Goal: Task Accomplishment & Management: Manage account settings

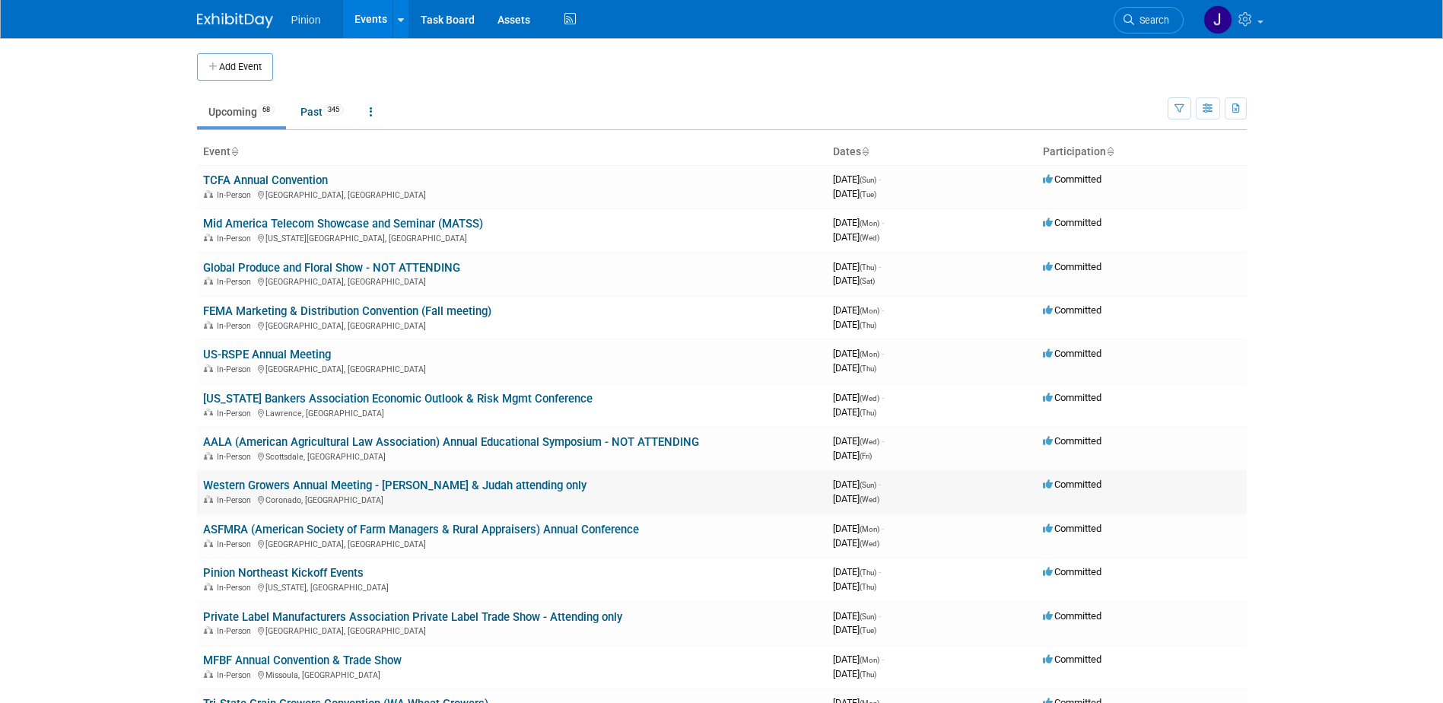
click at [352, 486] on link "Western Growers Annual Meeting - [PERSON_NAME] & Judah attending only" at bounding box center [394, 486] width 383 height 14
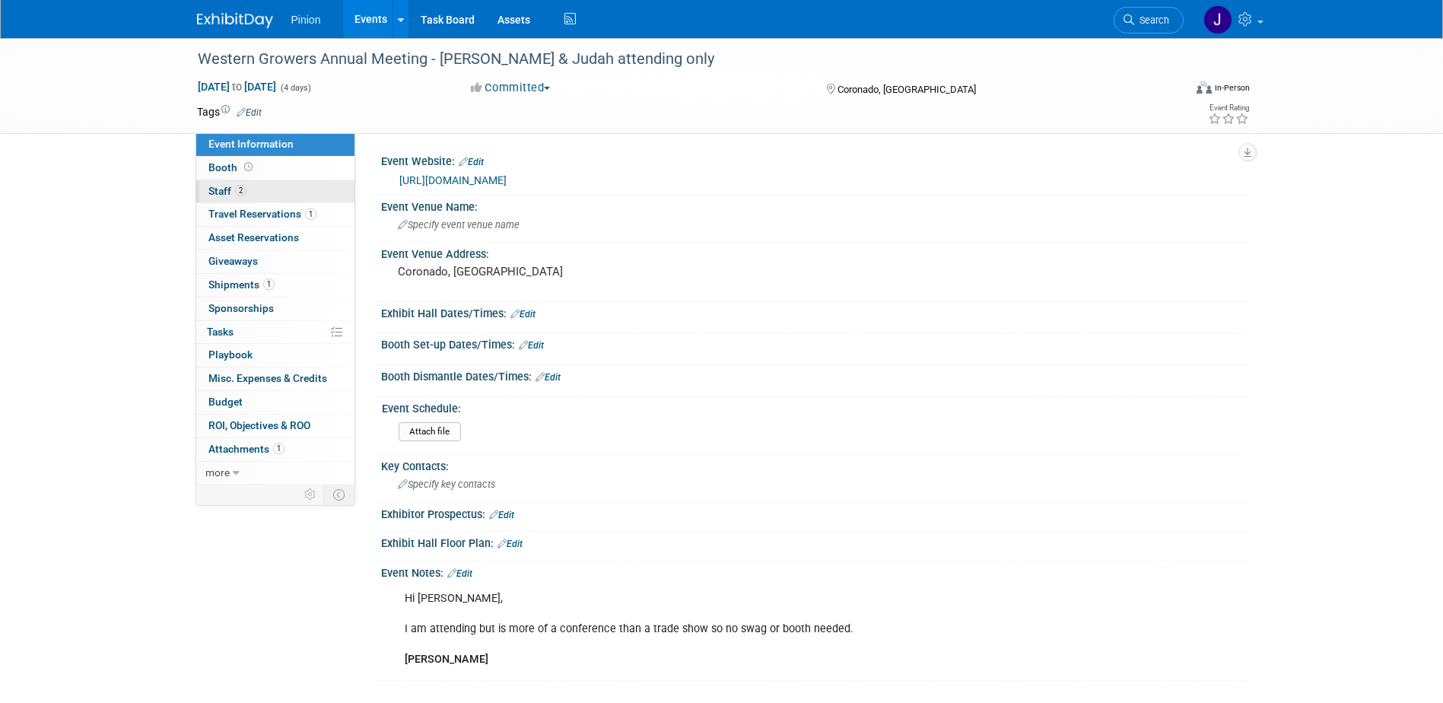
click at [254, 188] on link "2 Staff 2" at bounding box center [275, 191] width 158 height 23
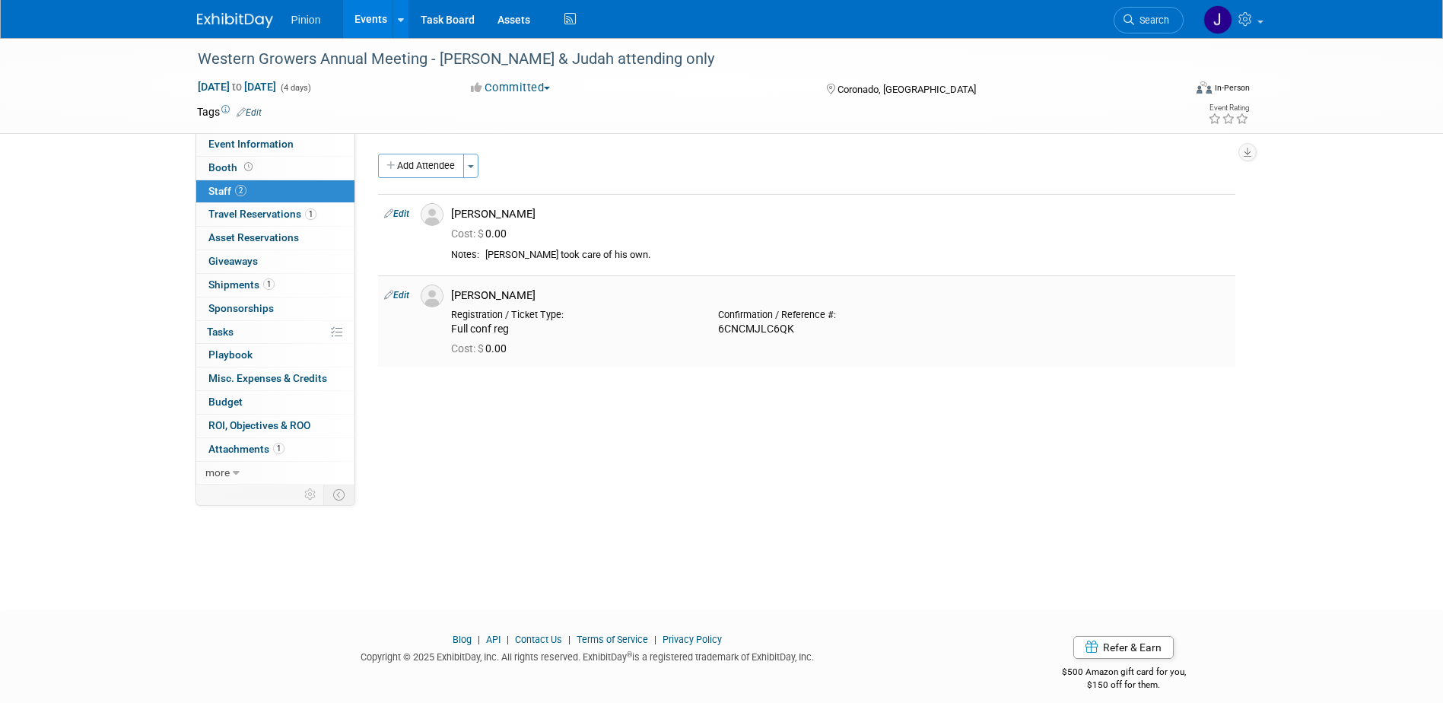
click at [402, 293] on link "Edit" at bounding box center [396, 295] width 25 height 11
select select "bf201811-f4bb-4699-a353-5630baf536e0"
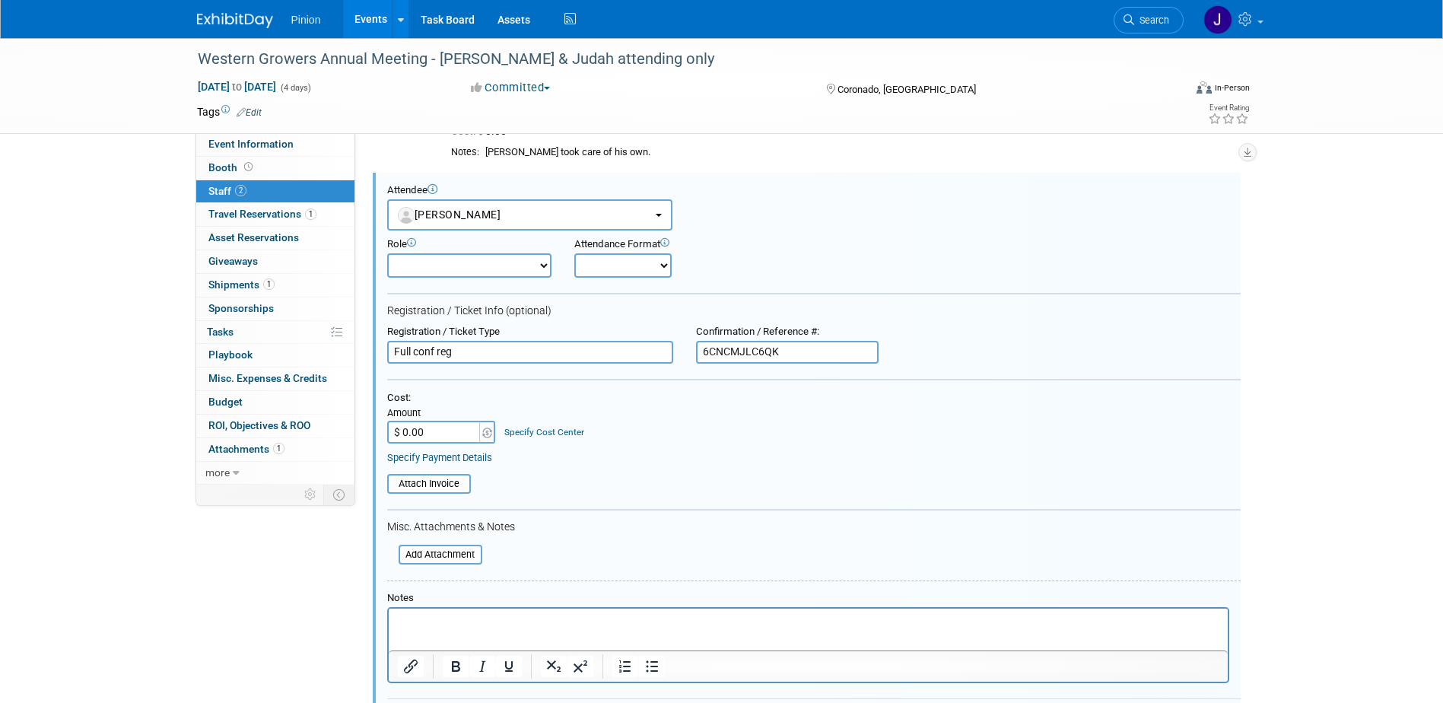
click at [466, 628] on p "Rich Text Area. Press ALT-0 for help." at bounding box center [808, 621] width 822 height 15
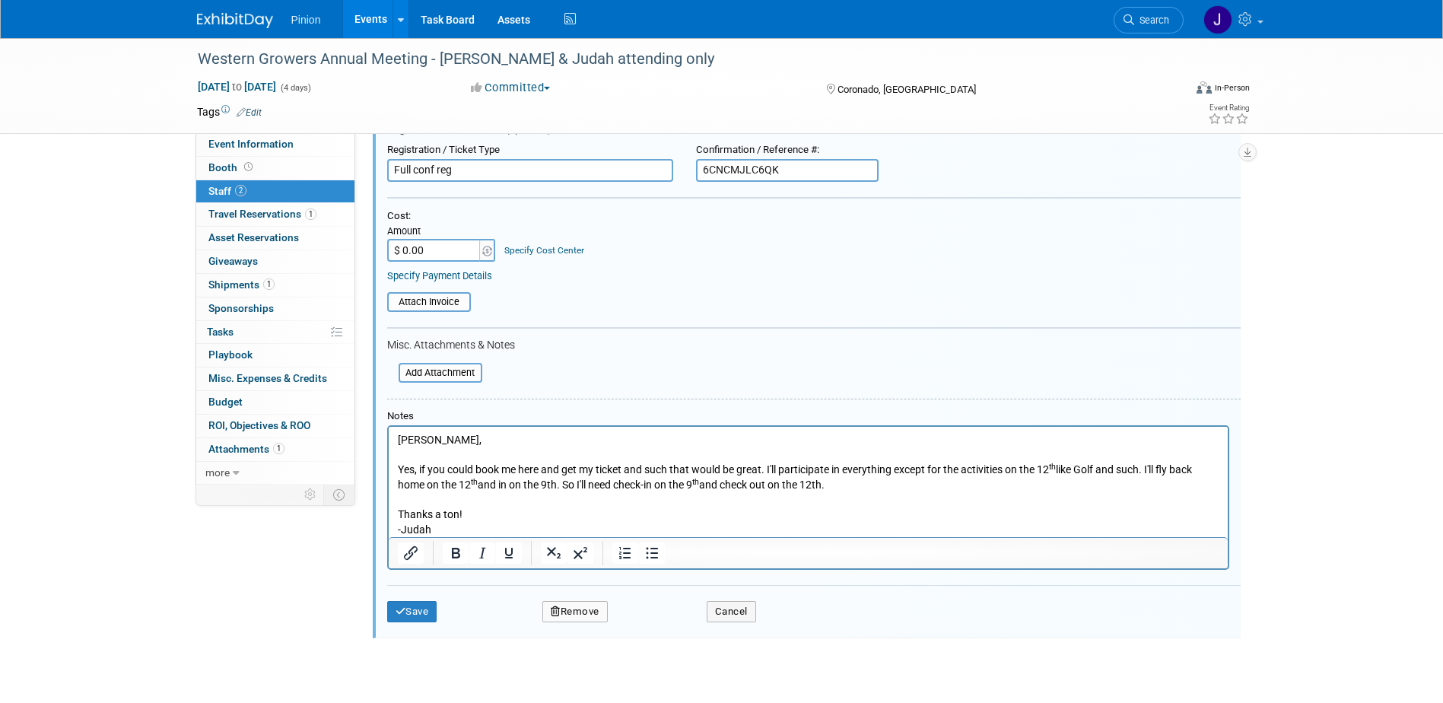
scroll to position [400, 0]
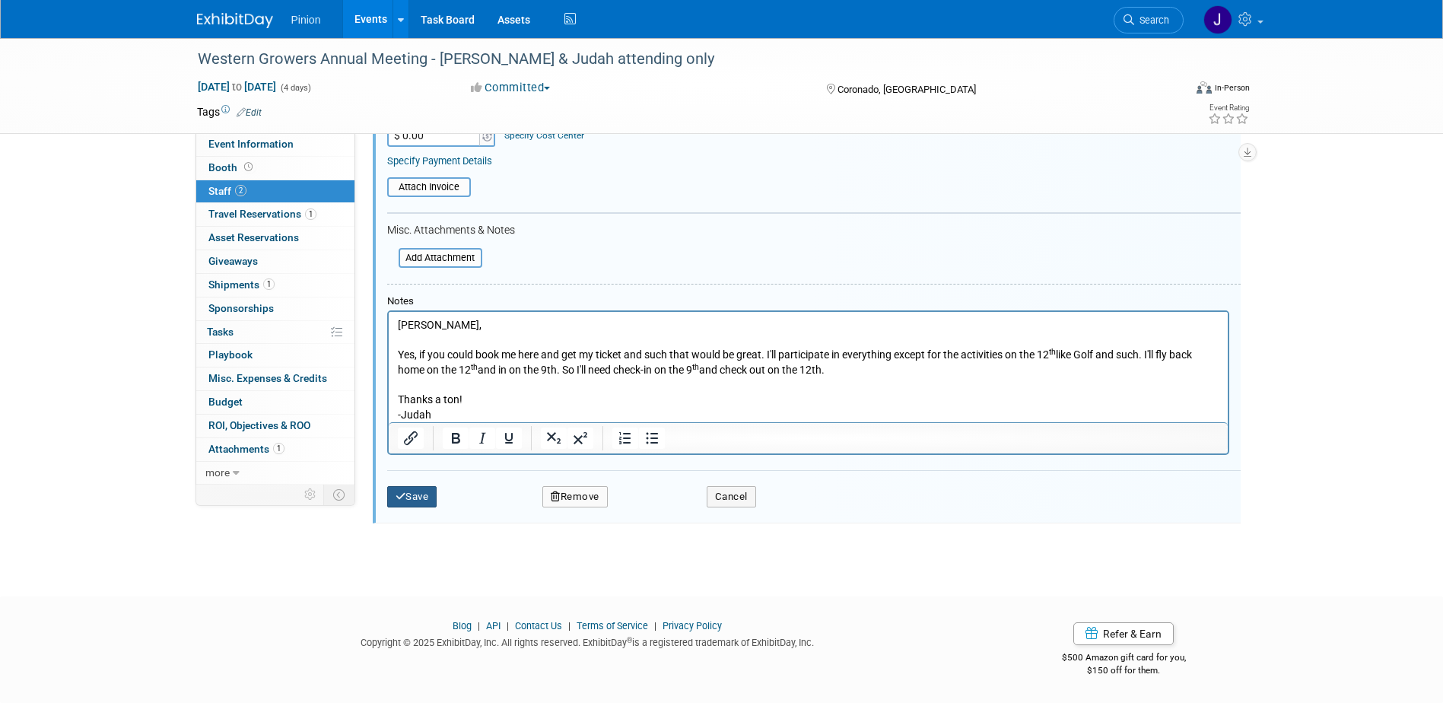
click at [423, 496] on button "Save" at bounding box center [412, 496] width 50 height 21
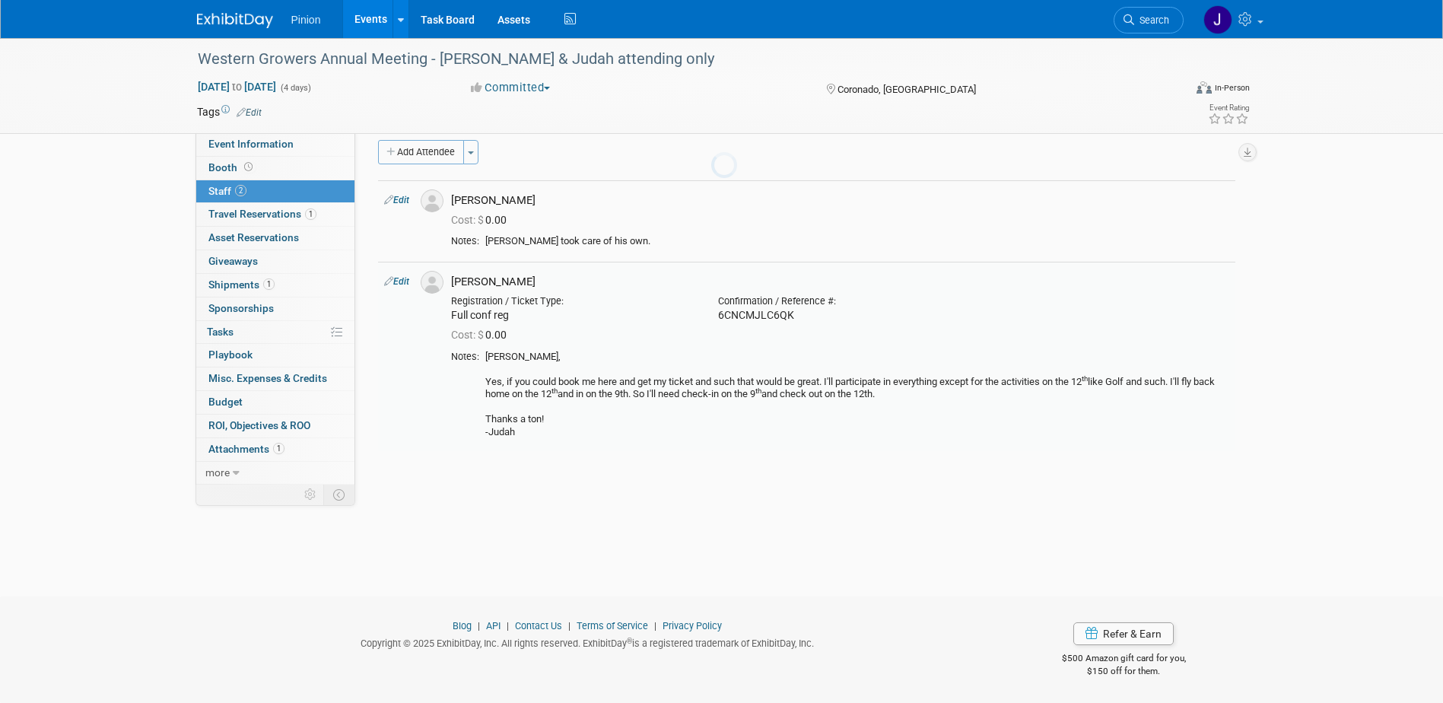
scroll to position [14, 0]
click at [294, 218] on span "Travel Reservations 1" at bounding box center [262, 214] width 108 height 12
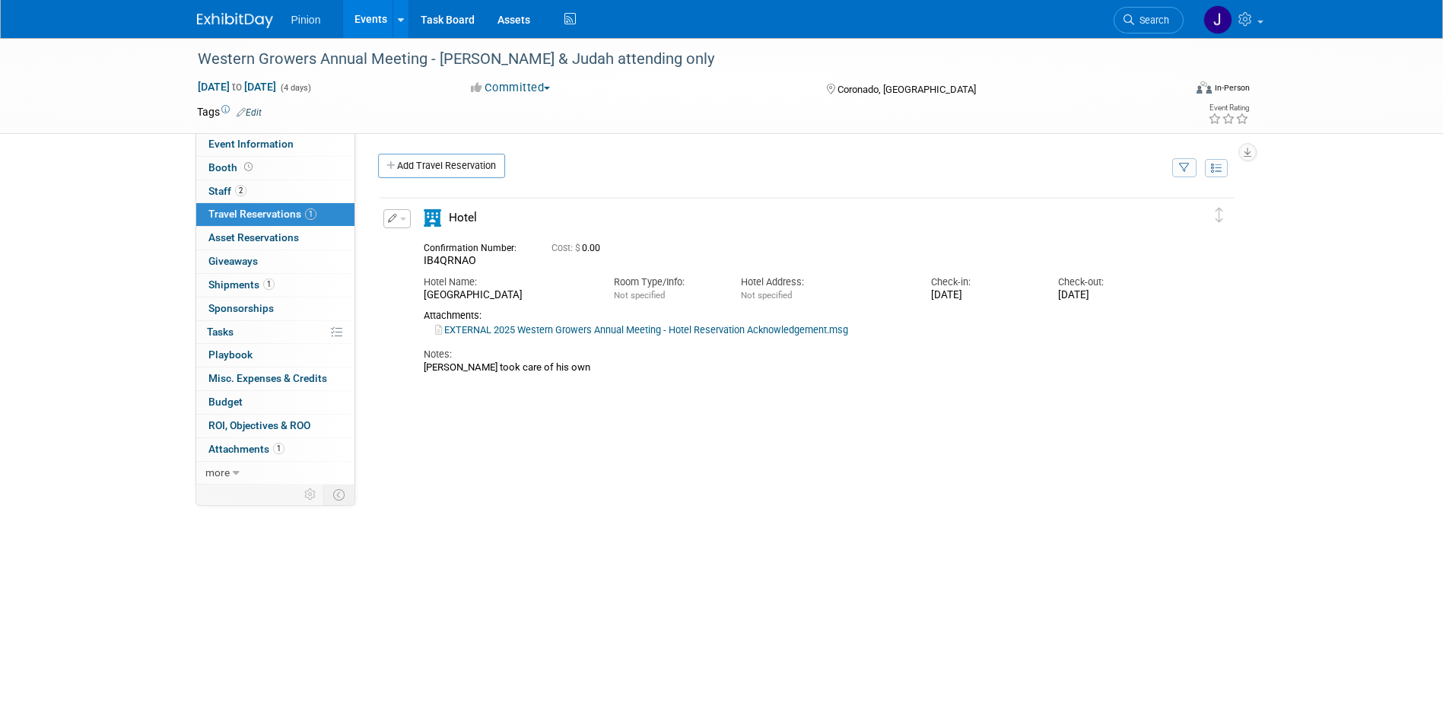
click at [250, 18] on img at bounding box center [235, 20] width 76 height 15
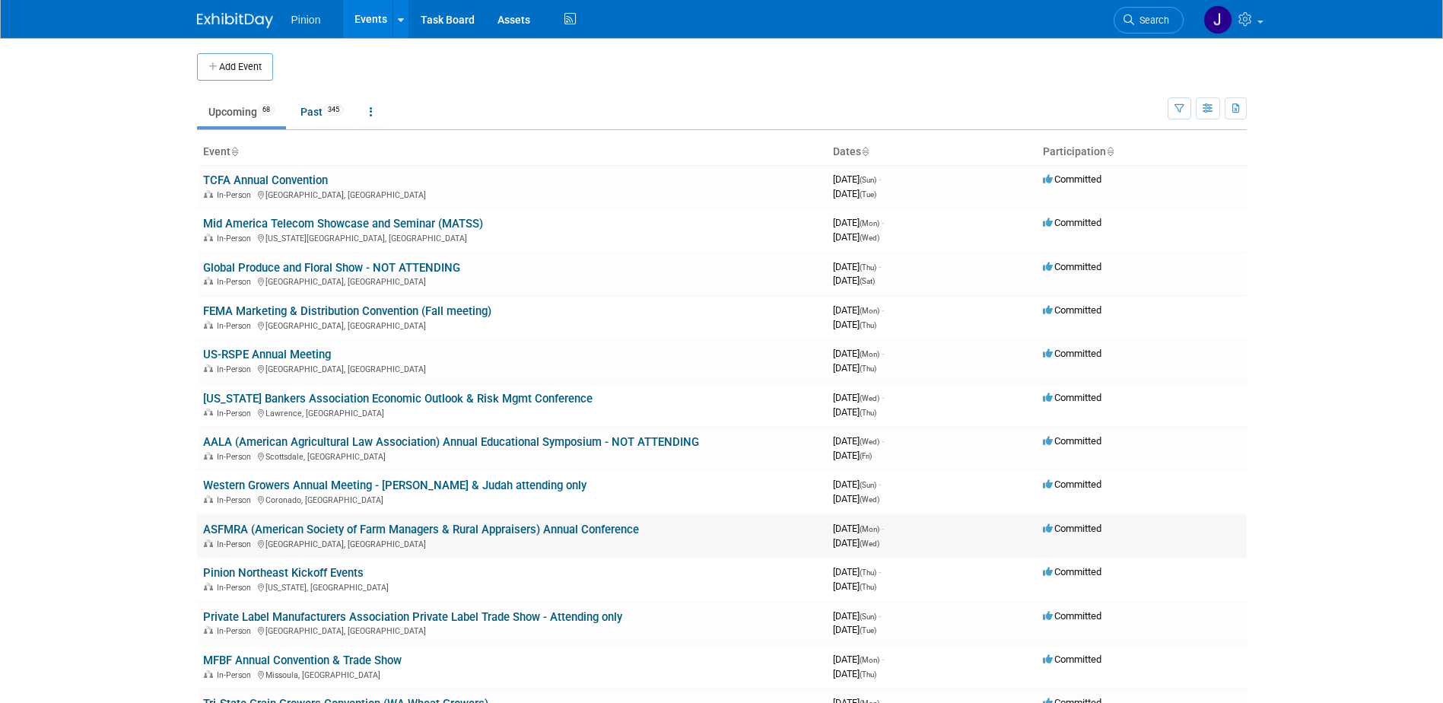
click at [228, 523] on link "ASFMRA (American Society of Farm Managers & Rural Appraisers) Annual Conference" at bounding box center [421, 530] width 436 height 14
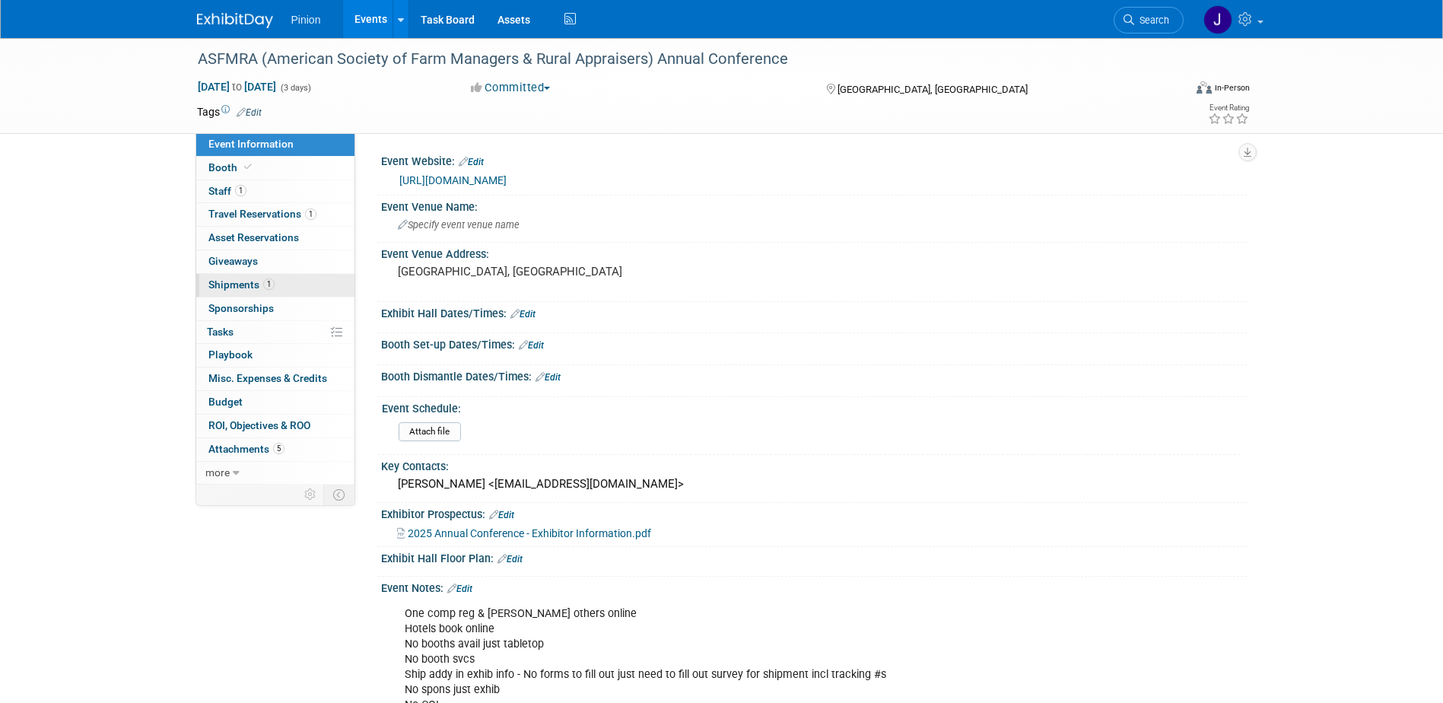
click at [253, 283] on span "Shipments 1" at bounding box center [241, 284] width 66 height 12
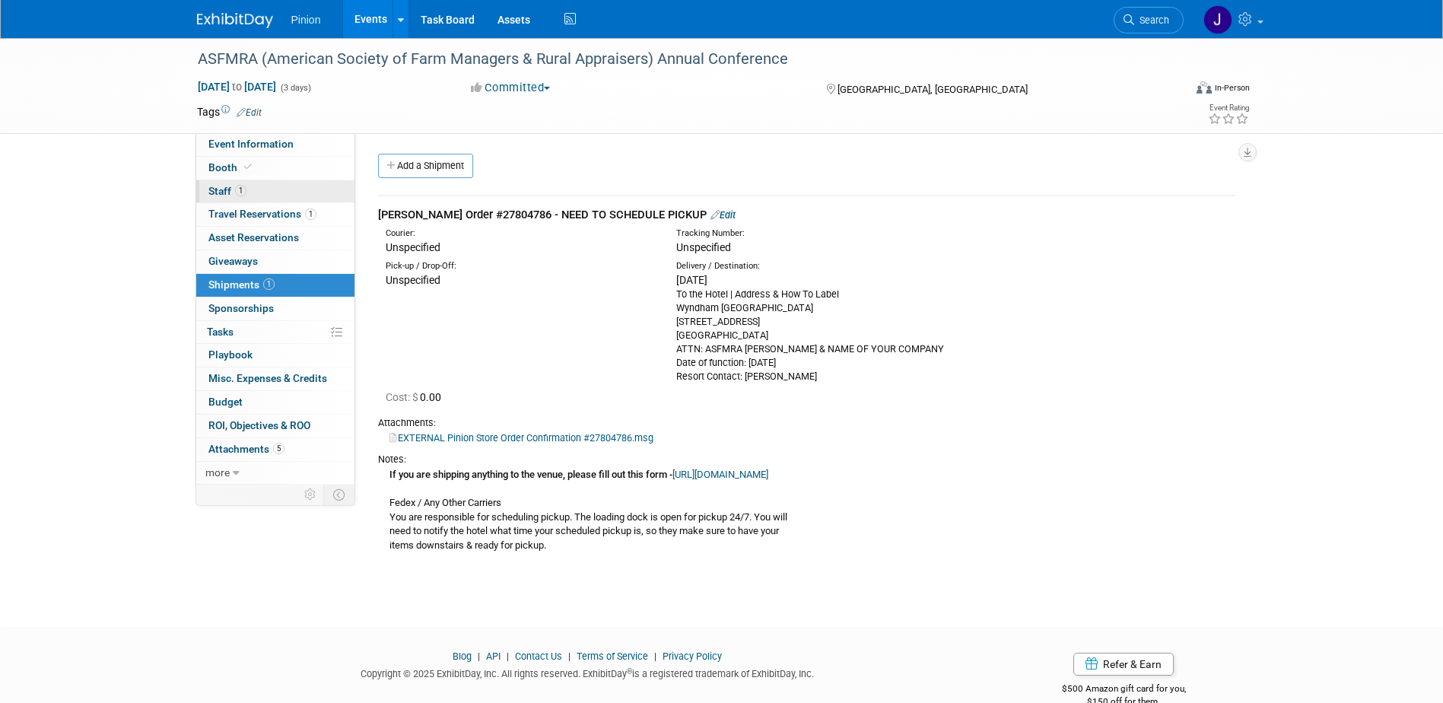
click at [243, 186] on span "1" at bounding box center [240, 190] width 11 height 11
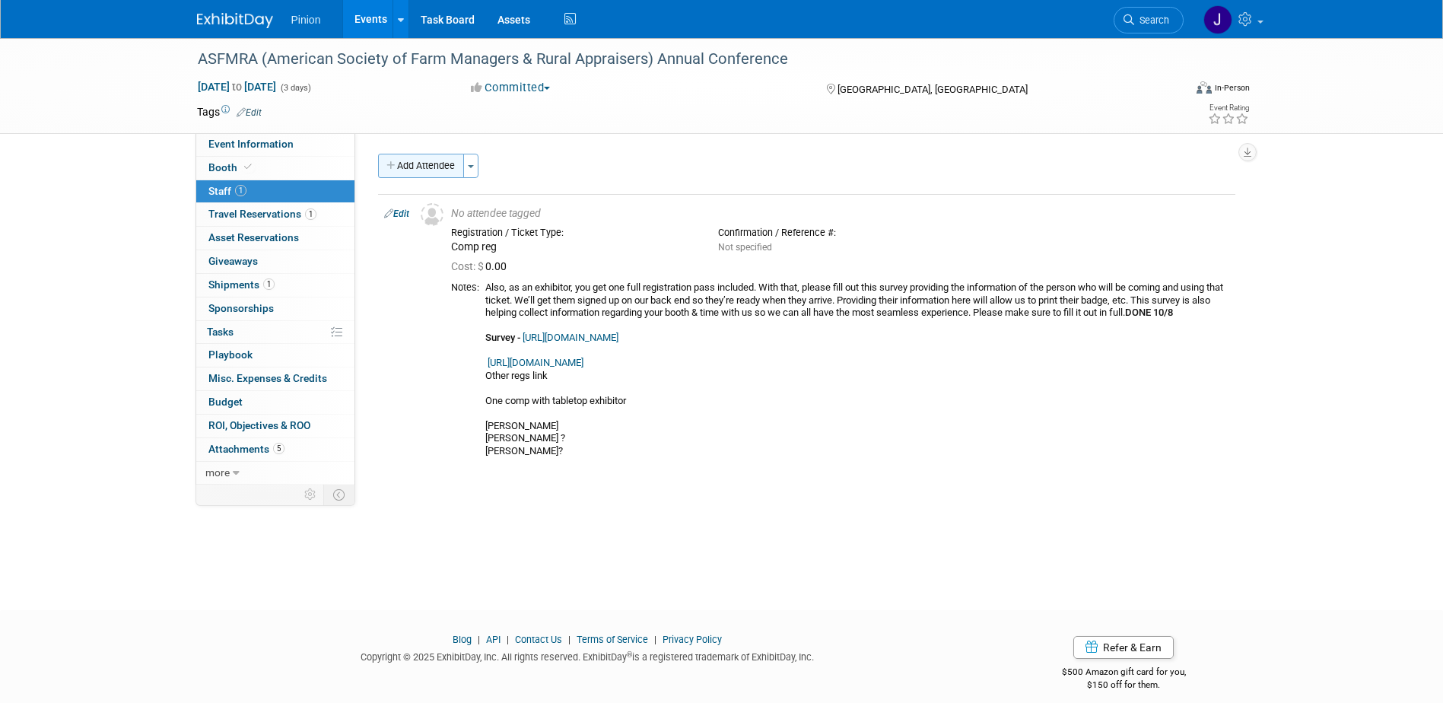
click at [428, 161] on button "Add Attendee" at bounding box center [421, 166] width 86 height 24
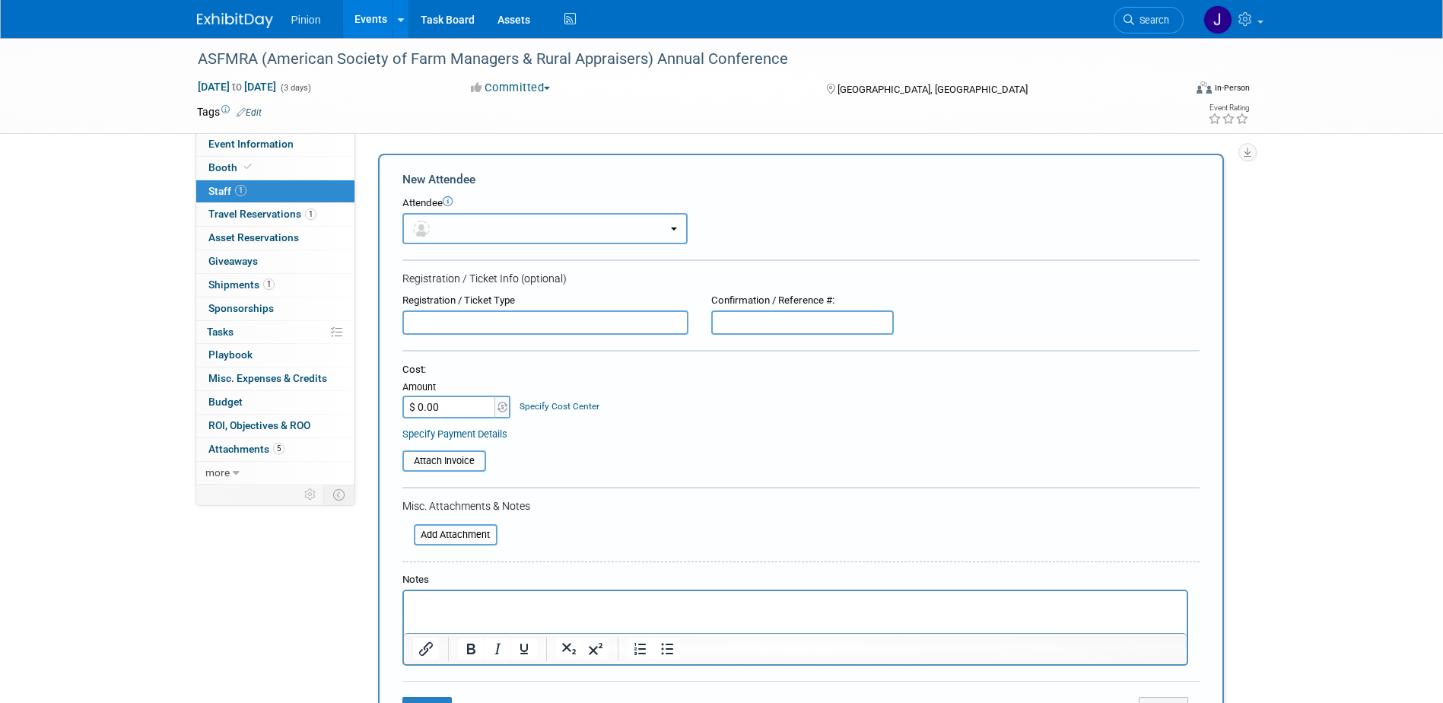
click at [473, 223] on button "button" at bounding box center [545, 228] width 285 height 31
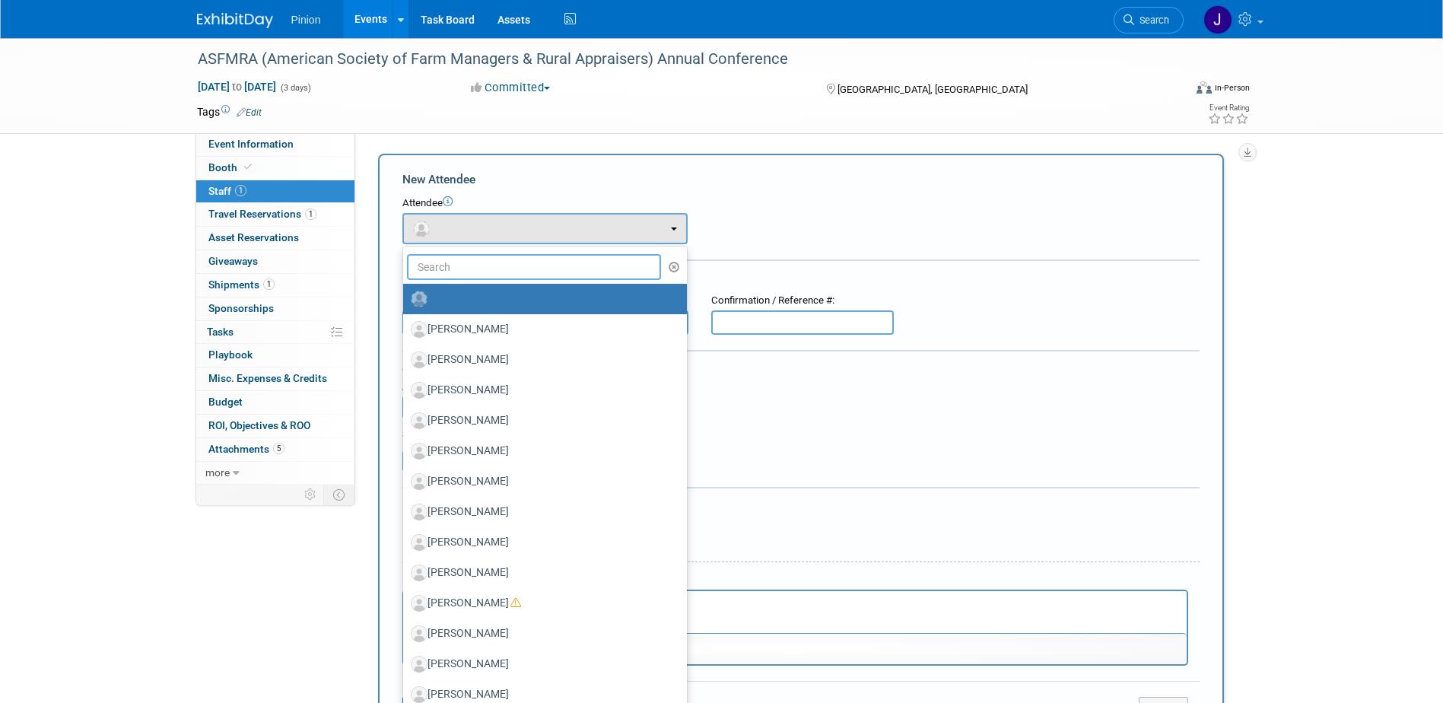
click at [488, 259] on input "text" at bounding box center [534, 267] width 255 height 26
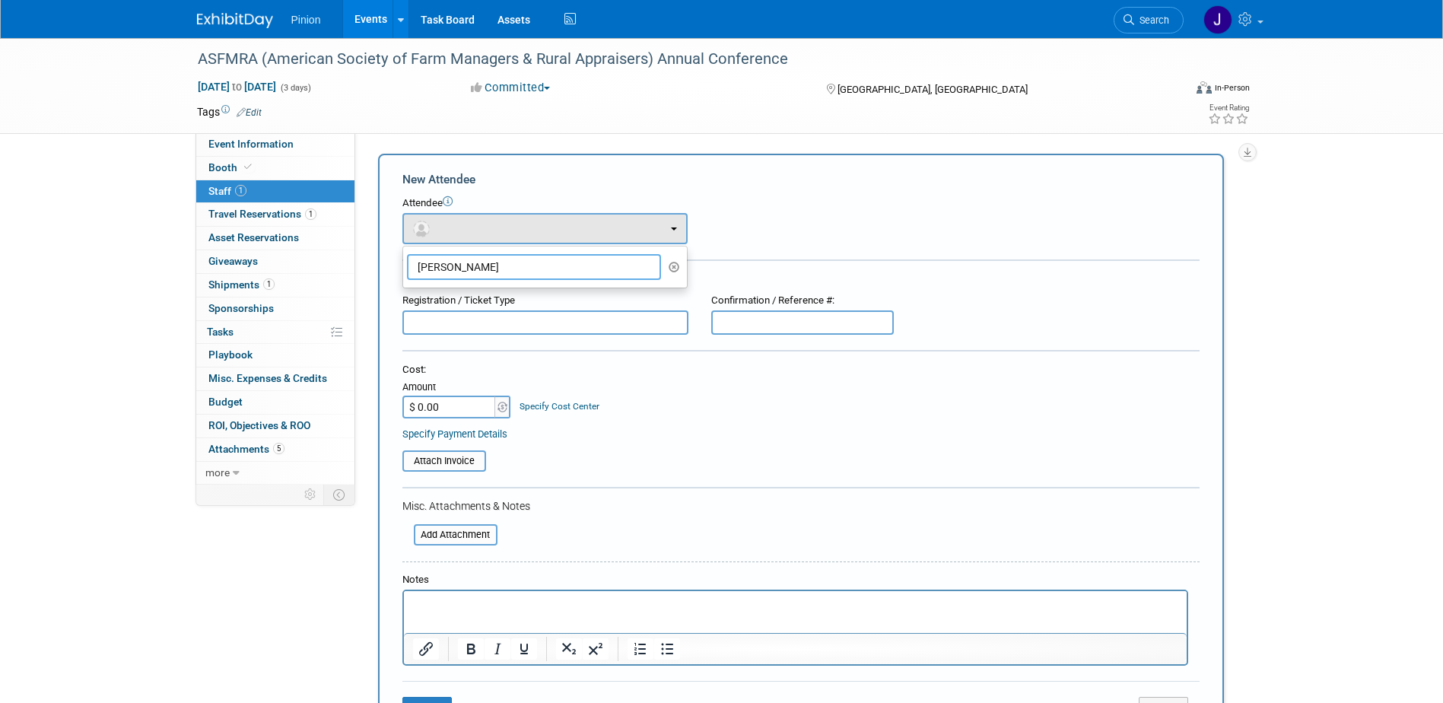
type input "Quint S"
click at [467, 301] on label "Quint Shambaugh" at bounding box center [541, 299] width 261 height 24
click at [406, 301] on input "Quint Shambaugh" at bounding box center [401, 297] width 10 height 10
select select "c57b3c31-74dd-405f-8073-a6d78b19360a"
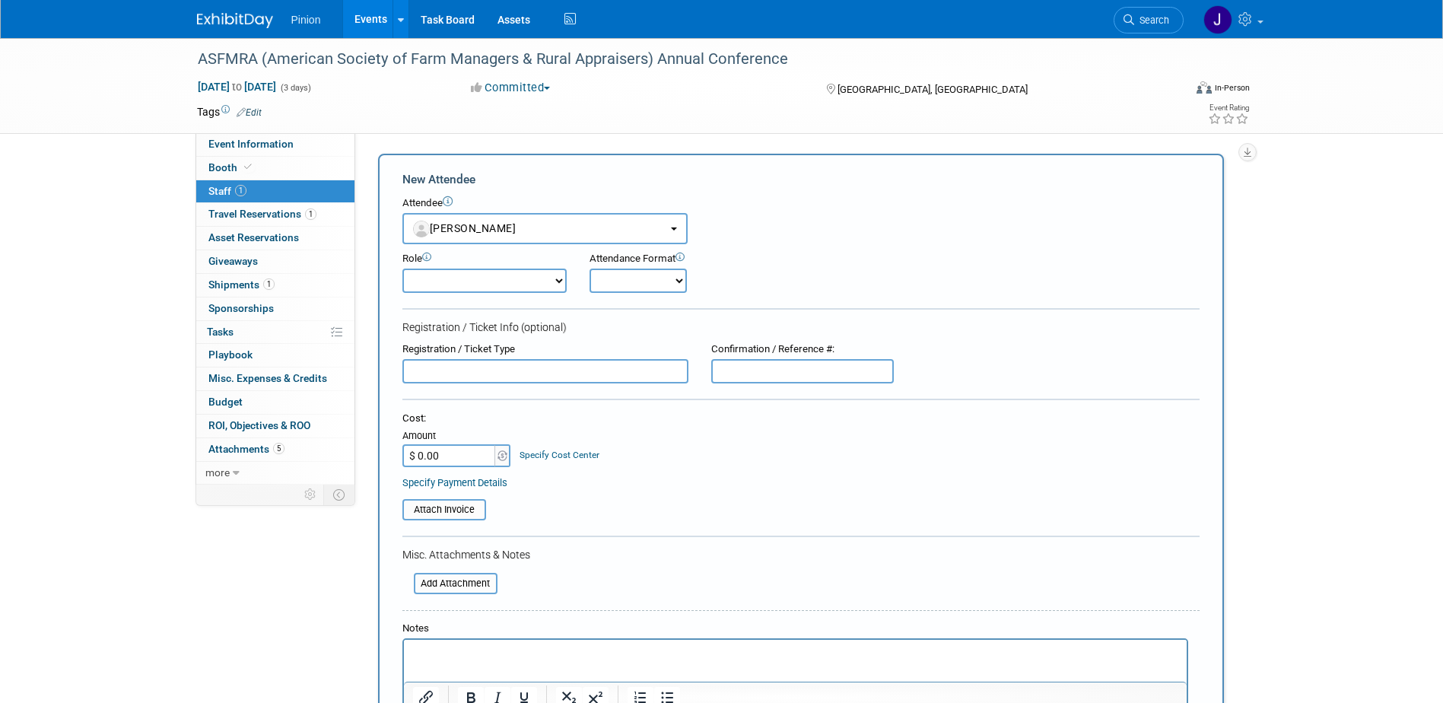
click at [525, 661] on html at bounding box center [794, 650] width 783 height 21
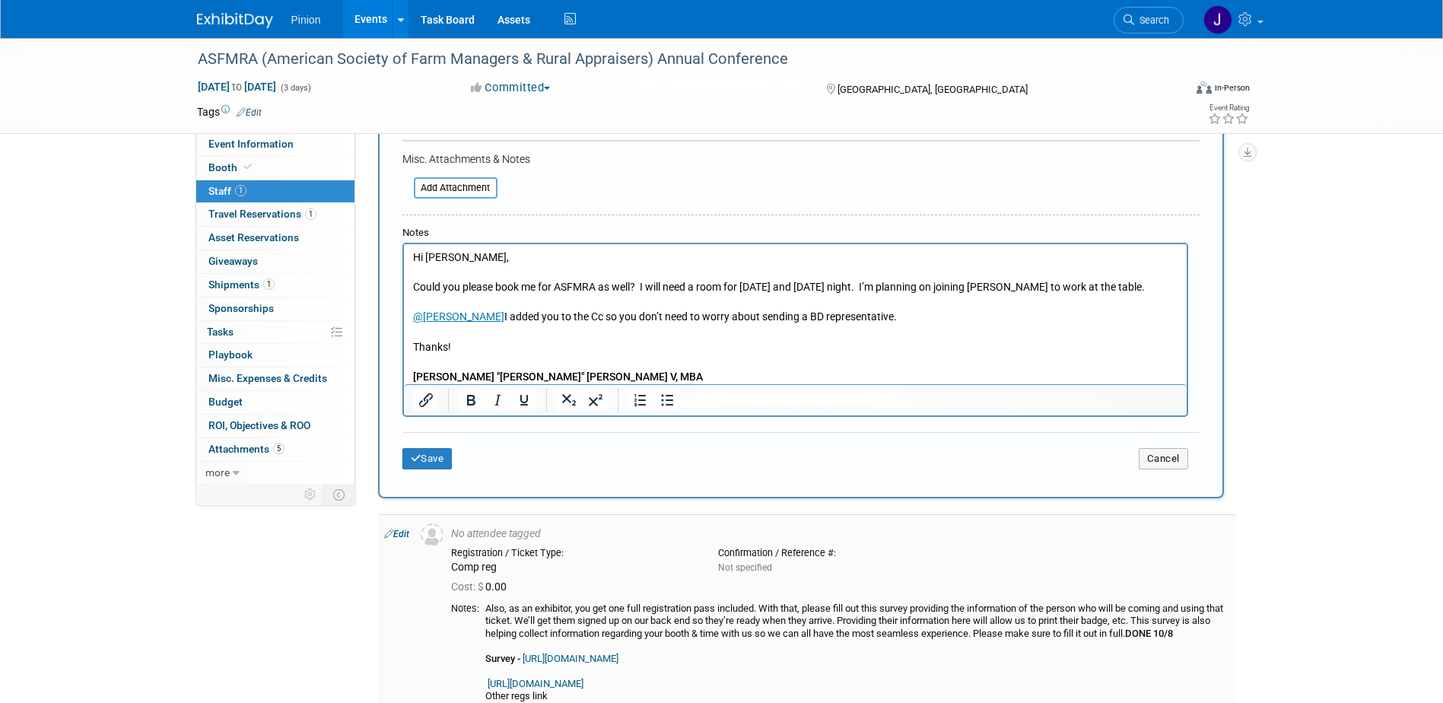
scroll to position [470, 0]
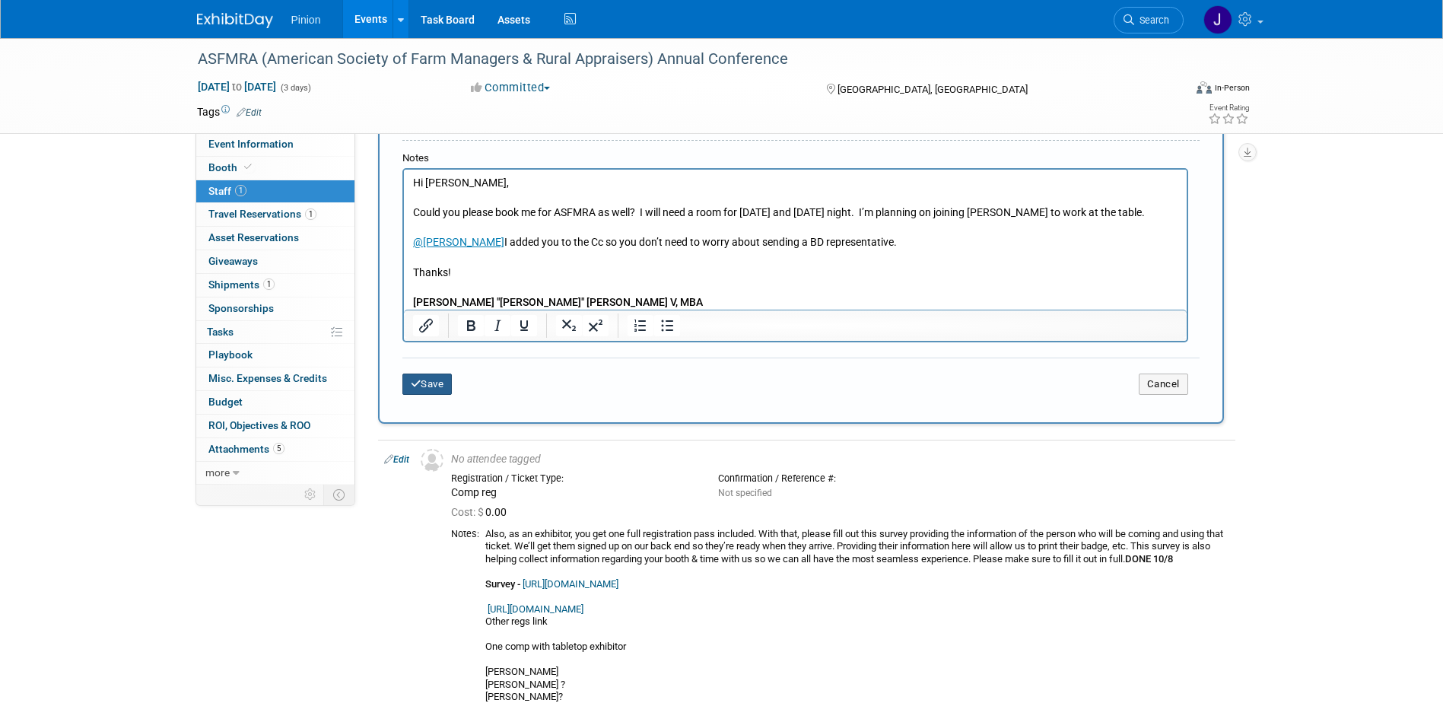
click at [432, 386] on button "Save" at bounding box center [428, 384] width 50 height 21
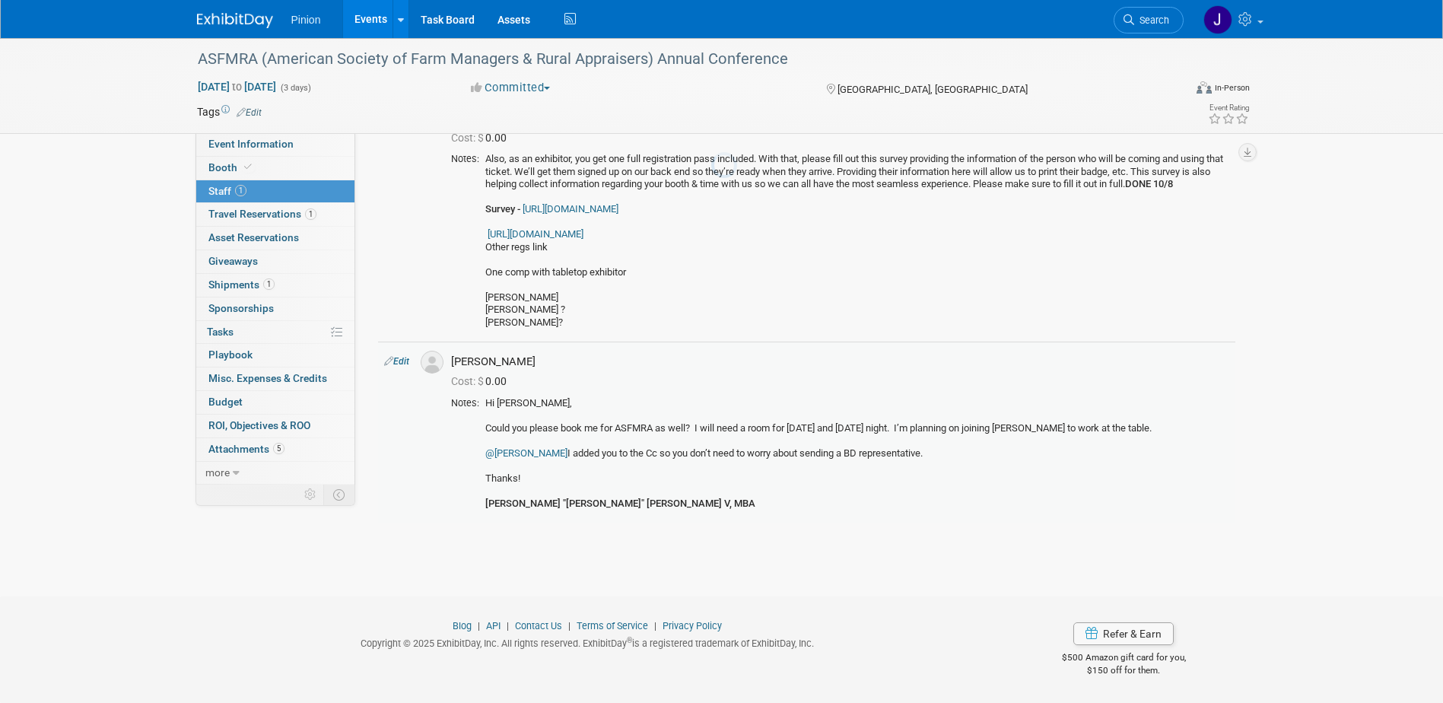
scroll to position [129, 0]
click at [255, 14] on img at bounding box center [235, 20] width 76 height 15
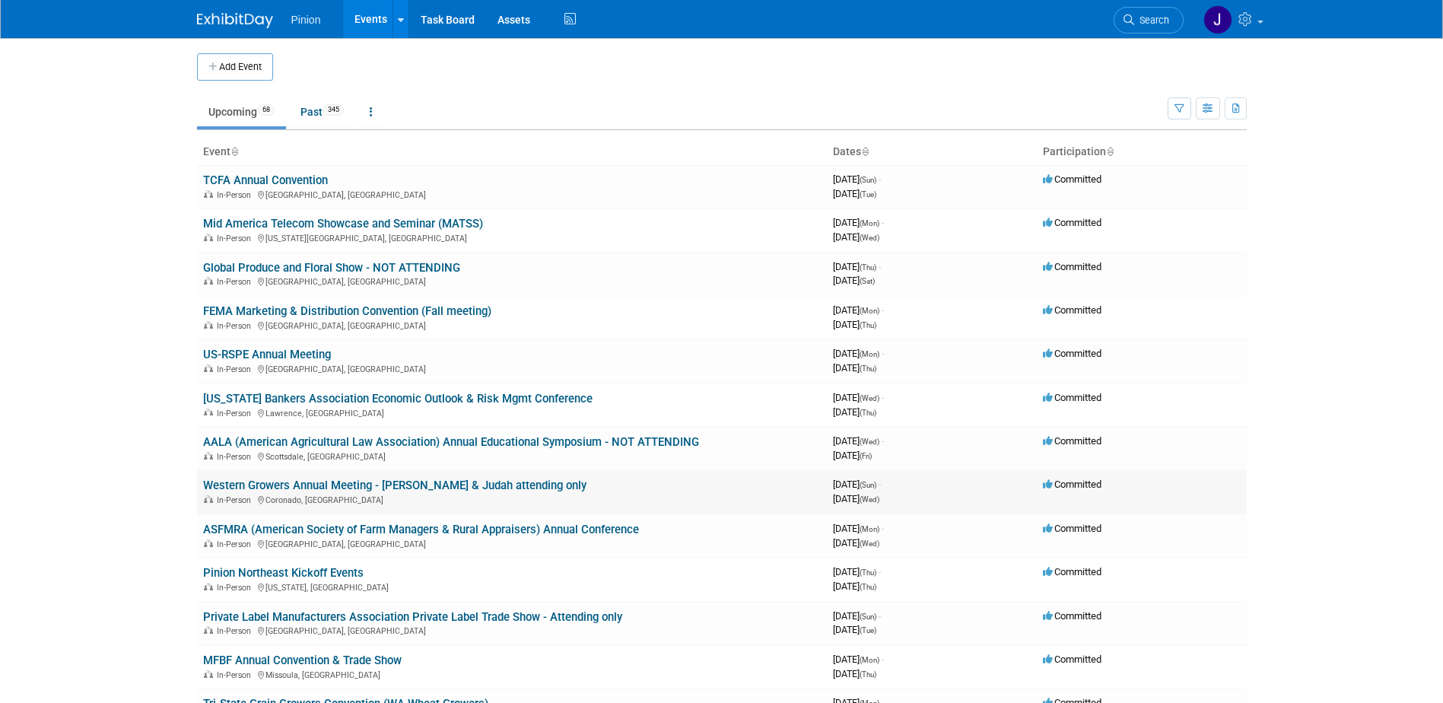
click at [393, 485] on link "Western Growers Annual Meeting - [PERSON_NAME] & Judah attending only" at bounding box center [394, 486] width 383 height 14
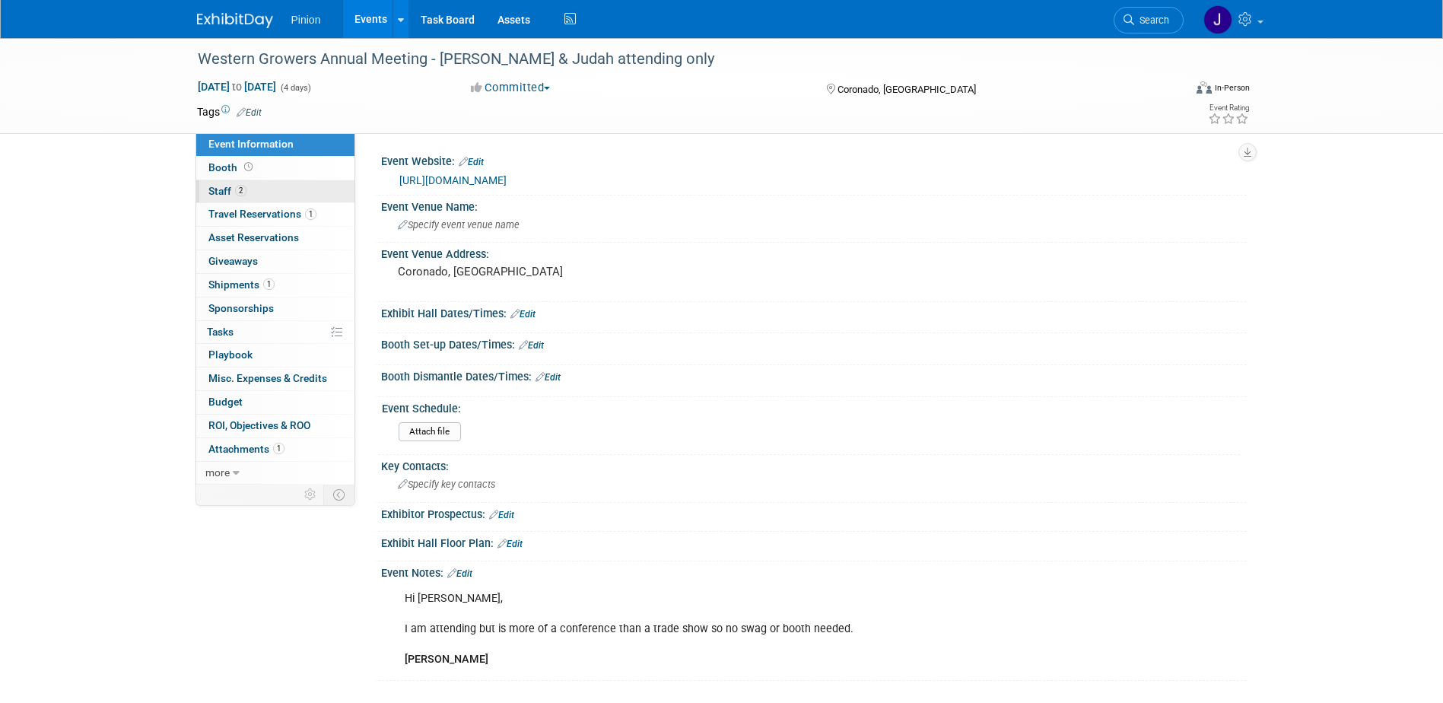
click at [242, 189] on span "2" at bounding box center [240, 190] width 11 height 11
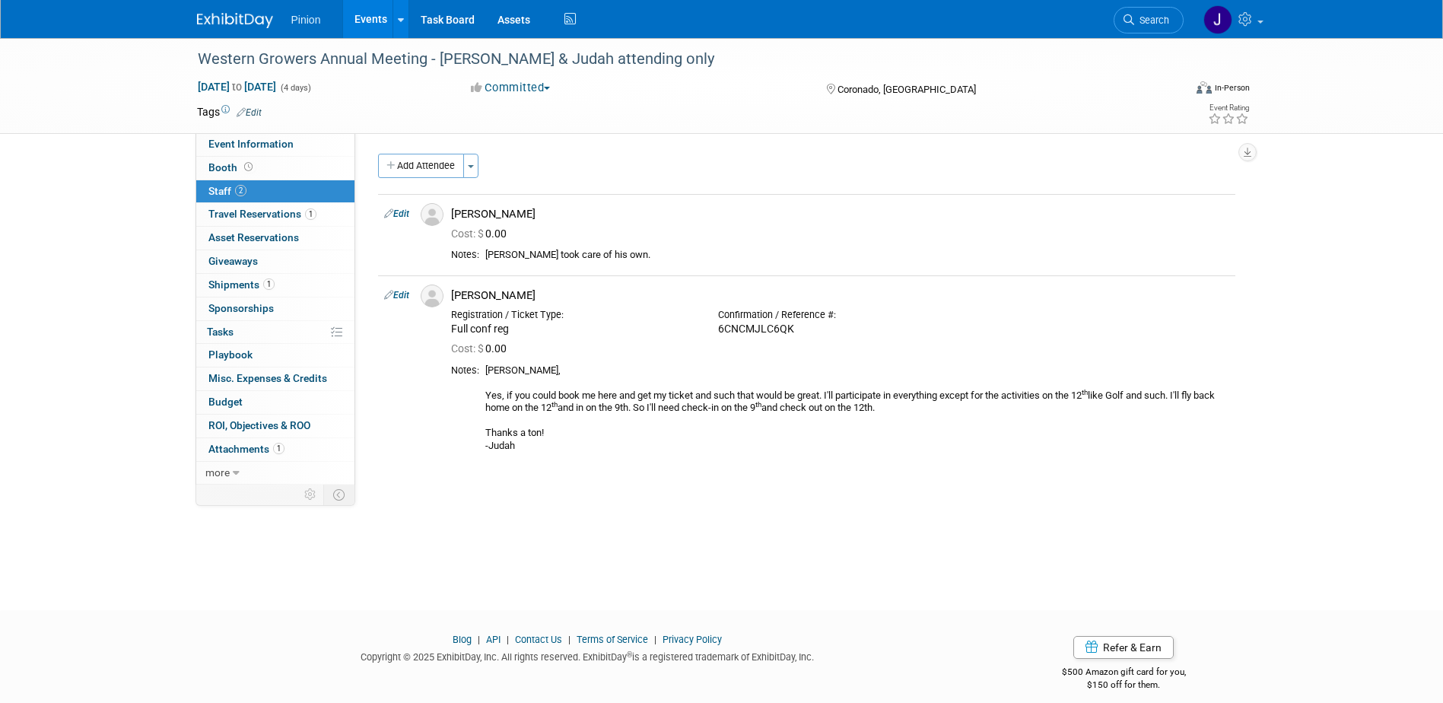
click at [226, 15] on img at bounding box center [235, 20] width 76 height 15
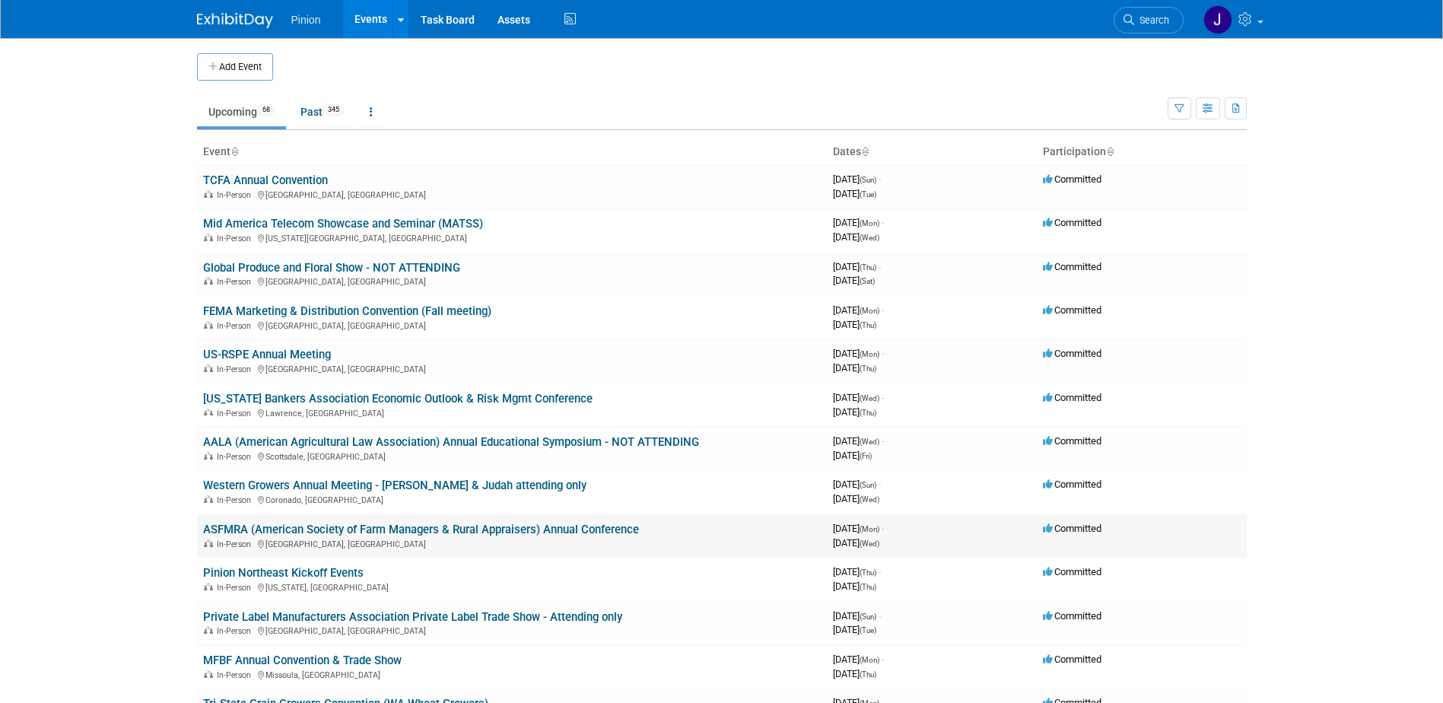
click at [216, 525] on link "ASFMRA (American Society of Farm Managers & Rural Appraisers) Annual Conference" at bounding box center [421, 530] width 436 height 14
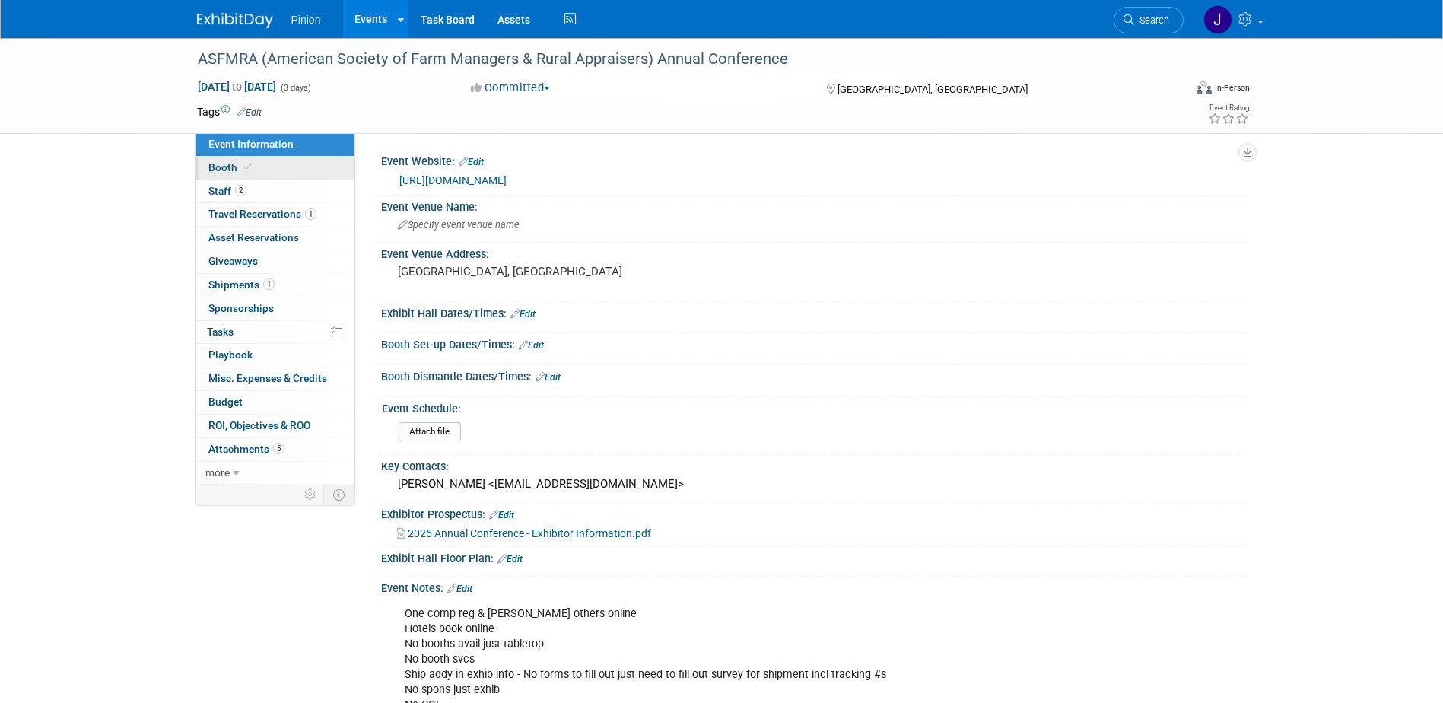
click at [232, 164] on span "Booth" at bounding box center [231, 167] width 46 height 12
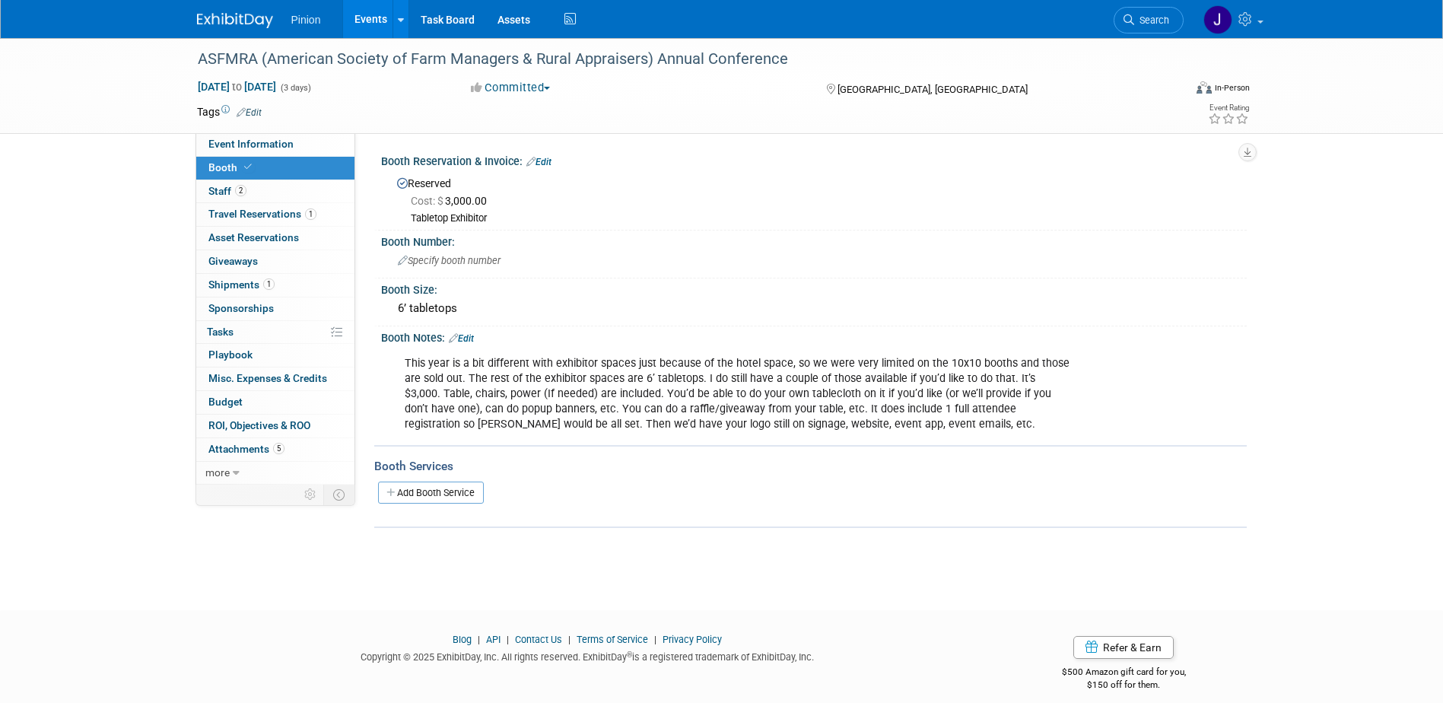
click at [546, 158] on link "Edit" at bounding box center [539, 162] width 25 height 11
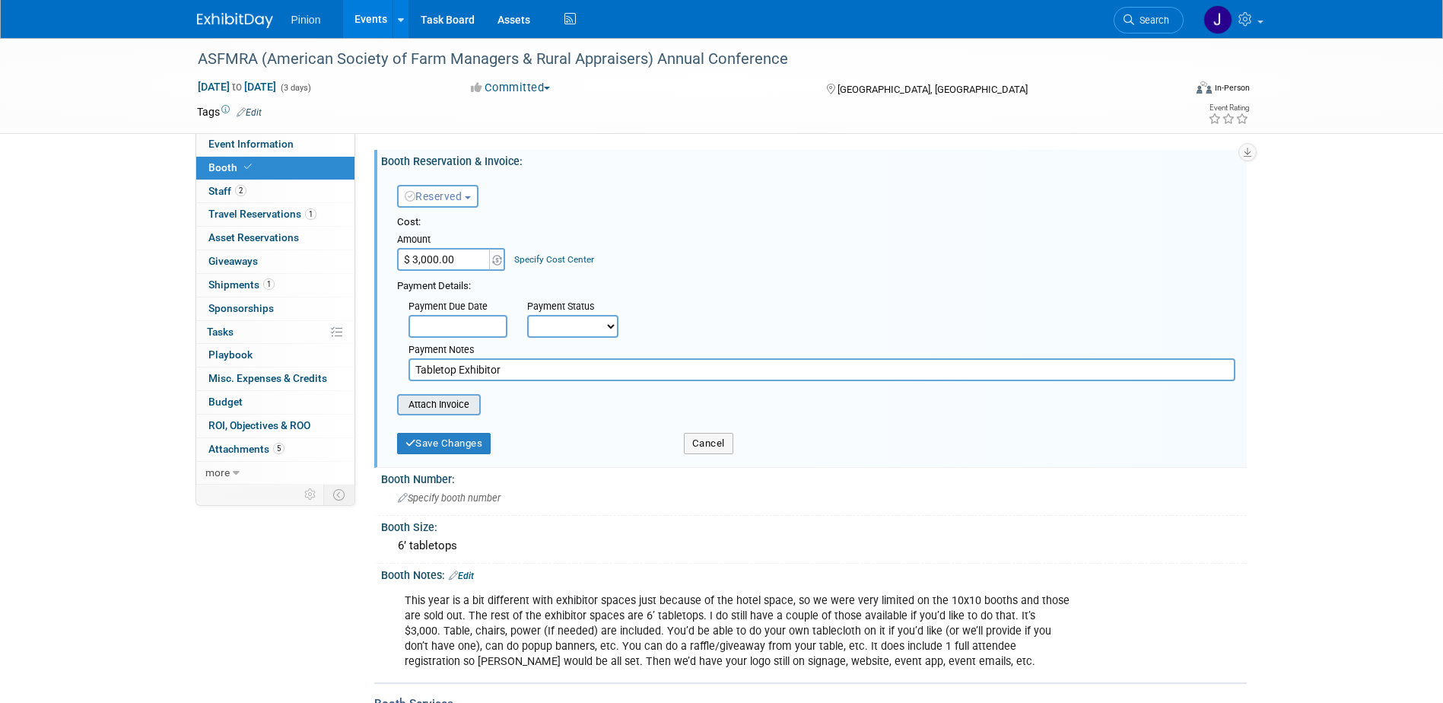
click at [460, 404] on input "file" at bounding box center [388, 405] width 181 height 18
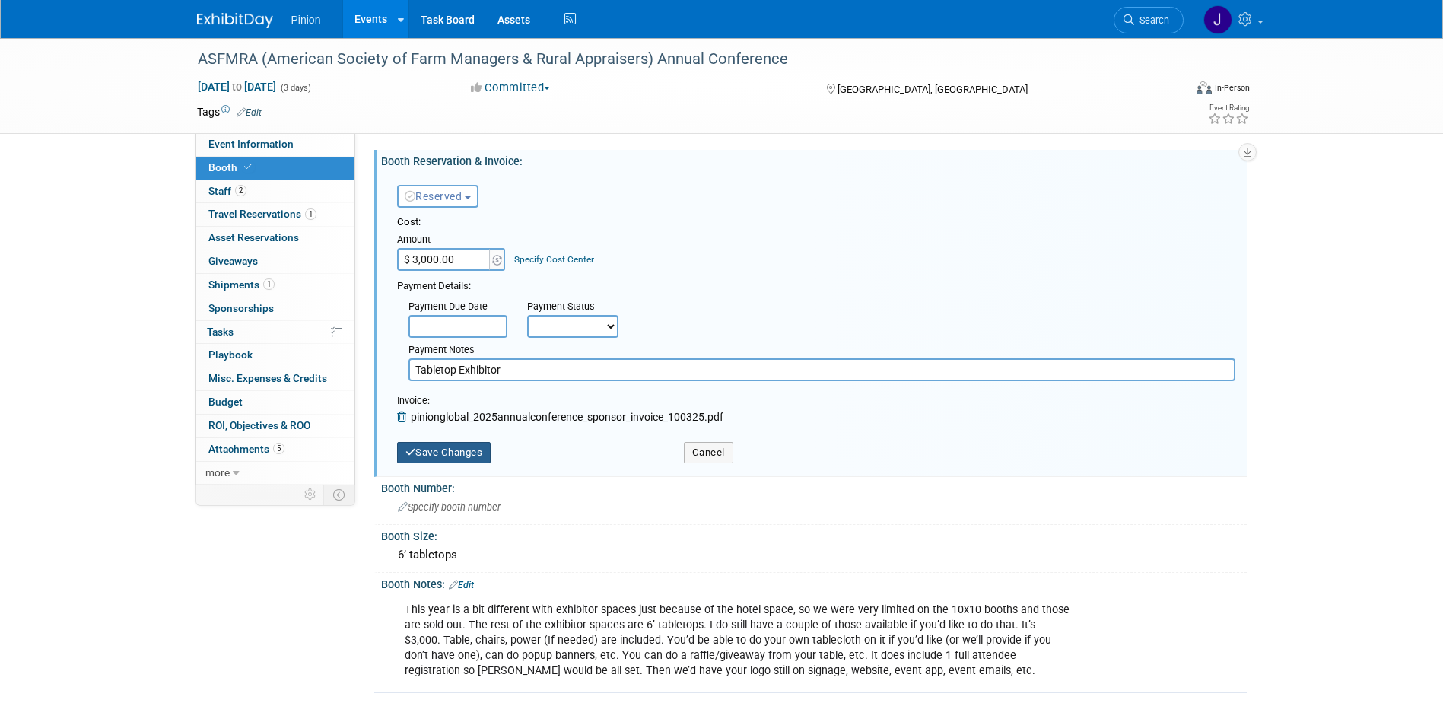
click at [470, 453] on button "Save Changes" at bounding box center [444, 452] width 94 height 21
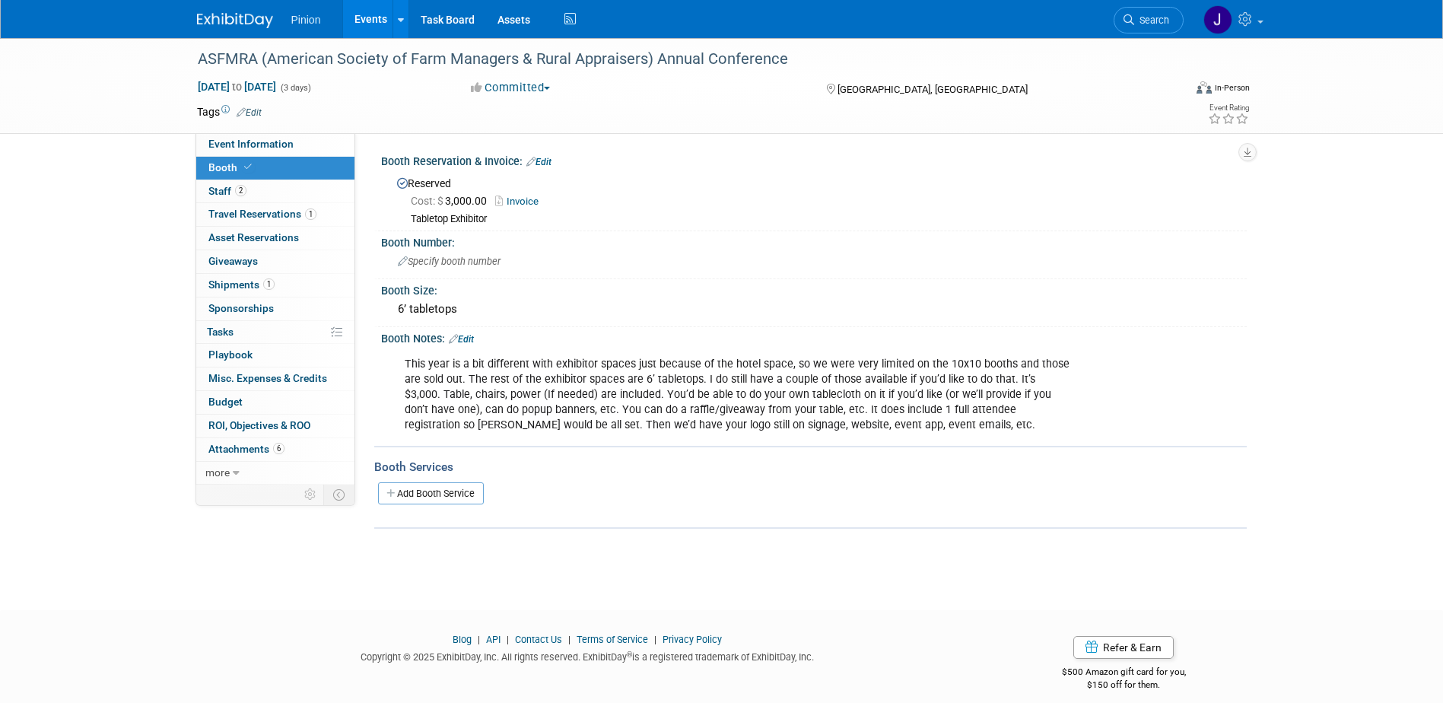
click at [258, 18] on img at bounding box center [235, 20] width 76 height 15
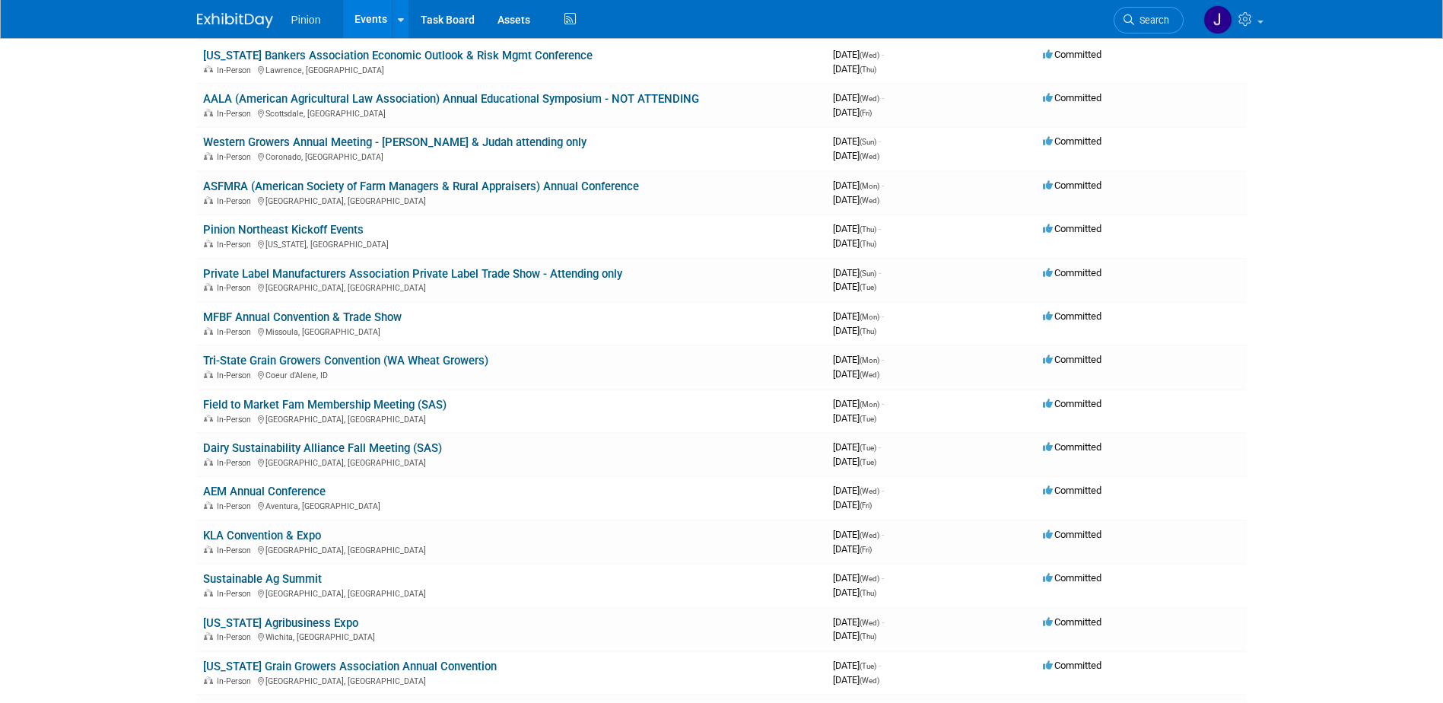
scroll to position [377, 0]
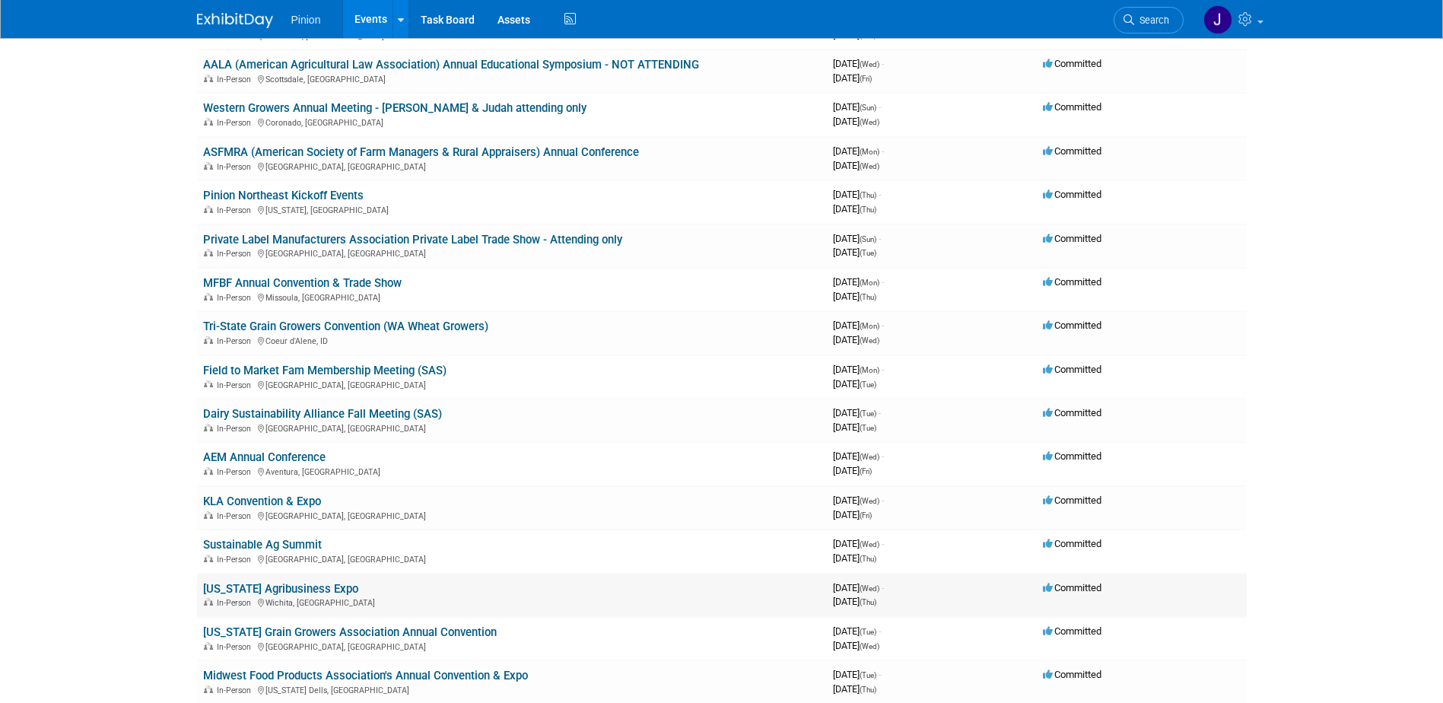
click at [338, 584] on td "[US_STATE] Agribusiness Expo In-Person [GEOGRAPHIC_DATA], [GEOGRAPHIC_DATA]" at bounding box center [512, 595] width 630 height 43
click at [260, 586] on link "[US_STATE] Agribusiness Expo" at bounding box center [280, 589] width 155 height 14
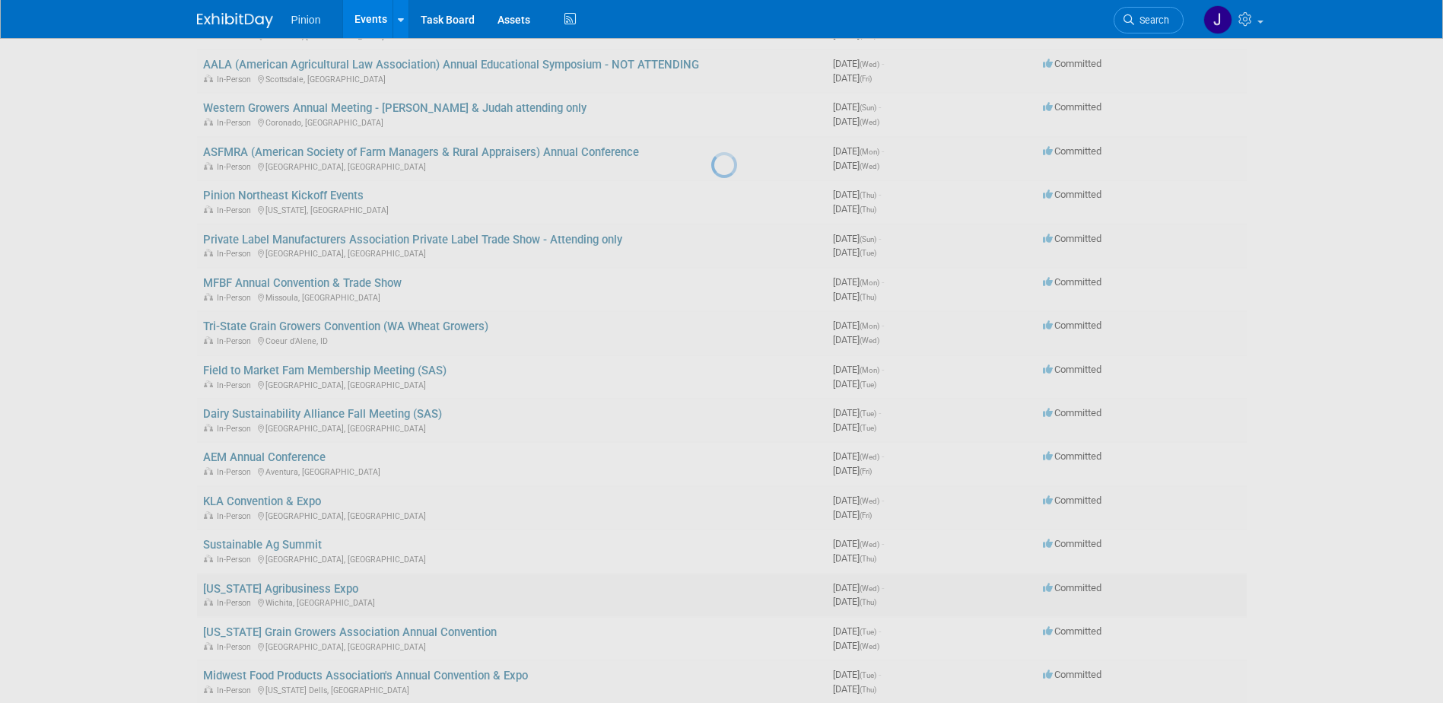
click at [711, 586] on div at bounding box center [721, 351] width 21 height 703
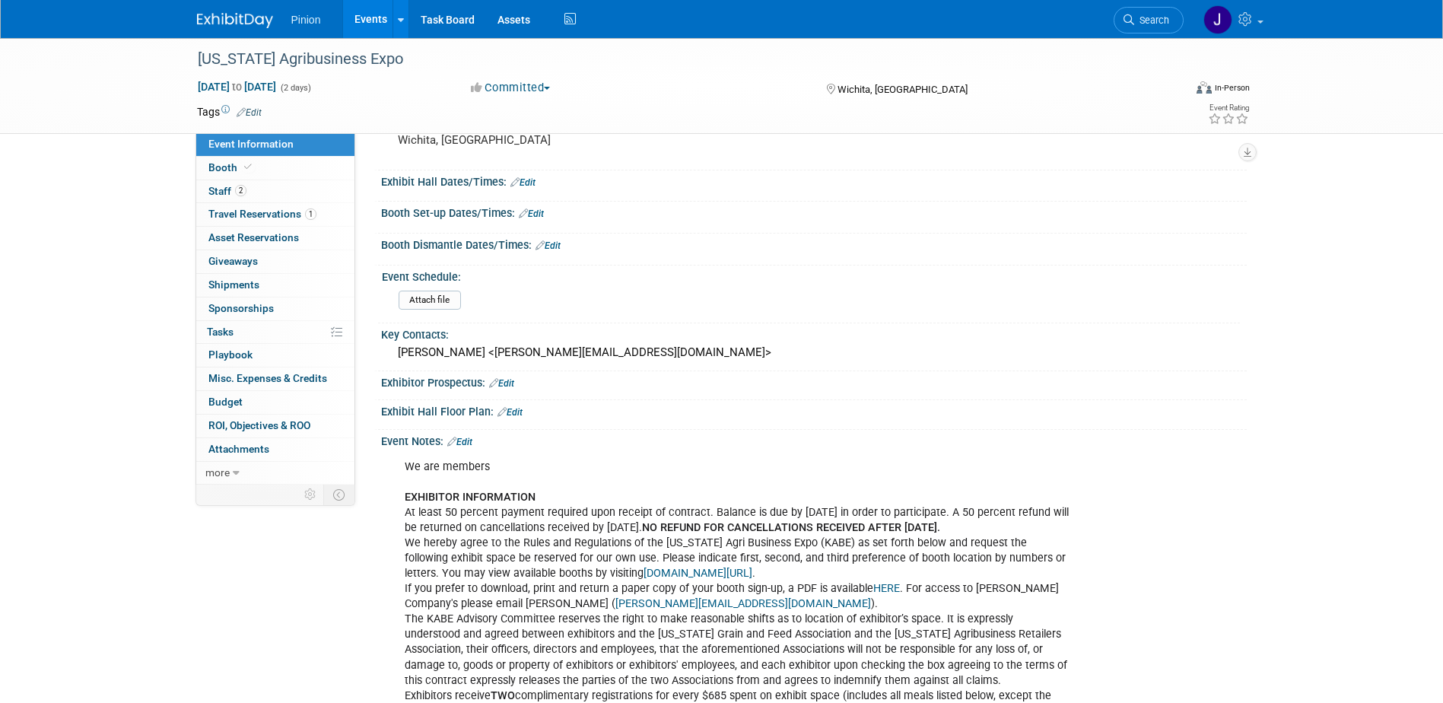
scroll to position [134, 0]
click at [233, 169] on span "Booth" at bounding box center [231, 167] width 46 height 12
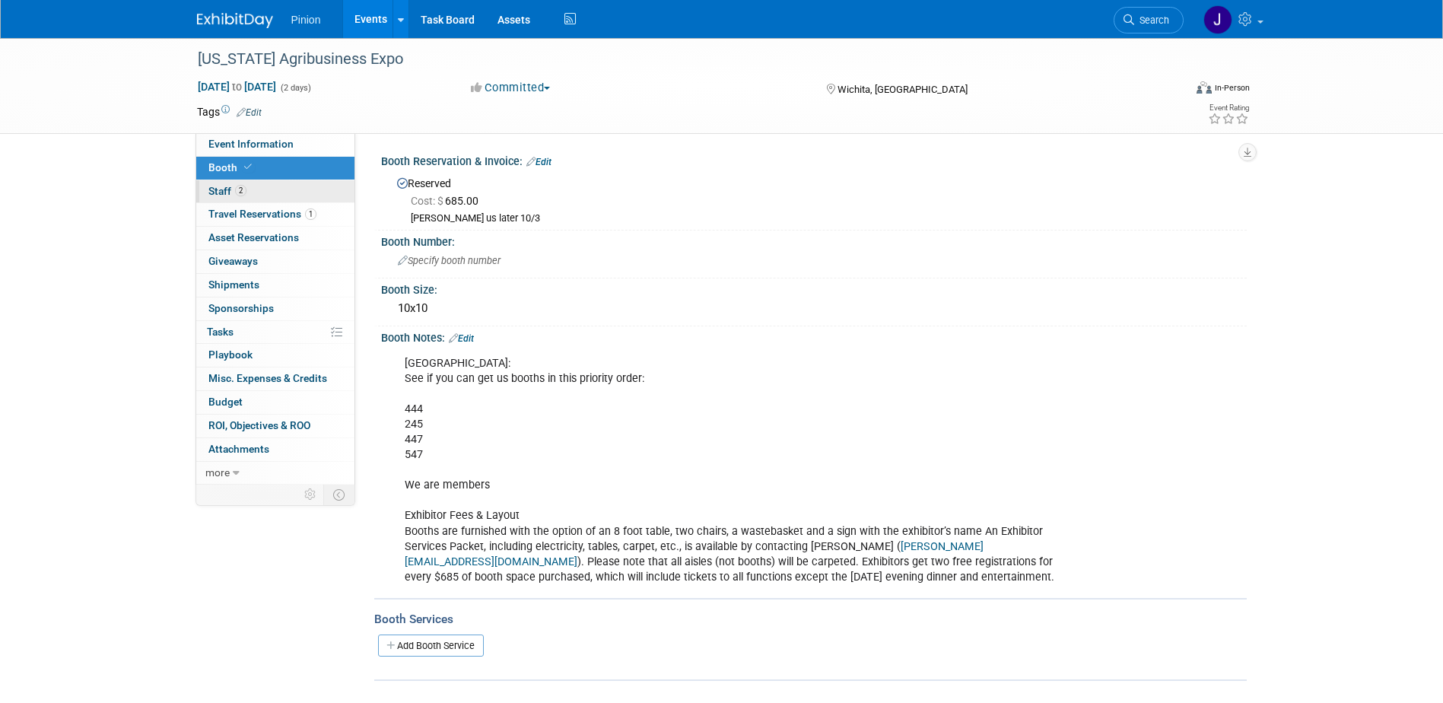
click at [239, 192] on span "2" at bounding box center [240, 190] width 11 height 11
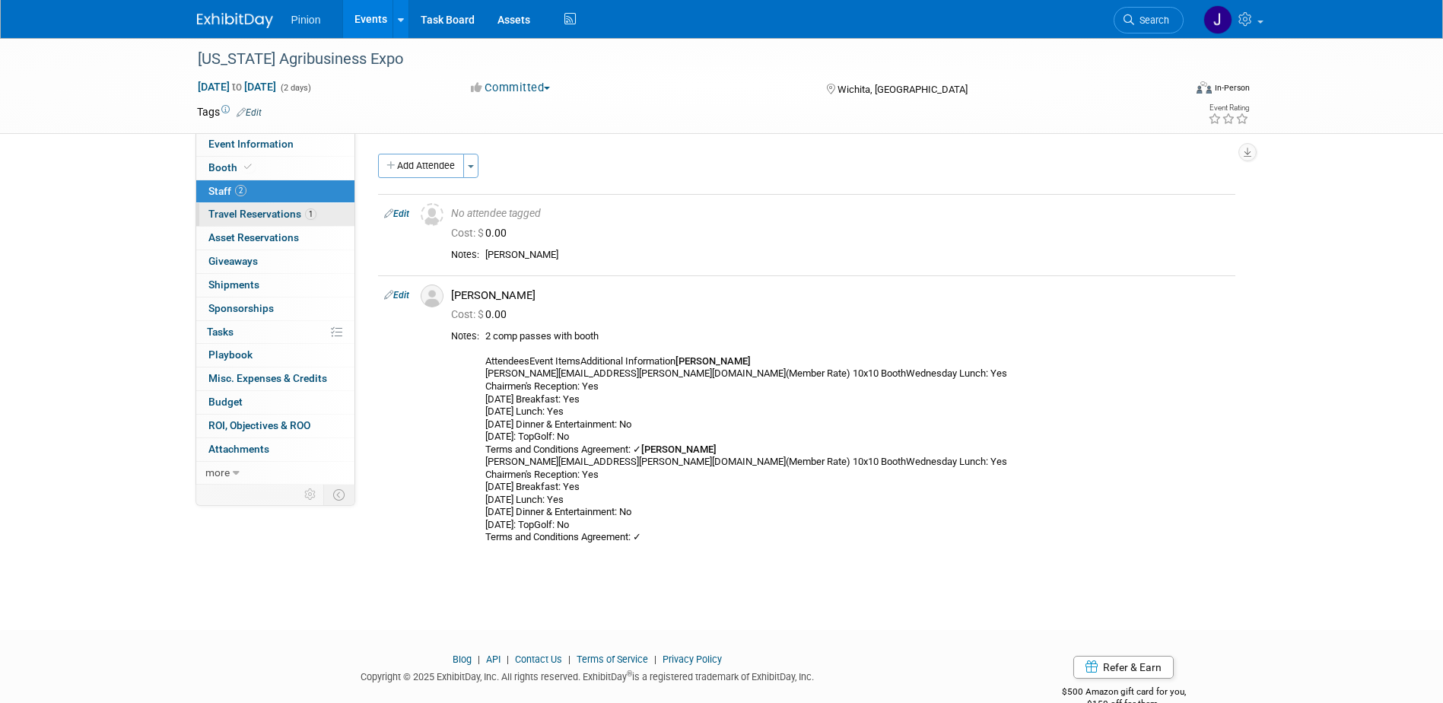
click at [232, 212] on span "Travel Reservations 1" at bounding box center [262, 214] width 108 height 12
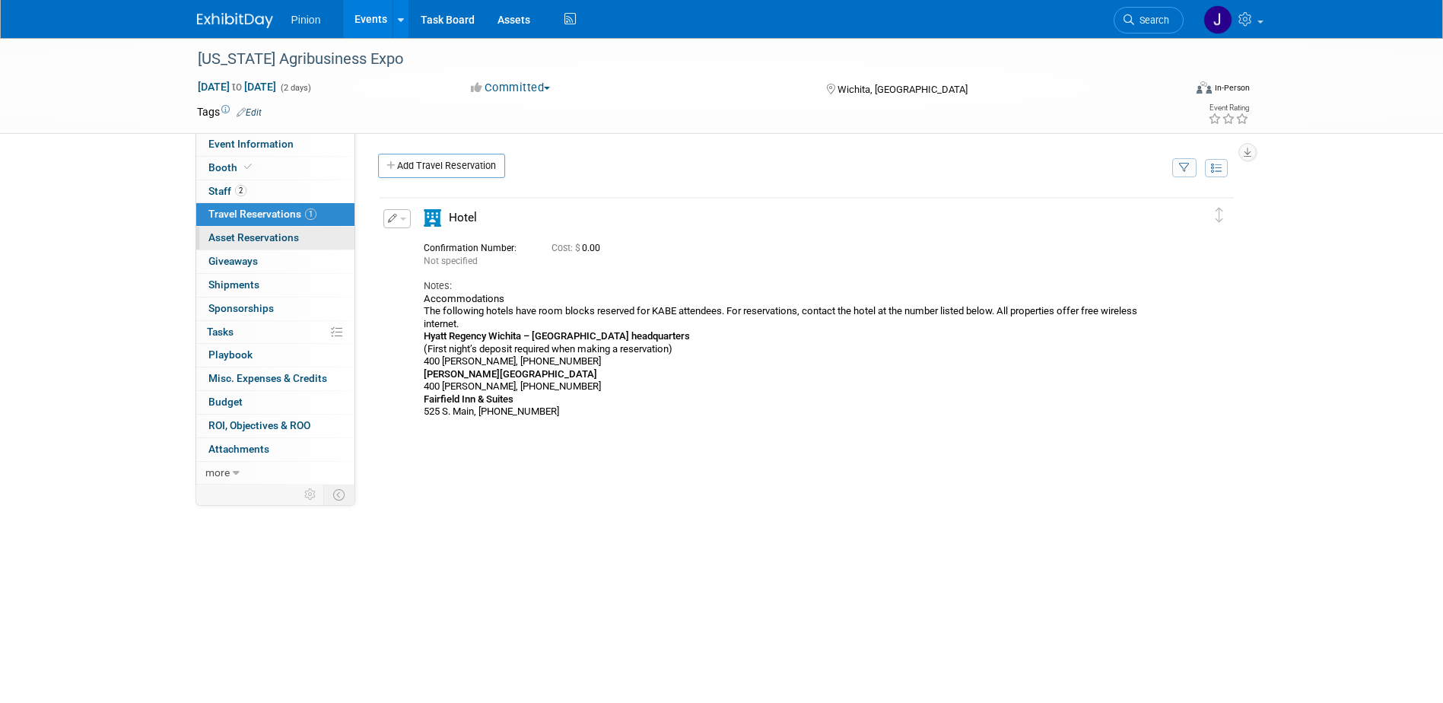
click at [293, 239] on span "Asset Reservations 0" at bounding box center [253, 237] width 91 height 12
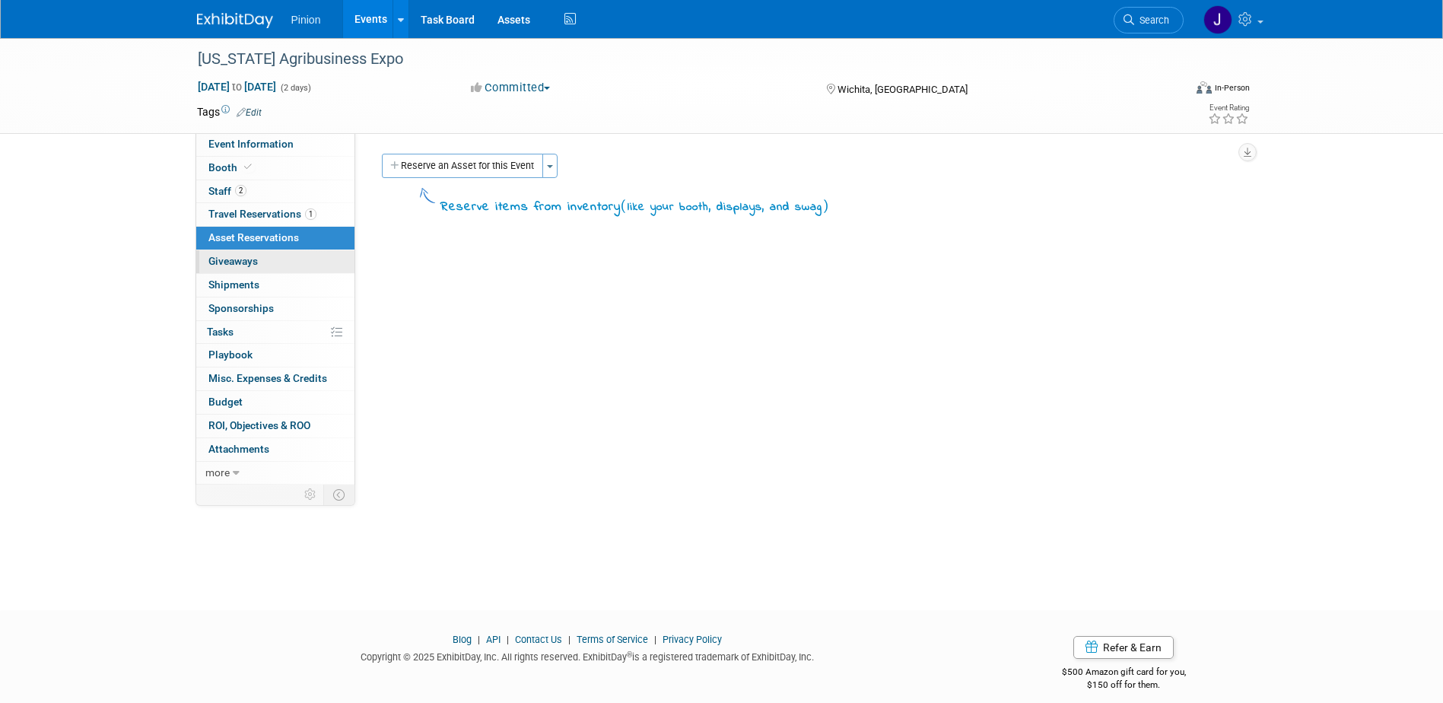
click at [254, 260] on span "Giveaways 0" at bounding box center [232, 261] width 49 height 12
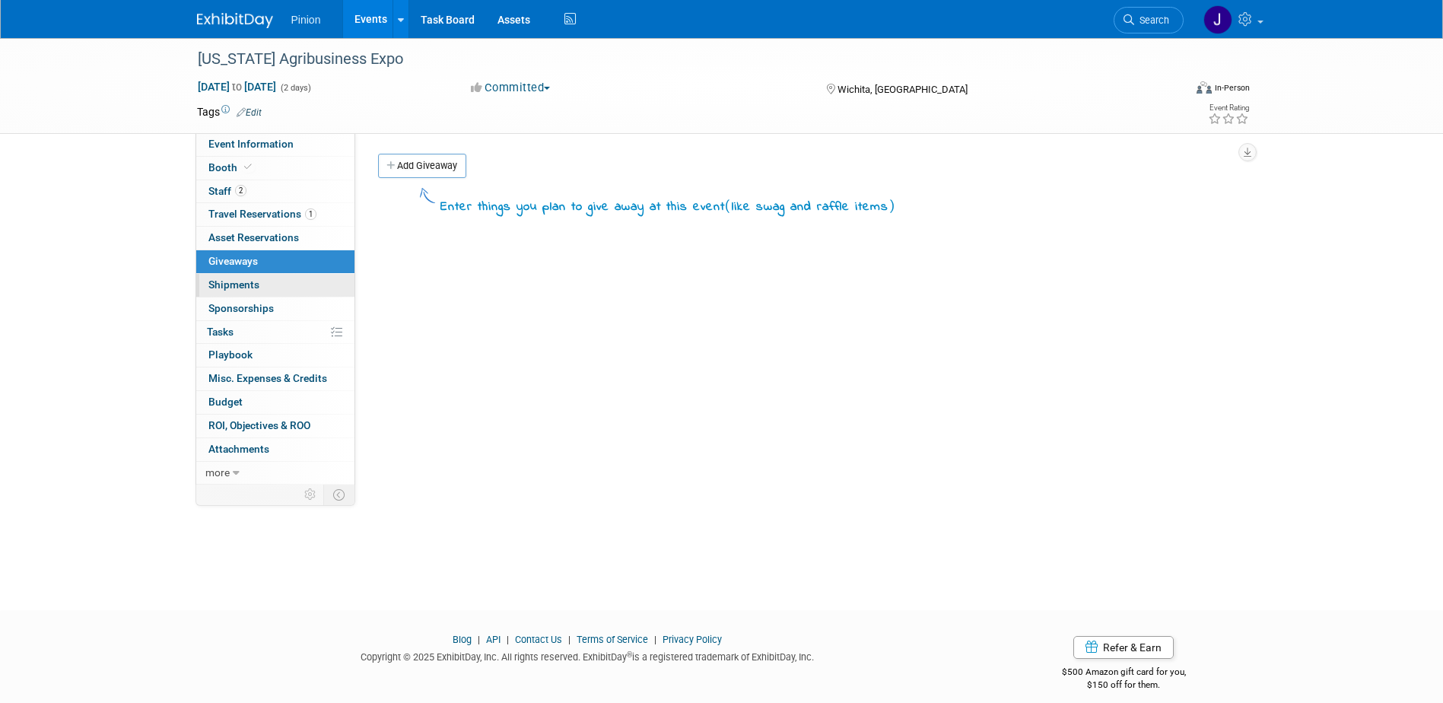
click at [247, 284] on span "Shipments 0" at bounding box center [233, 284] width 51 height 12
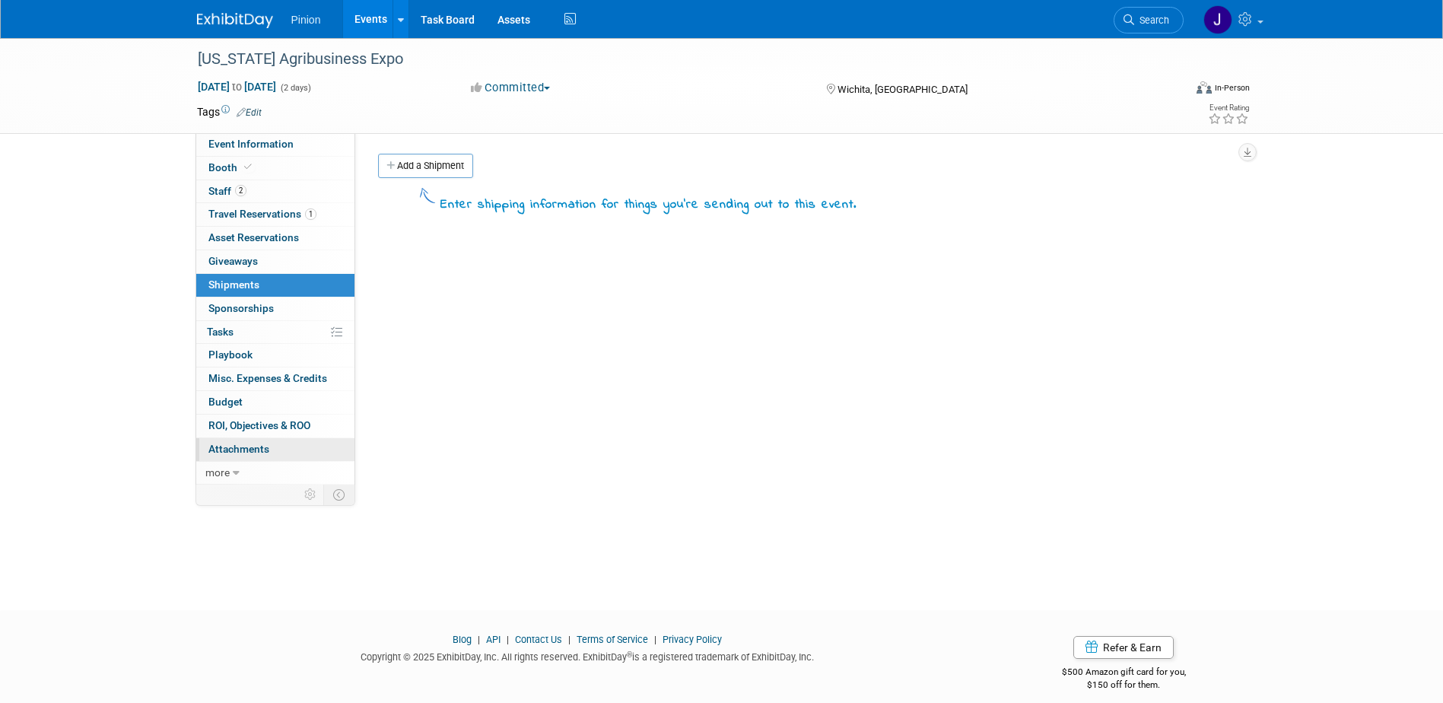
click at [224, 449] on span "Attachments 0" at bounding box center [238, 449] width 61 height 12
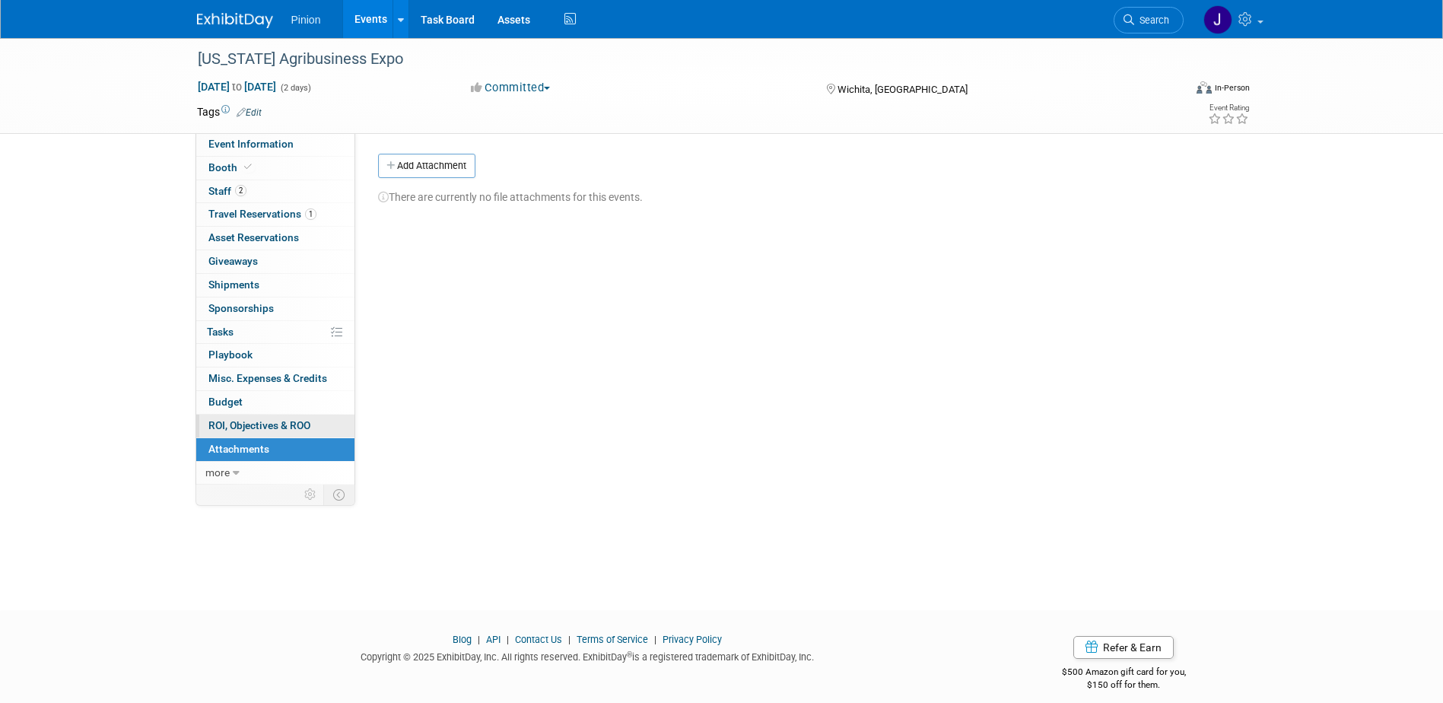
click at [269, 428] on span "ROI, Objectives & ROO 0" at bounding box center [259, 425] width 102 height 12
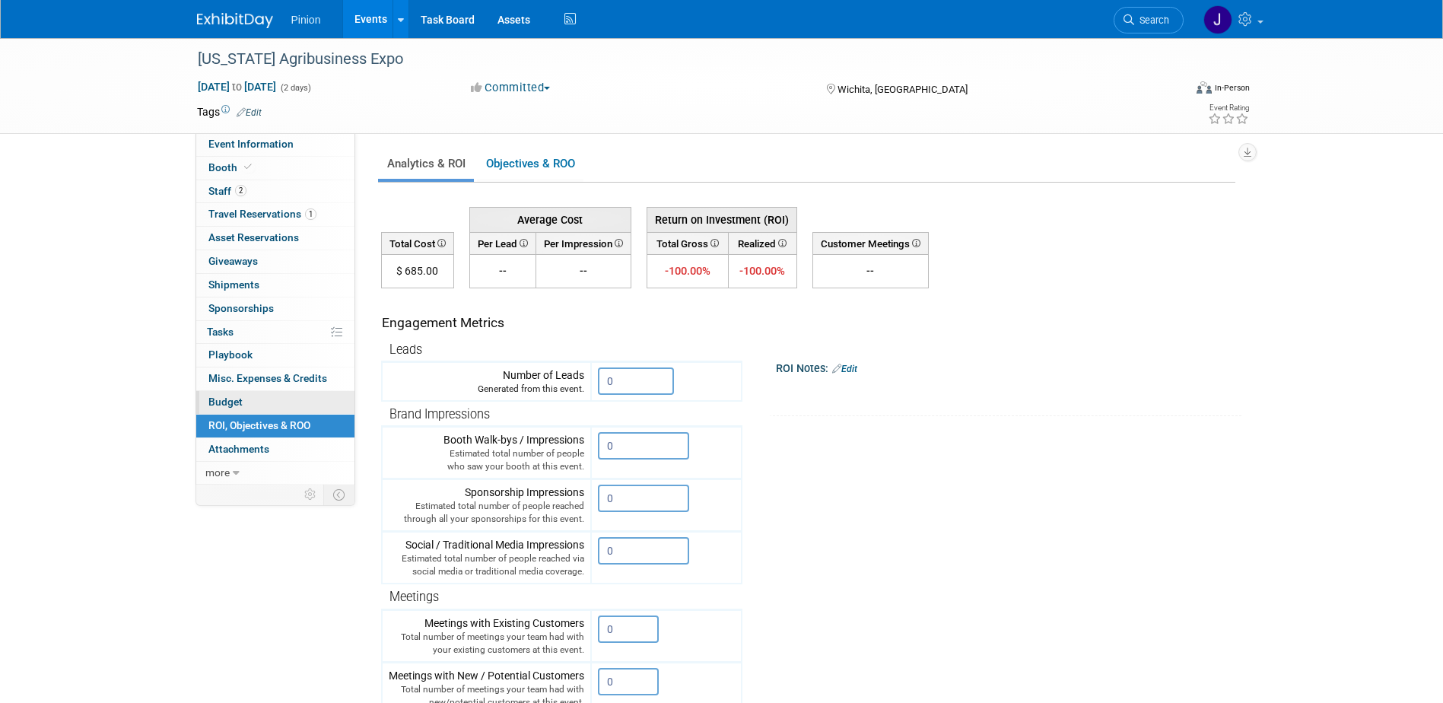
click at [240, 401] on span "Budget" at bounding box center [225, 402] width 34 height 12
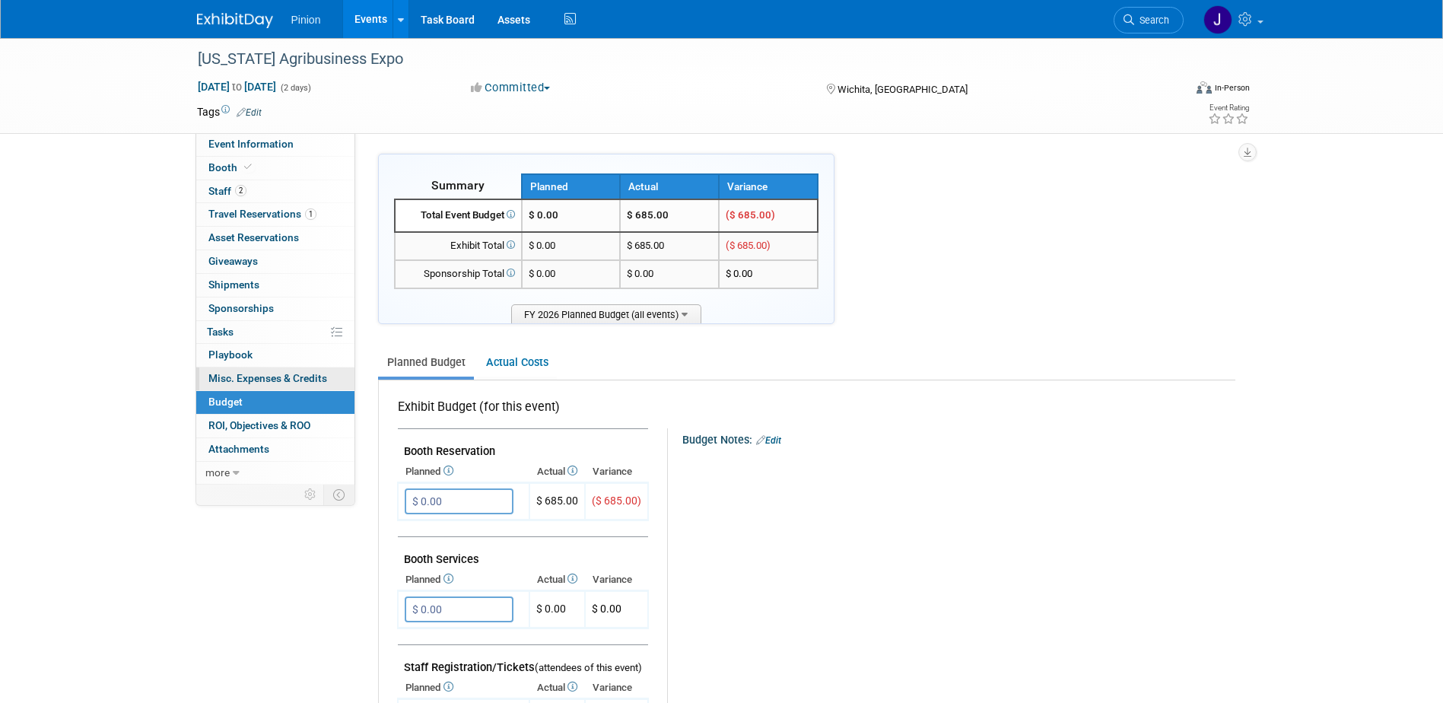
click at [247, 369] on link "0 Misc. Expenses & Credits 0" at bounding box center [275, 379] width 158 height 23
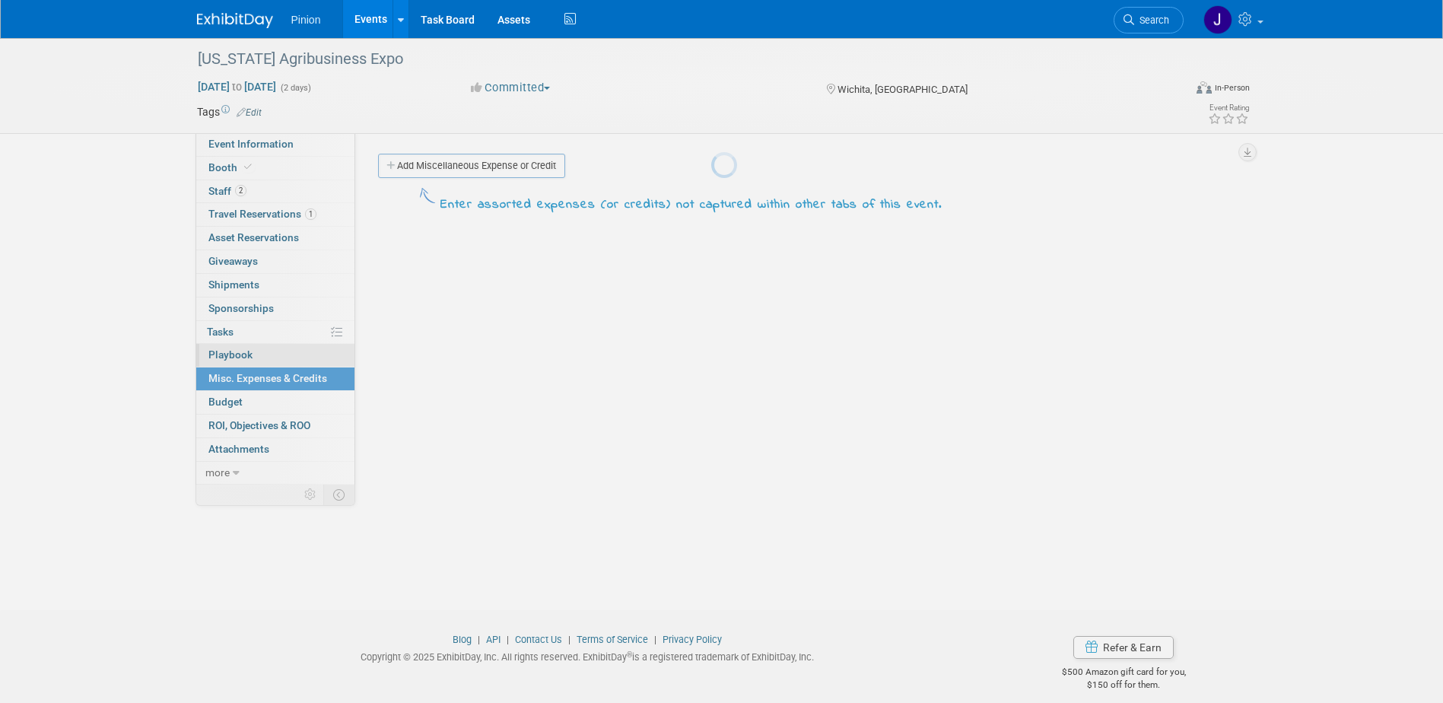
click at [239, 354] on body "Pinion Events Add Event Bulk Upload Events Shareable Event Boards Recently View…" at bounding box center [721, 351] width 1443 height 703
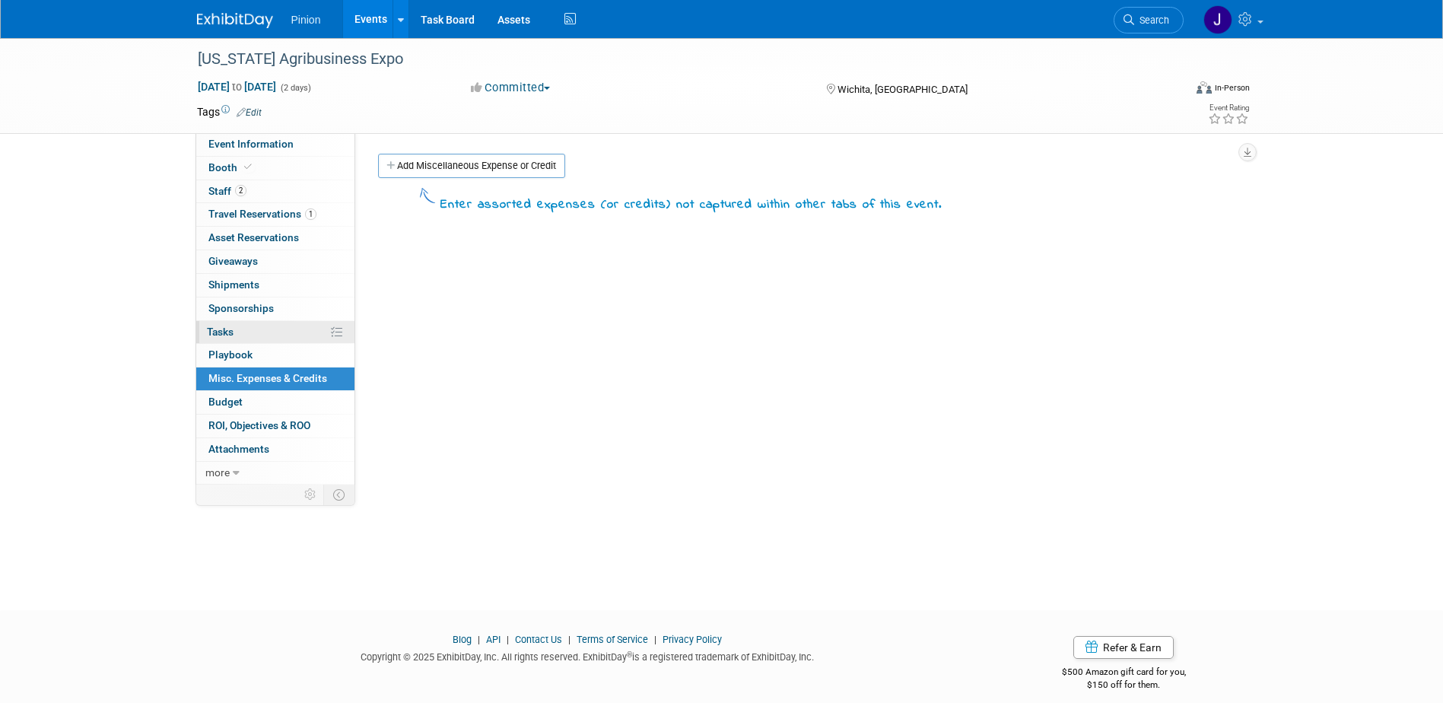
click at [222, 323] on link "0% Tasks 0%" at bounding box center [275, 332] width 158 height 23
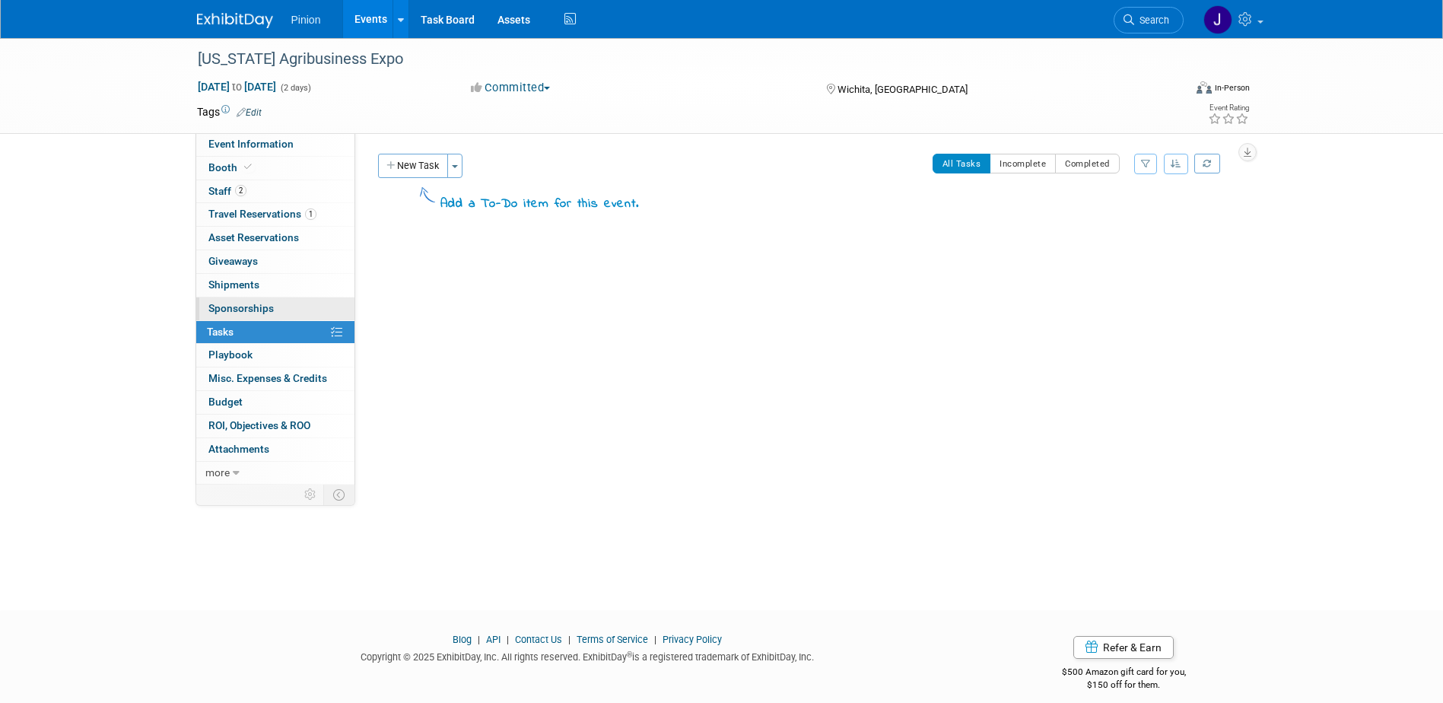
click at [225, 308] on span "Sponsorships 0" at bounding box center [240, 308] width 65 height 12
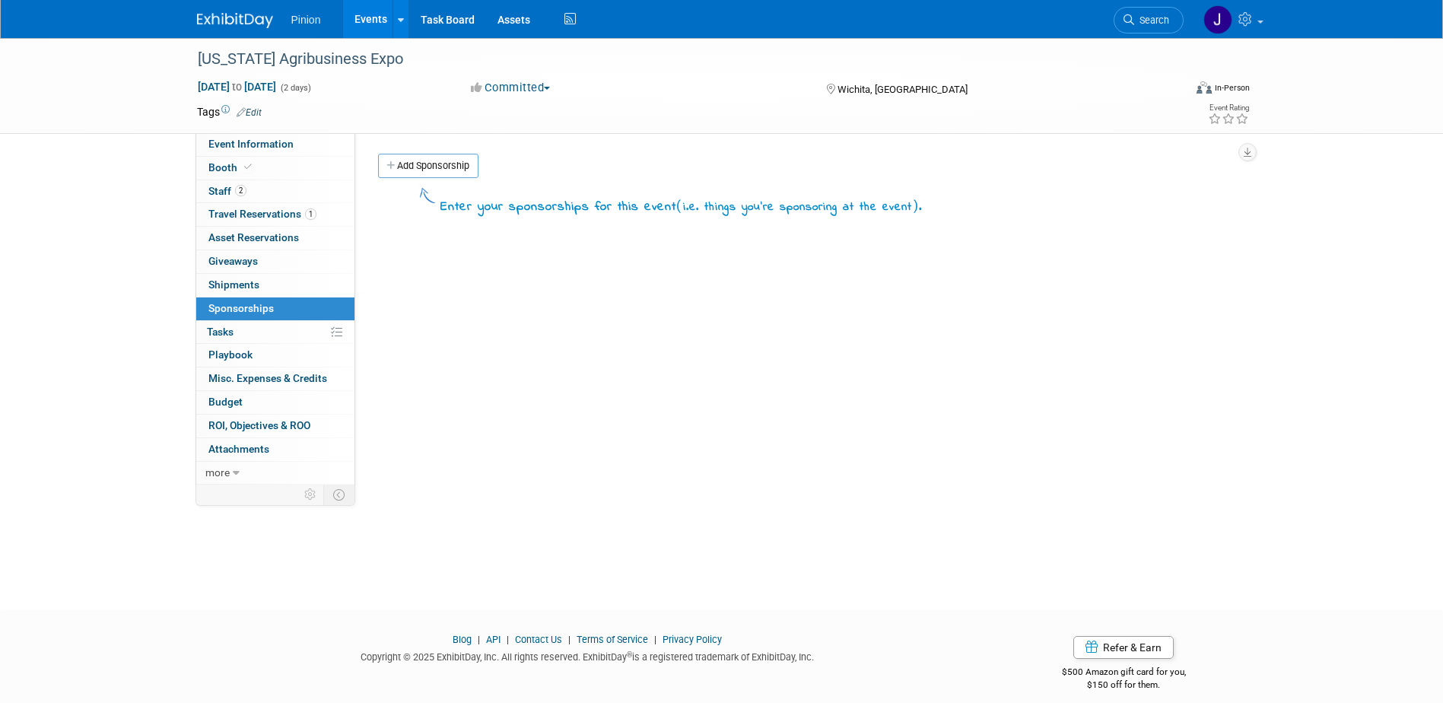
drag, startPoint x: 234, startPoint y: 275, endPoint x: 234, endPoint y: 265, distance: 9.9
click at [234, 275] on body "Pinion Events Add Event Bulk Upload Events Shareable Event Boards Recently View…" at bounding box center [721, 351] width 1443 height 703
click at [234, 250] on link "0 Giveaways 0" at bounding box center [275, 261] width 158 height 23
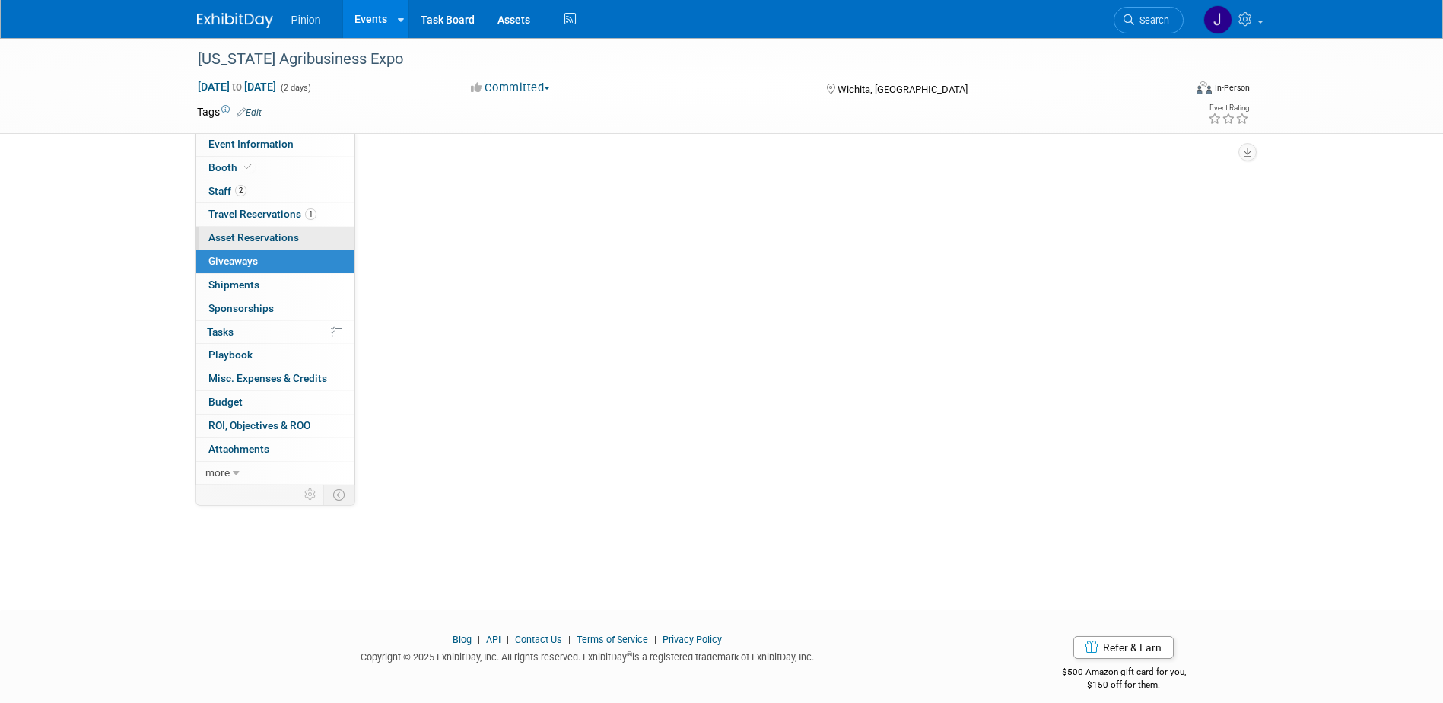
click at [234, 232] on span "Asset Reservations 0" at bounding box center [253, 237] width 91 height 12
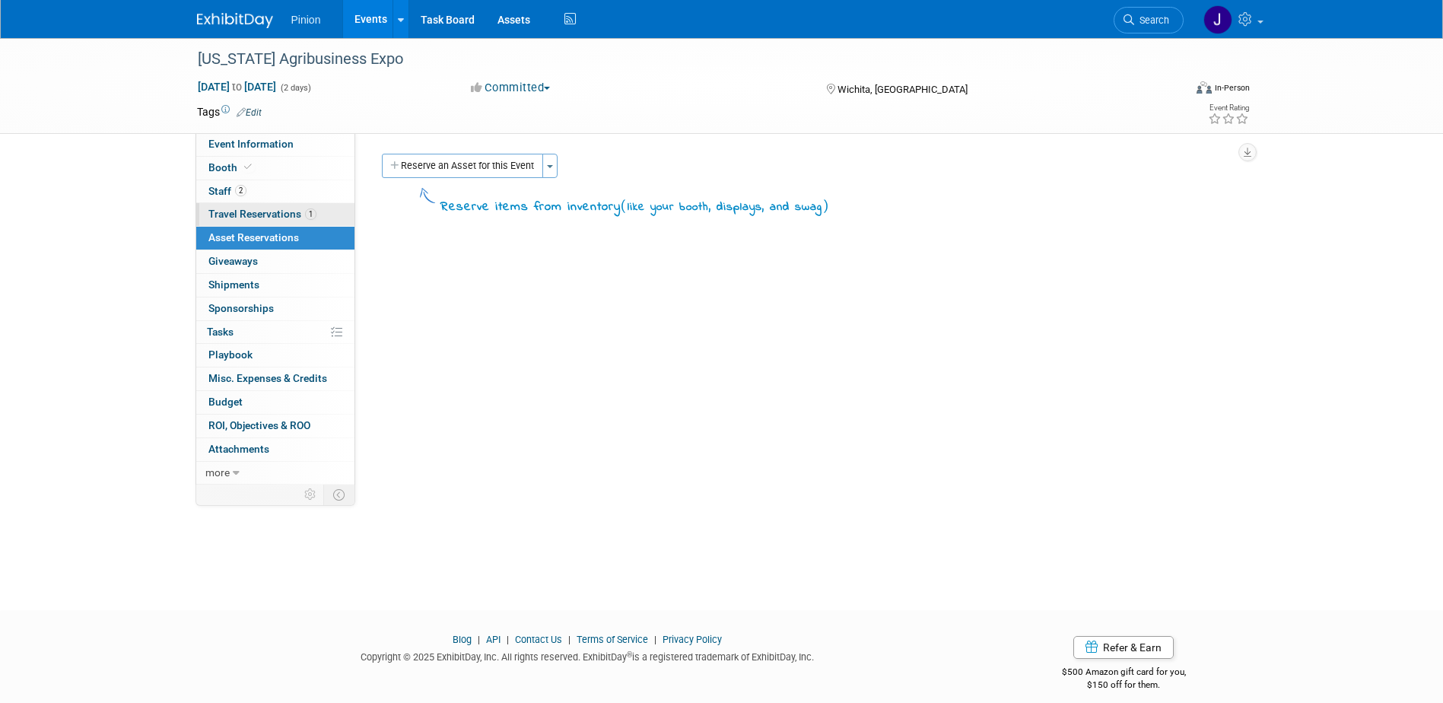
click at [235, 215] on span "Travel Reservations 1" at bounding box center [262, 214] width 108 height 12
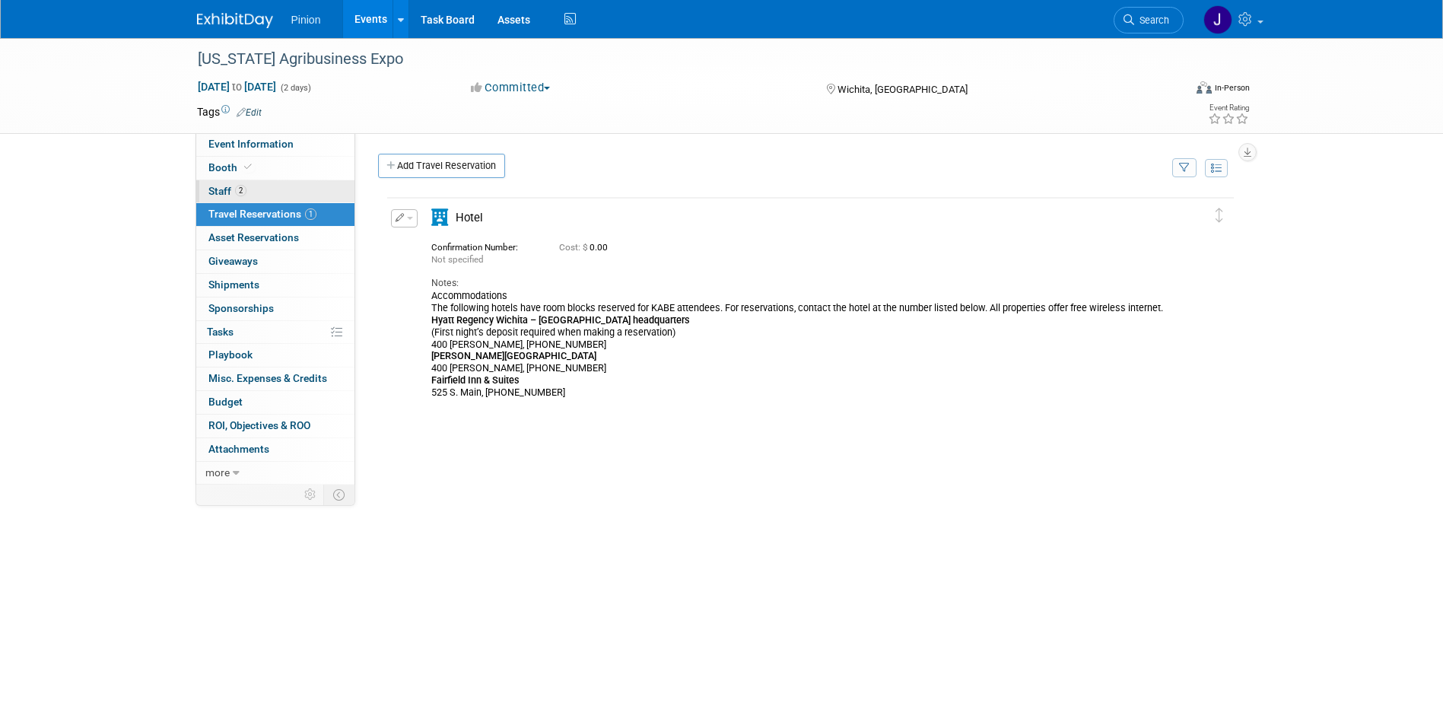
click at [228, 189] on span "Staff 2" at bounding box center [227, 191] width 38 height 12
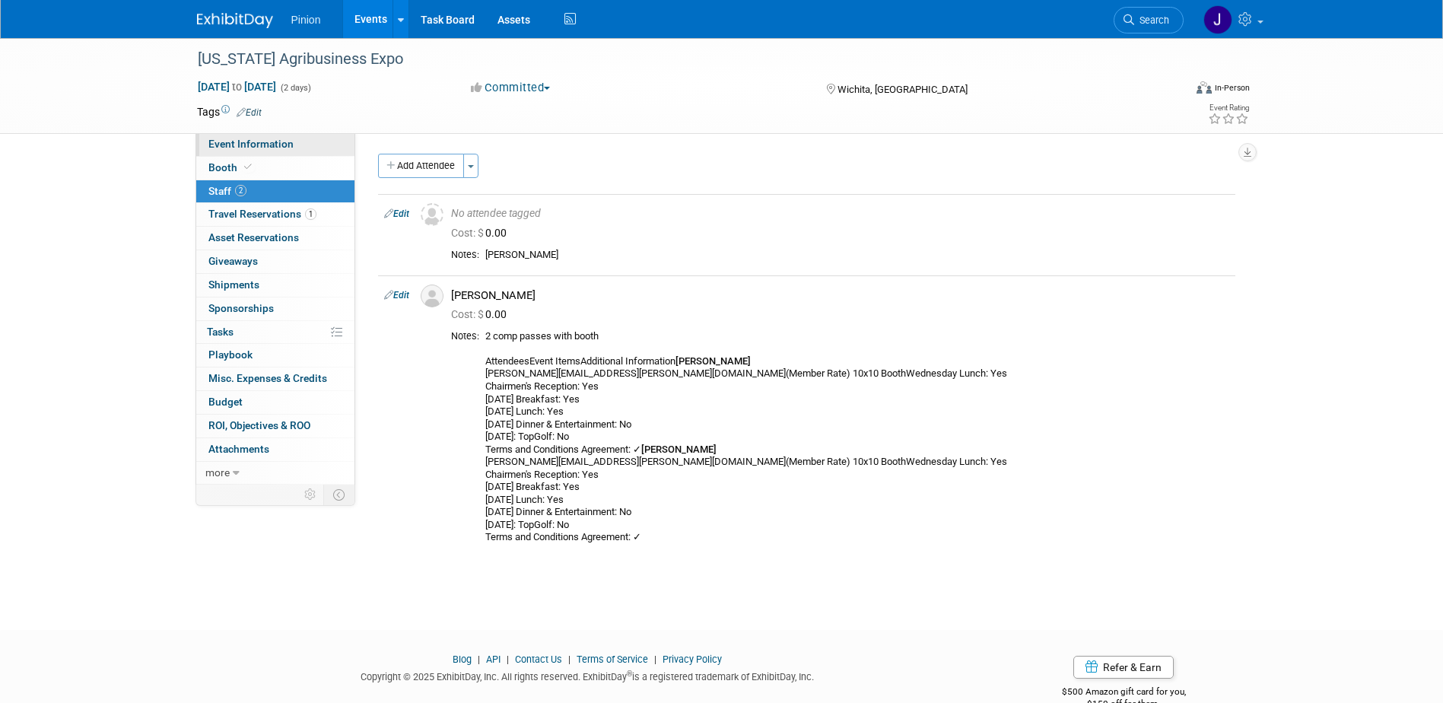
click at [228, 152] on link "Event Information" at bounding box center [275, 144] width 158 height 23
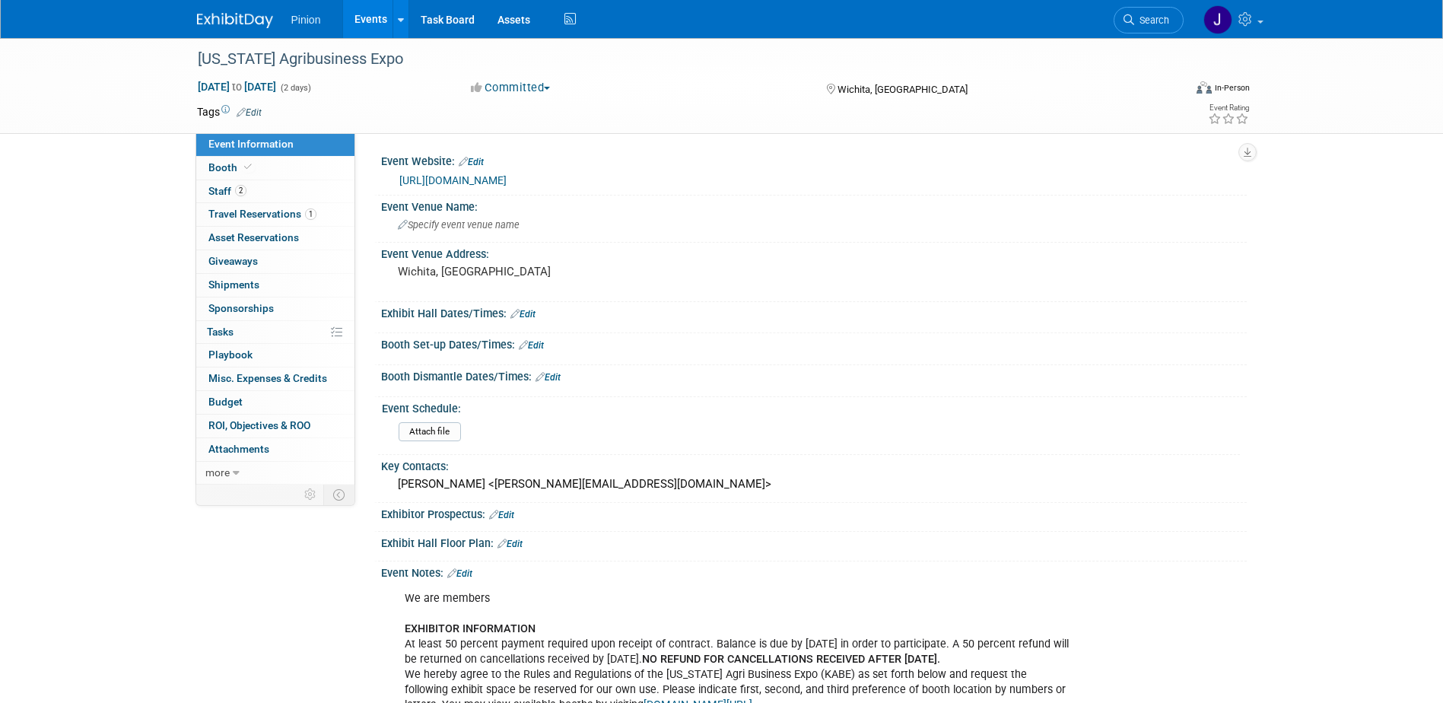
click at [209, 10] on link at bounding box center [244, 13] width 94 height 12
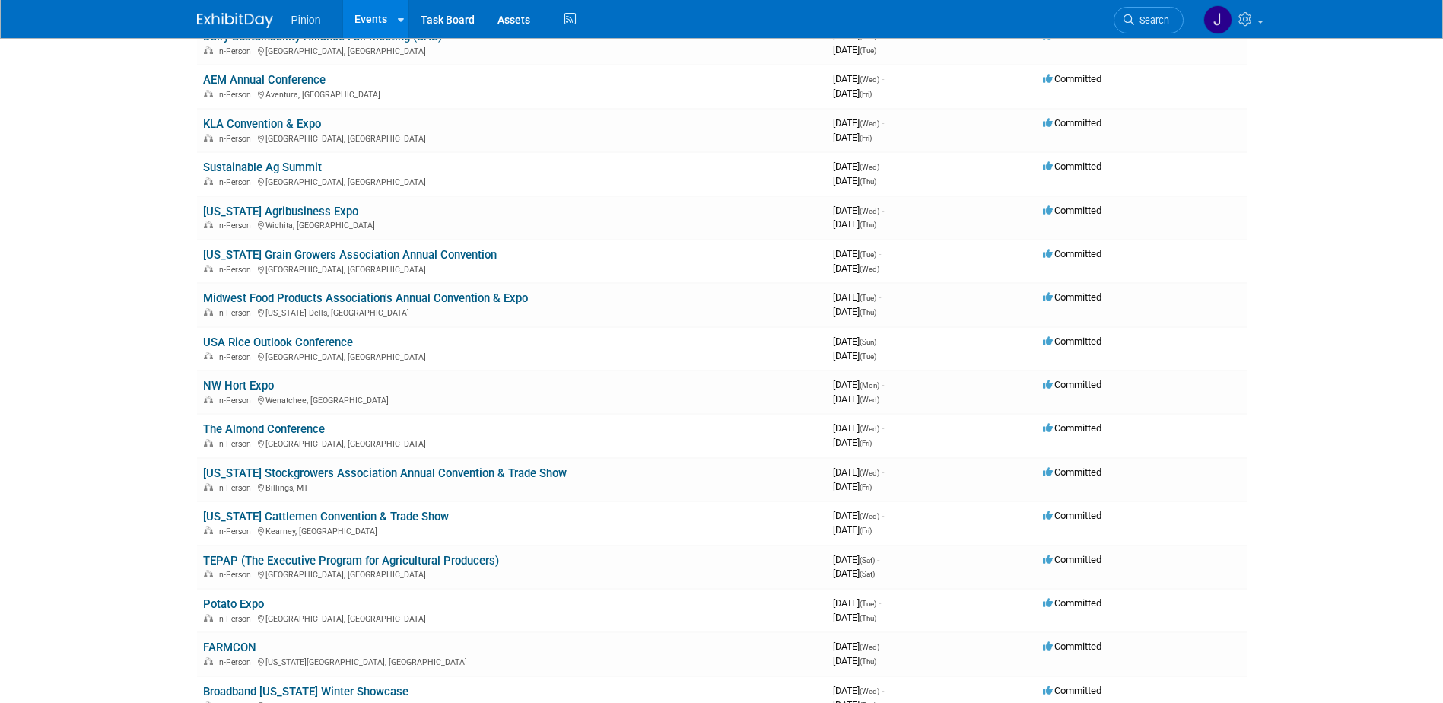
scroll to position [769, 0]
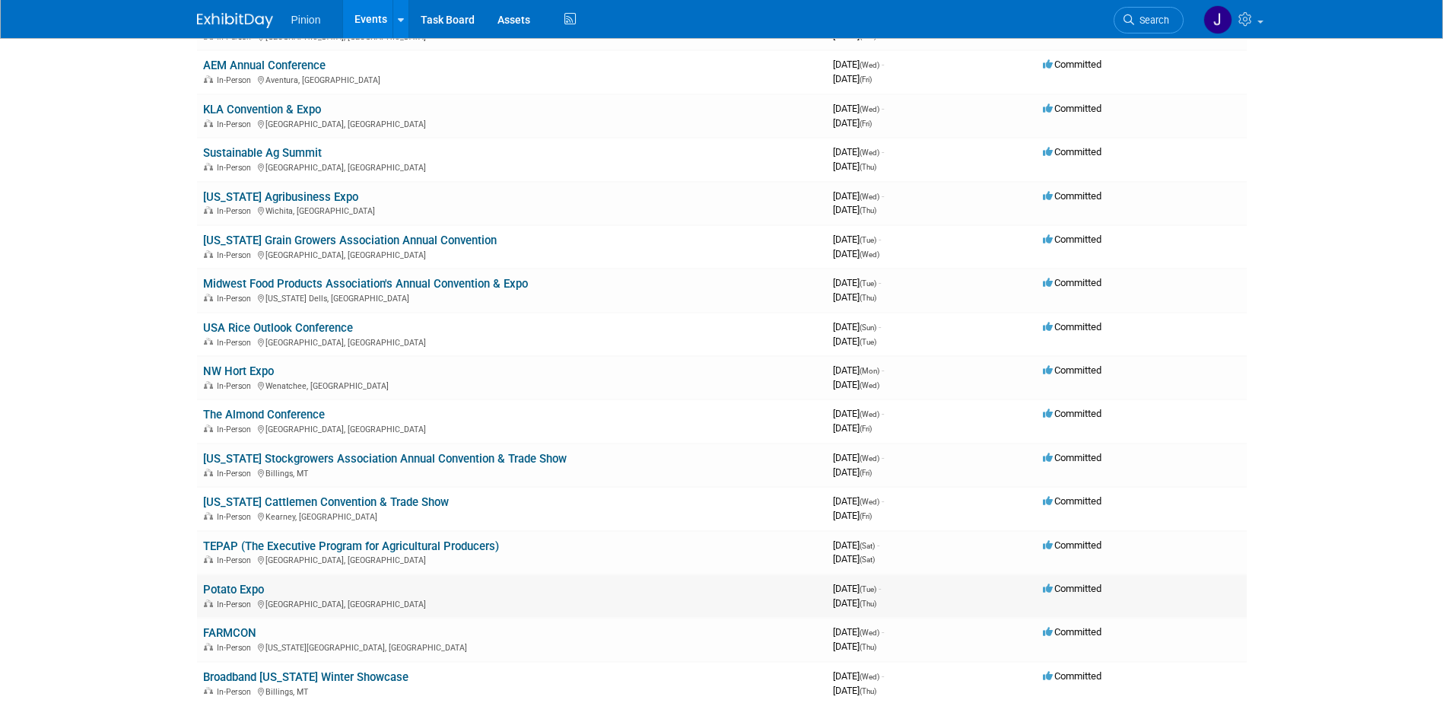
click at [225, 589] on link "Potato Expo" at bounding box center [233, 590] width 61 height 14
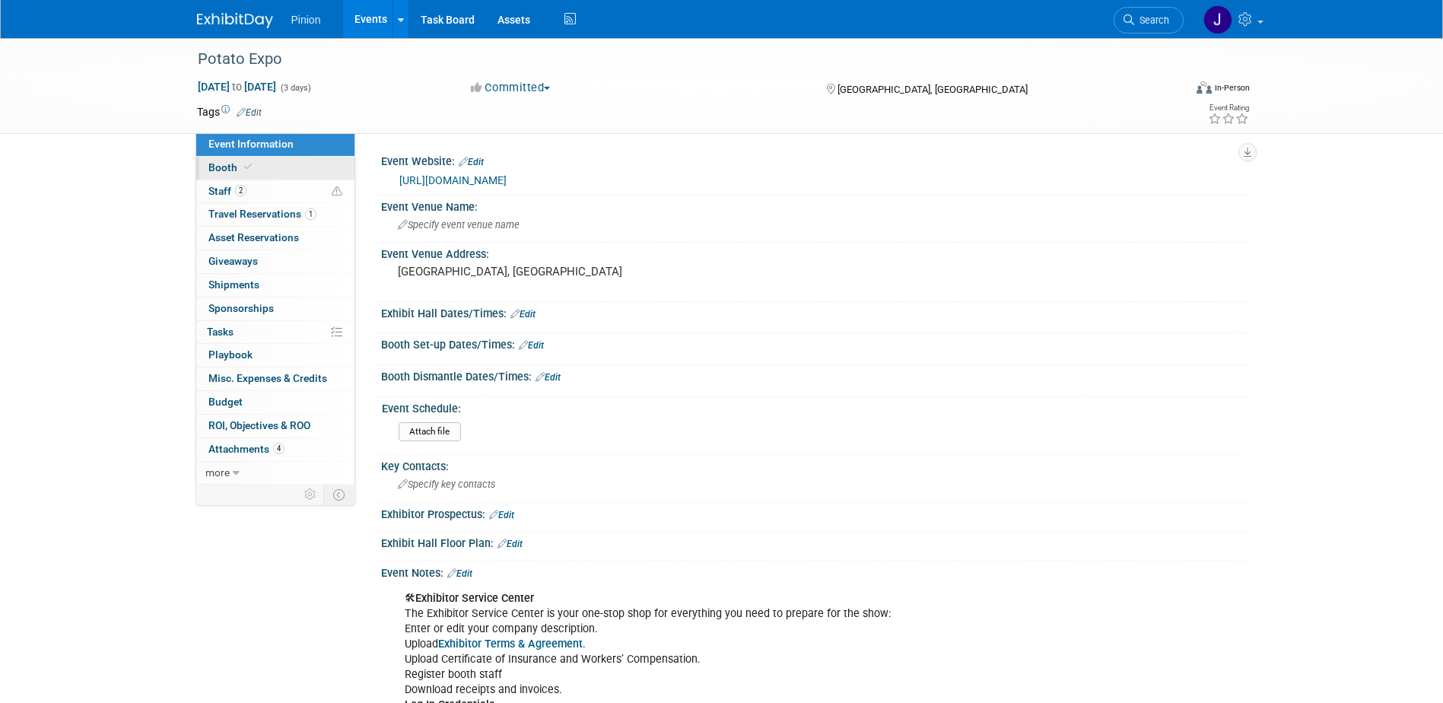
click at [244, 163] on icon at bounding box center [248, 167] width 8 height 8
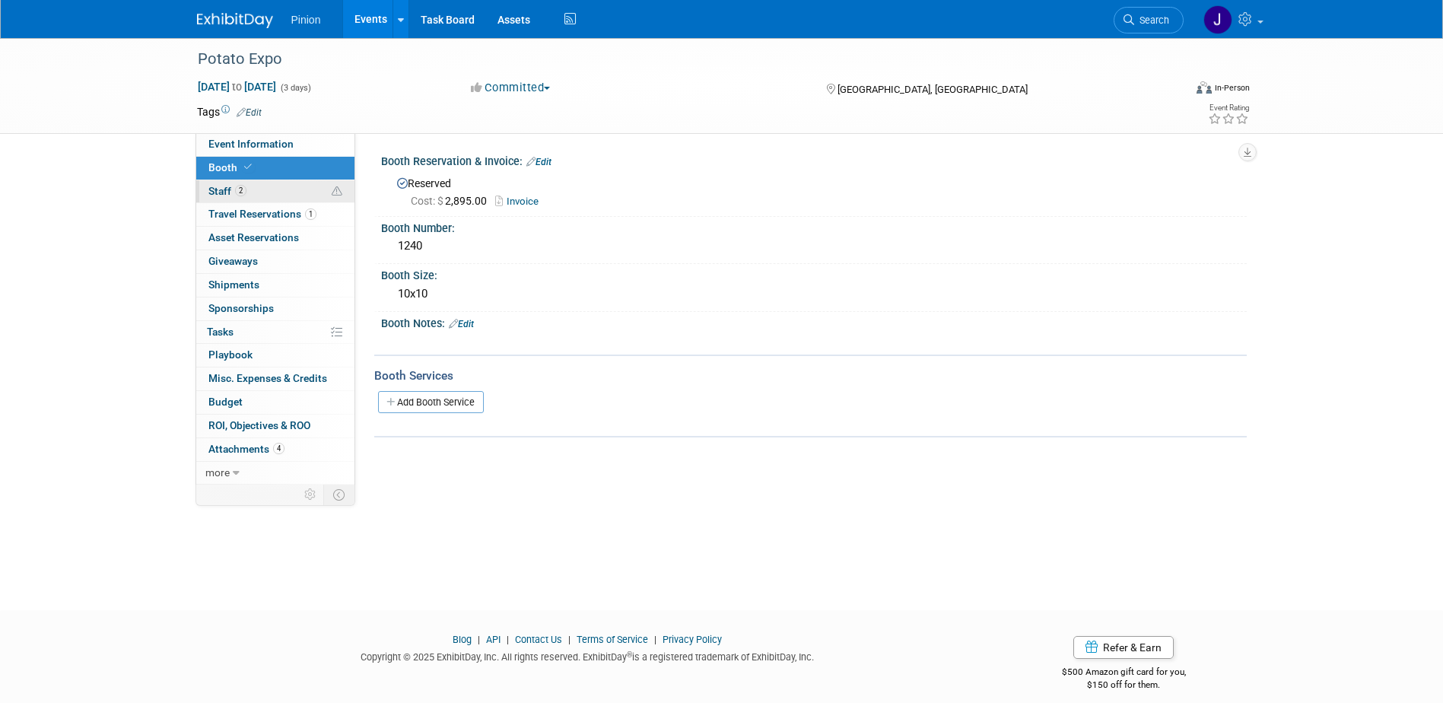
click at [244, 190] on span "2" at bounding box center [240, 190] width 11 height 11
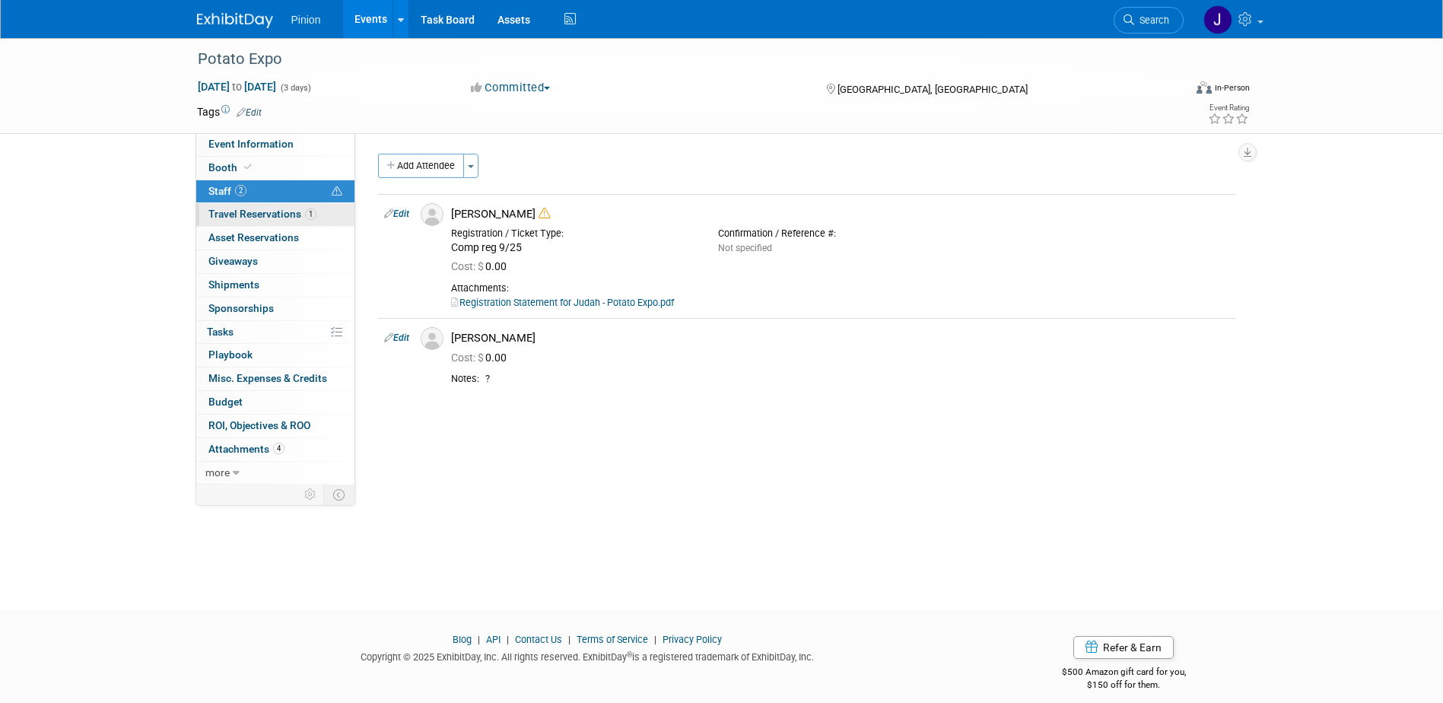
click at [263, 208] on span "Travel Reservations 1" at bounding box center [262, 214] width 108 height 12
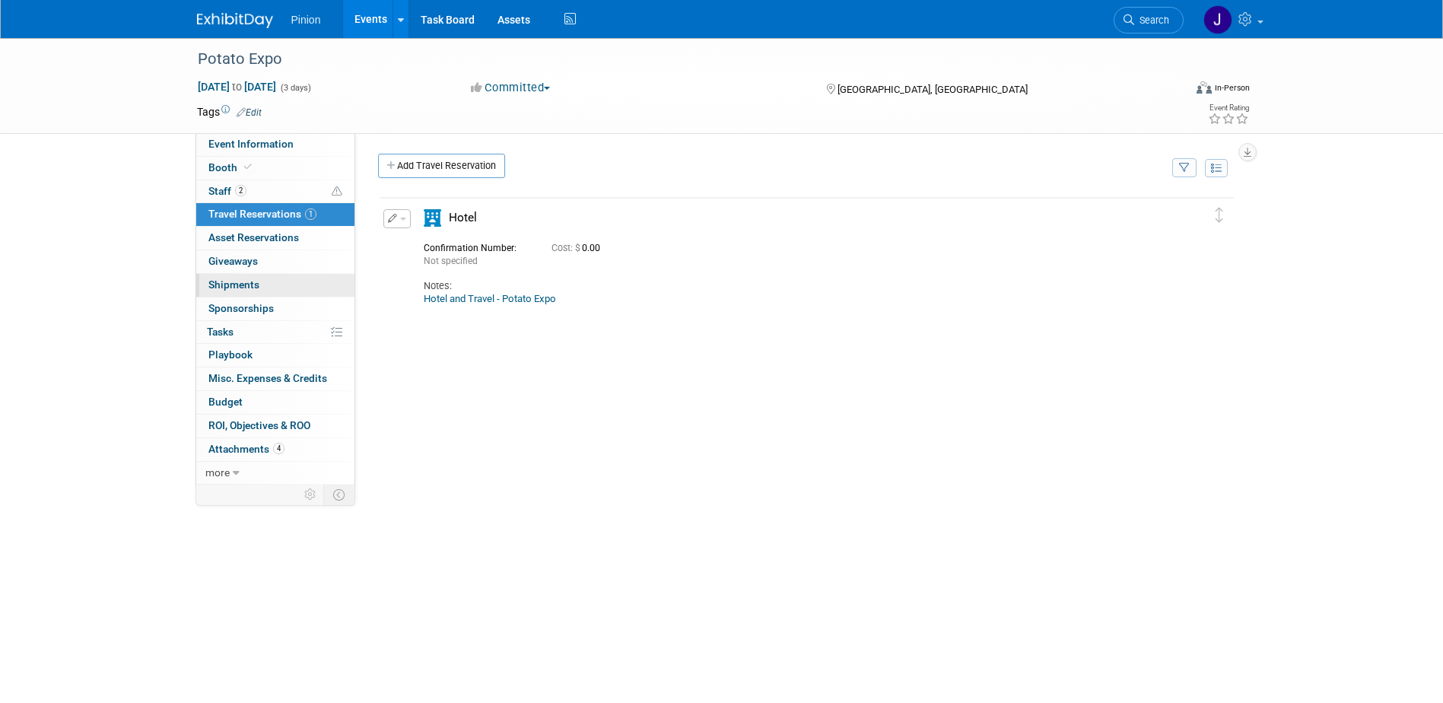
click at [252, 280] on span "Shipments 0" at bounding box center [233, 284] width 51 height 12
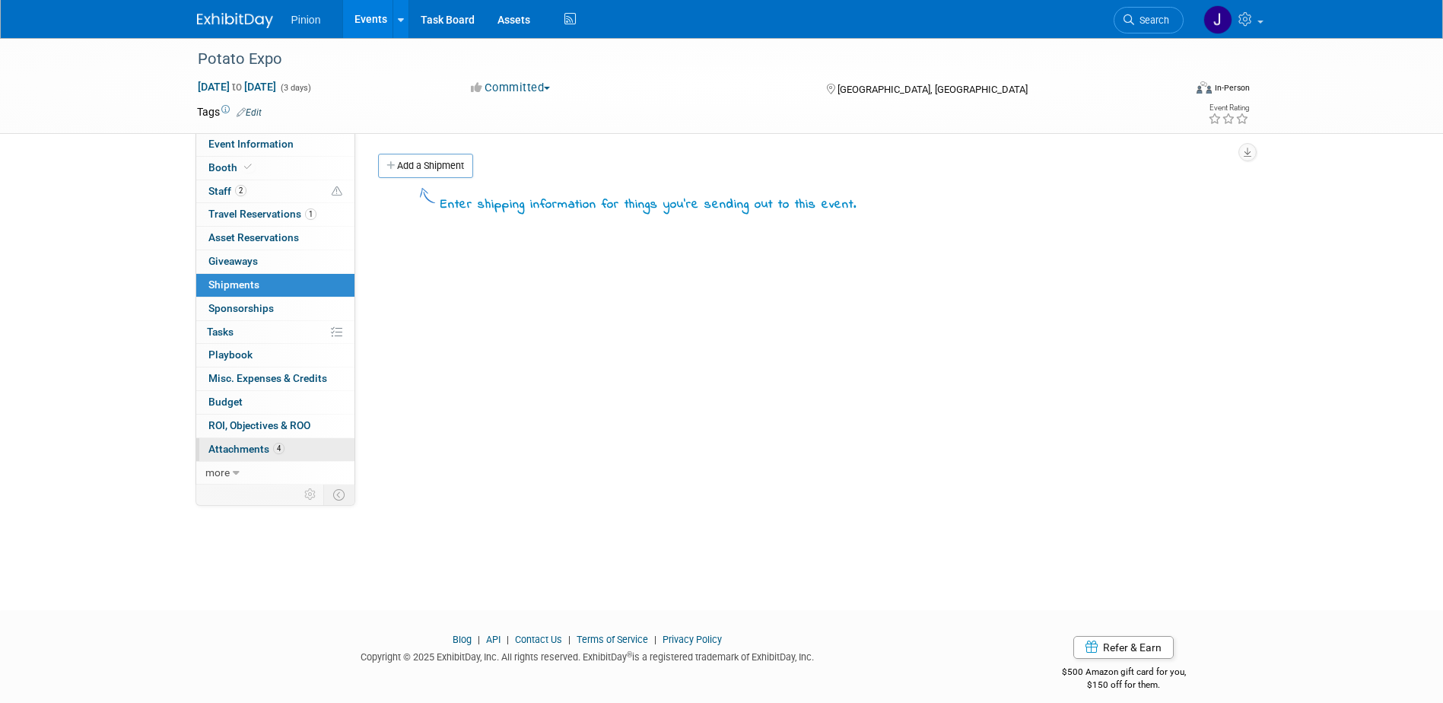
click at [247, 441] on link "4 Attachments 4" at bounding box center [275, 449] width 158 height 23
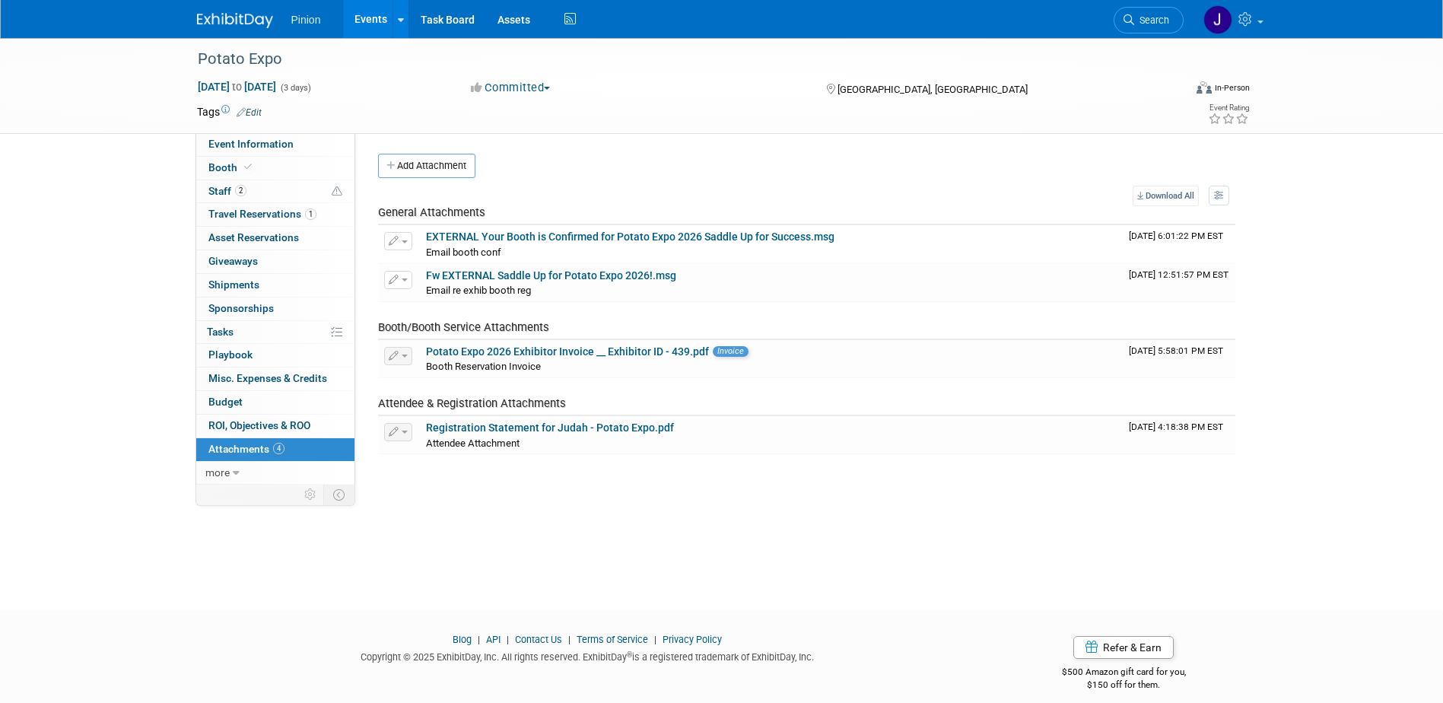
drag, startPoint x: 233, startPoint y: 24, endPoint x: 248, endPoint y: 40, distance: 22.6
click at [234, 24] on img at bounding box center [235, 20] width 76 height 15
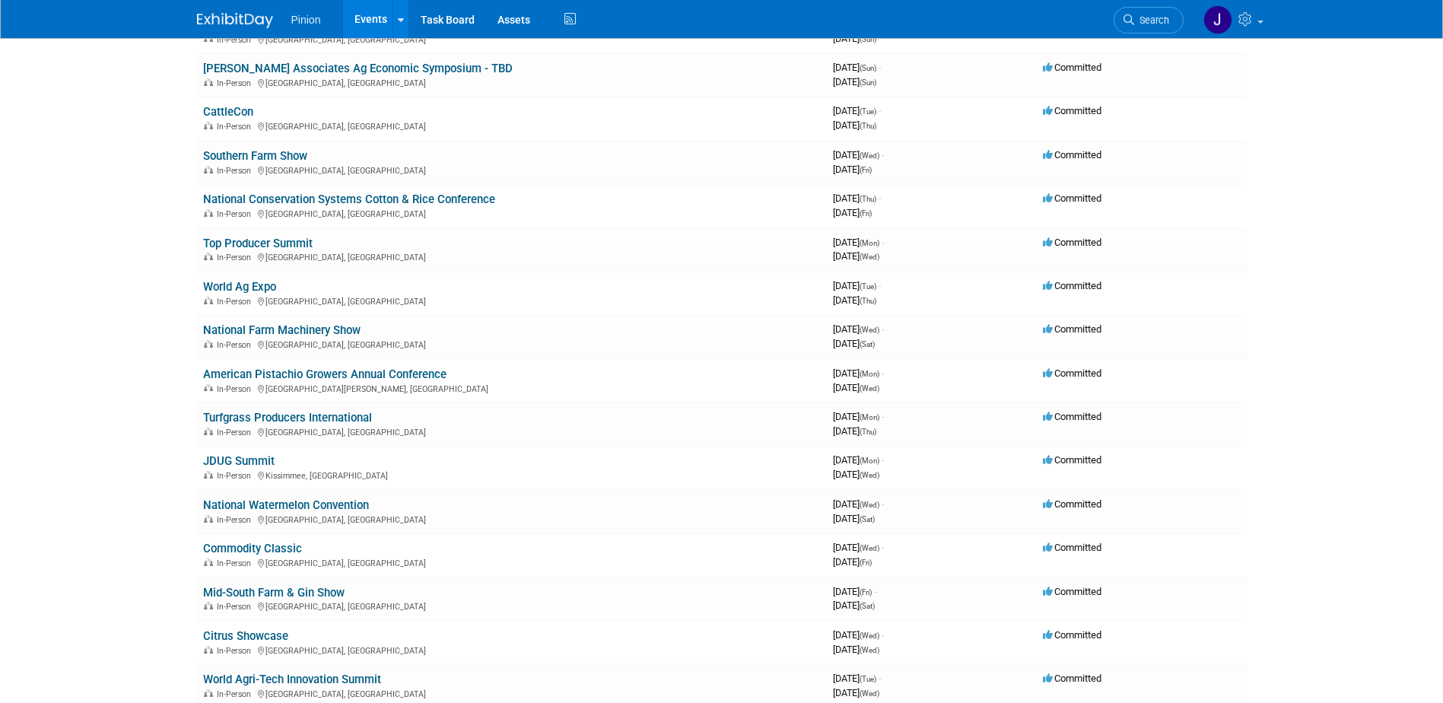
scroll to position [2154, 0]
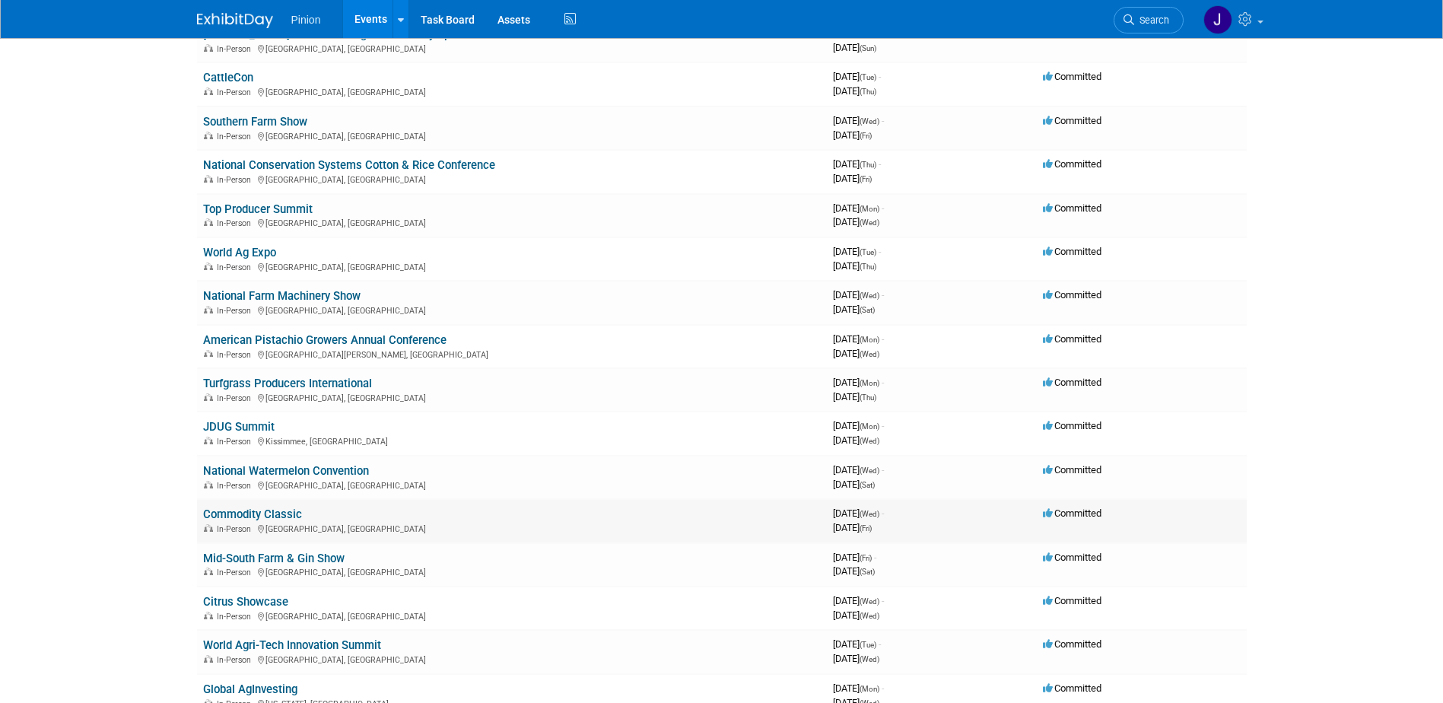
click at [275, 507] on td "Commodity Classic In-Person San Antonio, TX" at bounding box center [512, 520] width 630 height 43
click at [275, 510] on link "Commodity Classic" at bounding box center [252, 515] width 99 height 14
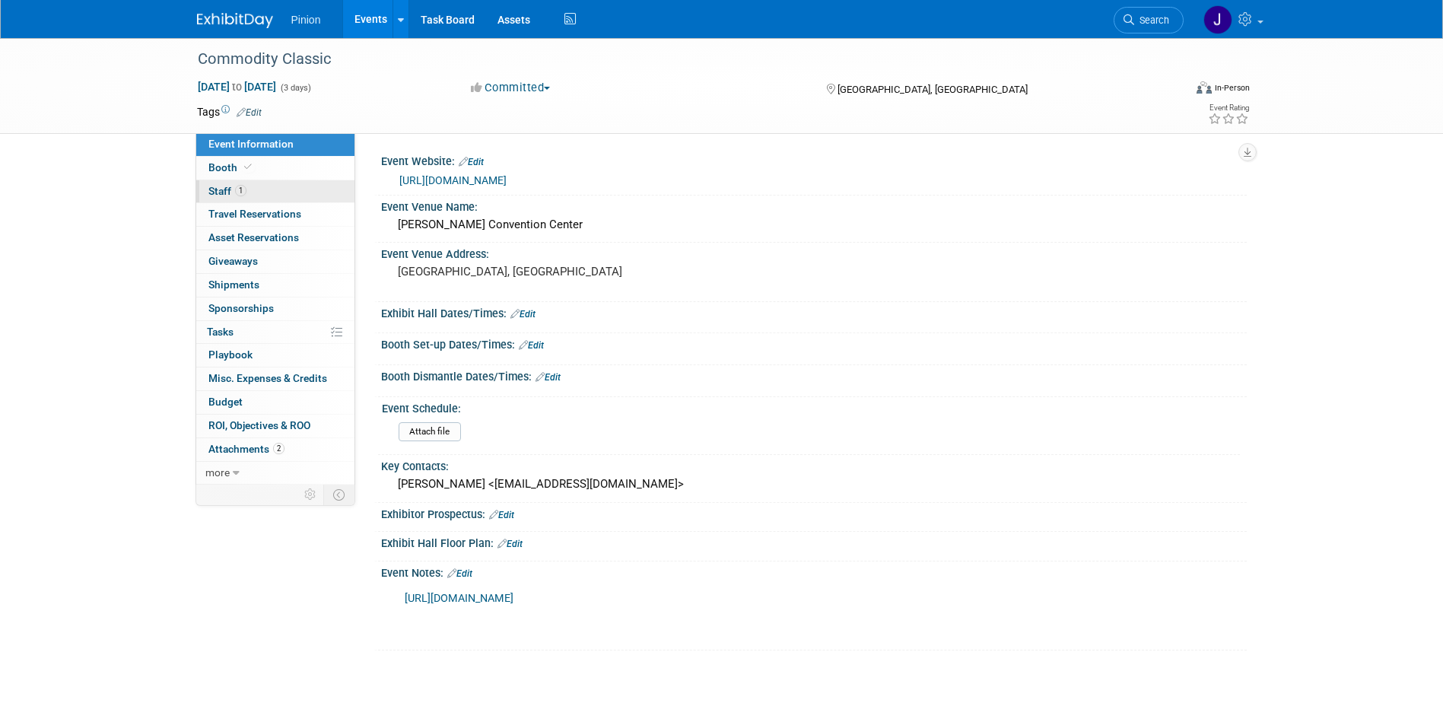
click at [230, 192] on span "Staff 1" at bounding box center [227, 191] width 38 height 12
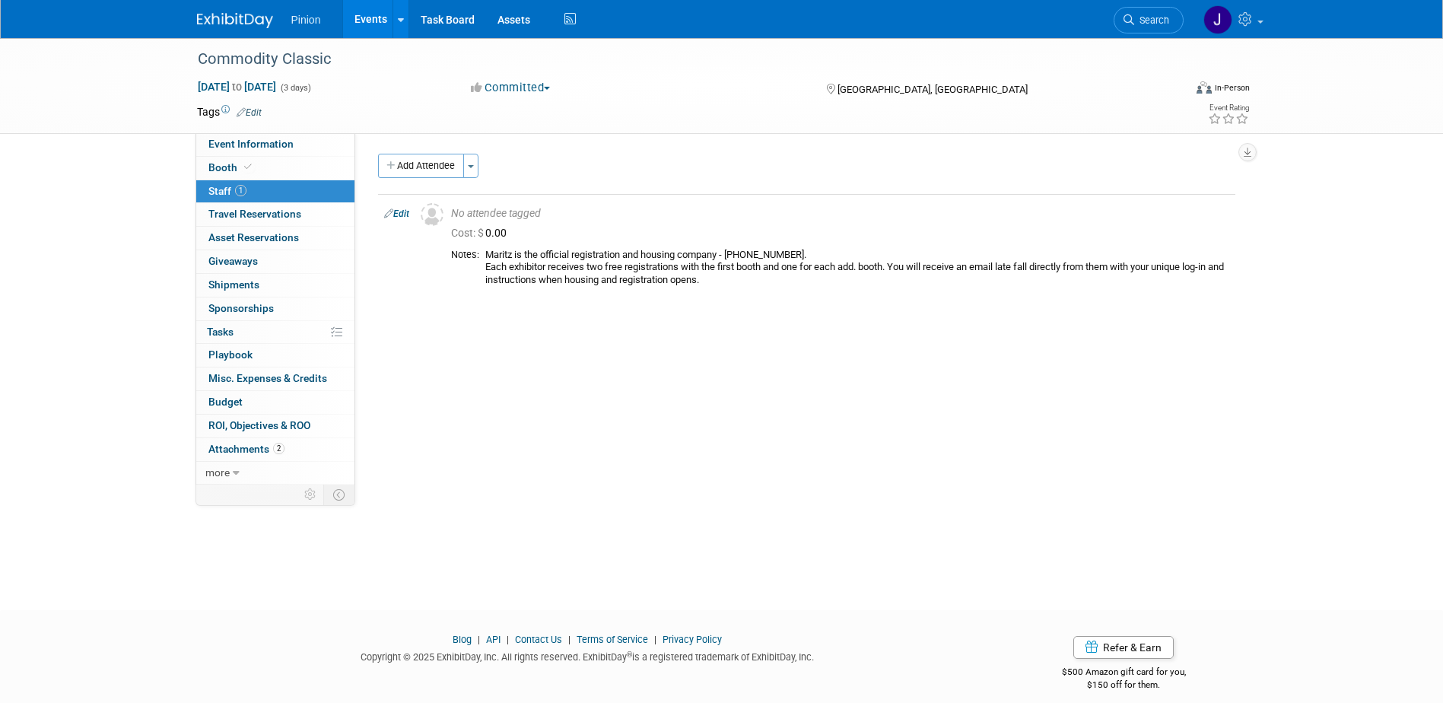
click at [245, 196] on span "Staff 1" at bounding box center [227, 191] width 38 height 12
click at [229, 13] on img at bounding box center [235, 20] width 76 height 15
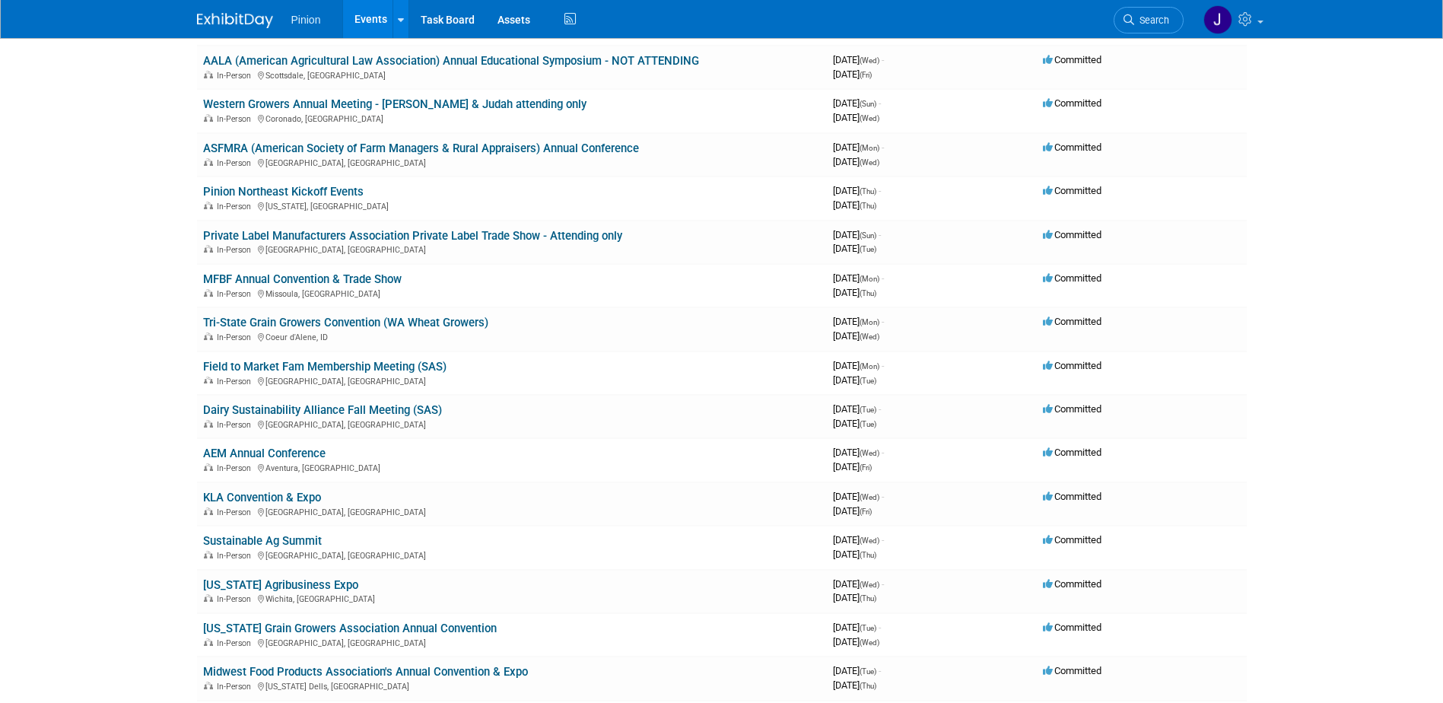
scroll to position [389, 0]
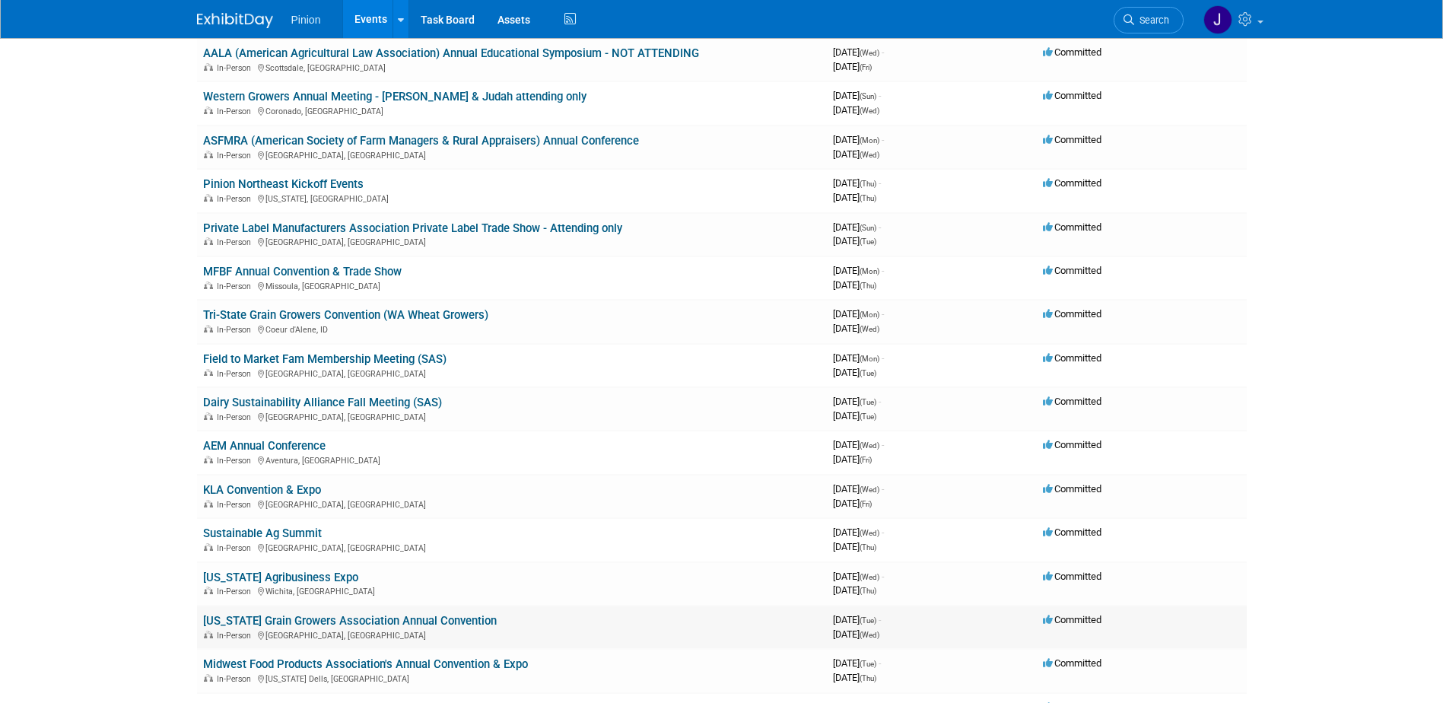
click at [329, 616] on link "[US_STATE] Grain Growers Association Annual Convention" at bounding box center [350, 621] width 294 height 14
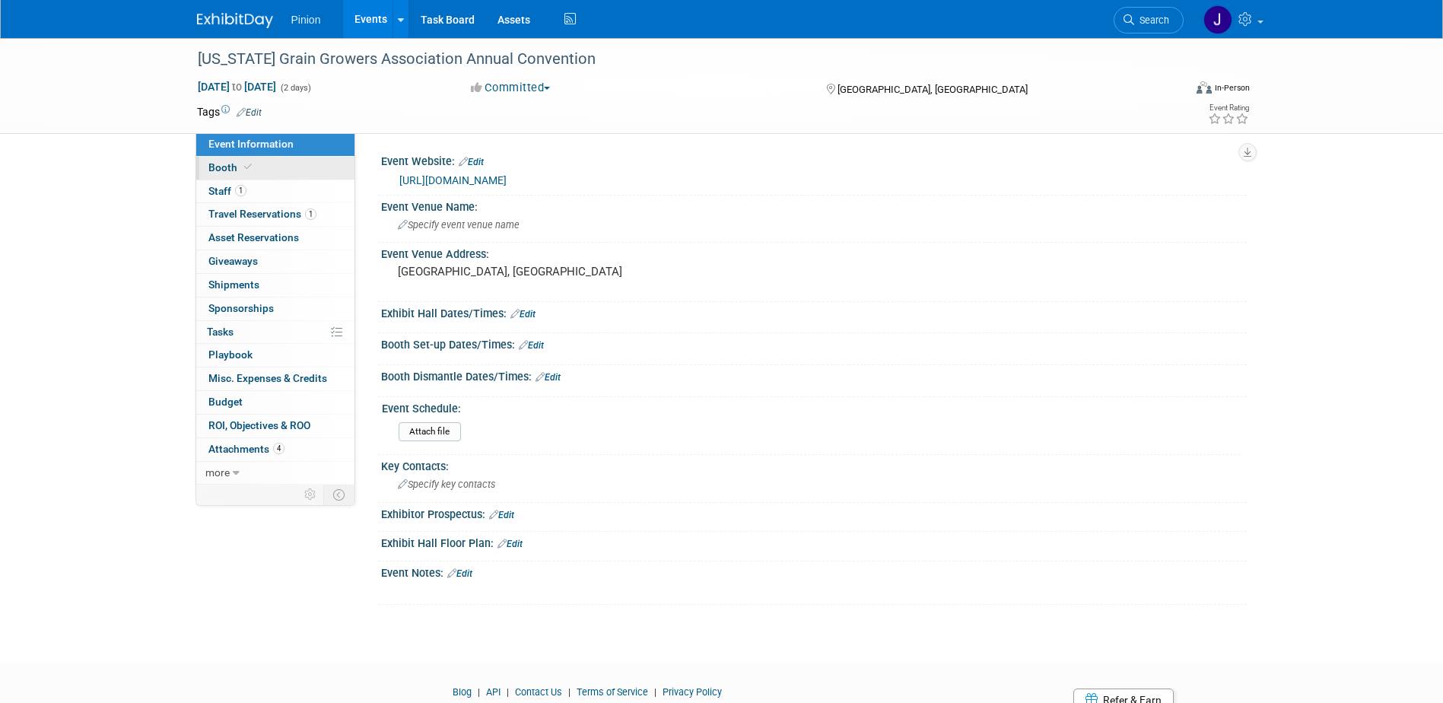
click at [229, 161] on span "Booth" at bounding box center [231, 167] width 46 height 12
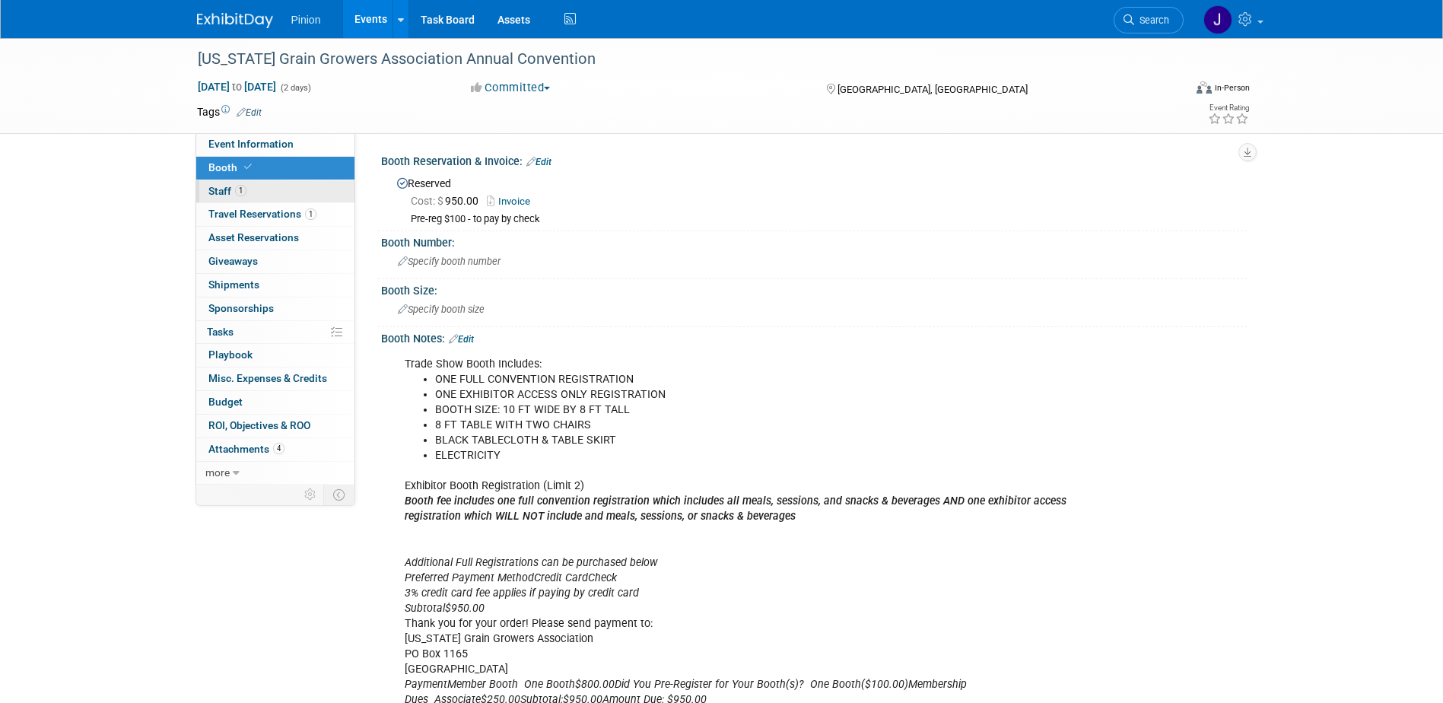
click at [231, 187] on span "Staff 1" at bounding box center [227, 191] width 38 height 12
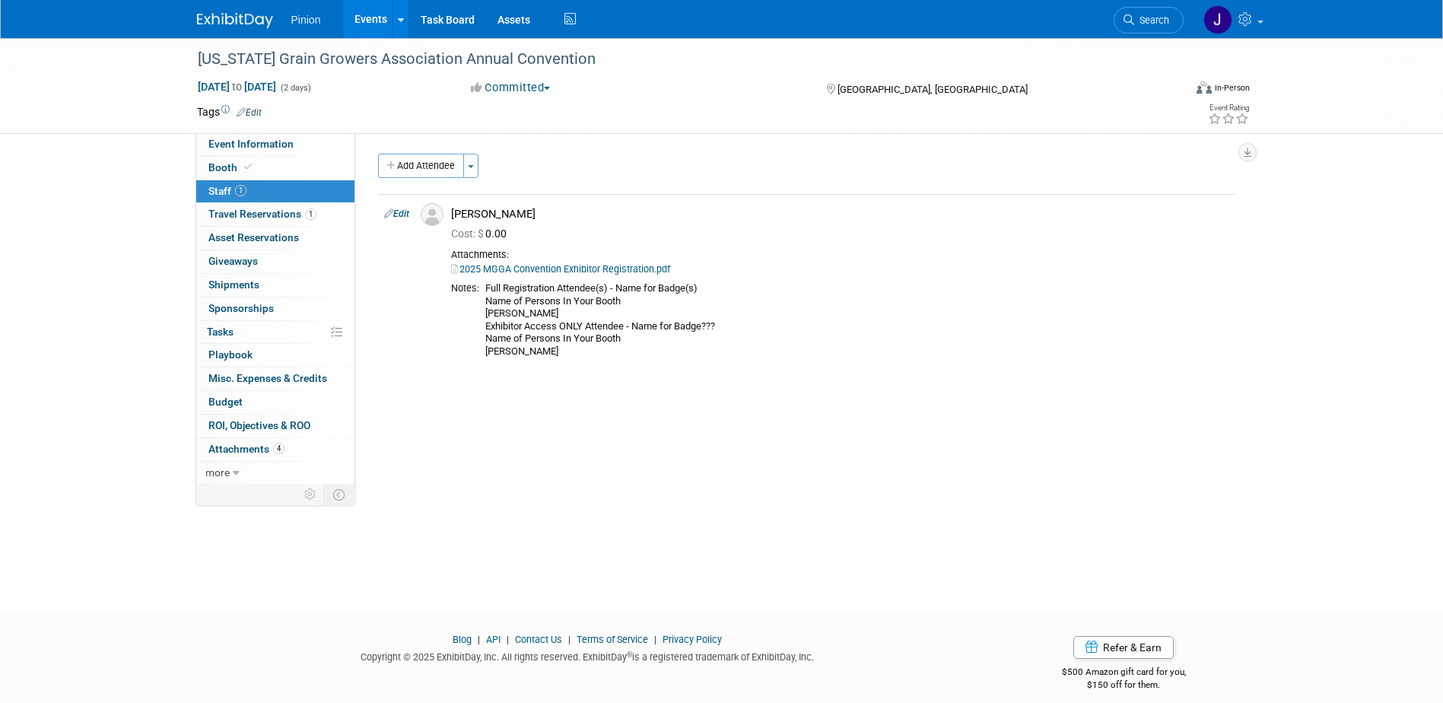
click at [254, 18] on img at bounding box center [235, 20] width 76 height 15
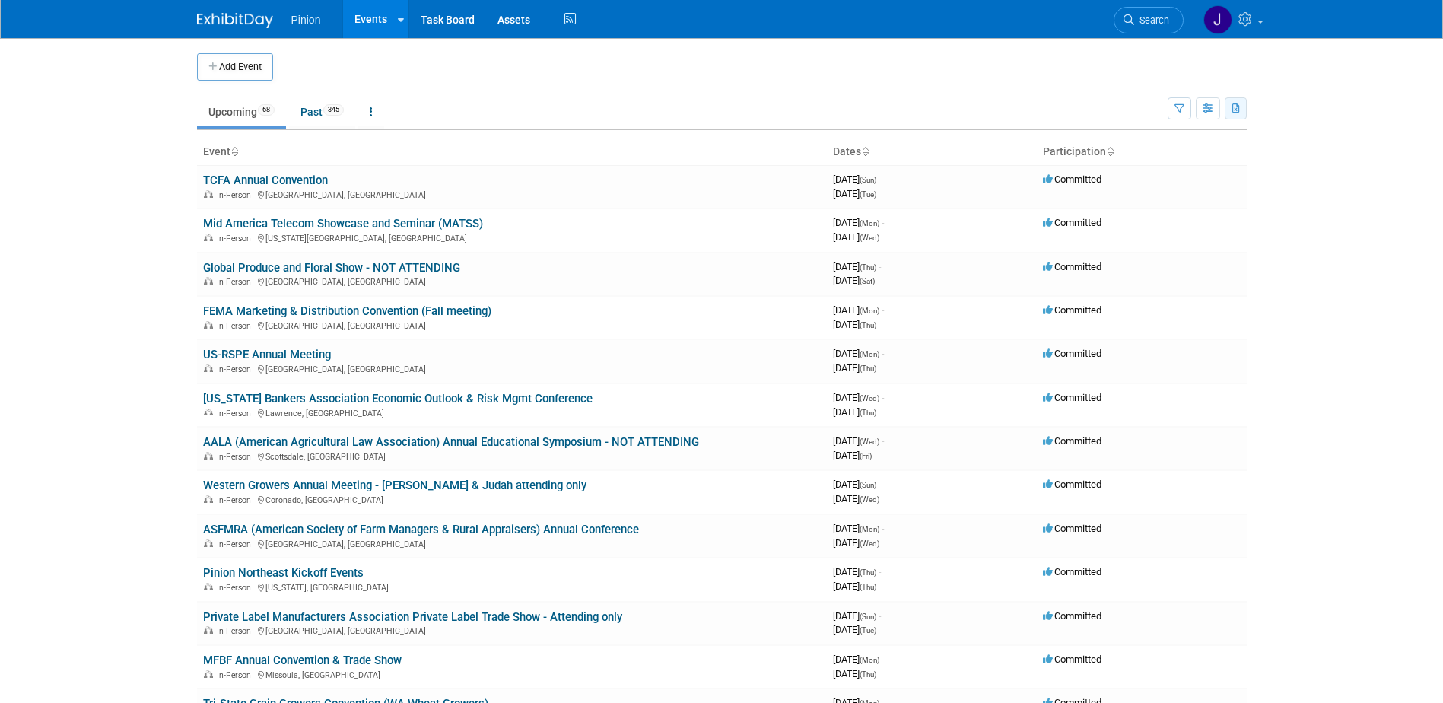
click at [1237, 110] on icon "button" at bounding box center [1237, 109] width 8 height 10
click at [1144, 154] on link "Export Current View (68 Events)" at bounding box center [1152, 156] width 165 height 21
click at [301, 533] on link "ASFMRA (American Society of Farm Managers & Rural Appraisers) Annual Conference" at bounding box center [421, 530] width 436 height 14
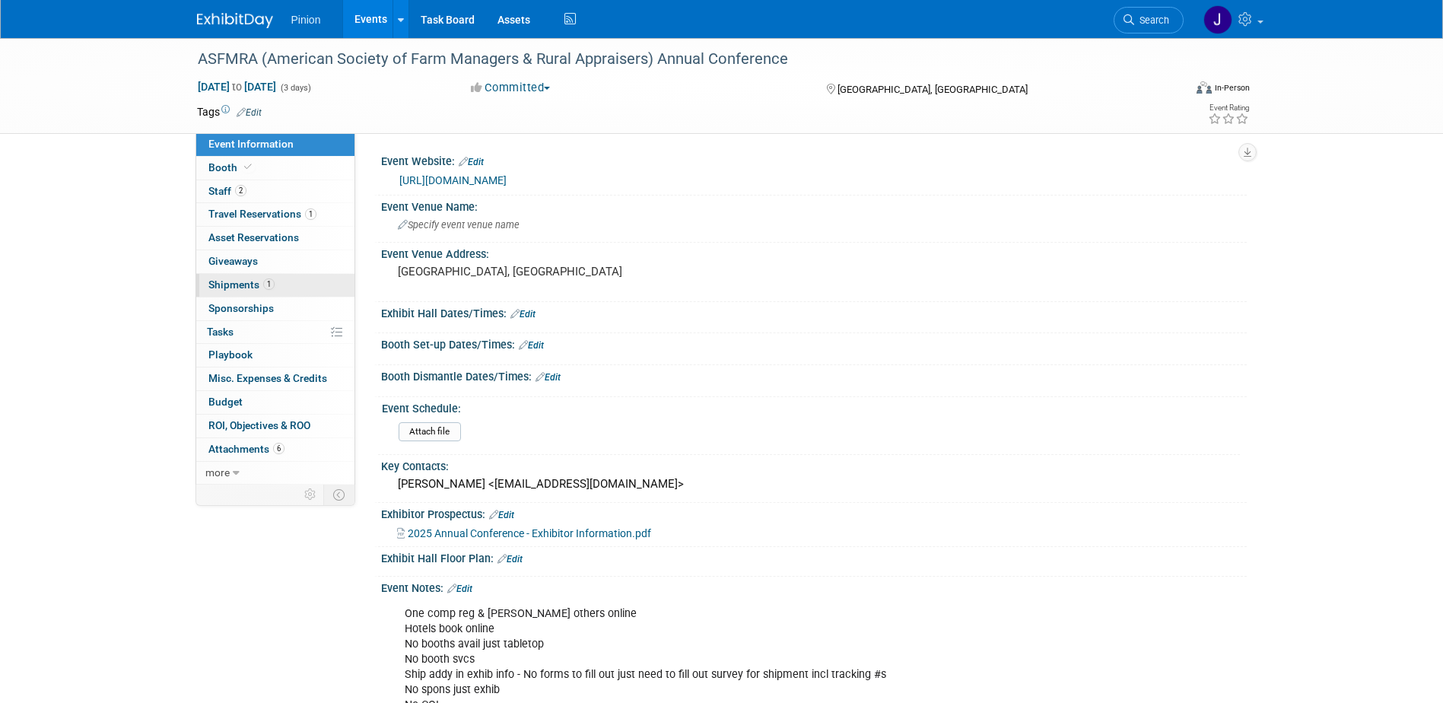
click at [247, 287] on span "Shipments 1" at bounding box center [241, 284] width 66 height 12
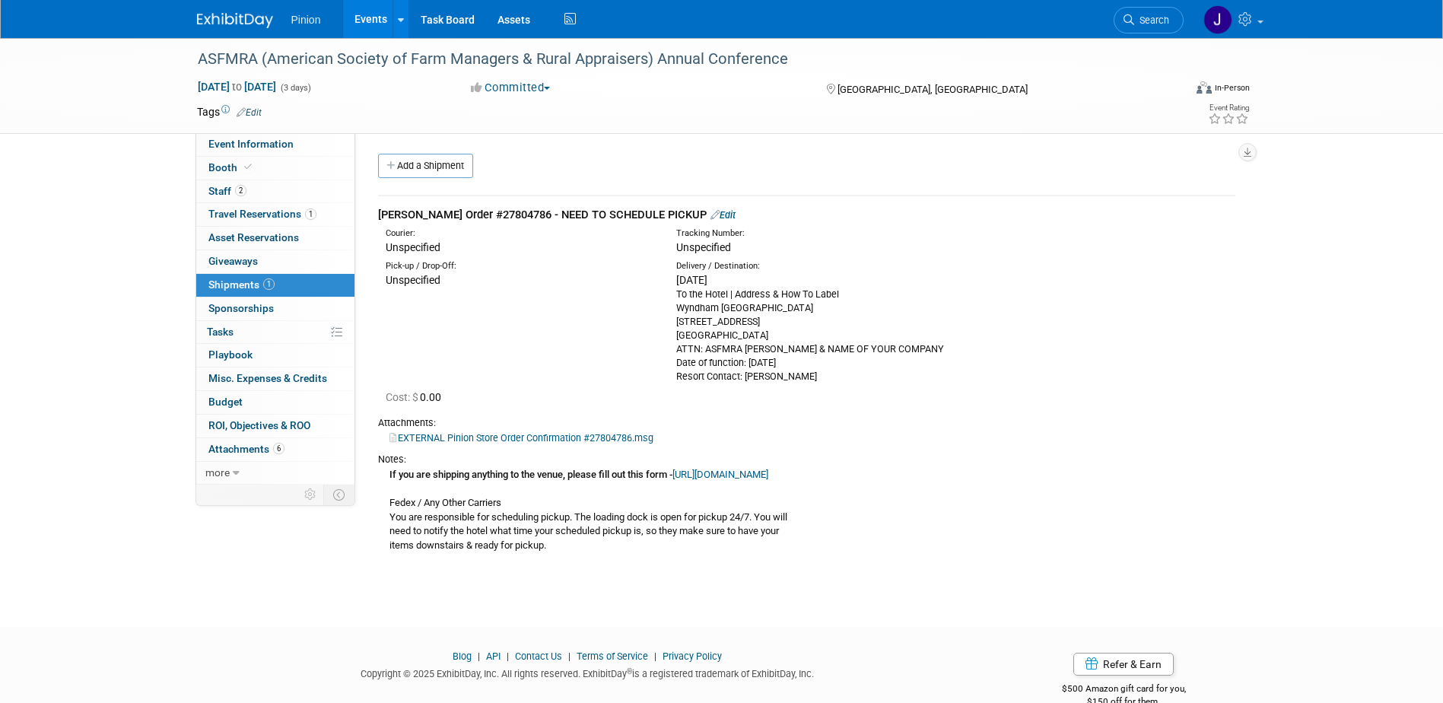
click at [752, 275] on div "[DATE]" at bounding box center [810, 279] width 268 height 15
drag, startPoint x: 753, startPoint y: 278, endPoint x: 711, endPoint y: 278, distance: 42.6
click at [711, 278] on div "[DATE]" at bounding box center [810, 279] width 268 height 15
click at [240, 18] on img at bounding box center [235, 20] width 76 height 15
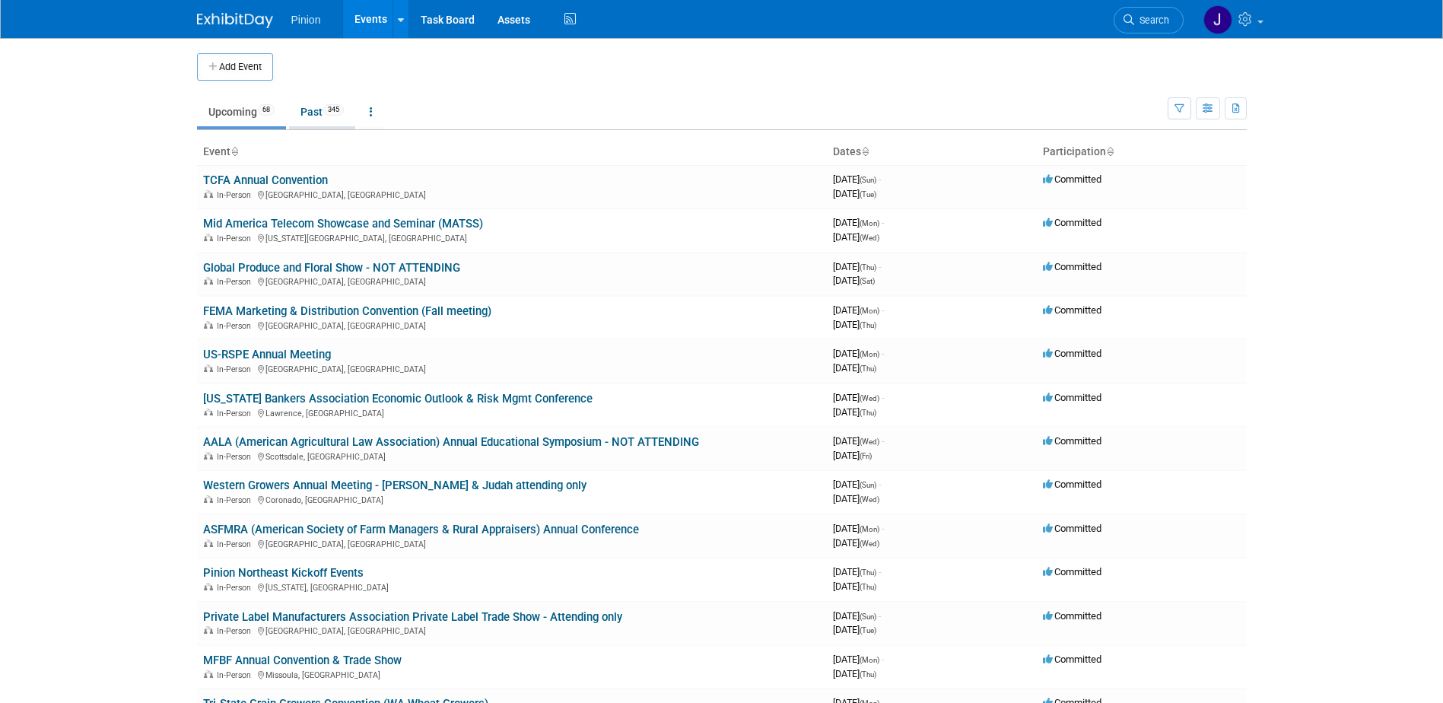
click at [311, 109] on link "Past 345" at bounding box center [322, 111] width 66 height 29
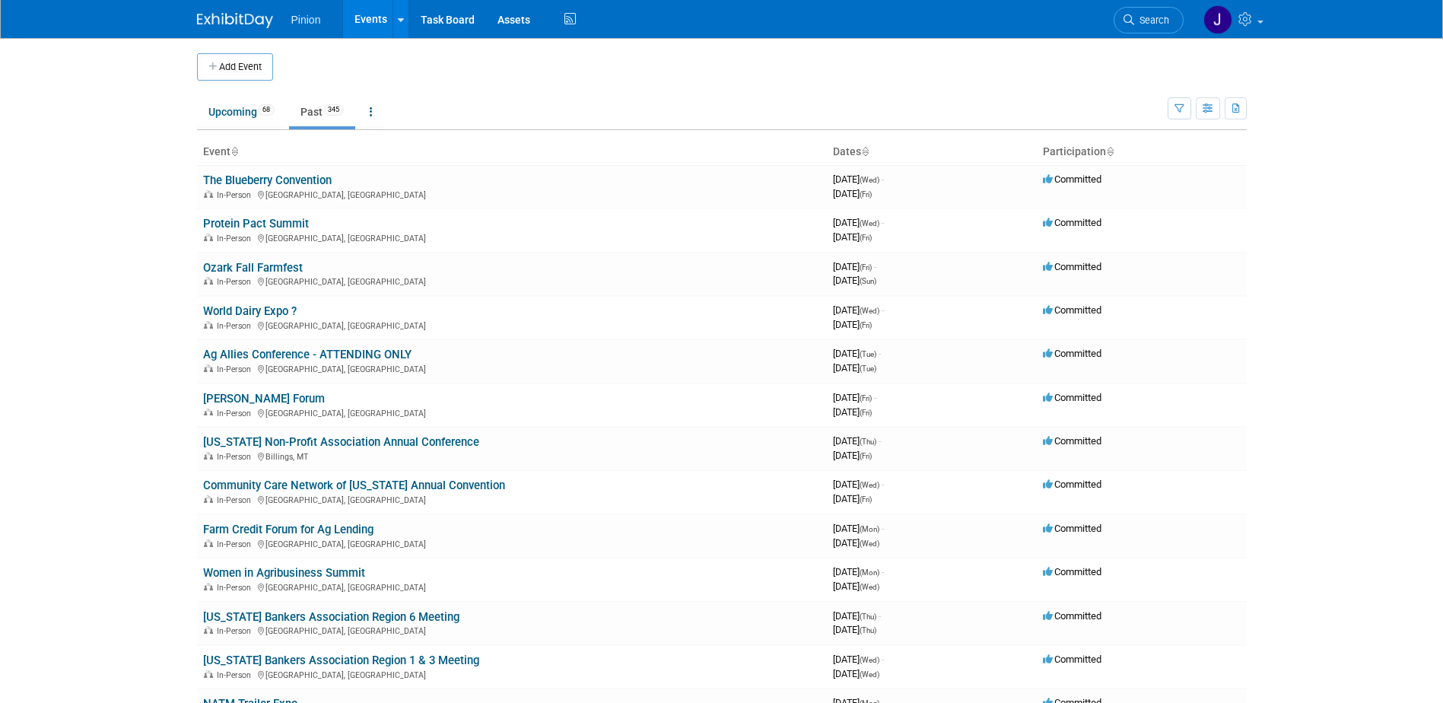
click at [234, 155] on icon at bounding box center [235, 153] width 8 height 10
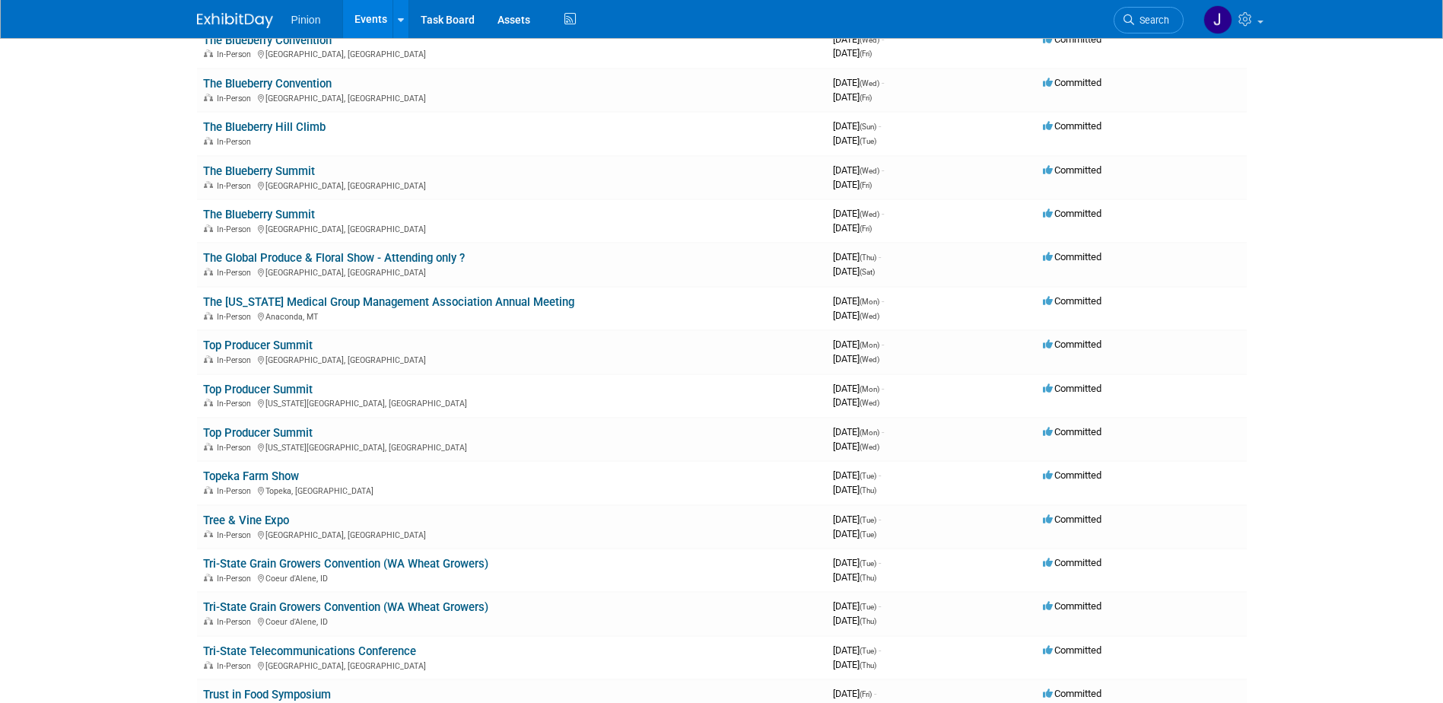
scroll to position [13313, 0]
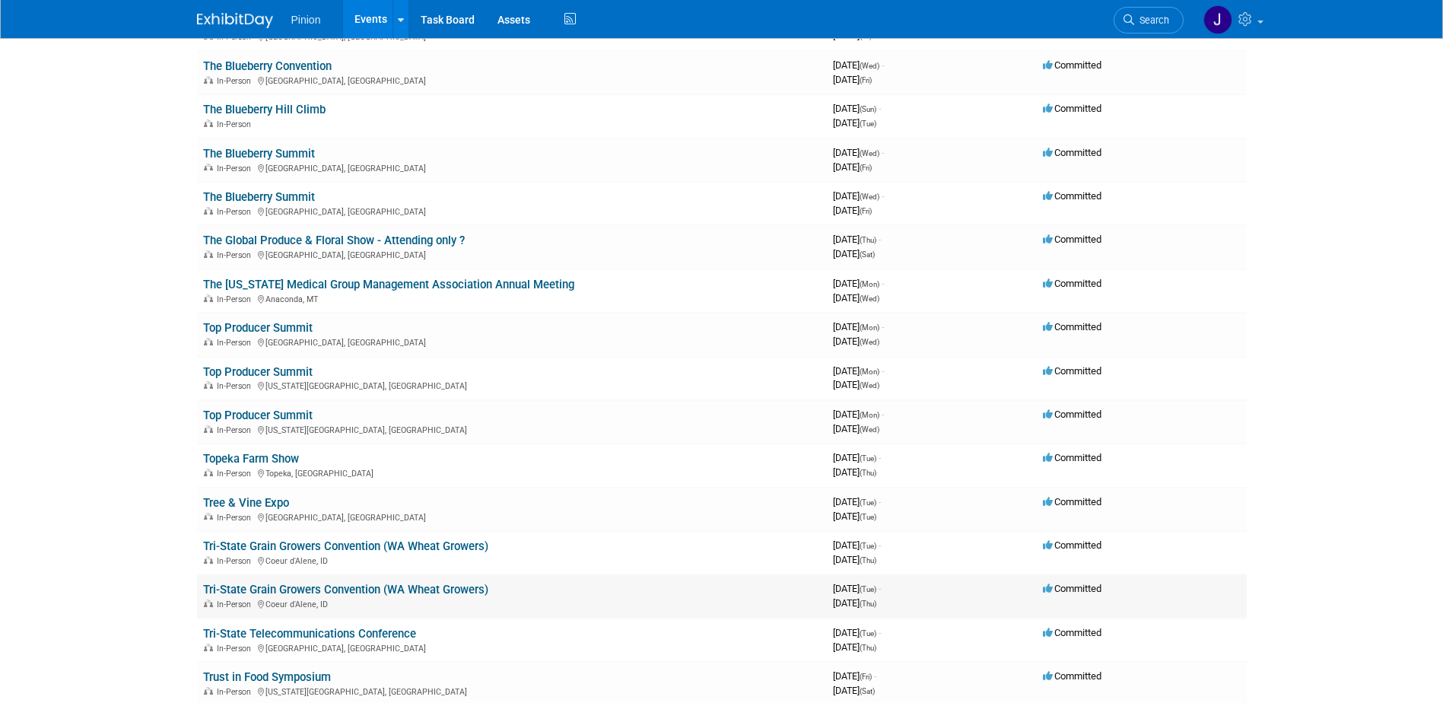
click at [415, 589] on link "Tri-State Grain Growers Convention (WA Wheat Growers)" at bounding box center [345, 590] width 285 height 14
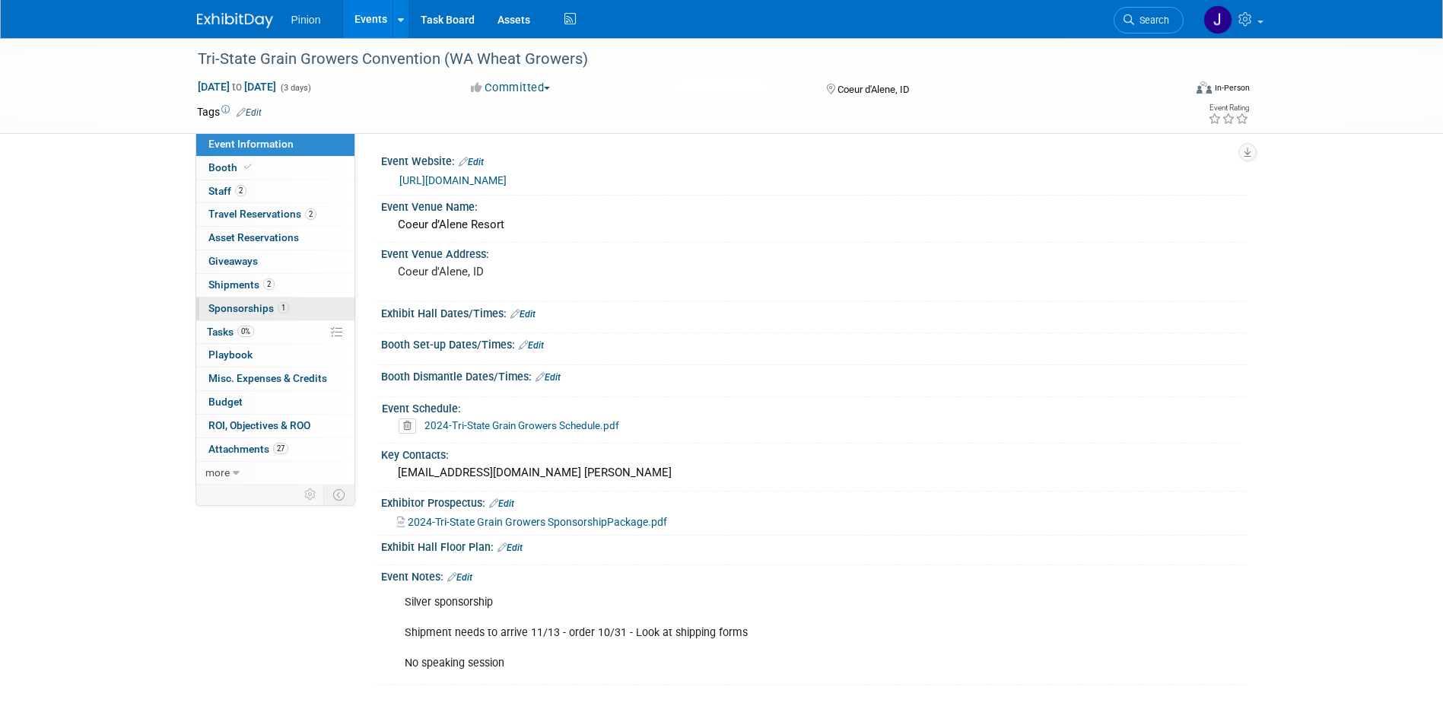
click at [266, 308] on span "Sponsorships 1" at bounding box center [248, 308] width 81 height 12
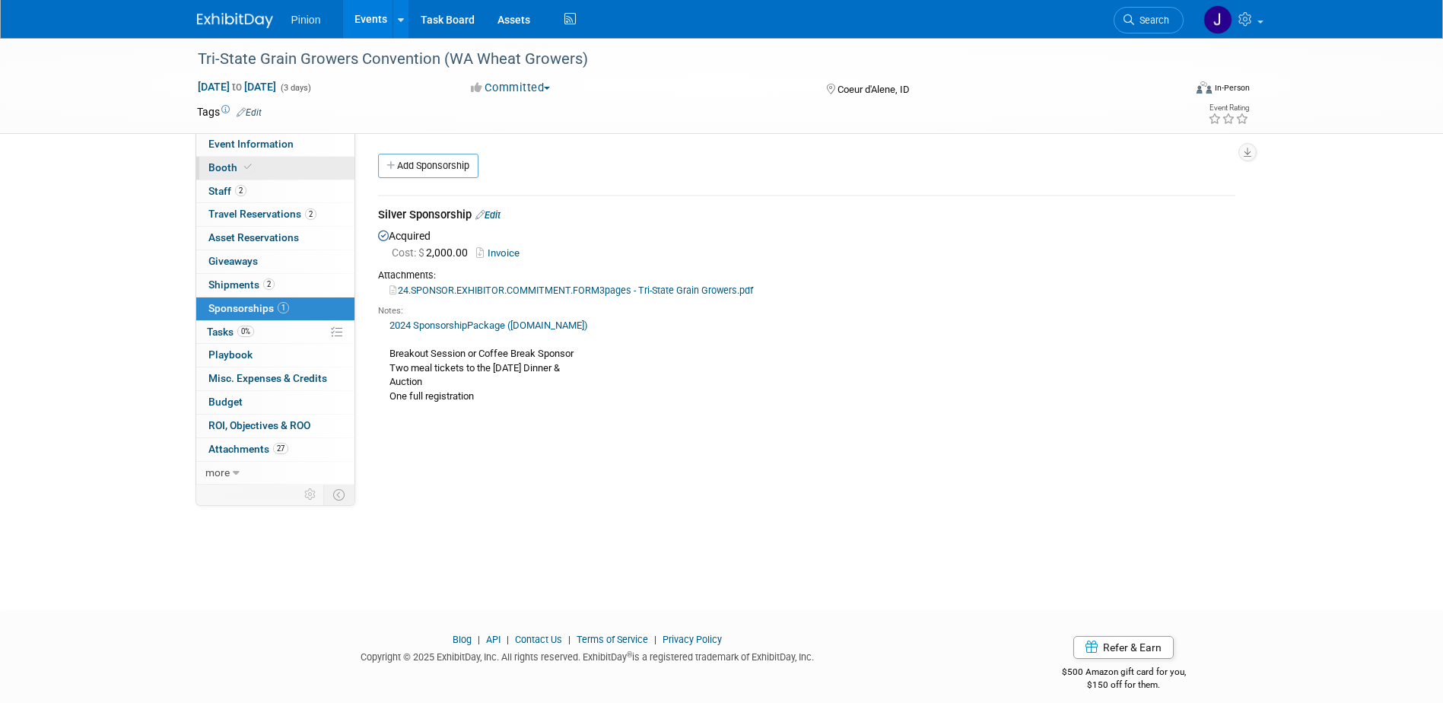
click at [234, 169] on span "Booth" at bounding box center [231, 167] width 46 height 12
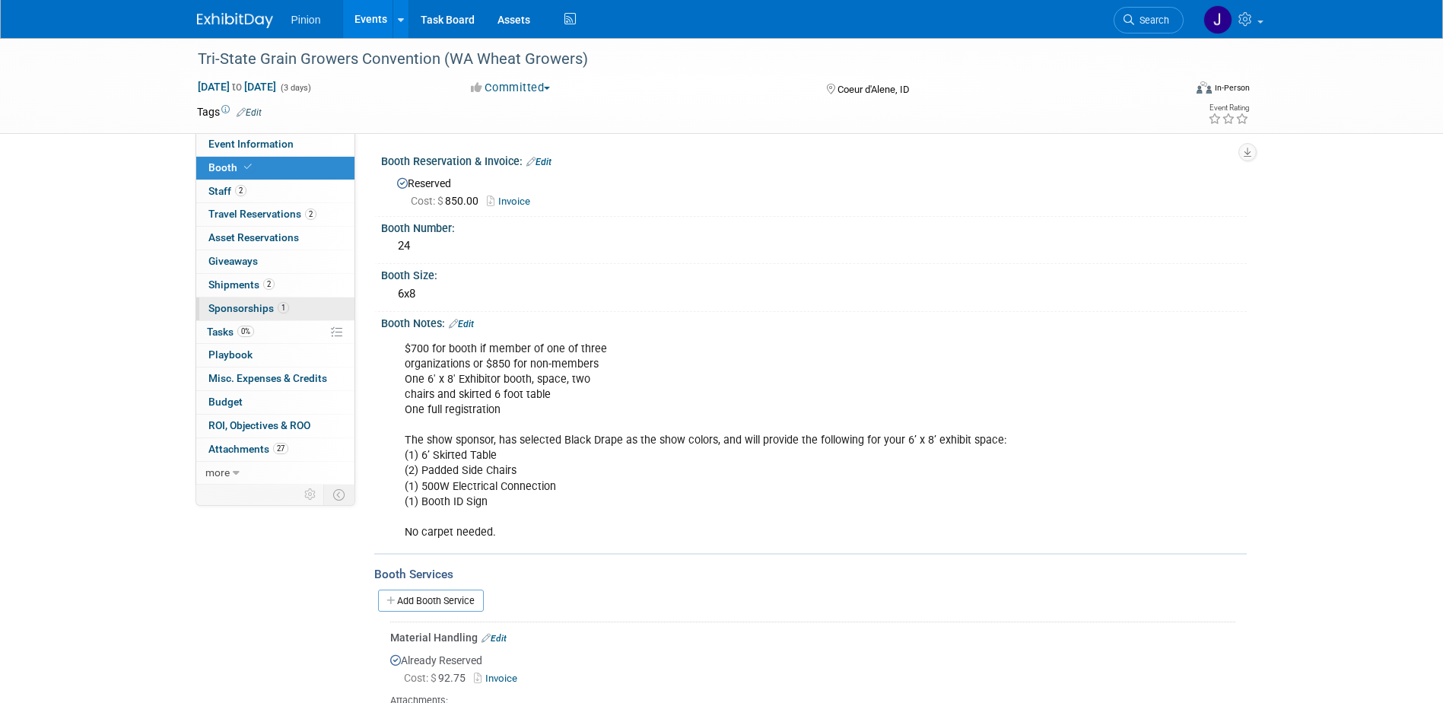
click at [251, 307] on span "Sponsorships 1" at bounding box center [248, 308] width 81 height 12
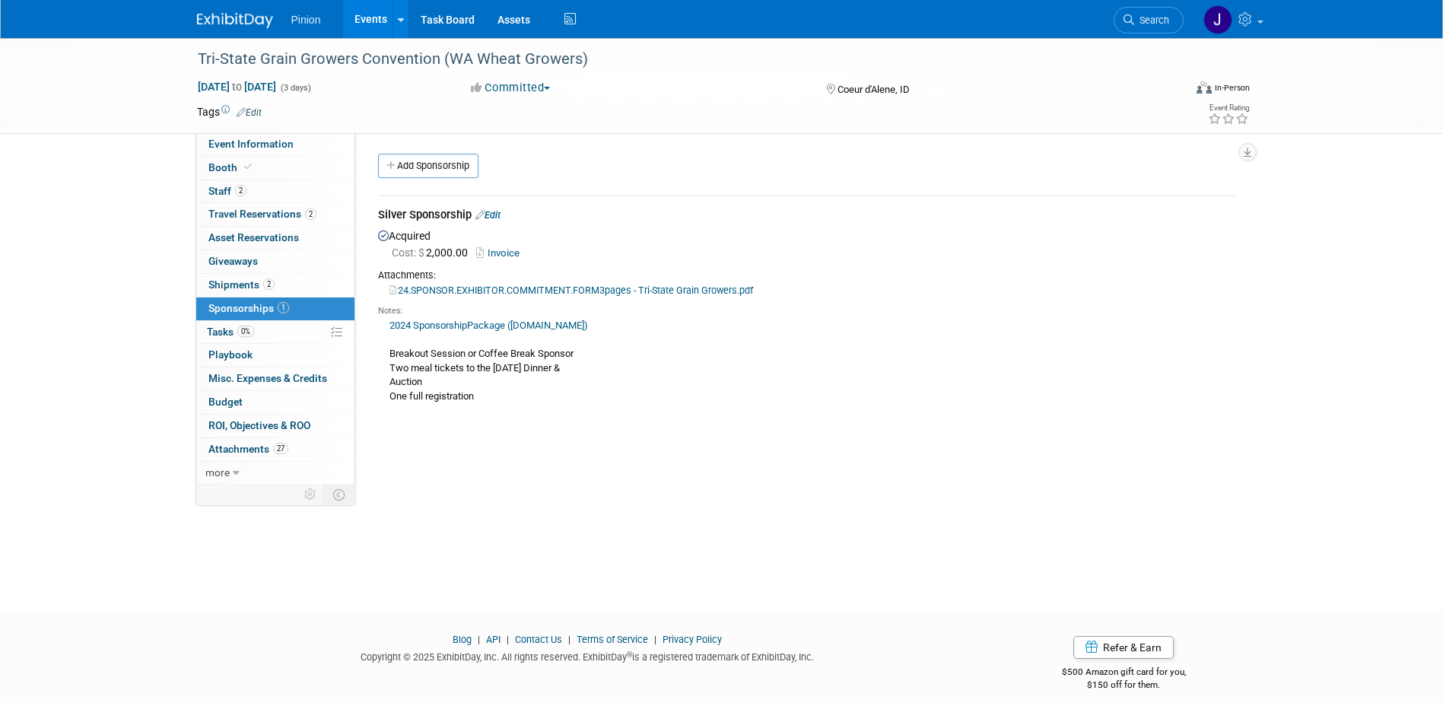
click at [511, 327] on link "2024 SponsorshipPackage (wawg.org)" at bounding box center [489, 325] width 199 height 11
click at [208, 13] on img at bounding box center [235, 20] width 76 height 15
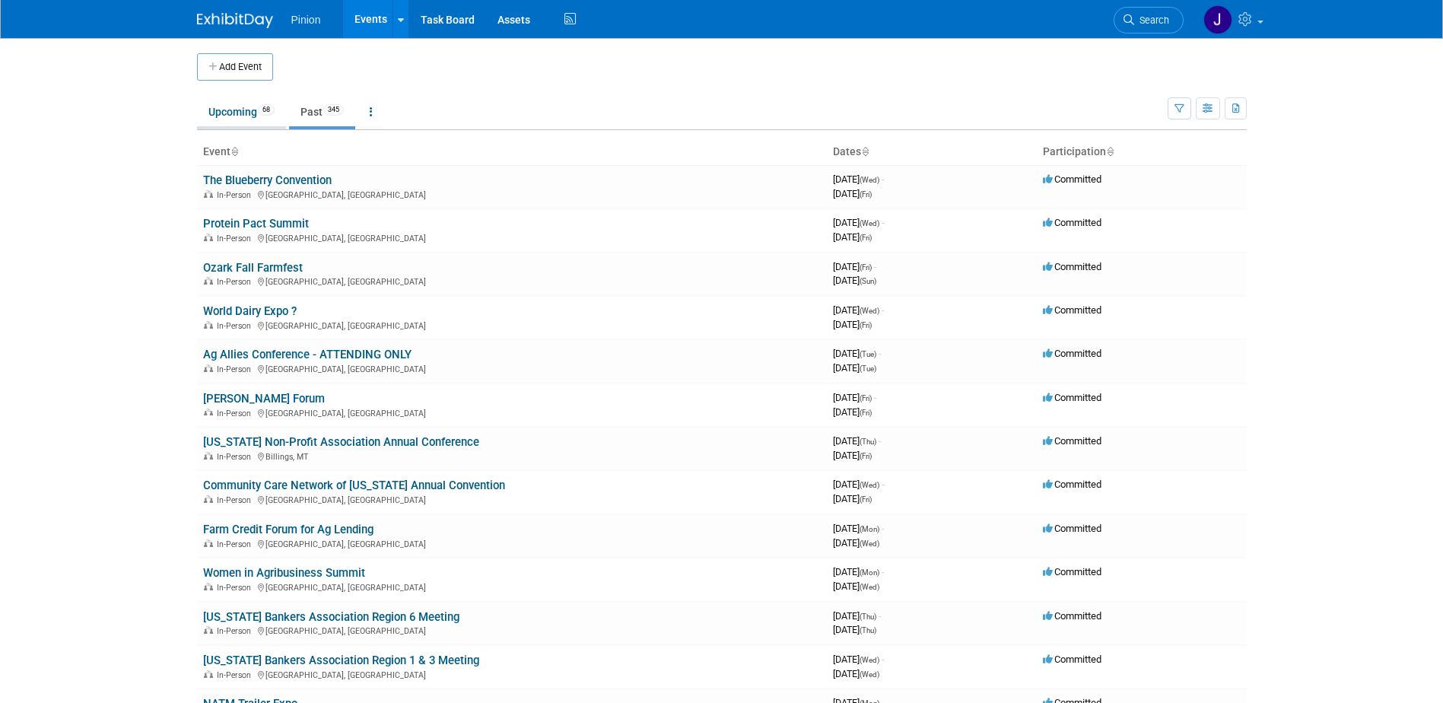
click at [259, 111] on link "Upcoming 68" at bounding box center [241, 111] width 89 height 29
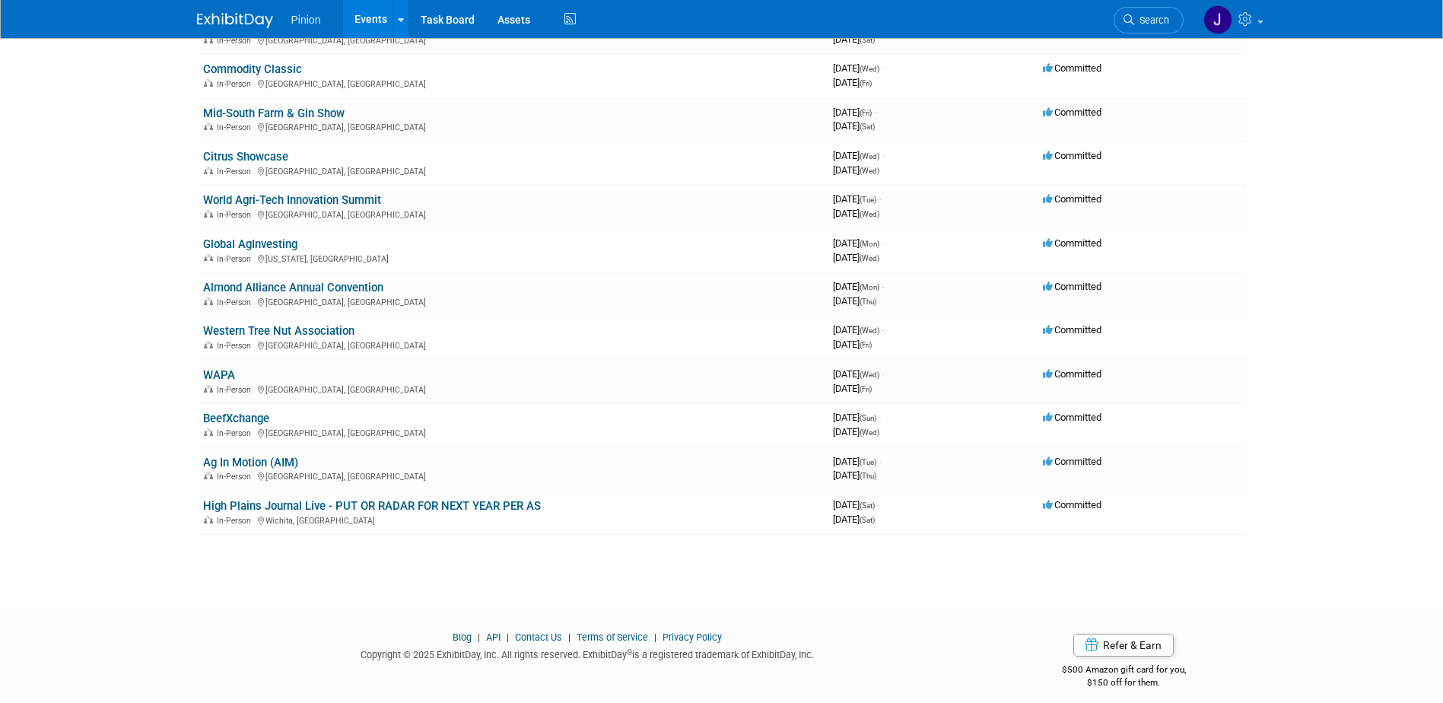
scroll to position [2611, 0]
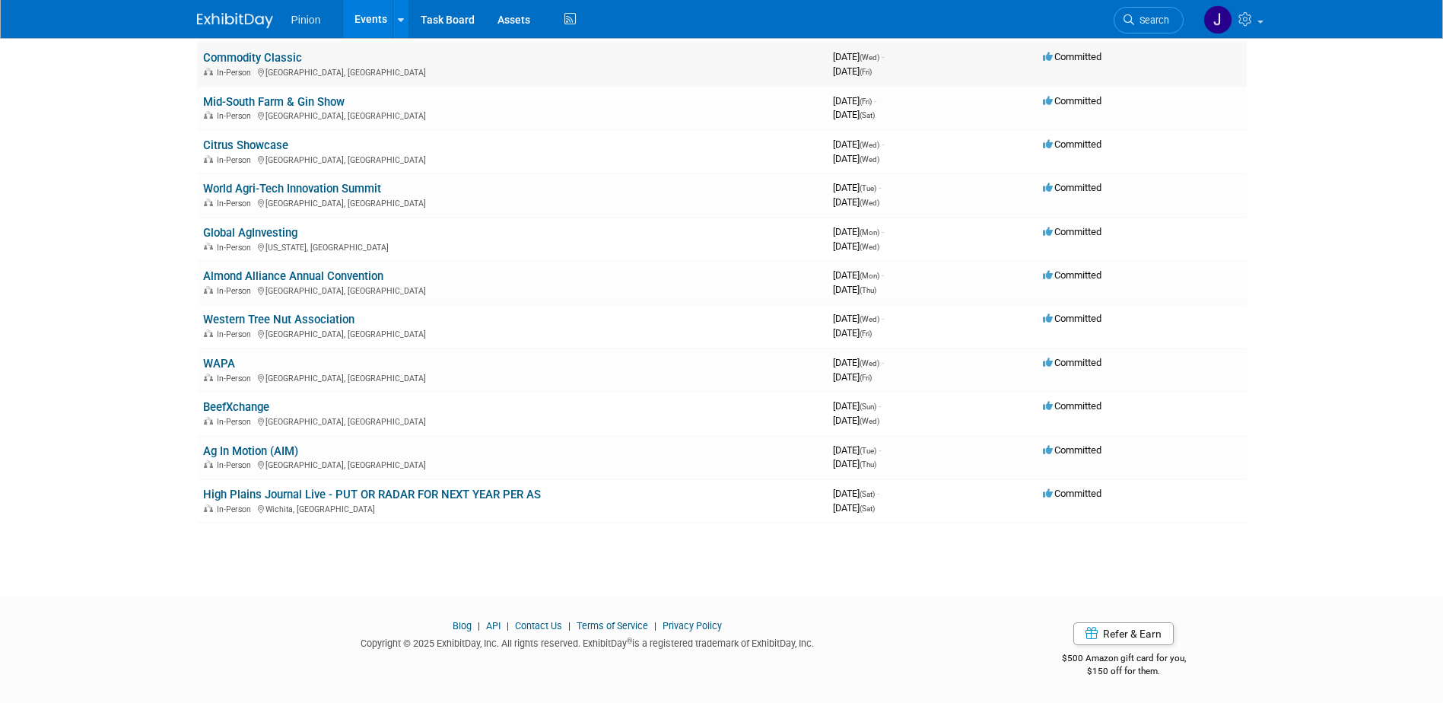
click at [282, 56] on link "Commodity Classic" at bounding box center [252, 58] width 99 height 14
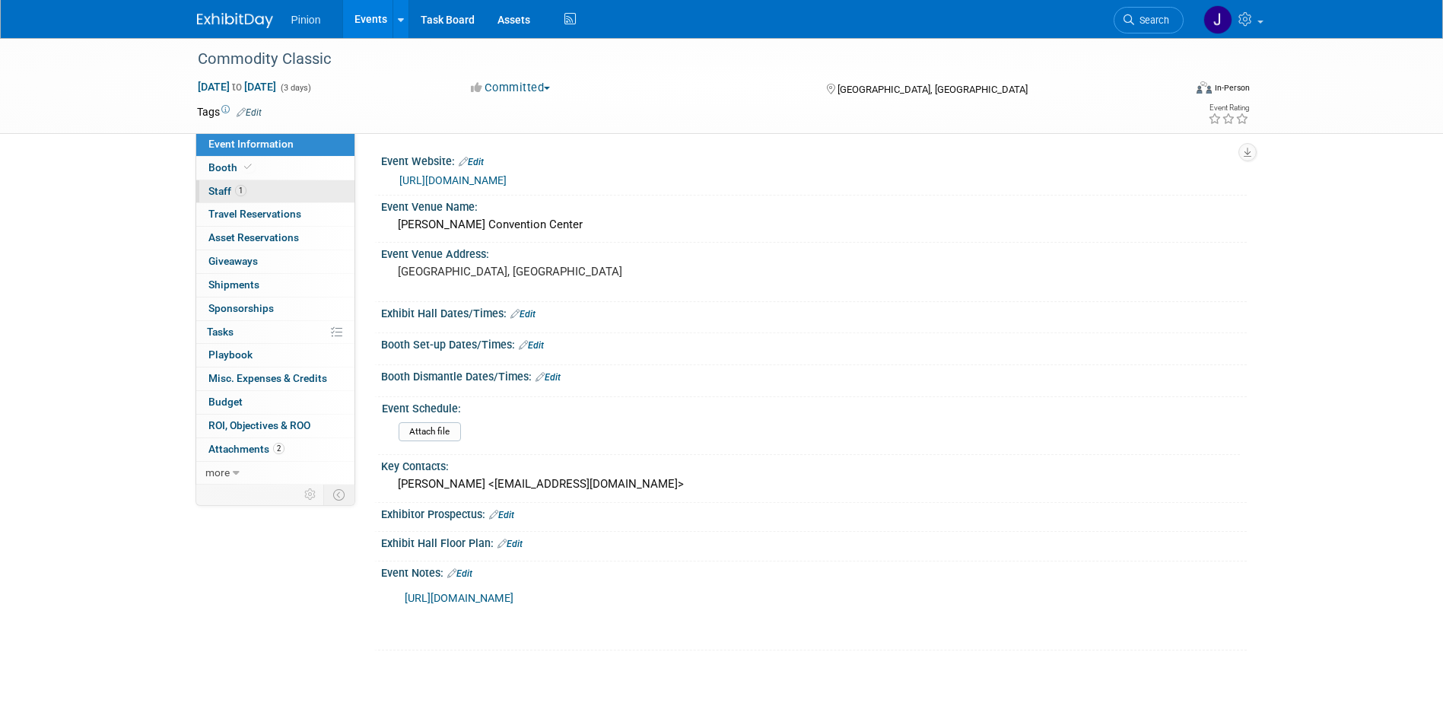
click at [242, 190] on span "1" at bounding box center [240, 190] width 11 height 11
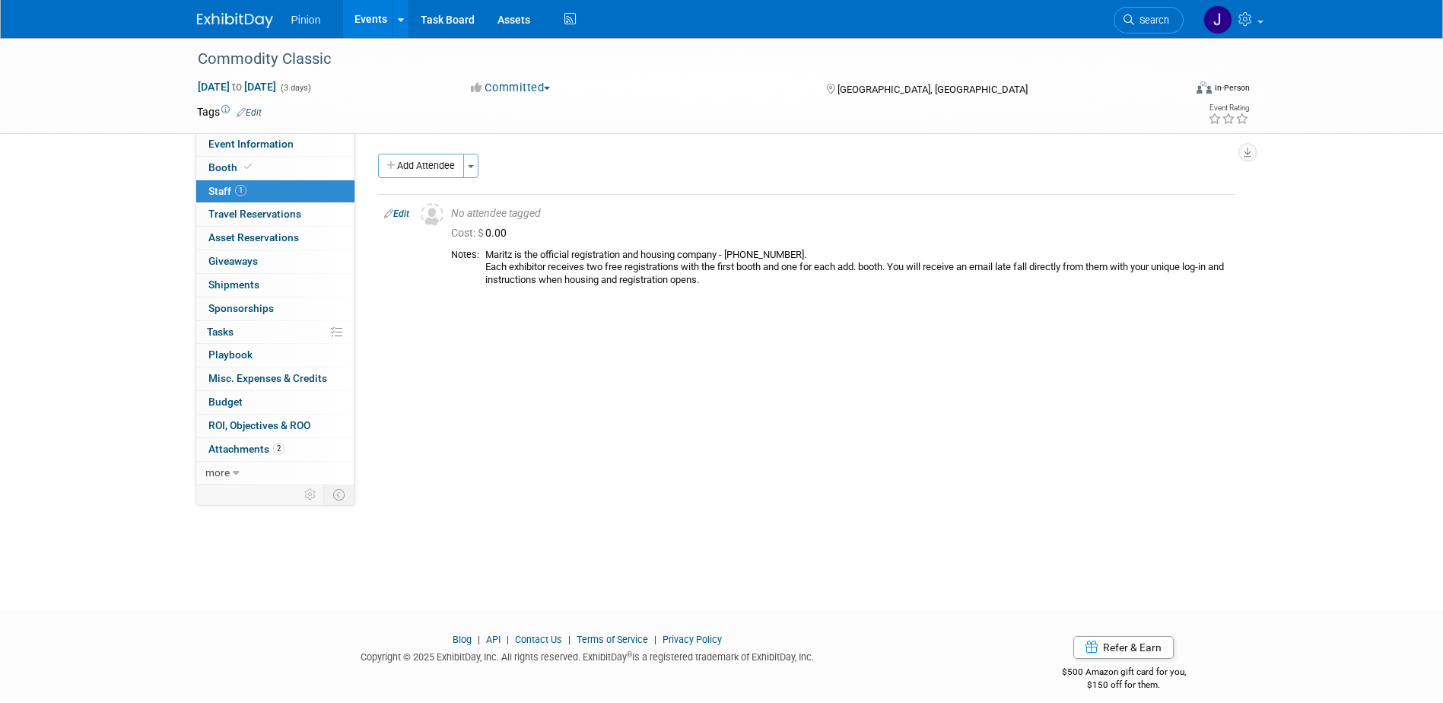
click at [403, 214] on link "Edit" at bounding box center [396, 213] width 25 height 11
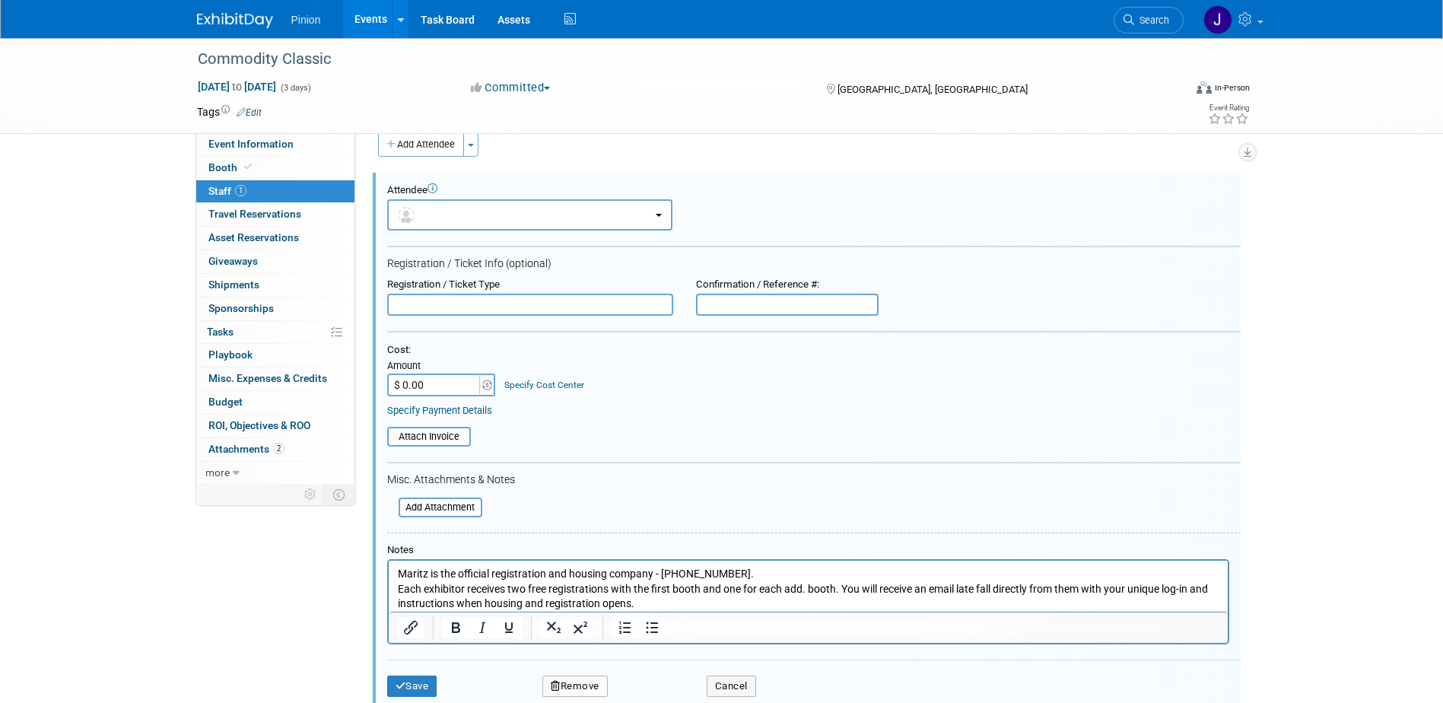
click at [671, 603] on p "Maritz is the official registration and housing company - 864-342-6374. Each ex…" at bounding box center [808, 589] width 822 height 45
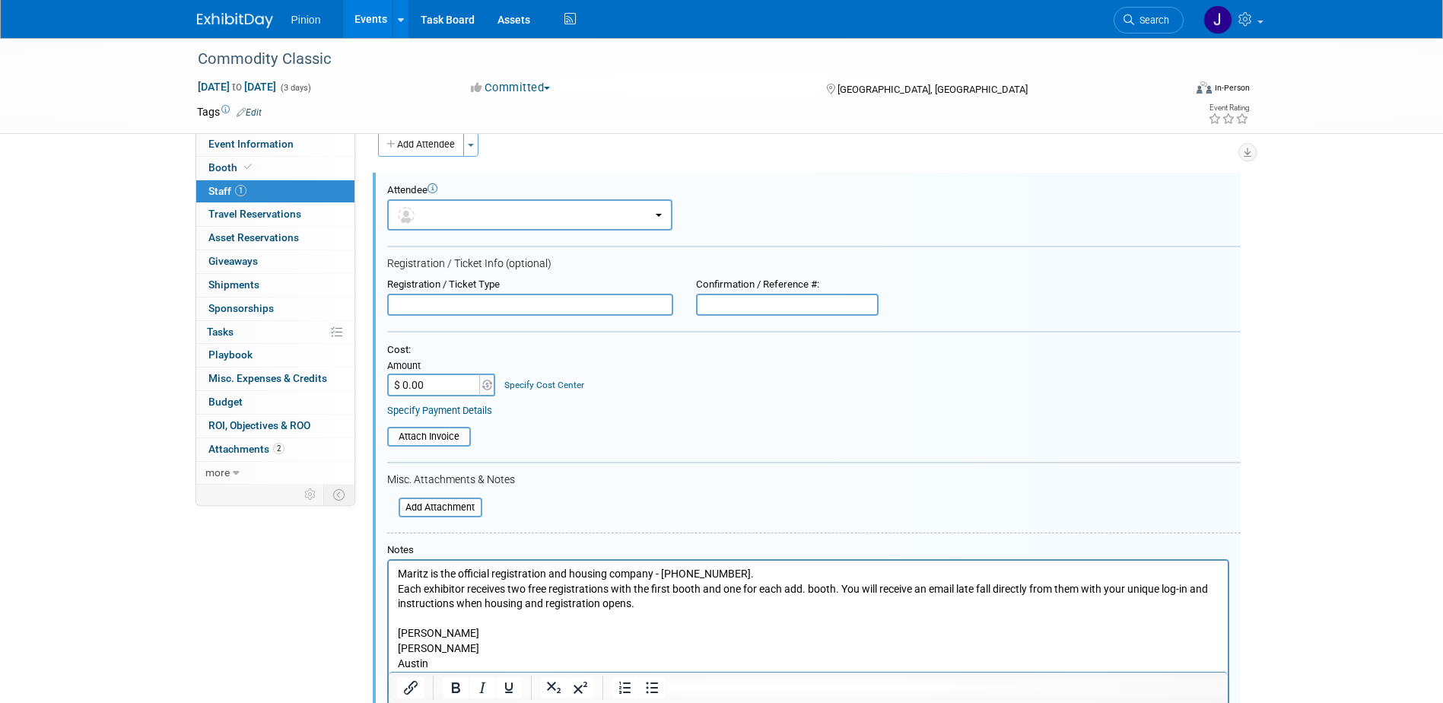
scroll to position [37, 0]
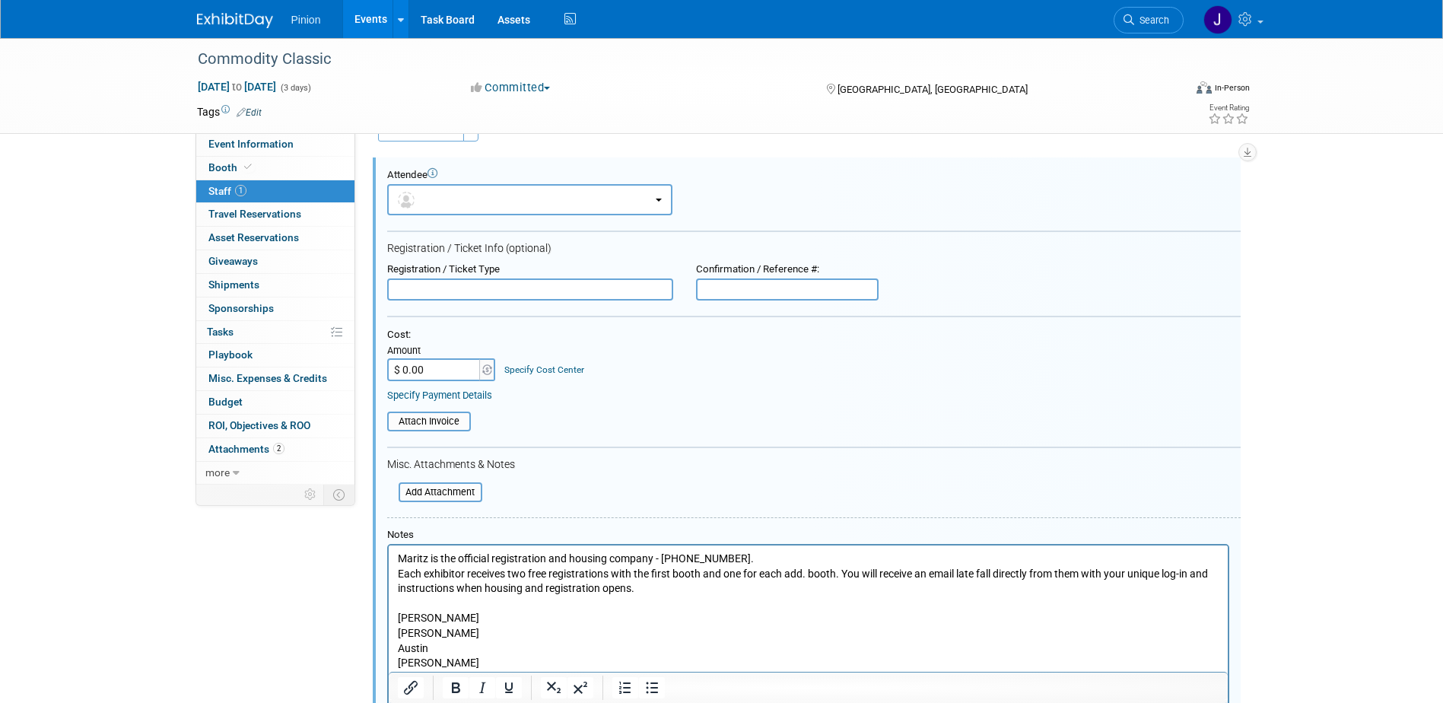
click at [472, 646] on p "Austin" at bounding box center [808, 648] width 822 height 15
click at [458, 655] on body "Maritz is the official registration and housing company - 864-342-6374. Each ex…" at bounding box center [807, 619] width 823 height 134
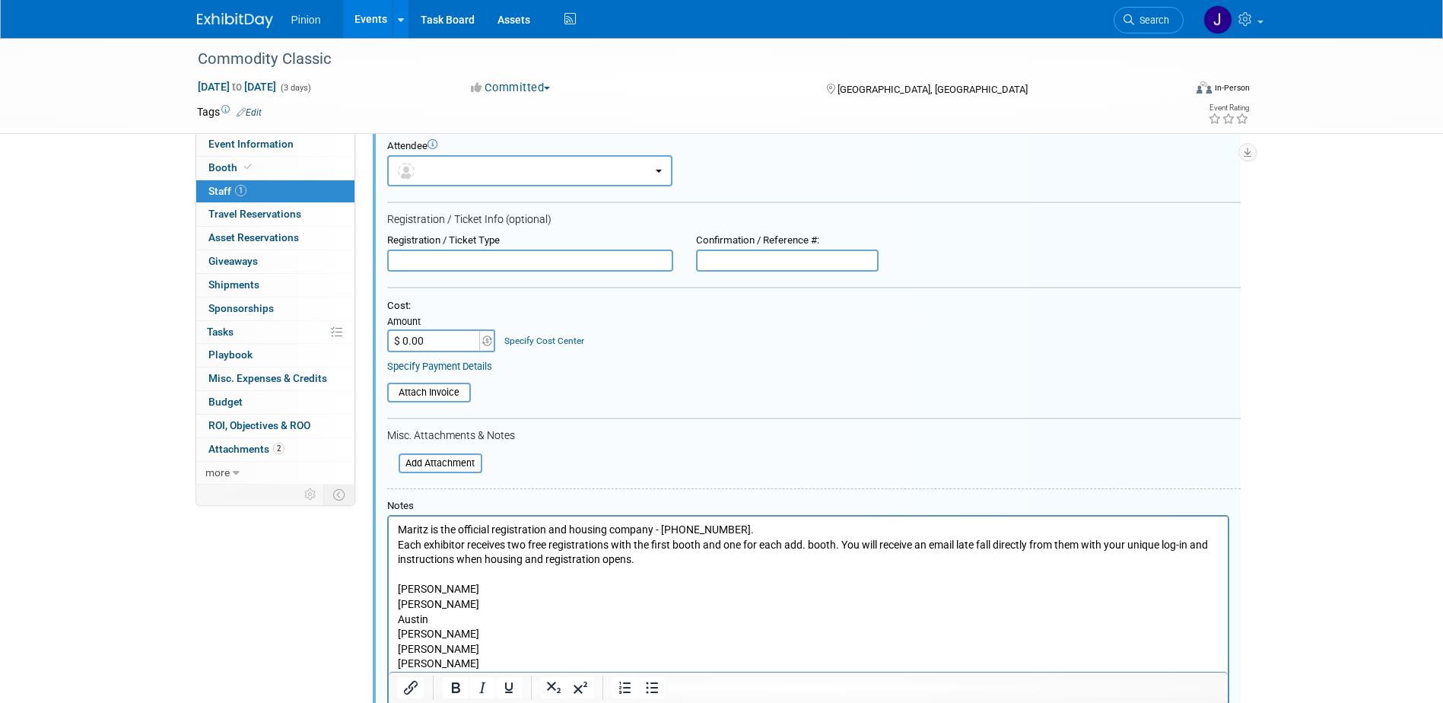
scroll to position [81, 0]
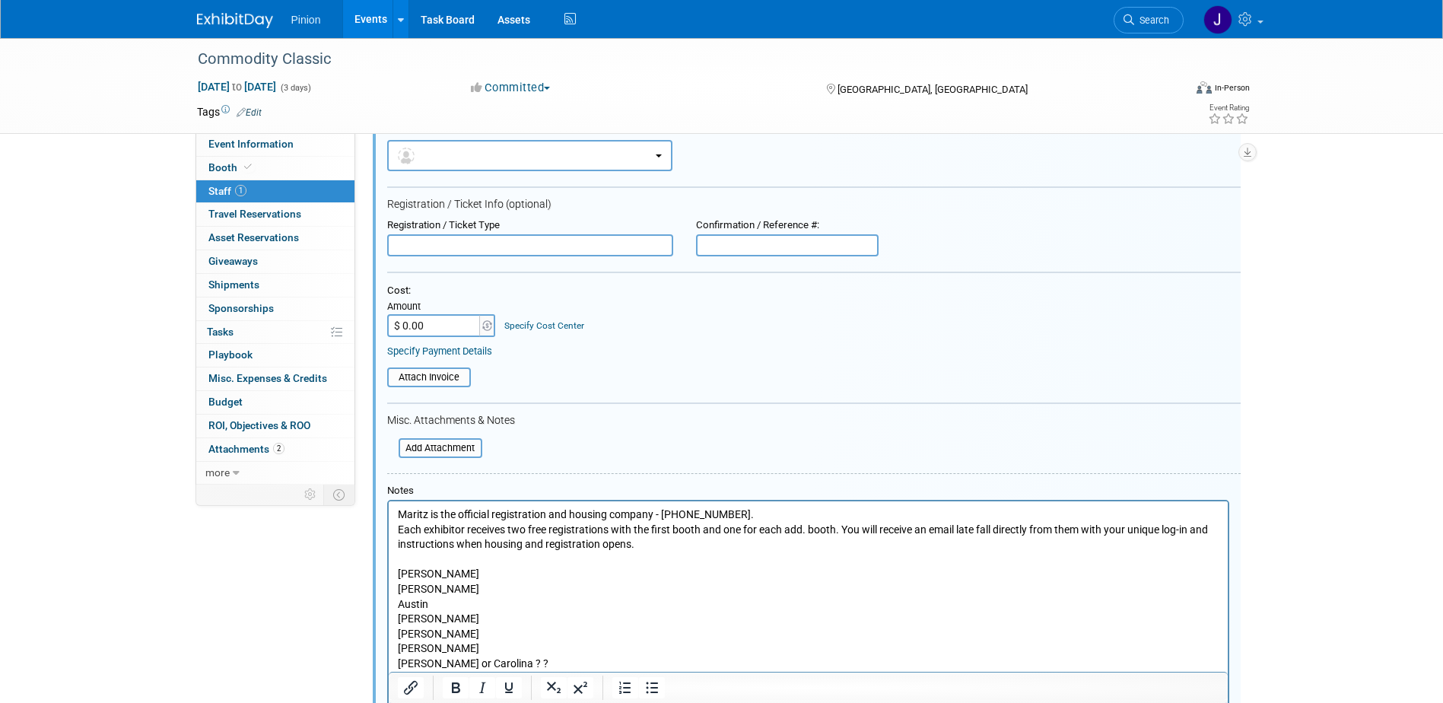
click at [393, 662] on html "Maritz is the official registration and housing company - 864-342-6374. Each ex…" at bounding box center [807, 593] width 839 height 185
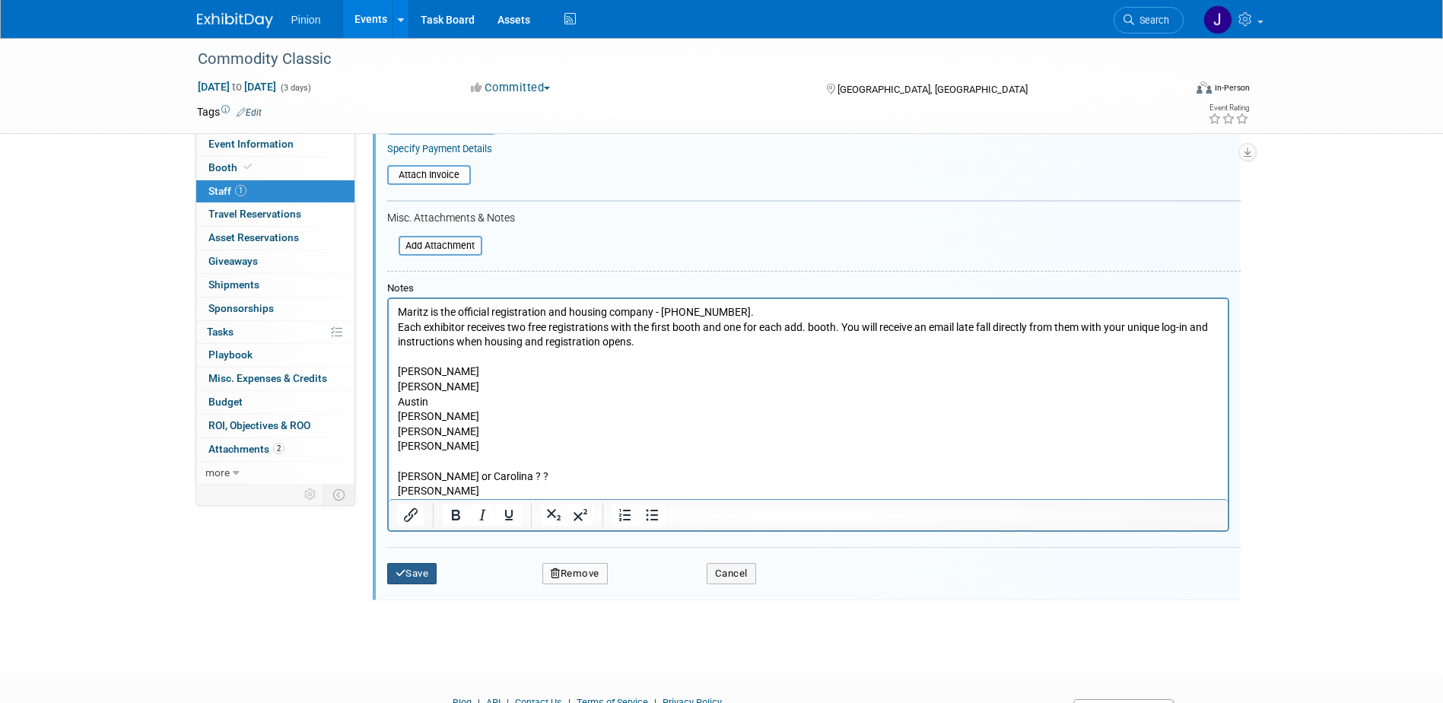
click at [429, 579] on button "Save" at bounding box center [412, 573] width 50 height 21
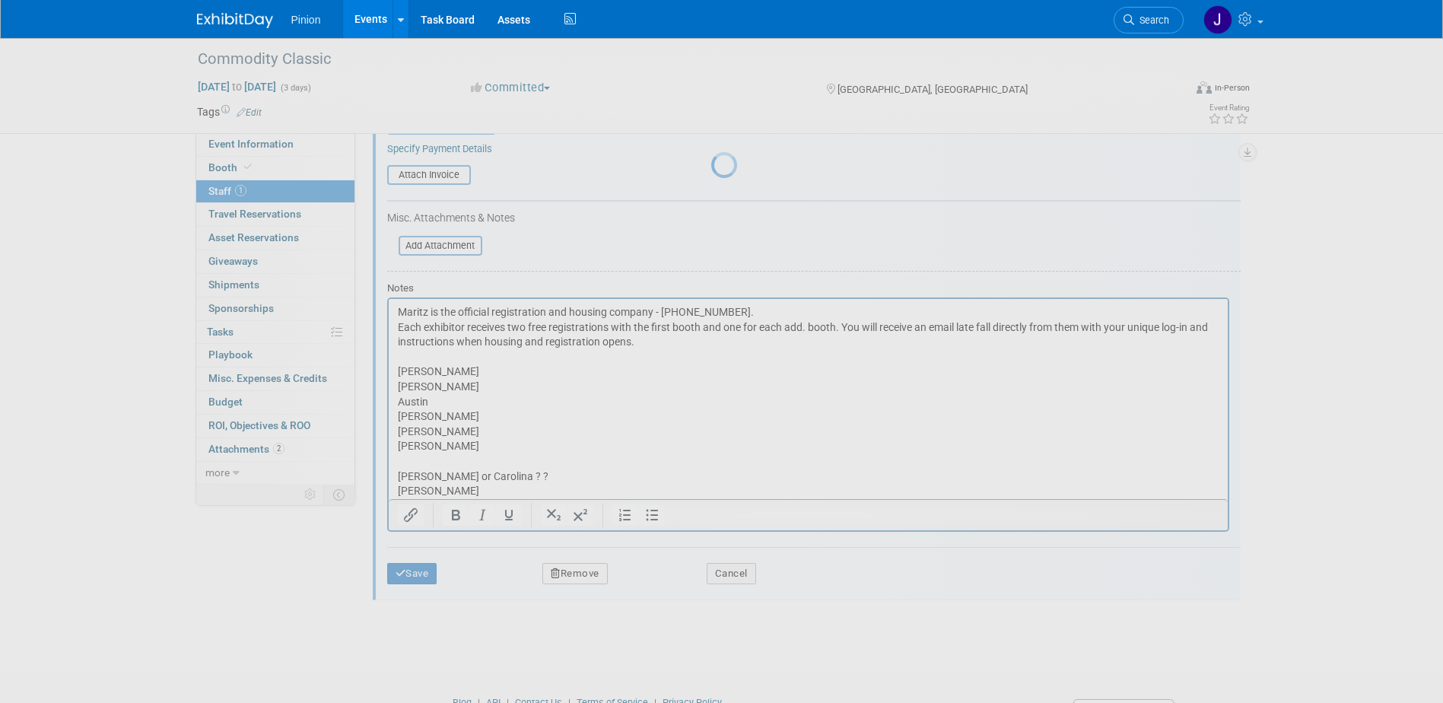
scroll to position [14, 0]
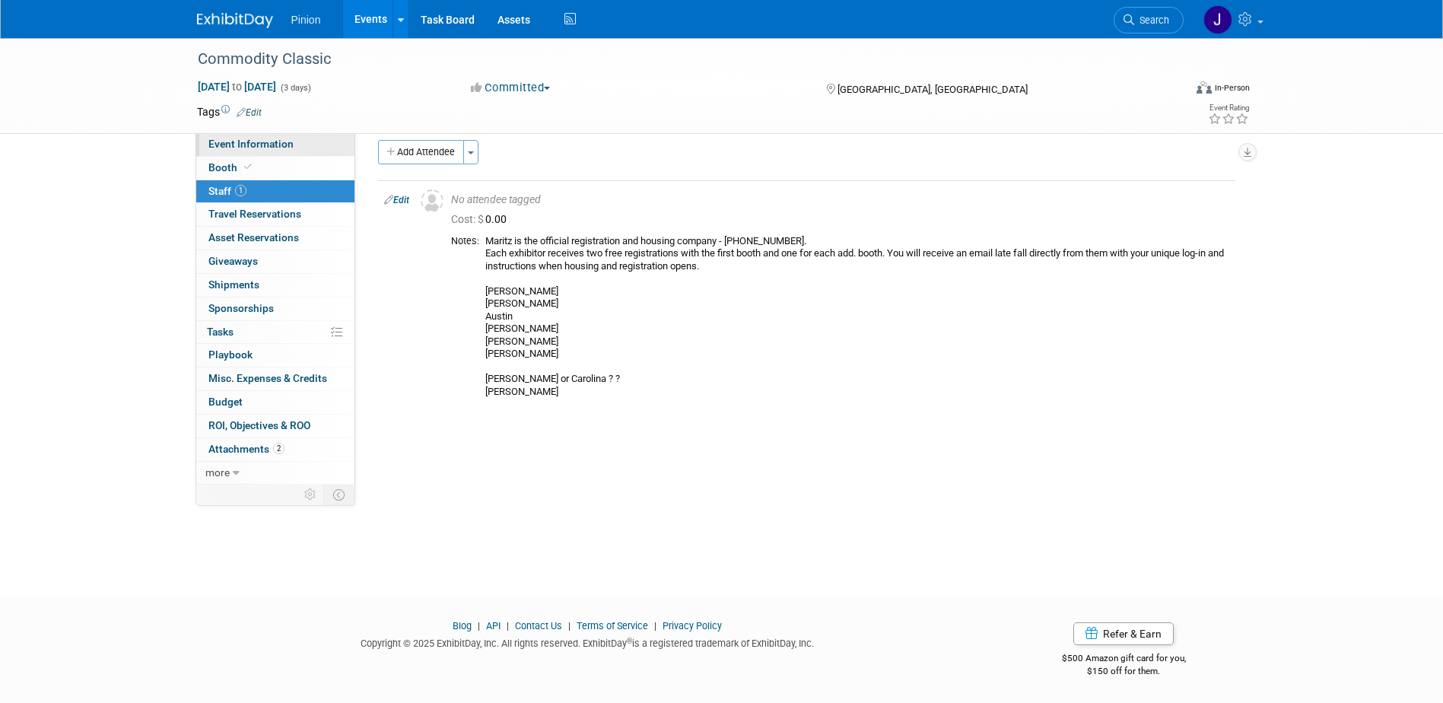
click at [243, 148] on span "Event Information" at bounding box center [250, 144] width 85 height 12
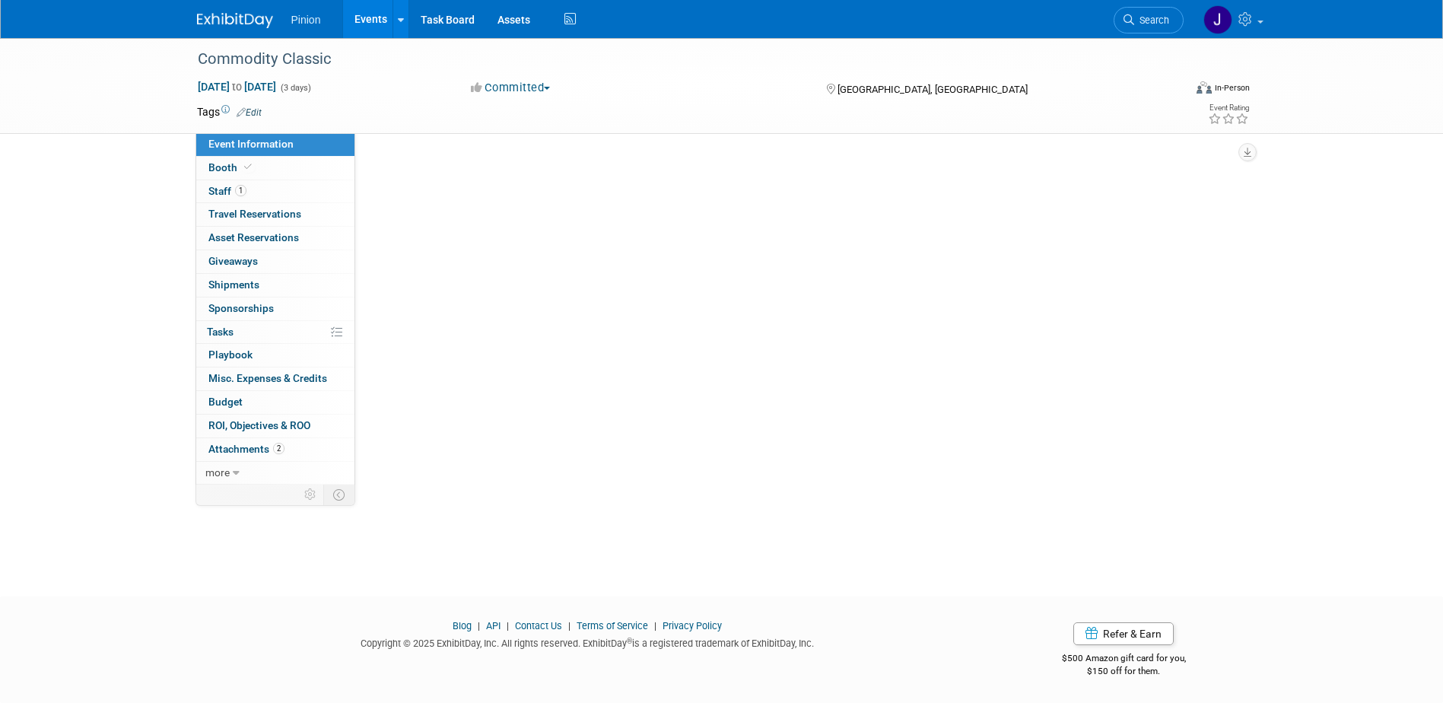
scroll to position [0, 0]
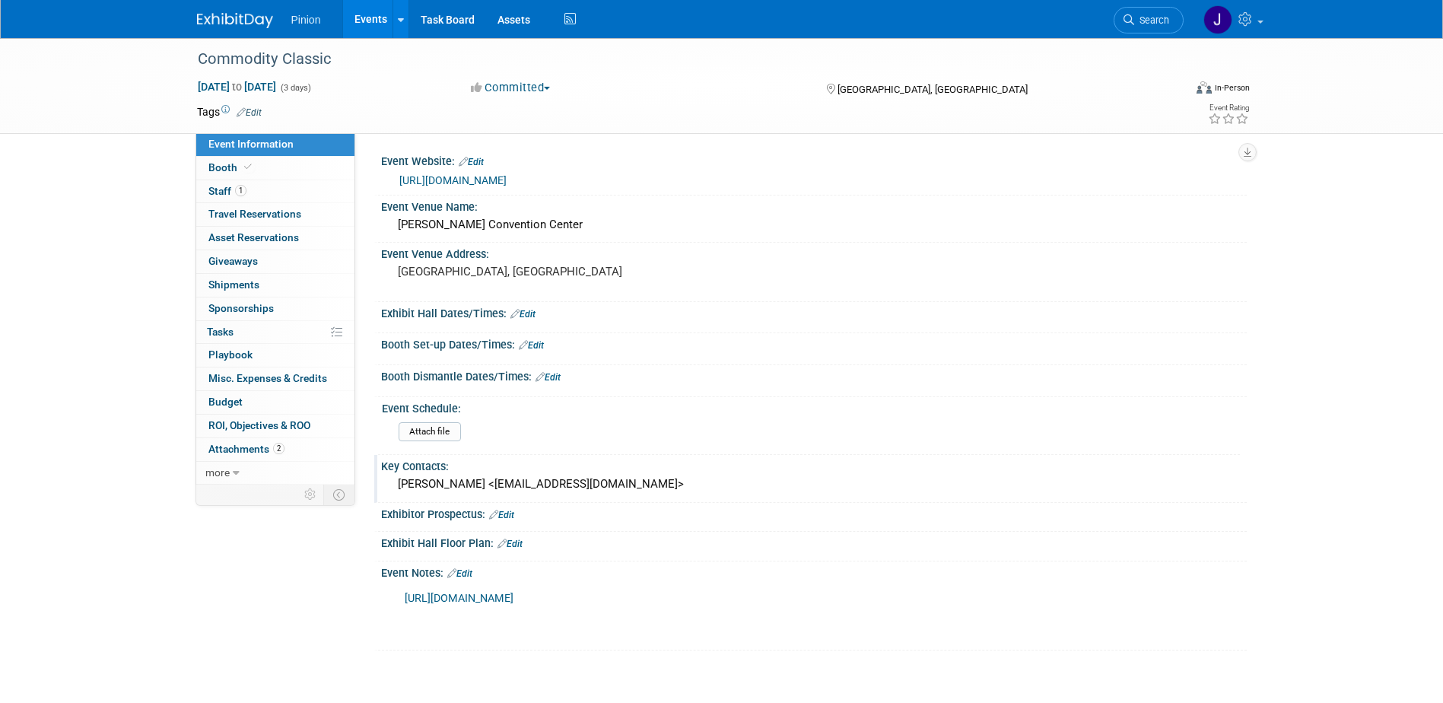
drag, startPoint x: 639, startPoint y: 481, endPoint x: 396, endPoint y: 483, distance: 243.5
click at [396, 483] on div "Kristi Burmeister <kristiburmeister@me.com>" at bounding box center [814, 485] width 843 height 24
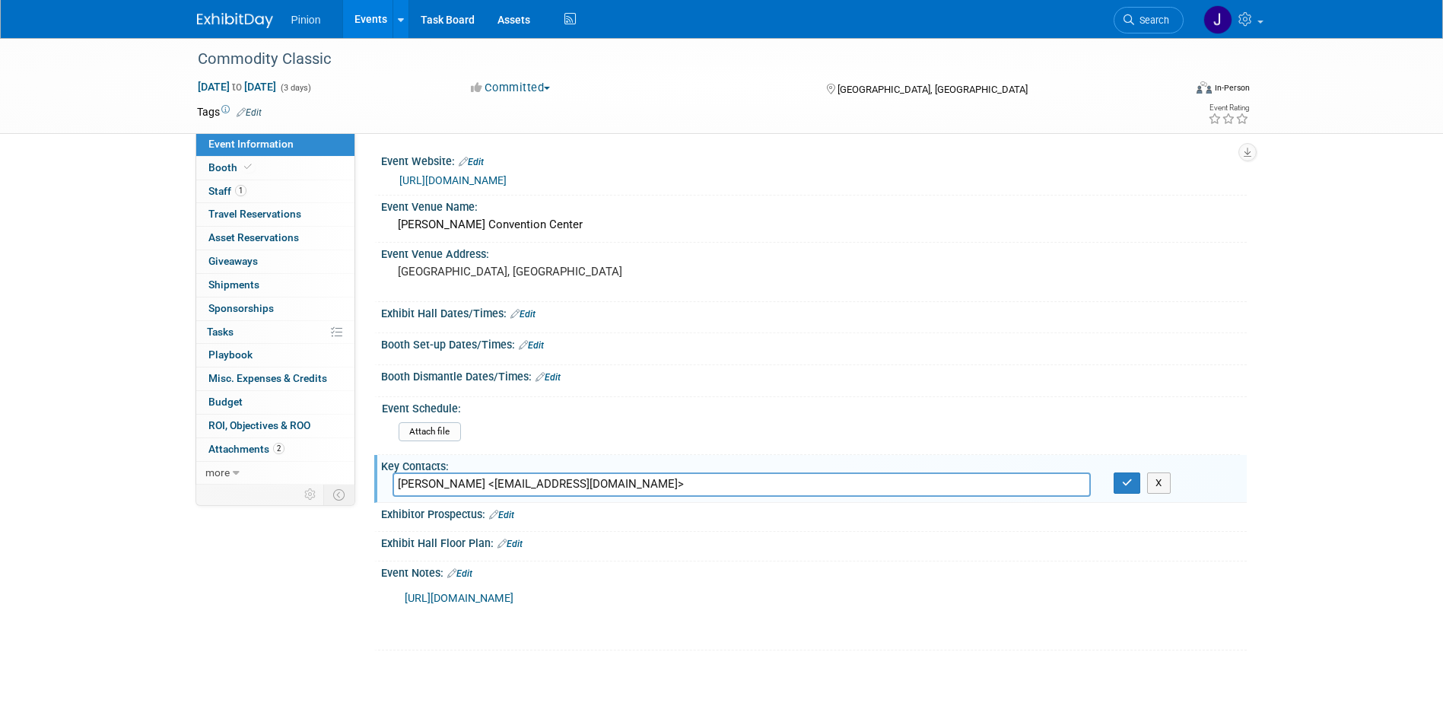
drag, startPoint x: 626, startPoint y: 488, endPoint x: 394, endPoint y: 495, distance: 232.2
click at [394, 495] on input "Kristi Burmeister <kristiburmeister@me.com>" at bounding box center [742, 485] width 699 height 24
click at [1120, 481] on button "button" at bounding box center [1127, 483] width 27 height 21
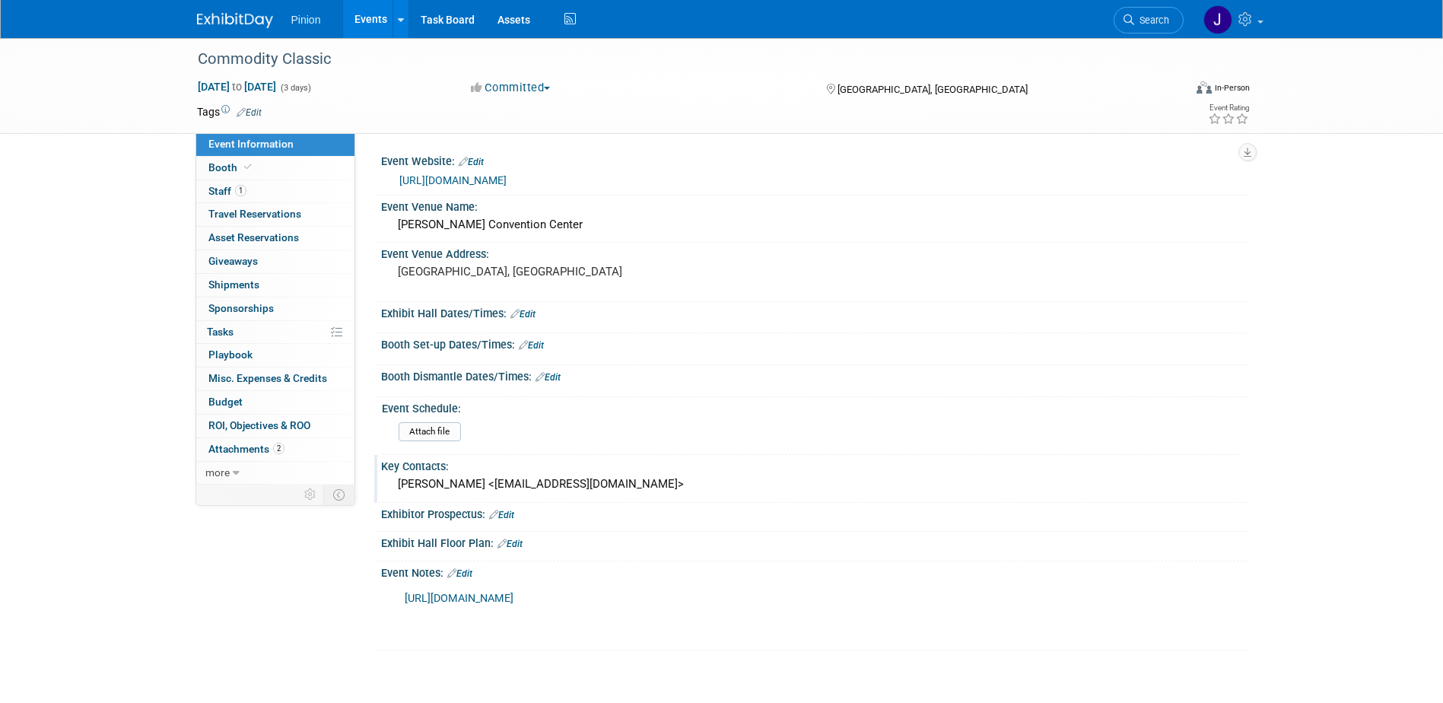
click at [235, 14] on img at bounding box center [235, 20] width 76 height 15
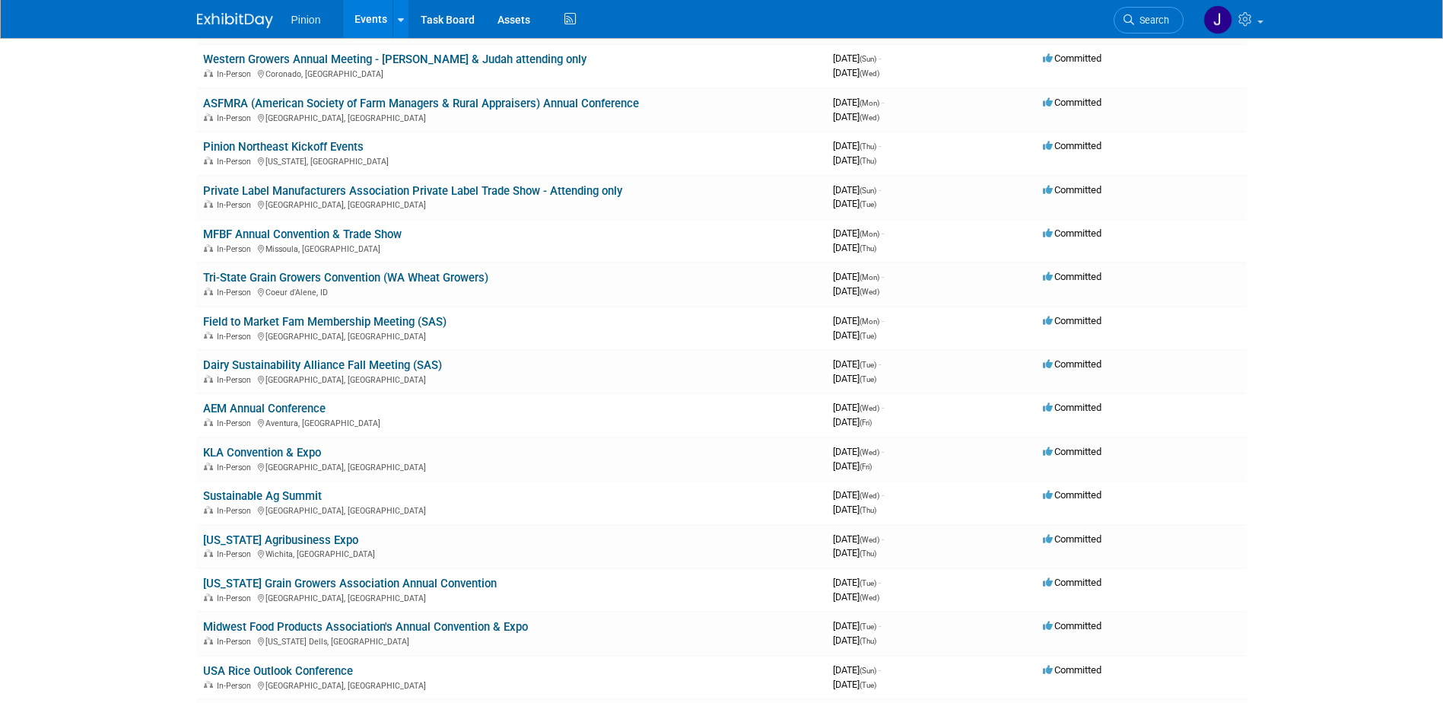
scroll to position [430, 0]
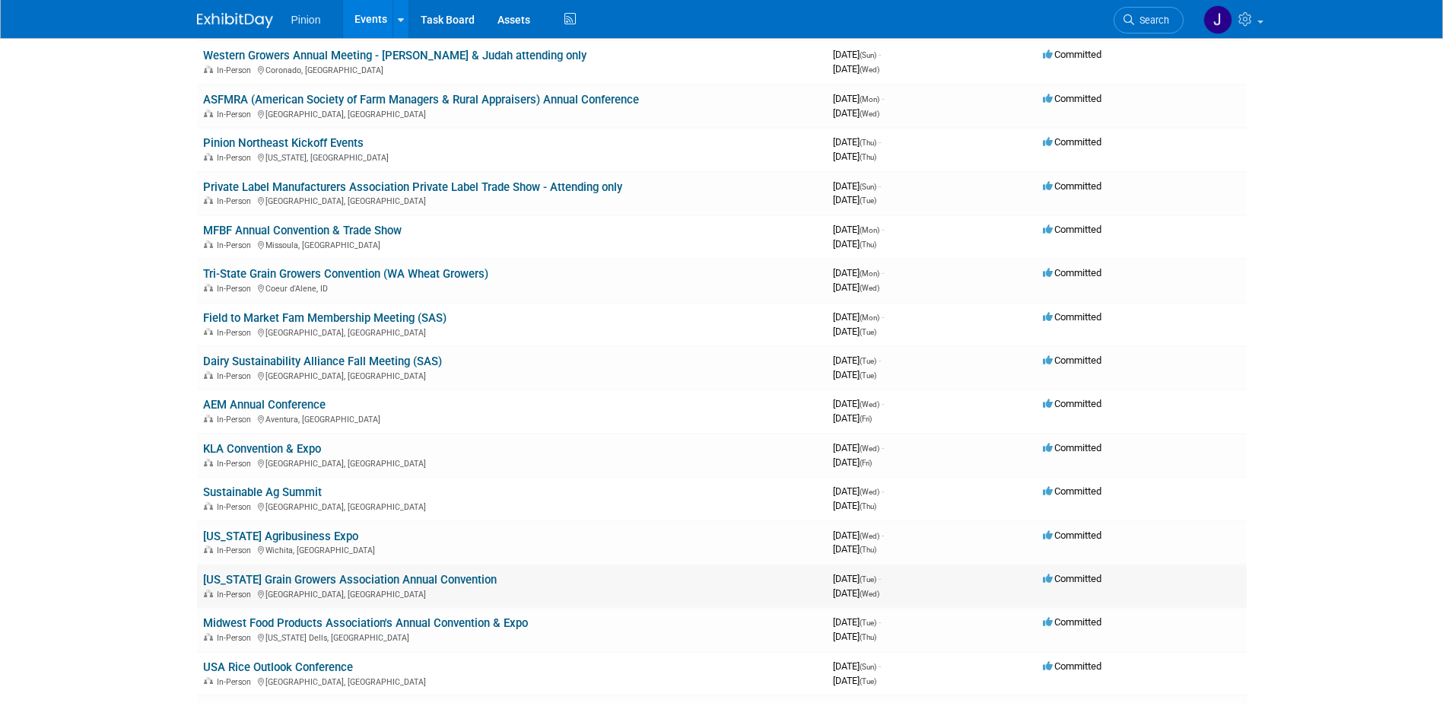
click at [326, 581] on link "[US_STATE] Grain Growers Association Annual Convention" at bounding box center [350, 580] width 294 height 14
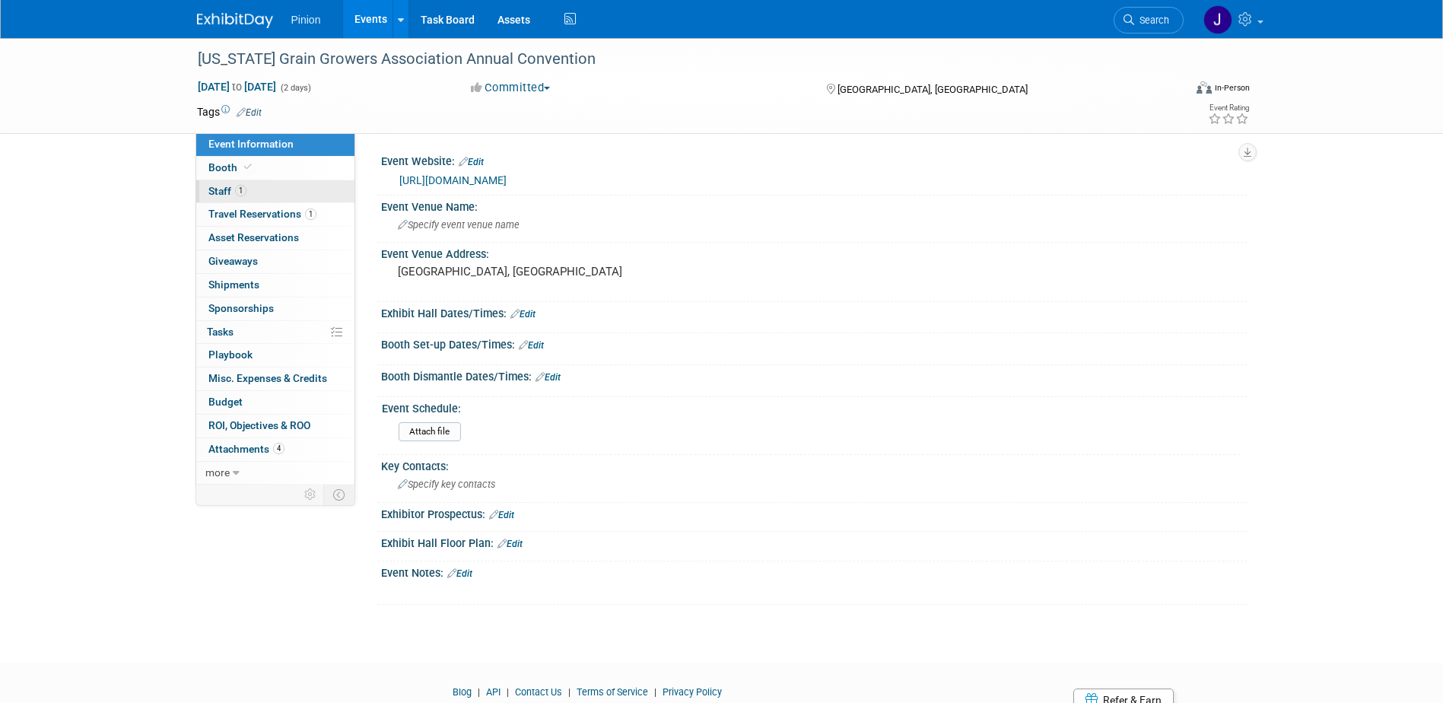
click at [229, 193] on span "Staff 1" at bounding box center [227, 191] width 38 height 12
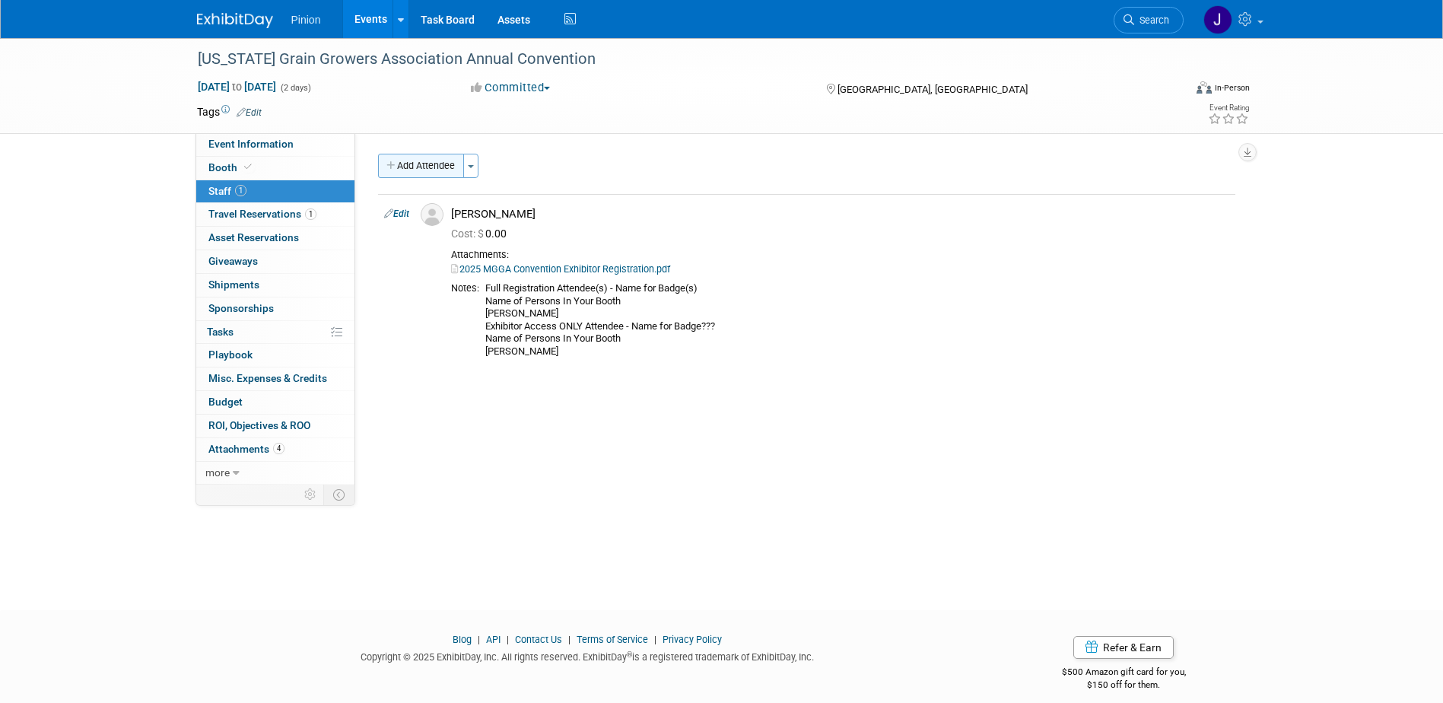
click at [431, 166] on button "Add Attendee" at bounding box center [421, 166] width 86 height 24
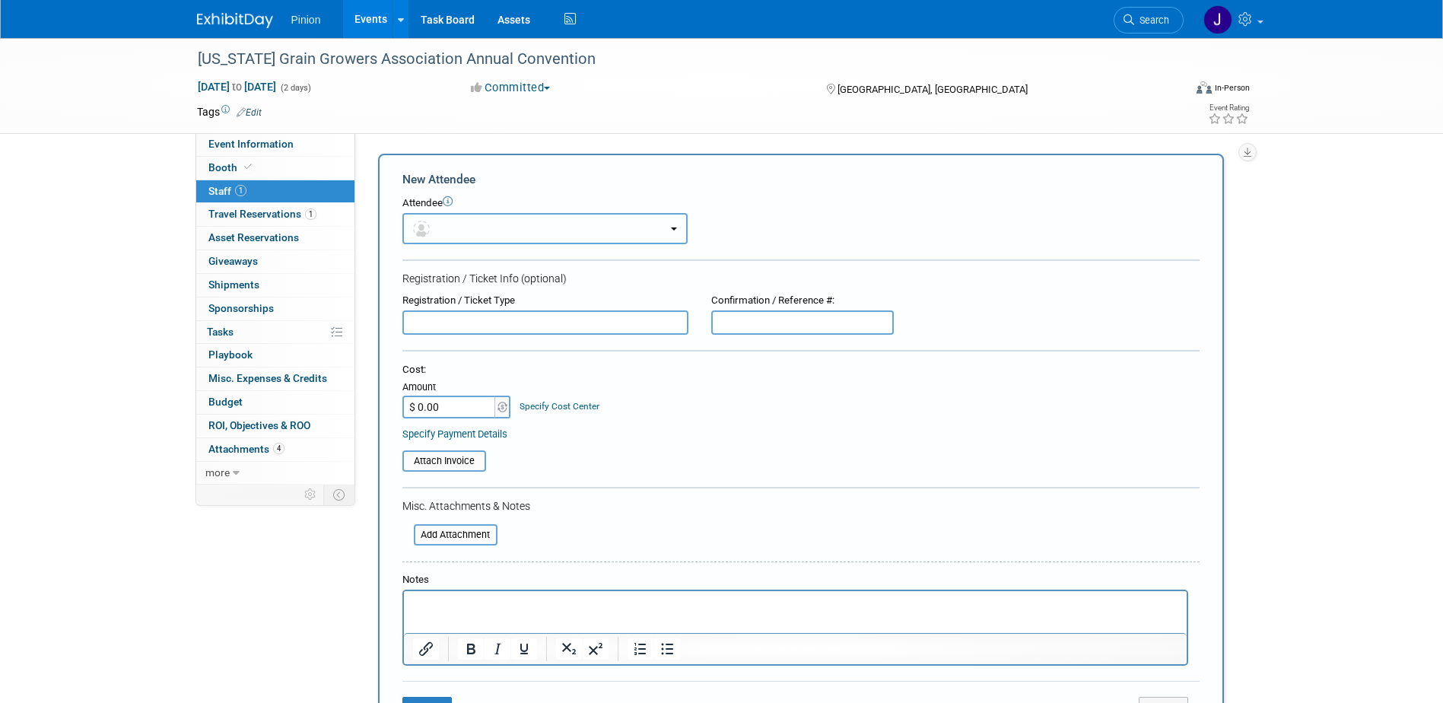
click at [443, 234] on button "button" at bounding box center [545, 228] width 285 height 31
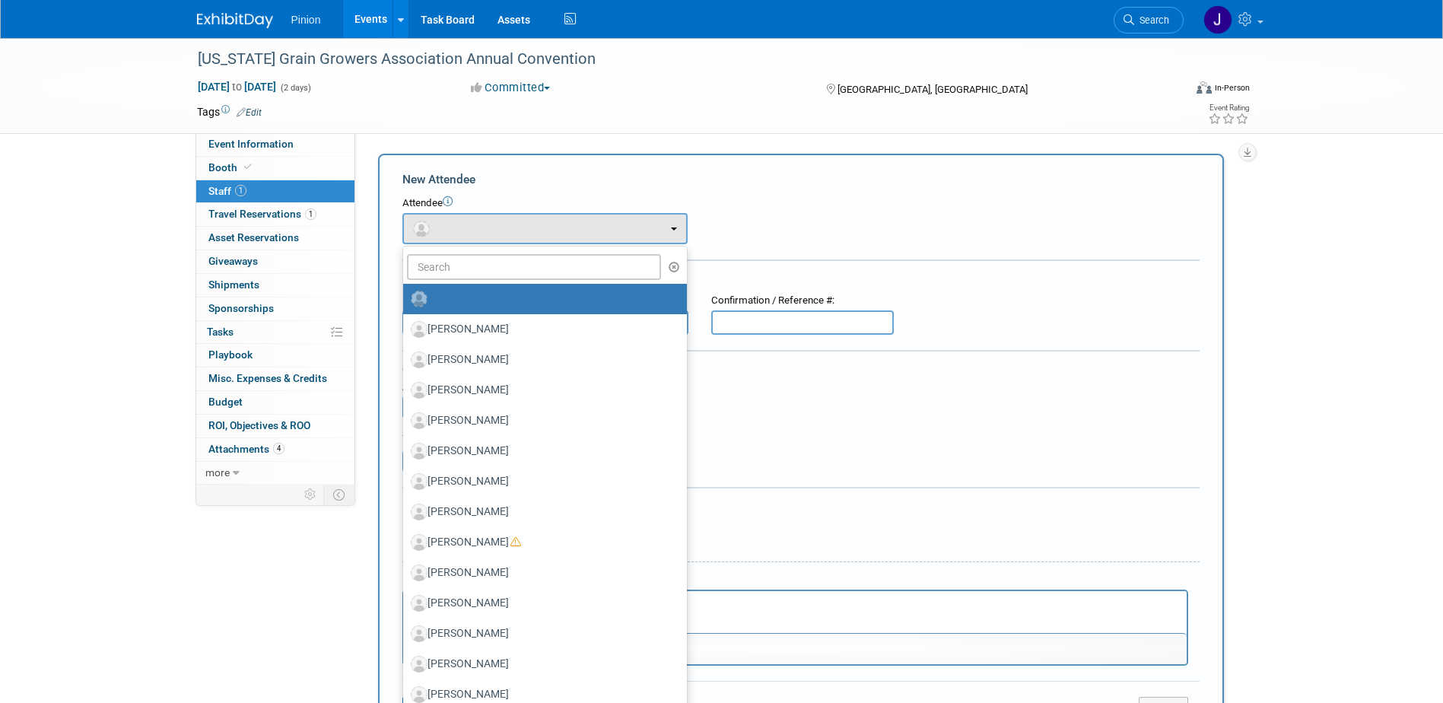
click at [669, 263] on icon "button" at bounding box center [674, 267] width 11 height 11
click at [770, 613] on html at bounding box center [794, 601] width 783 height 21
click at [769, 605] on p "Rich Text Area. Press ALT-0 for help." at bounding box center [794, 604] width 765 height 15
click at [543, 221] on button "button" at bounding box center [545, 228] width 285 height 31
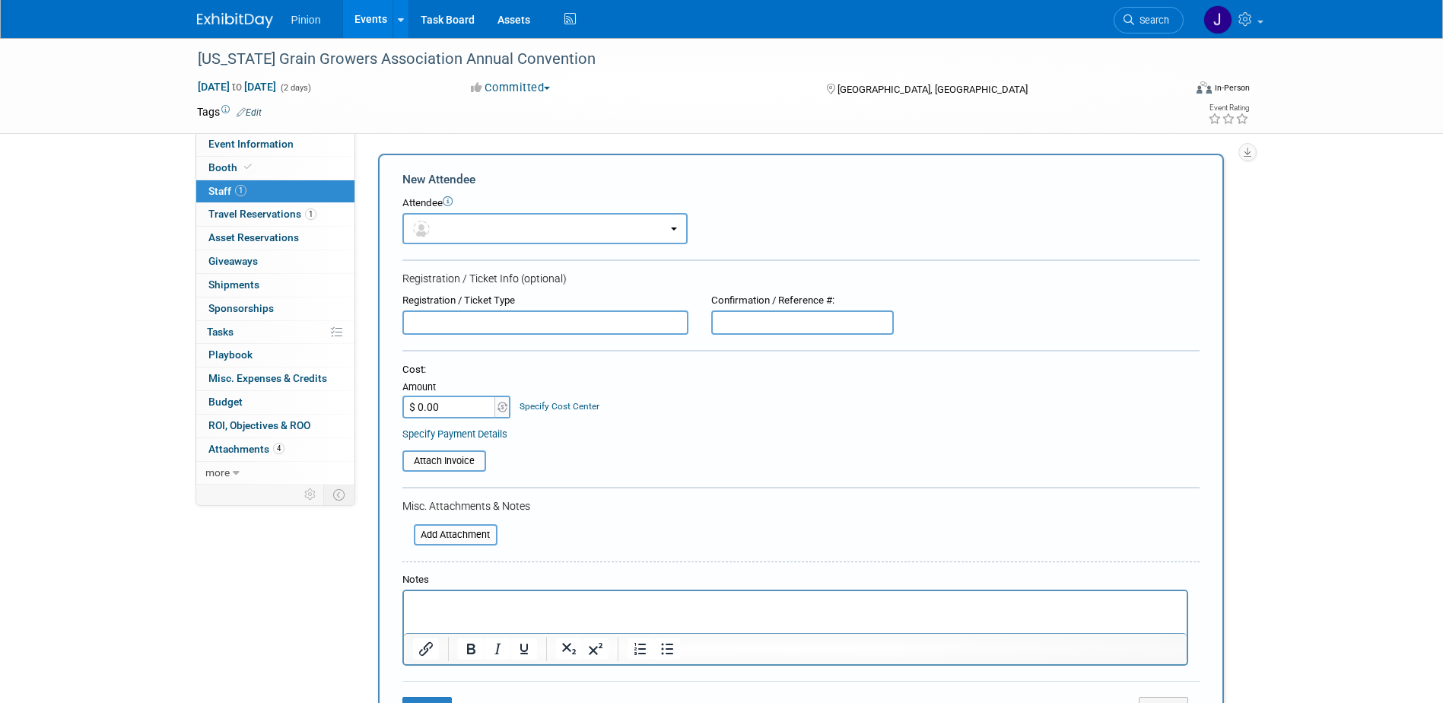
click at [564, 612] on p "Rich Text Area. Press ALT-0 for help." at bounding box center [794, 604] width 765 height 15
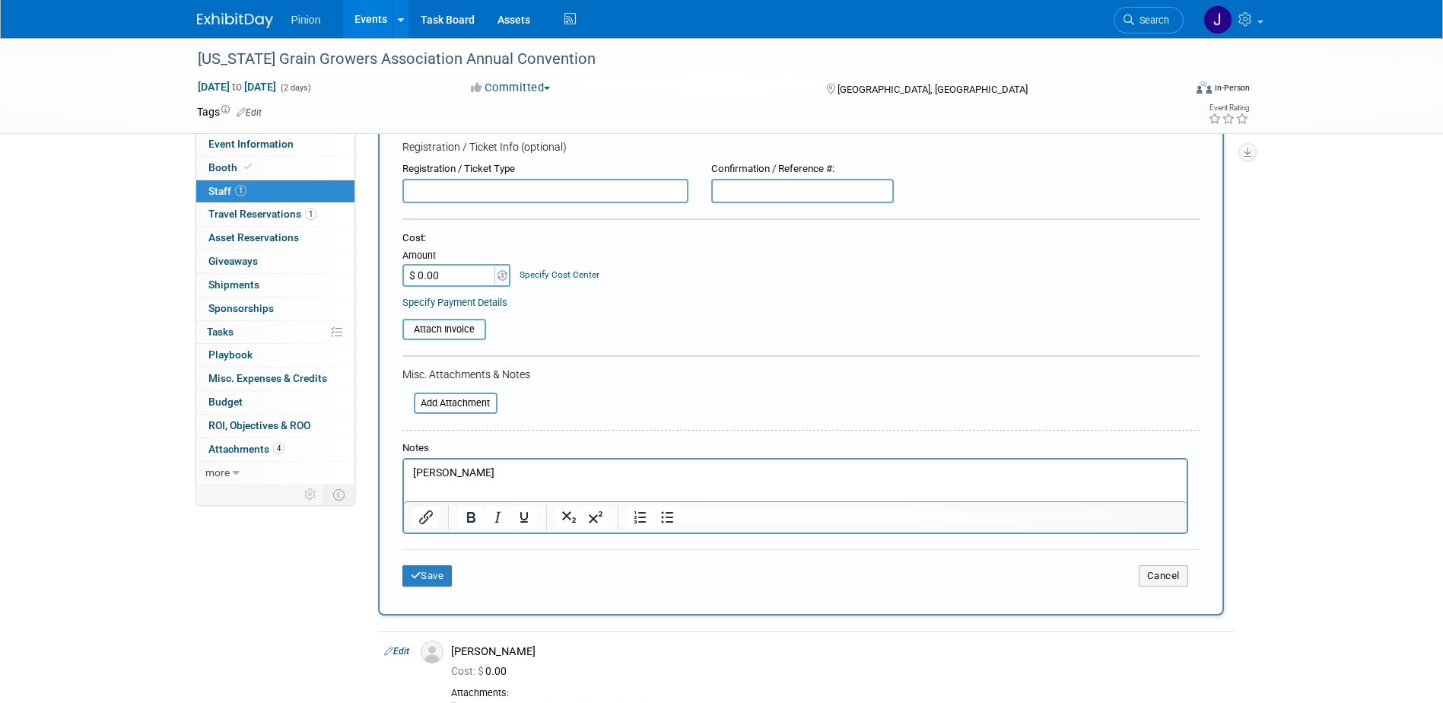
scroll to position [134, 0]
click at [438, 571] on button "Save" at bounding box center [428, 573] width 50 height 21
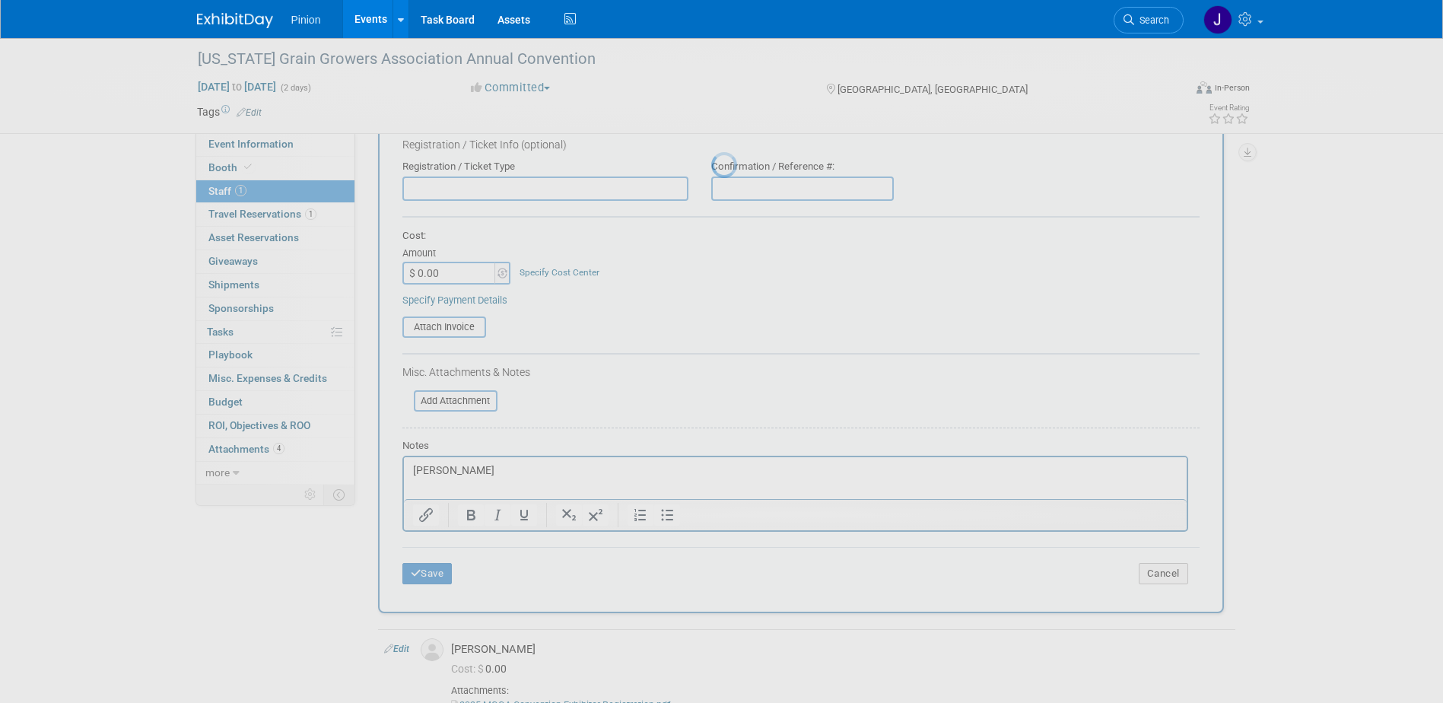
scroll to position [14, 0]
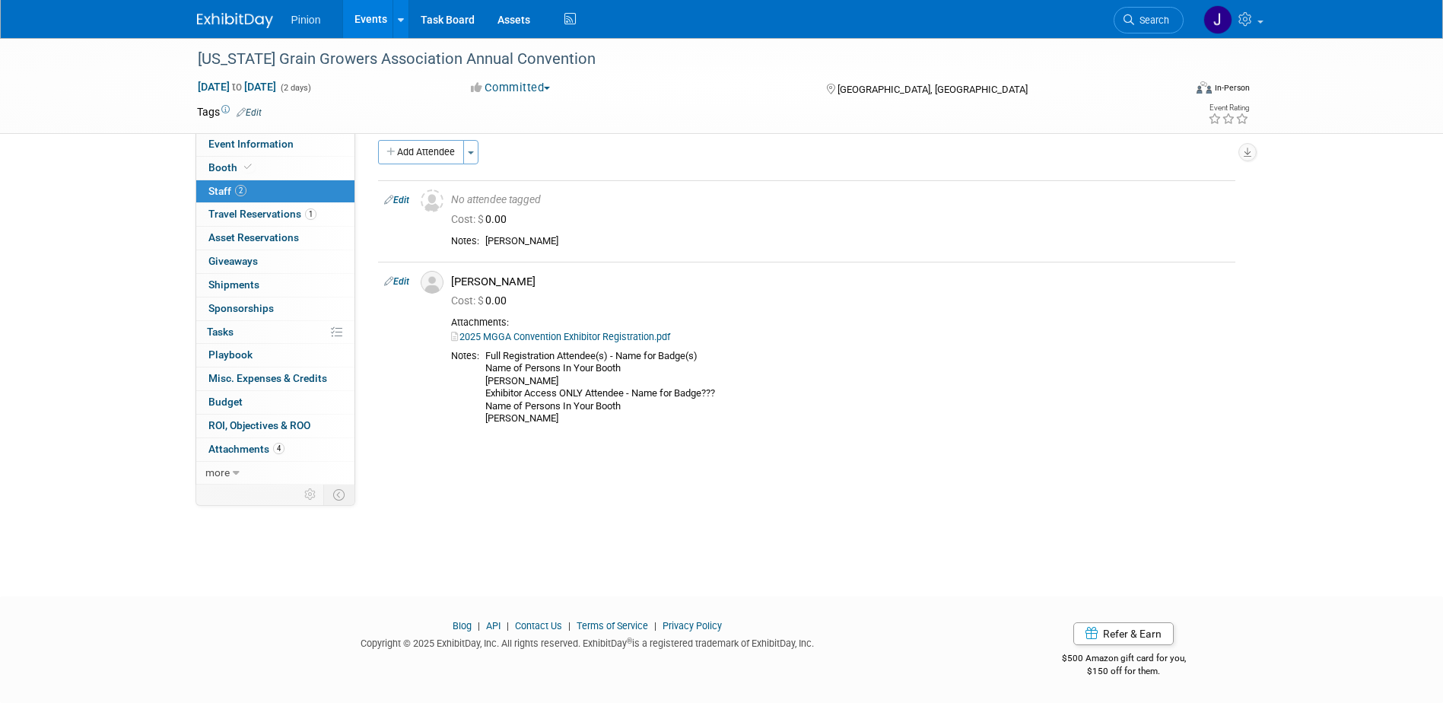
click at [400, 200] on link "Edit" at bounding box center [396, 200] width 25 height 11
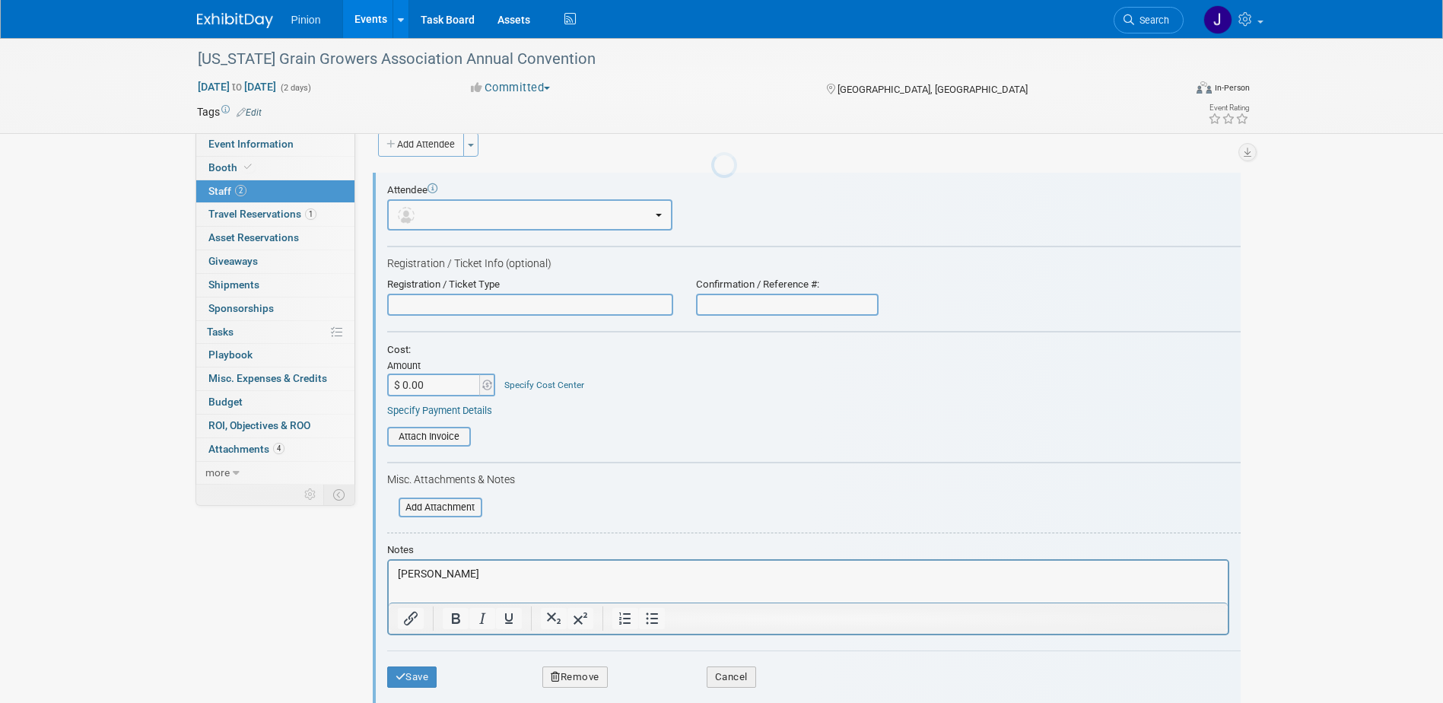
scroll to position [0, 0]
click at [498, 567] on p "Ashely Ensminger" at bounding box center [808, 574] width 822 height 15
click at [406, 677] on button "Save" at bounding box center [412, 677] width 50 height 21
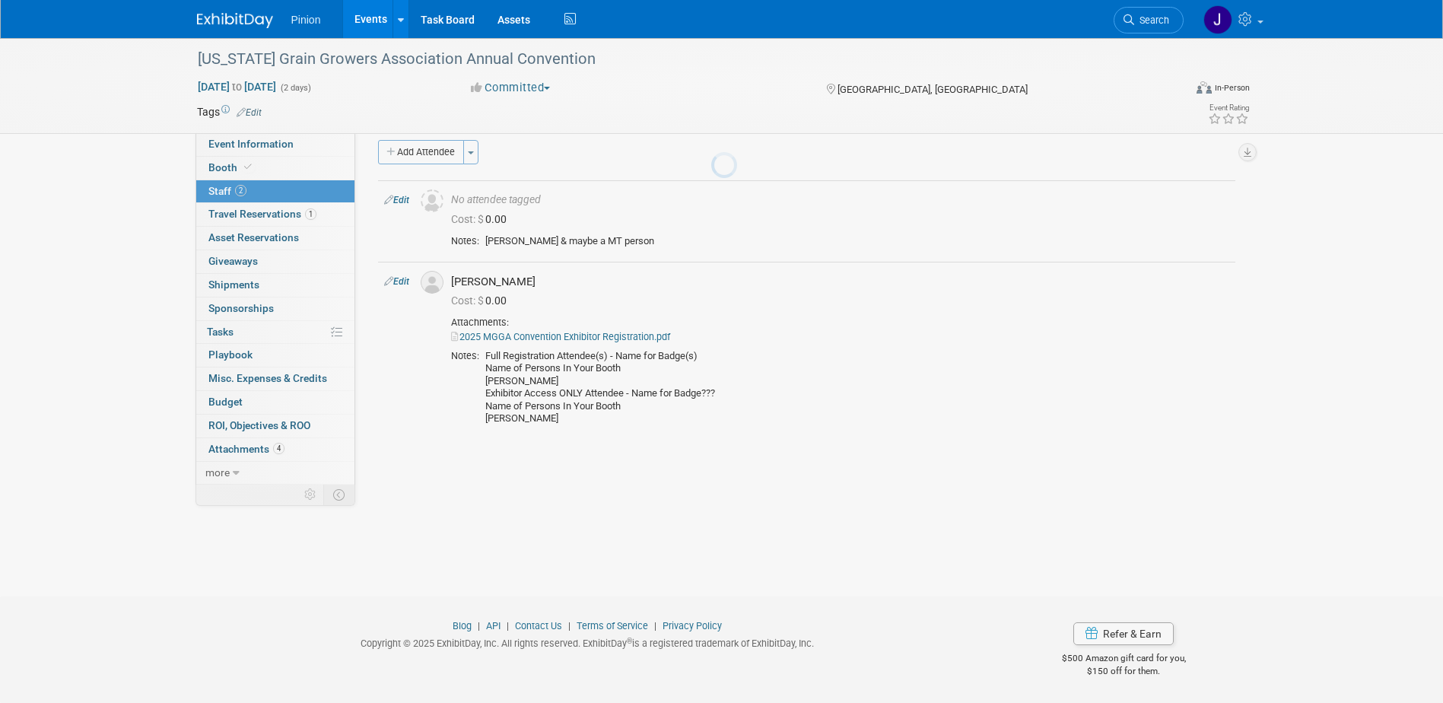
scroll to position [14, 0]
click at [239, 17] on img at bounding box center [235, 20] width 76 height 15
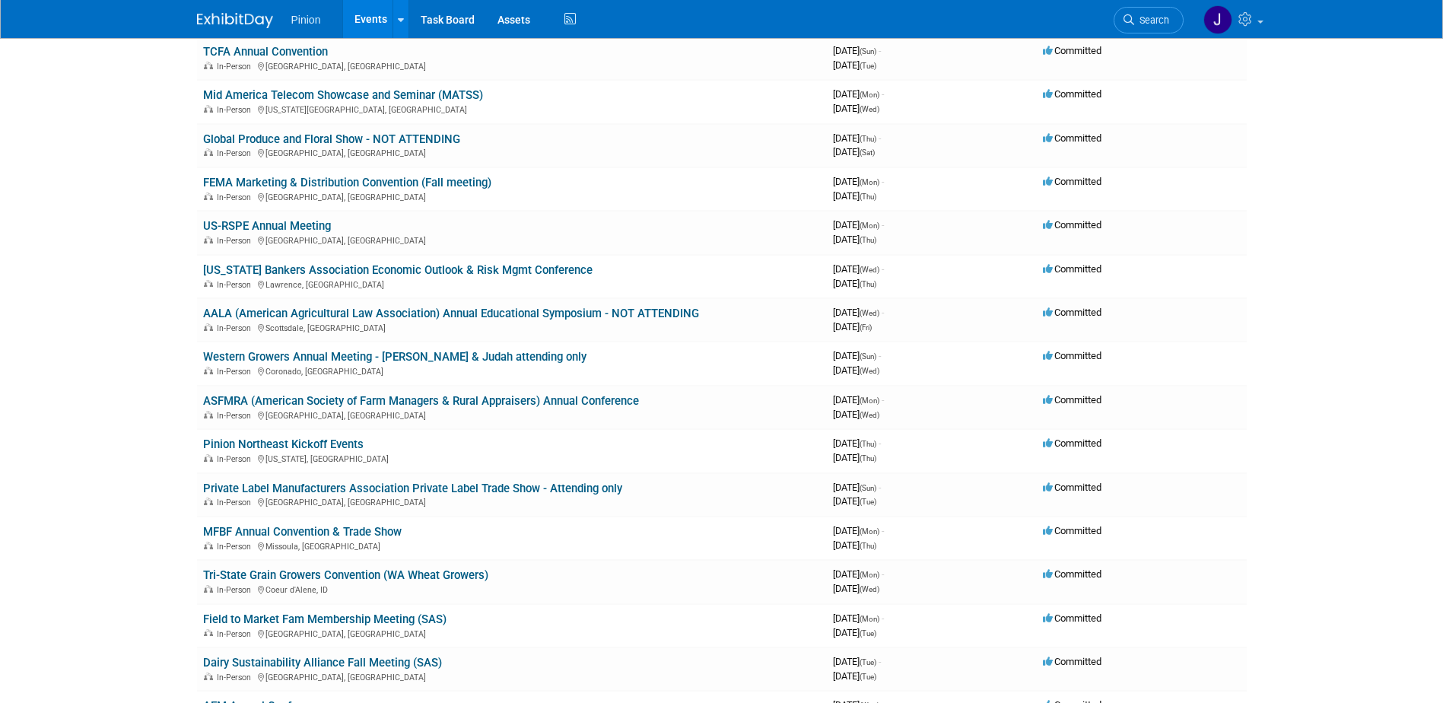
scroll to position [177, 0]
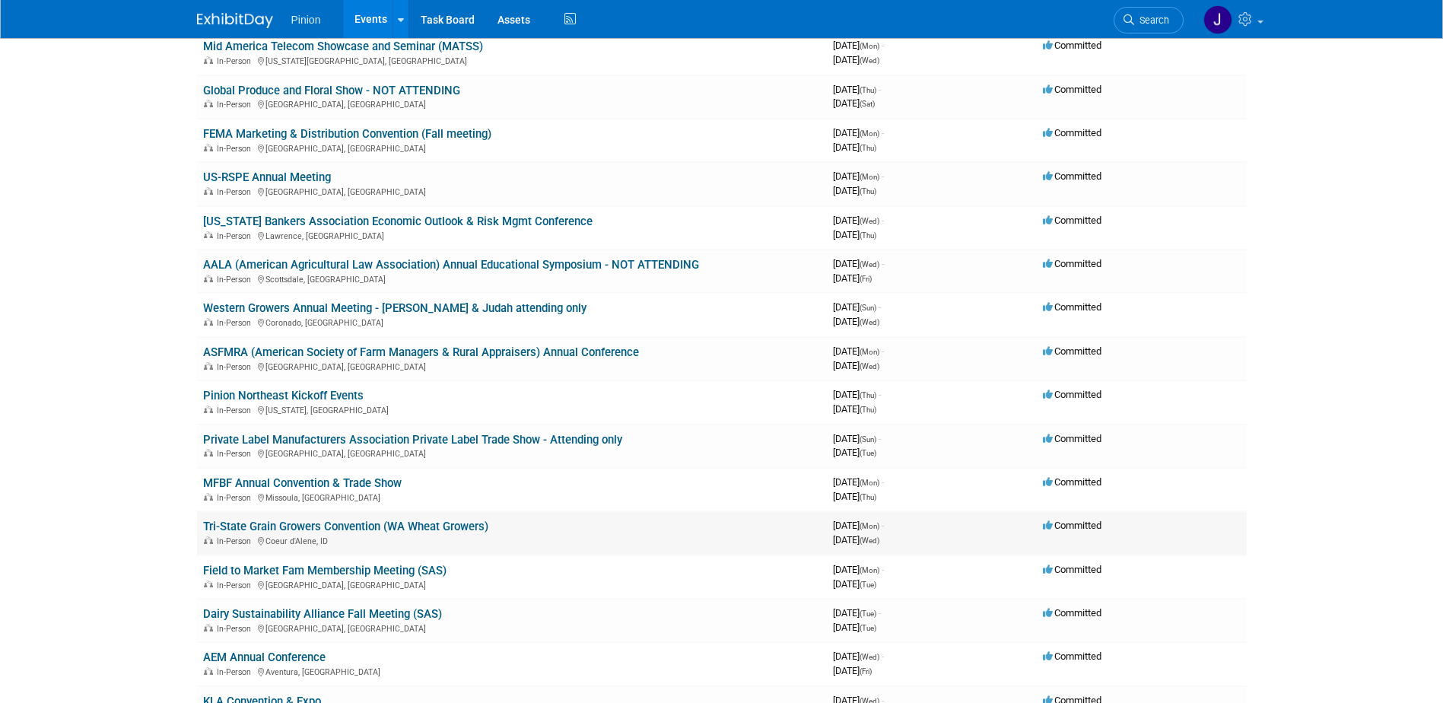
click at [374, 524] on link "Tri-State Grain Growers Convention (WA Wheat Growers)" at bounding box center [345, 527] width 285 height 14
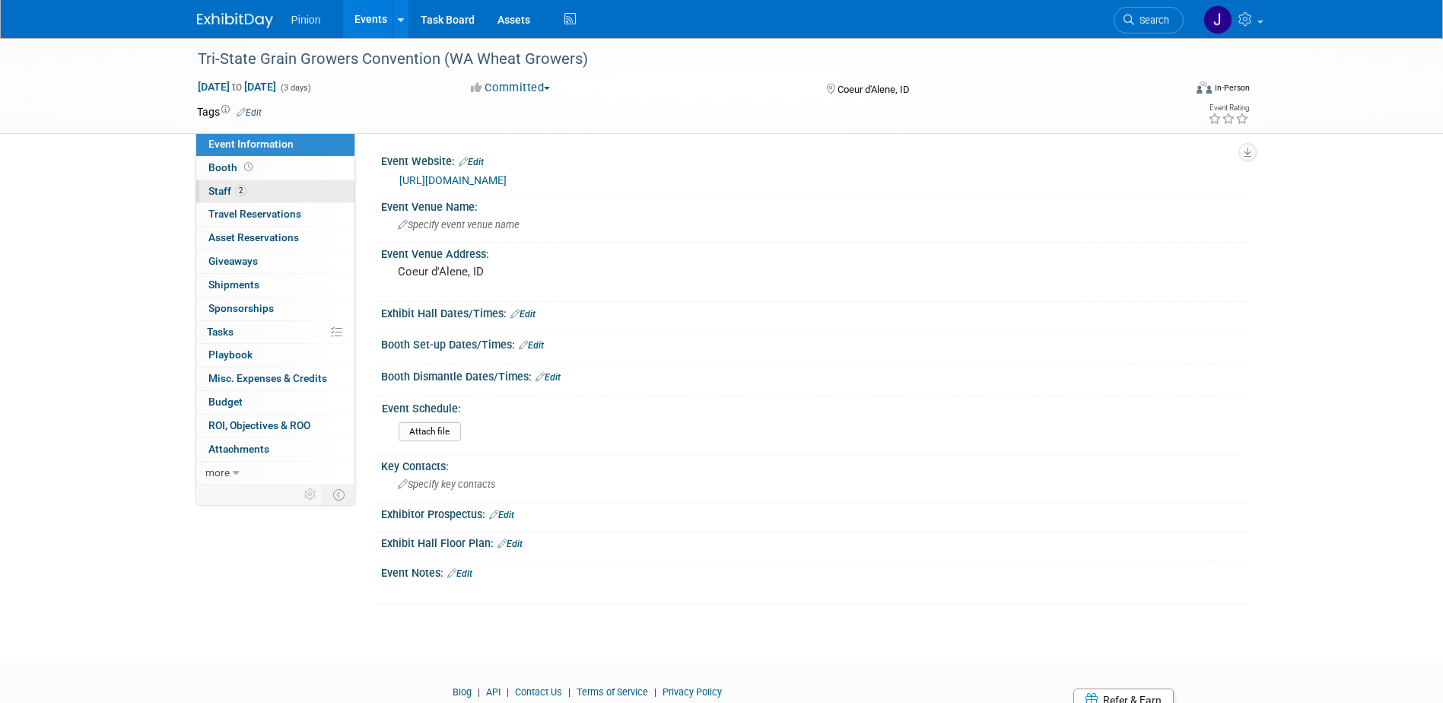
click at [240, 185] on span "2" at bounding box center [240, 190] width 11 height 11
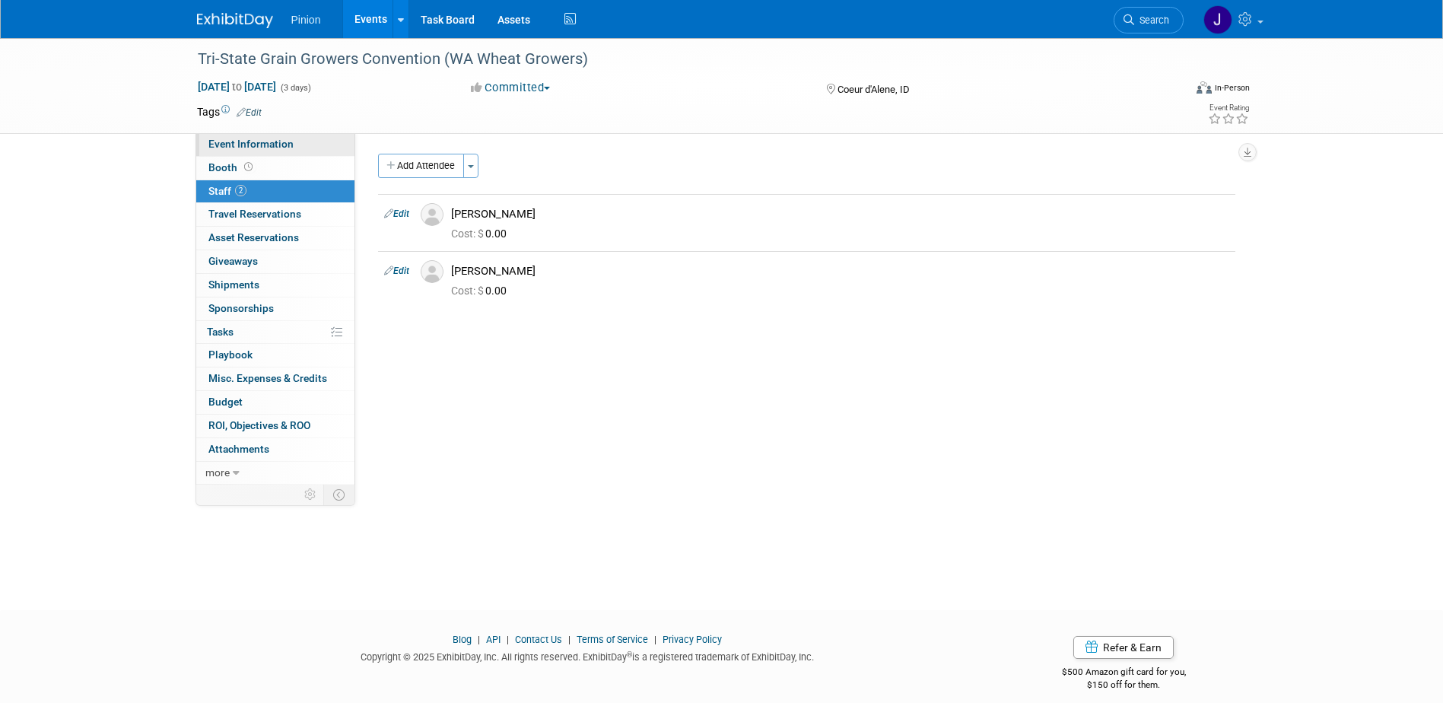
click at [268, 141] on span "Event Information" at bounding box center [250, 144] width 85 height 12
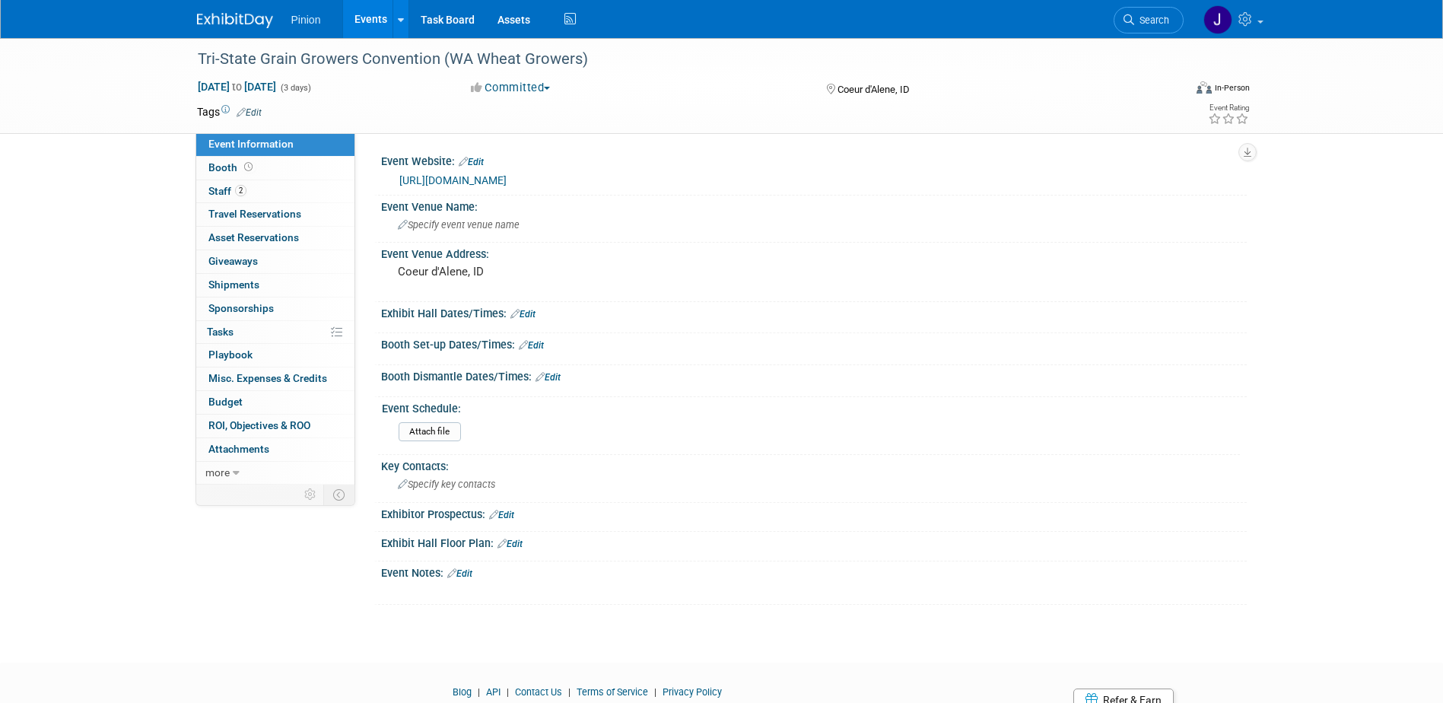
click at [235, 17] on img at bounding box center [235, 20] width 76 height 15
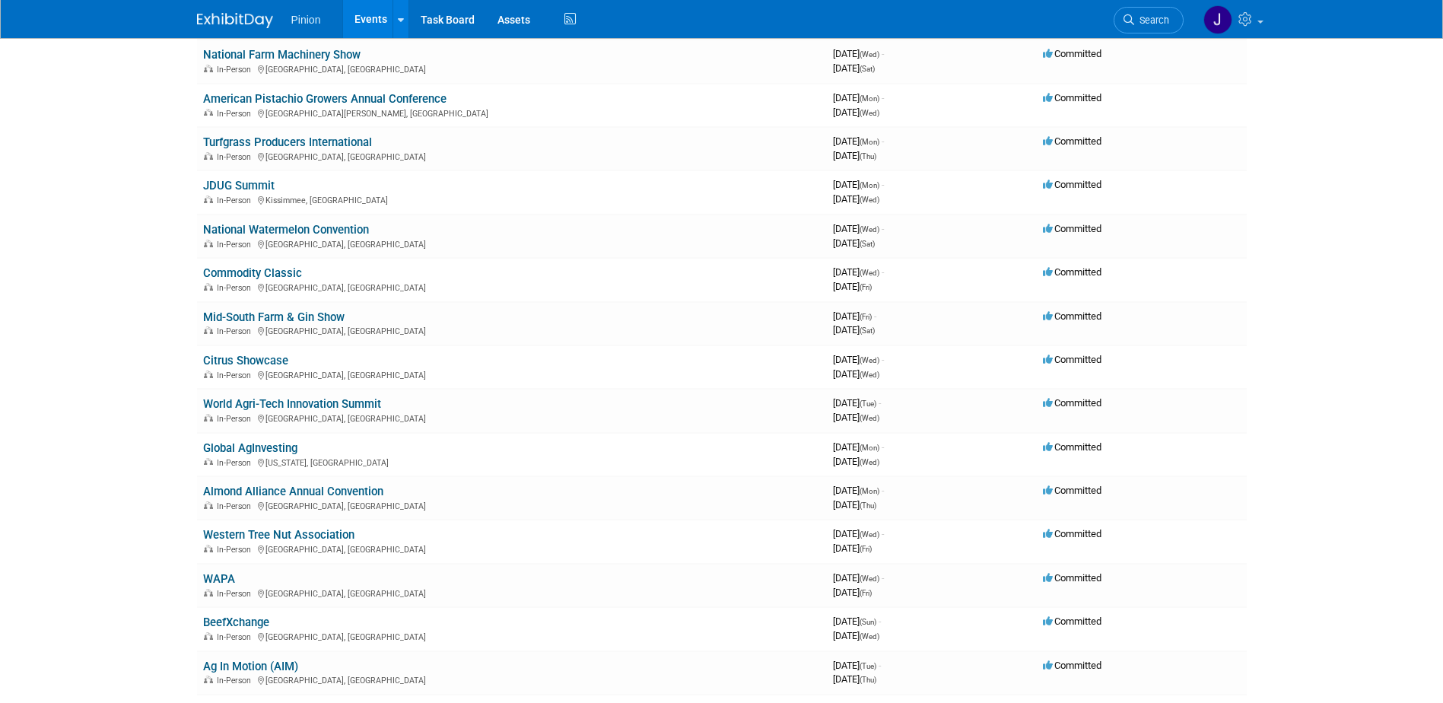
scroll to position [2611, 0]
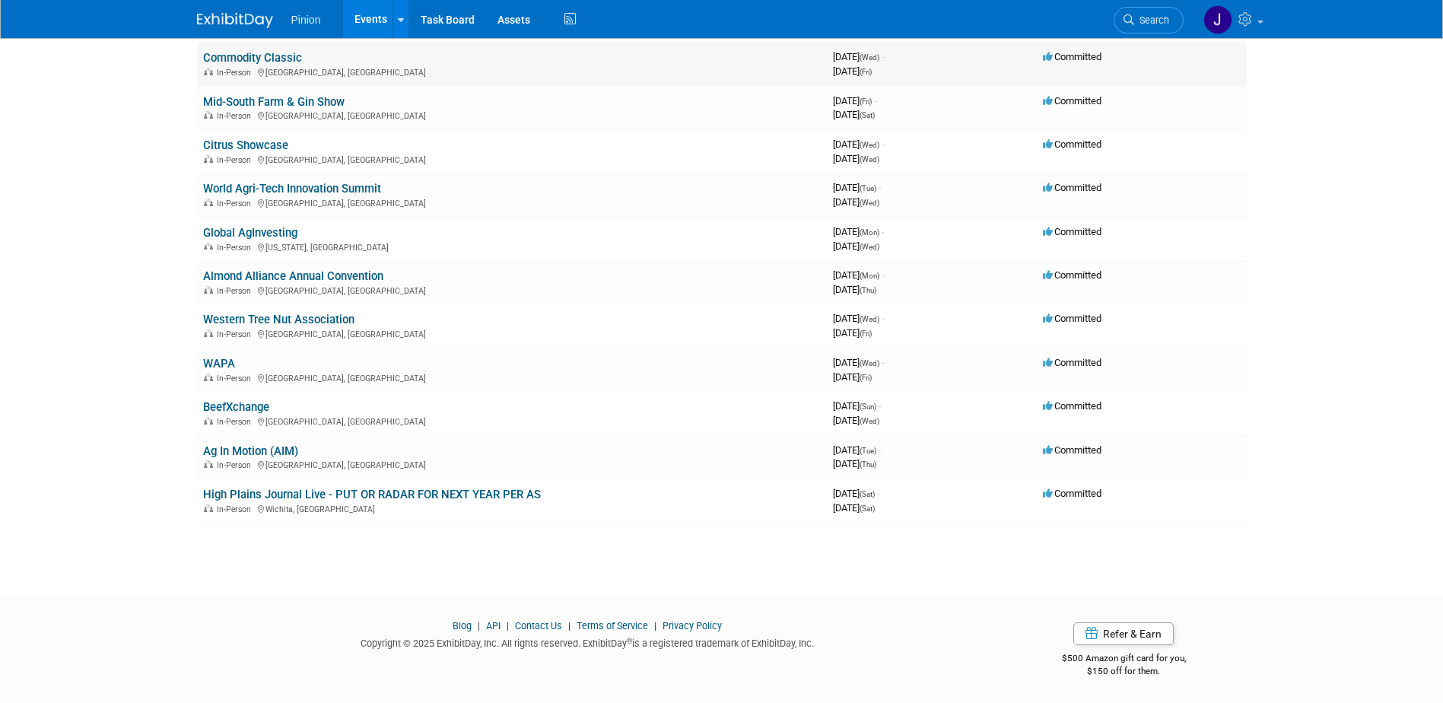
click at [256, 61] on link "Commodity Classic" at bounding box center [252, 58] width 99 height 14
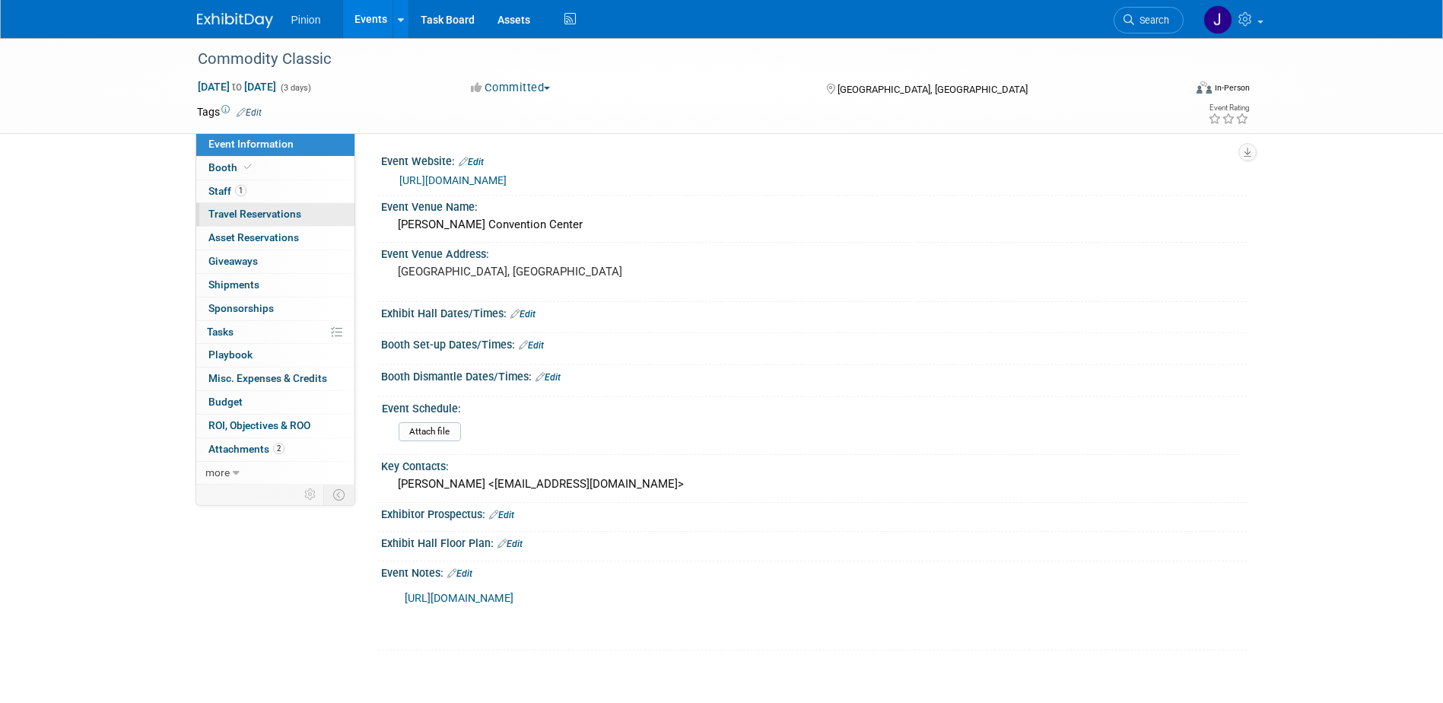
click at [285, 215] on span "Travel Reservations 0" at bounding box center [254, 214] width 93 height 12
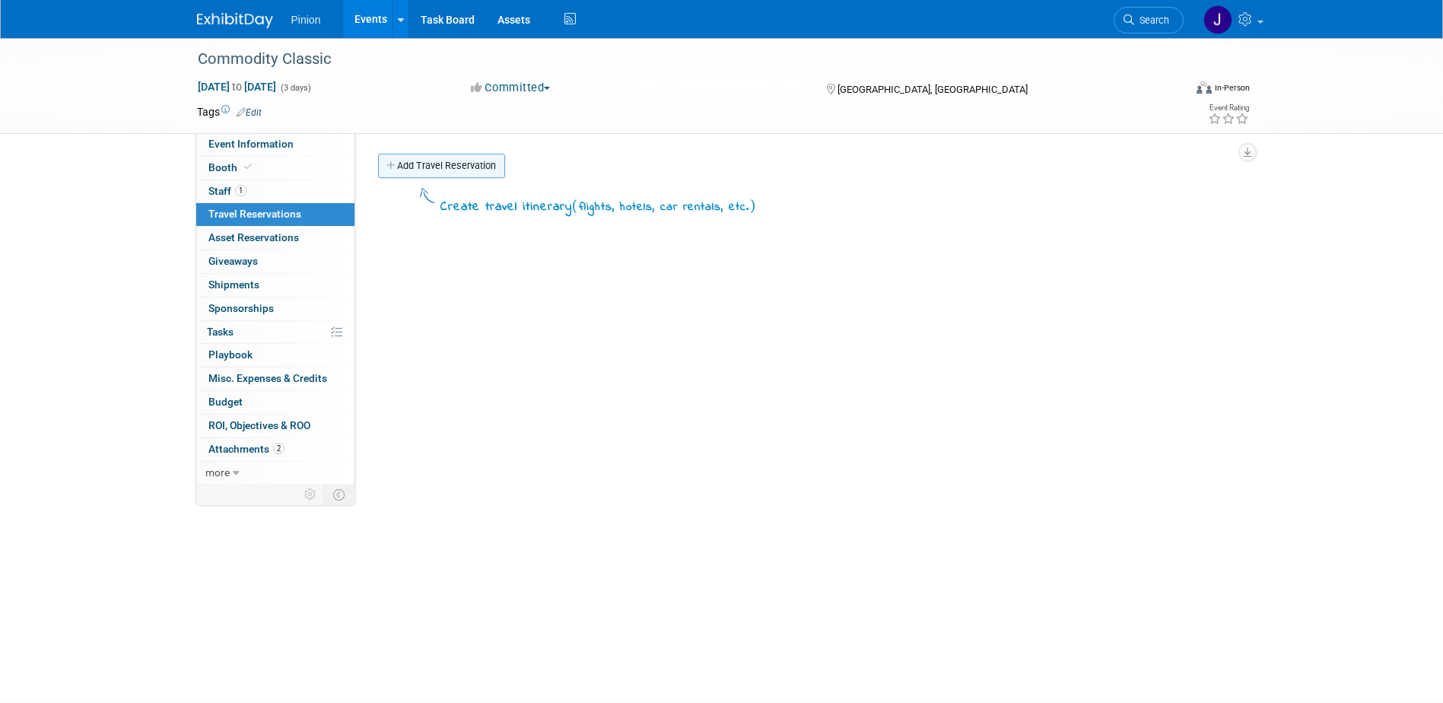
click at [453, 164] on link "Add Travel Reservation" at bounding box center [441, 166] width 127 height 24
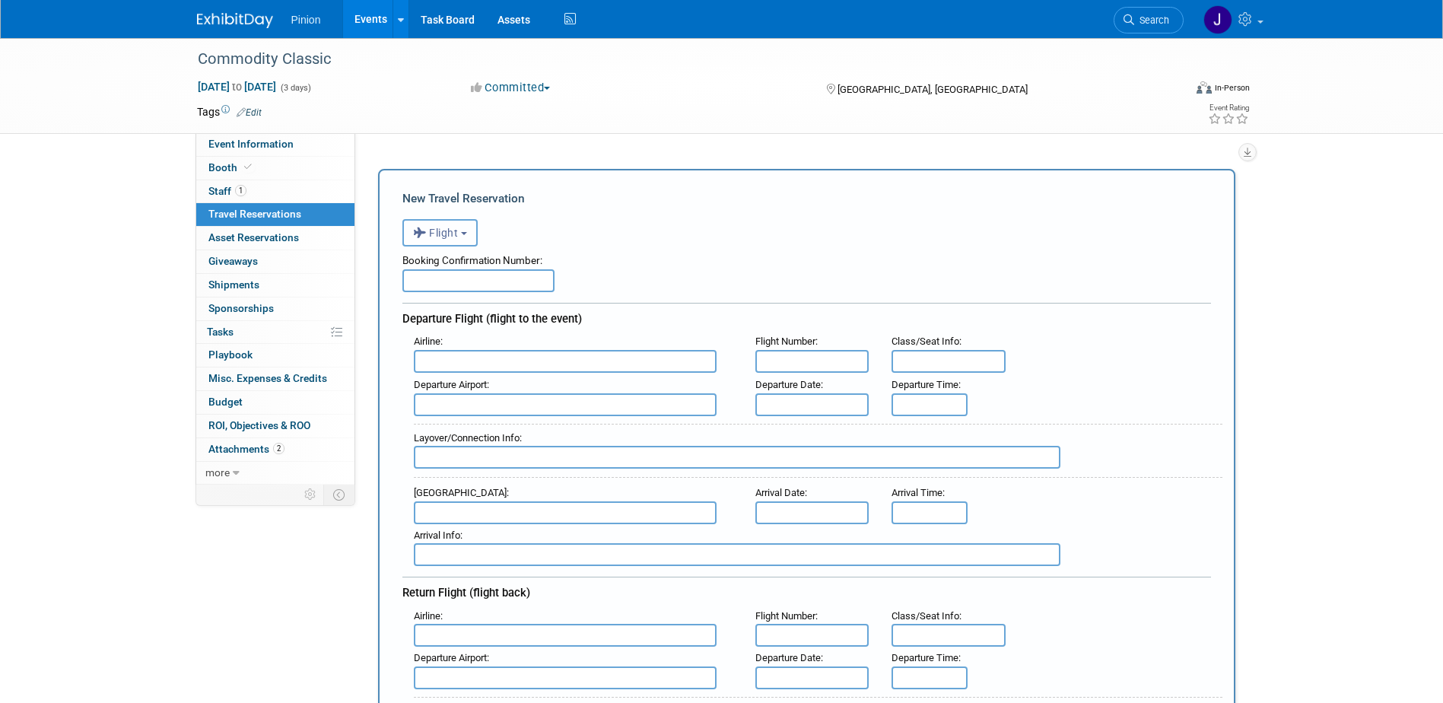
click at [437, 244] on button "Flight" at bounding box center [440, 232] width 75 height 27
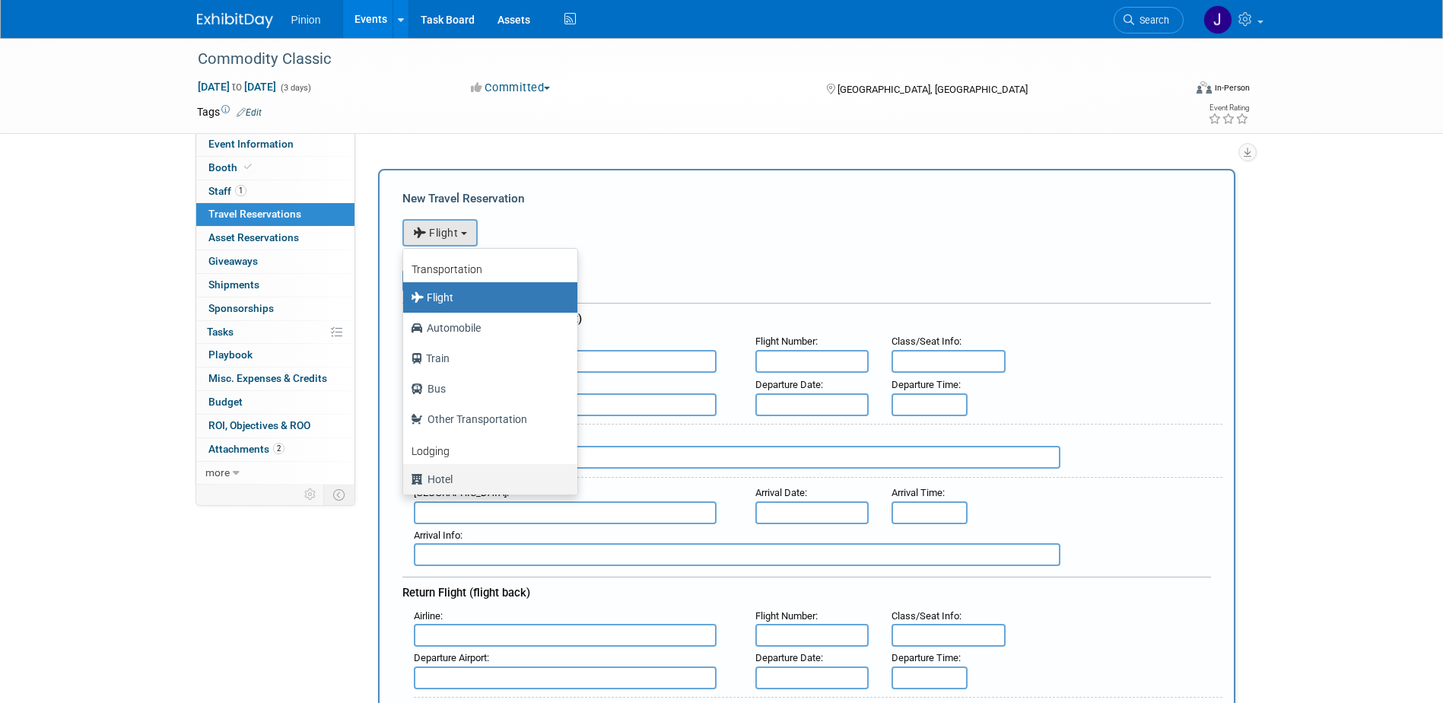
click at [430, 477] on label "Hotel" at bounding box center [486, 479] width 151 height 24
click at [406, 477] on input "Hotel" at bounding box center [401, 478] width 10 height 10
select select "6"
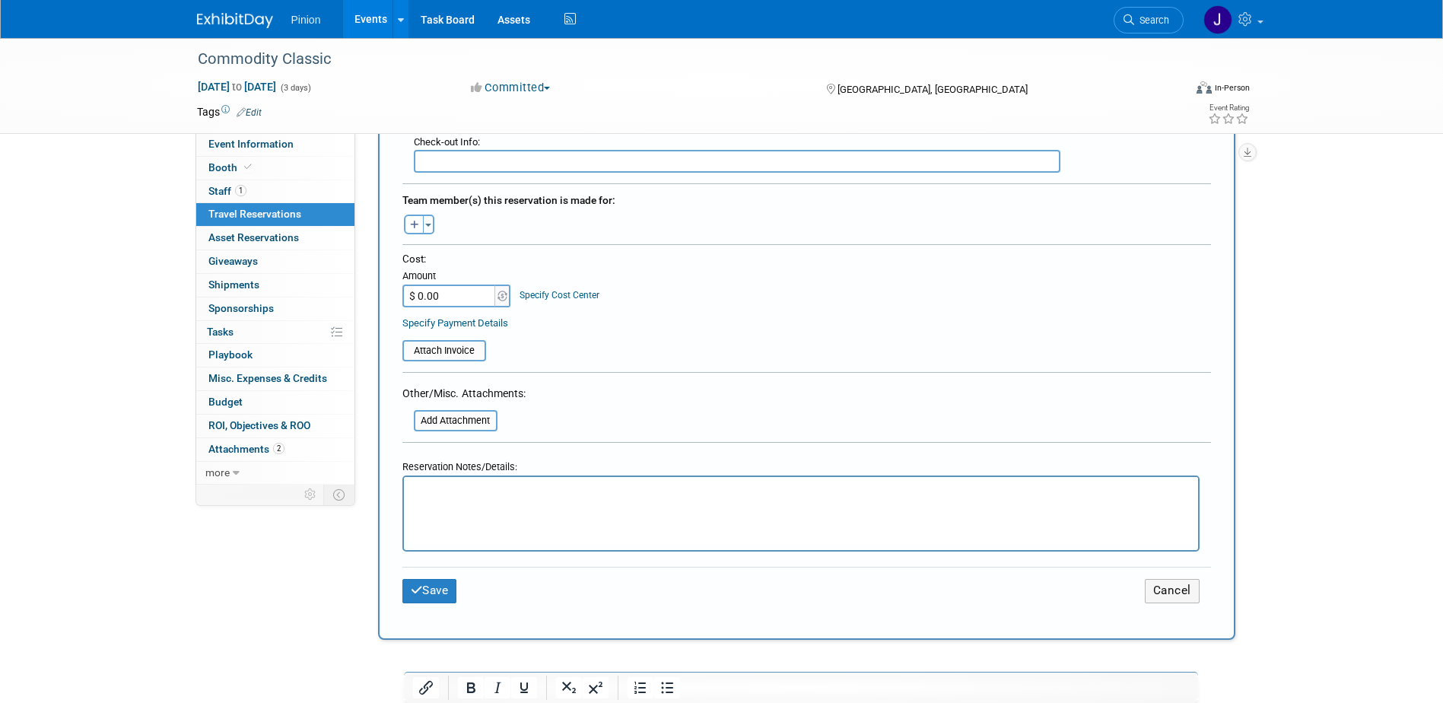
scroll to position [541, 0]
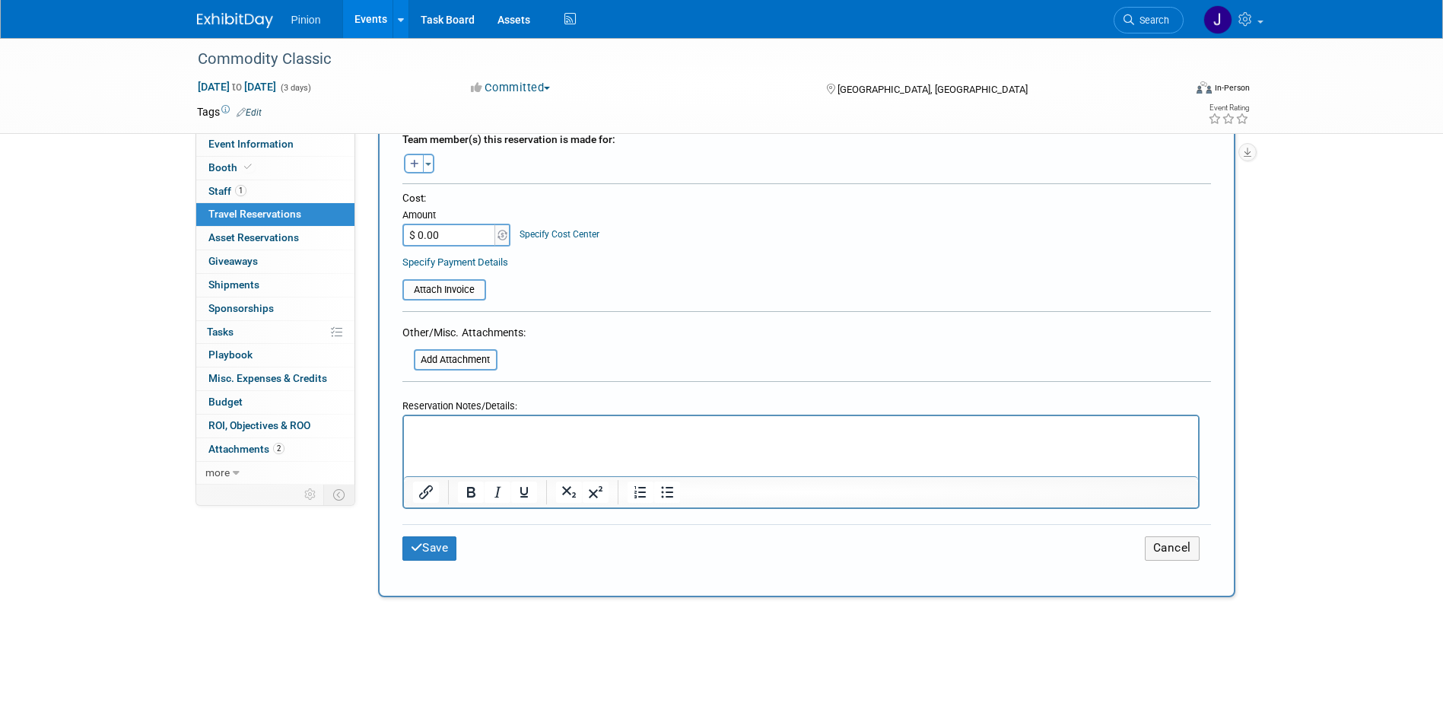
click at [590, 438] on html at bounding box center [800, 427] width 794 height 22
click at [439, 544] on button "Save" at bounding box center [430, 548] width 55 height 24
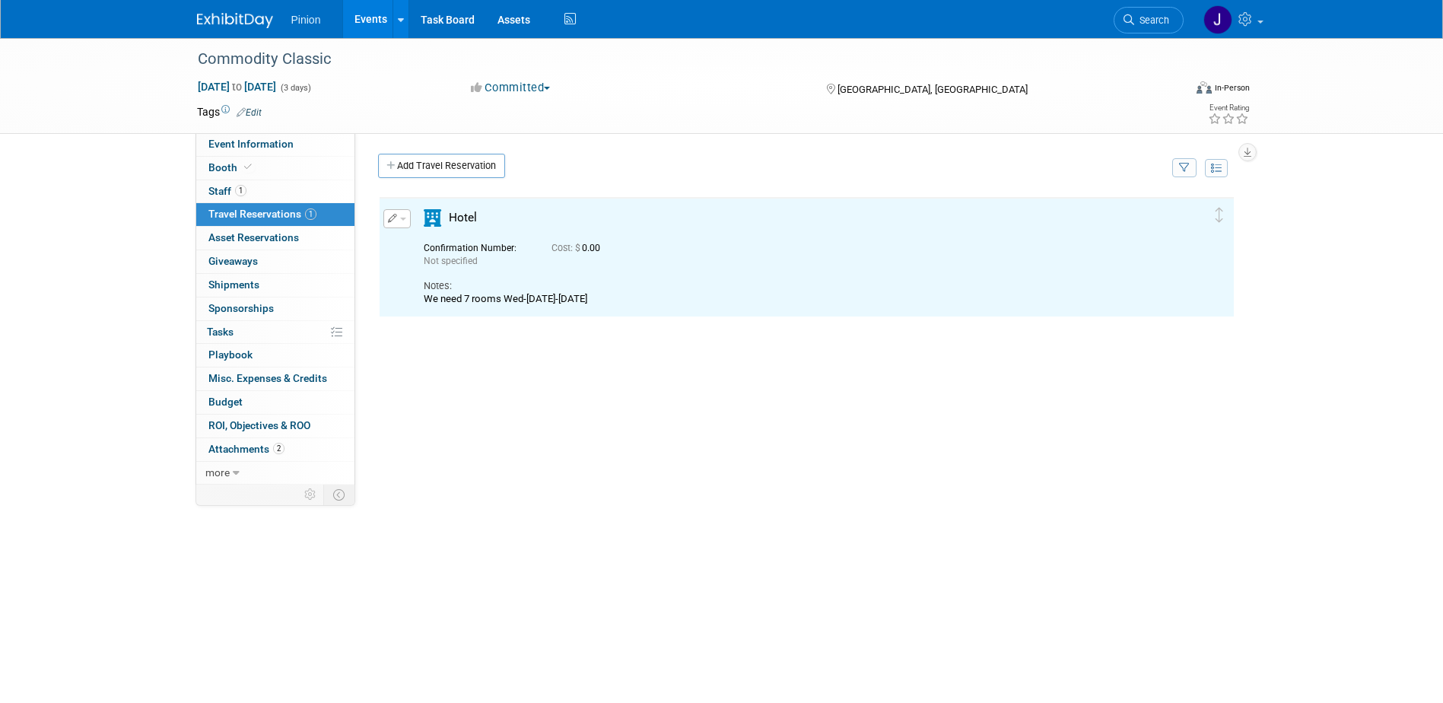
scroll to position [0, 0]
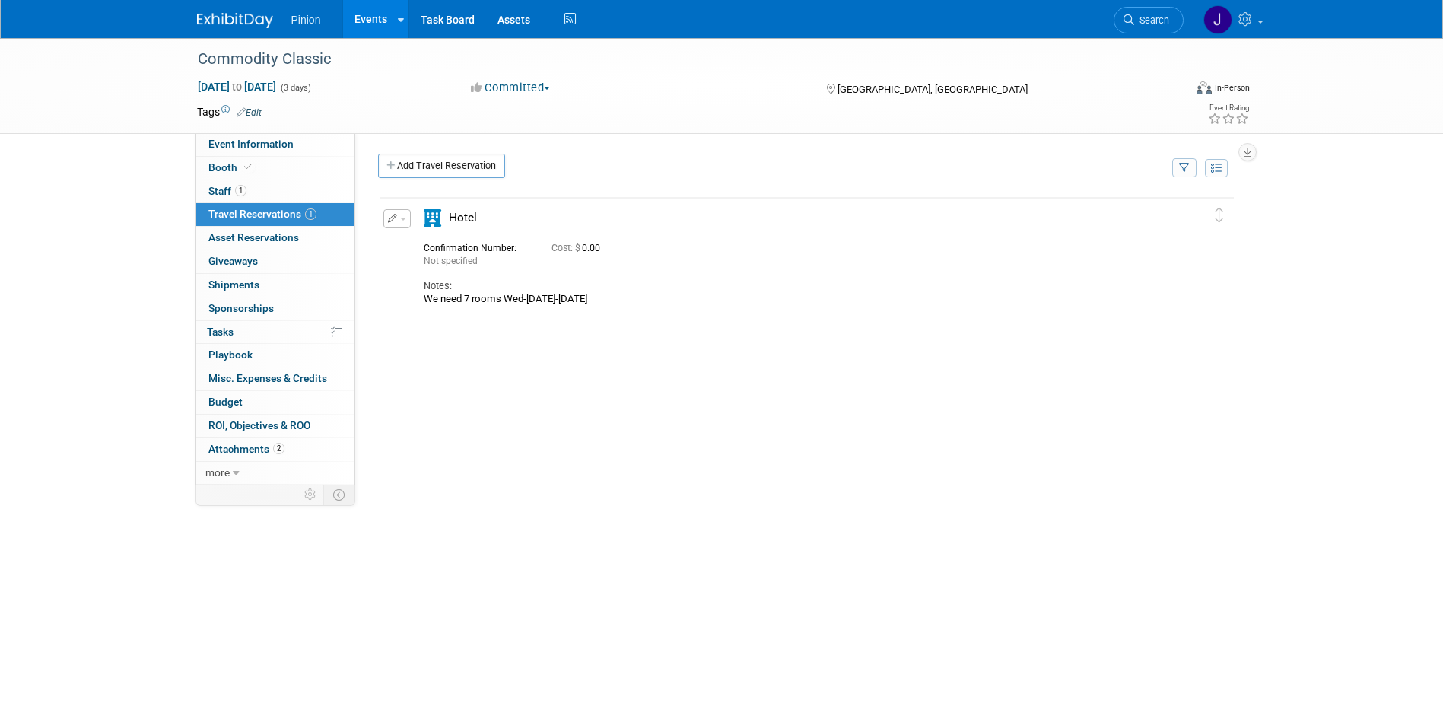
click at [245, 15] on img at bounding box center [235, 20] width 76 height 15
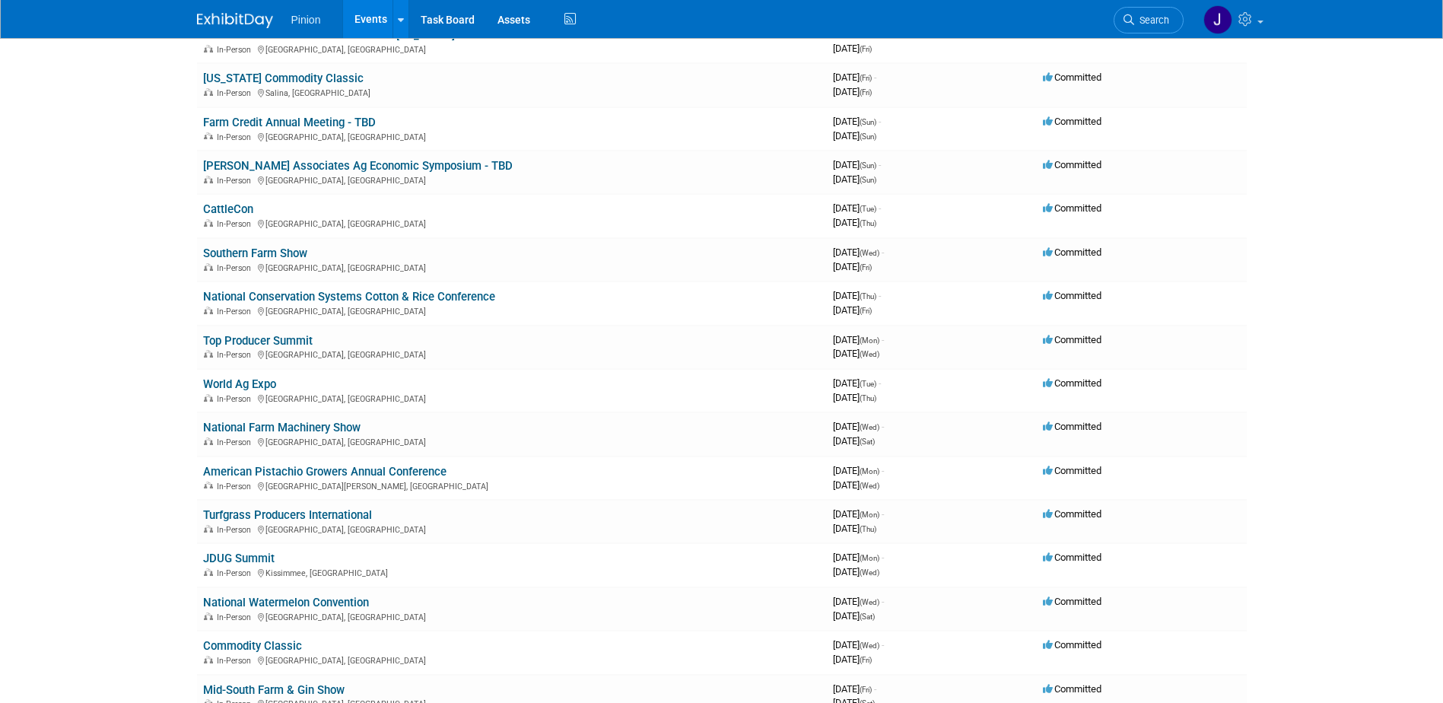
scroll to position [2003, 0]
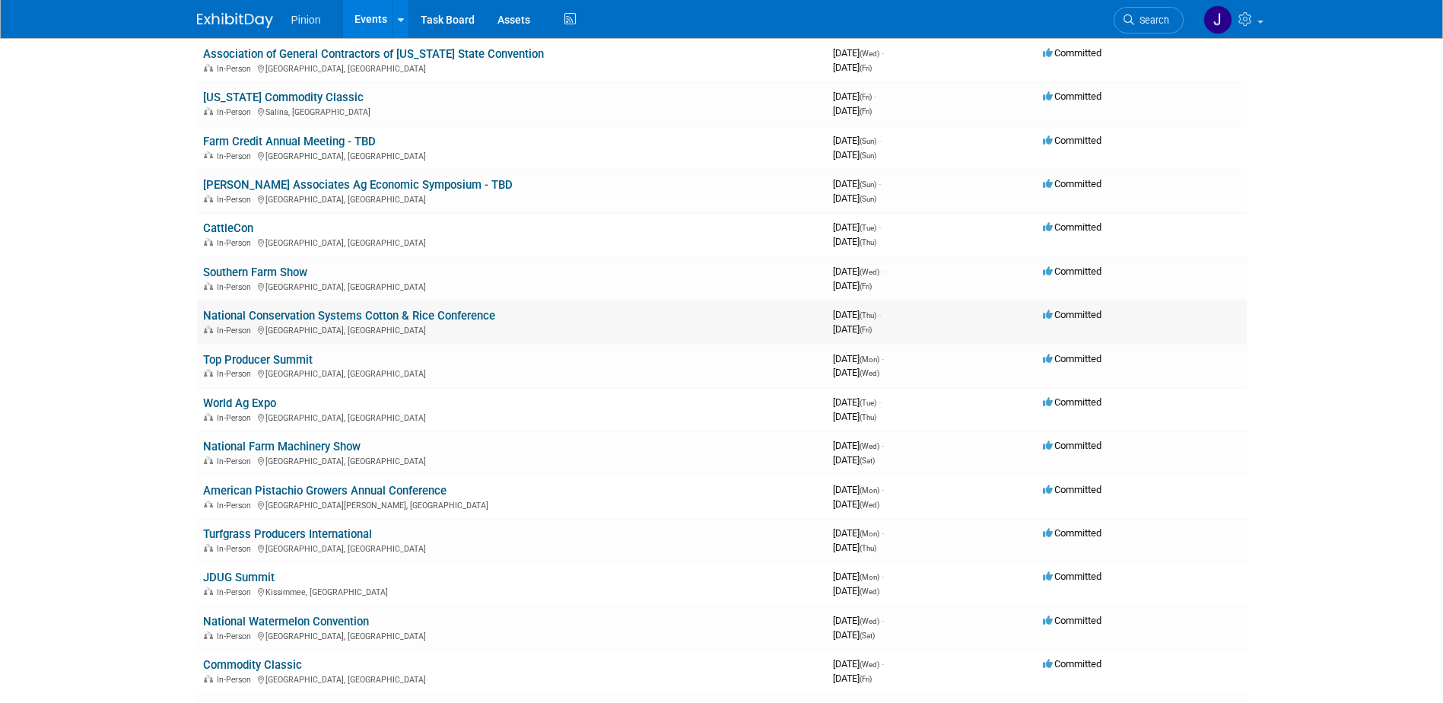
click at [489, 314] on link "National Conservation Systems Cotton & Rice Conference" at bounding box center [349, 316] width 292 height 14
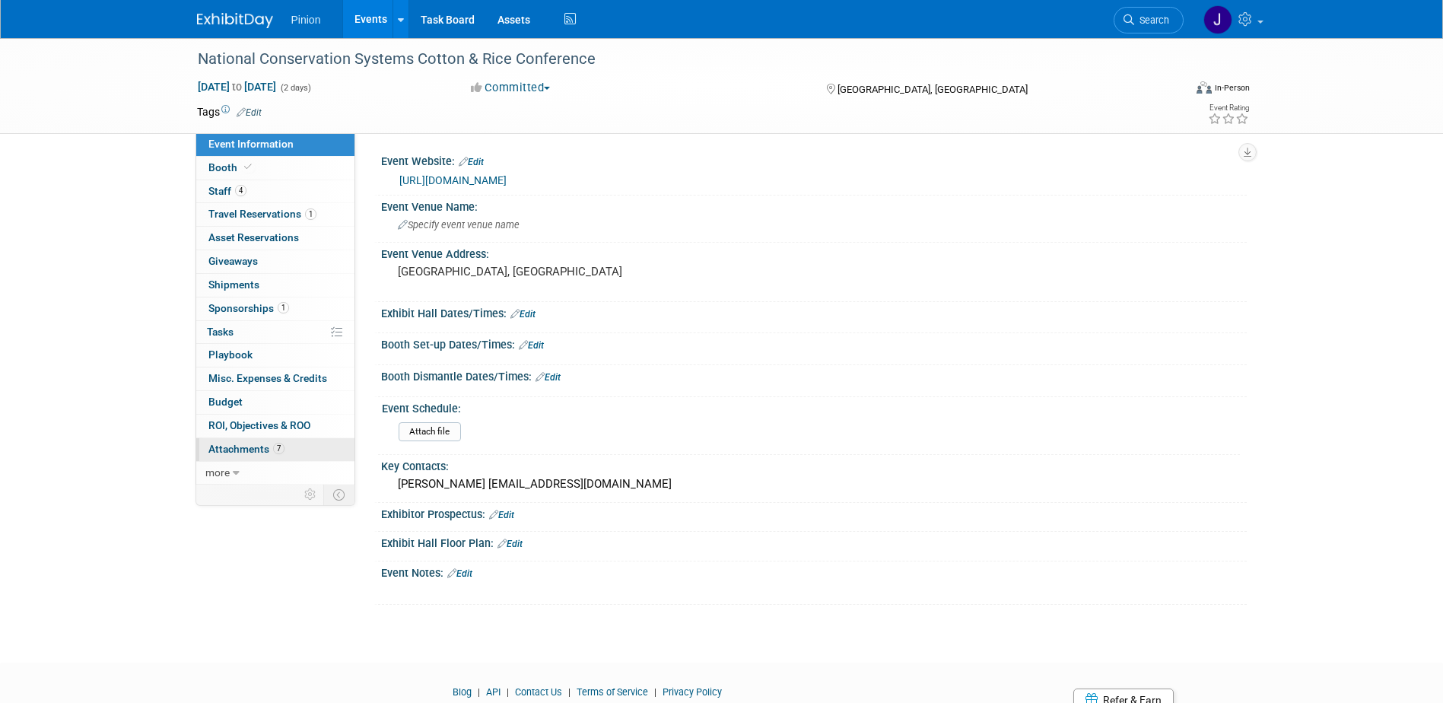
click at [244, 438] on link "7 Attachments 7" at bounding box center [275, 449] width 158 height 23
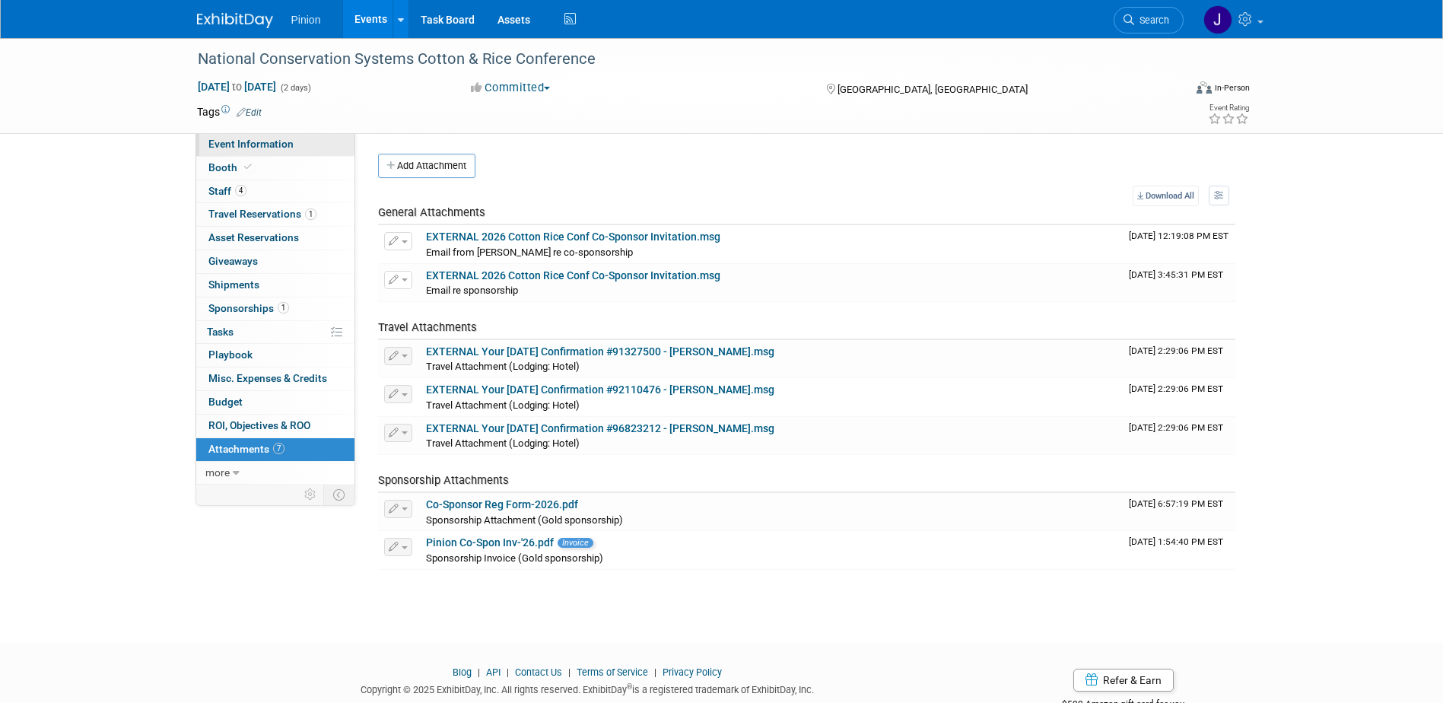
click at [285, 136] on link "Event Information" at bounding box center [275, 144] width 158 height 23
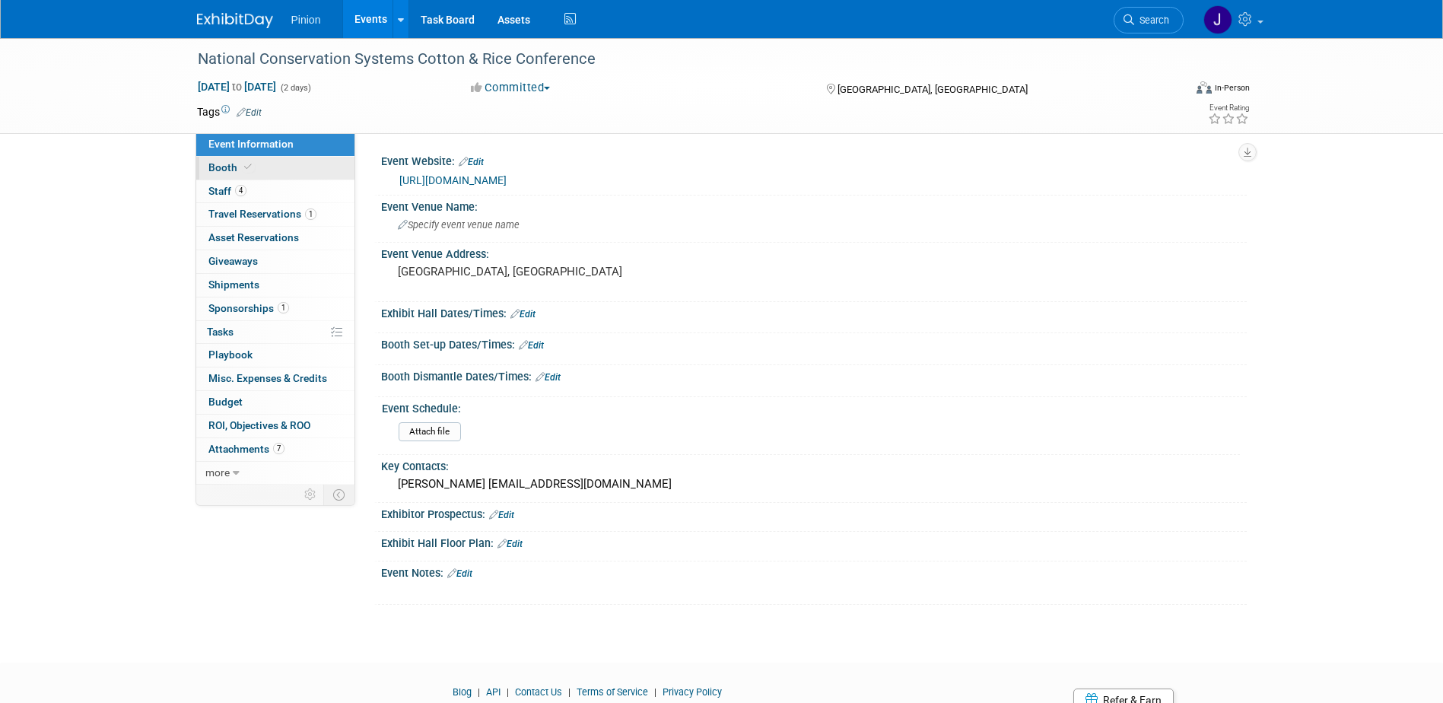
click at [244, 167] on icon at bounding box center [248, 167] width 8 height 8
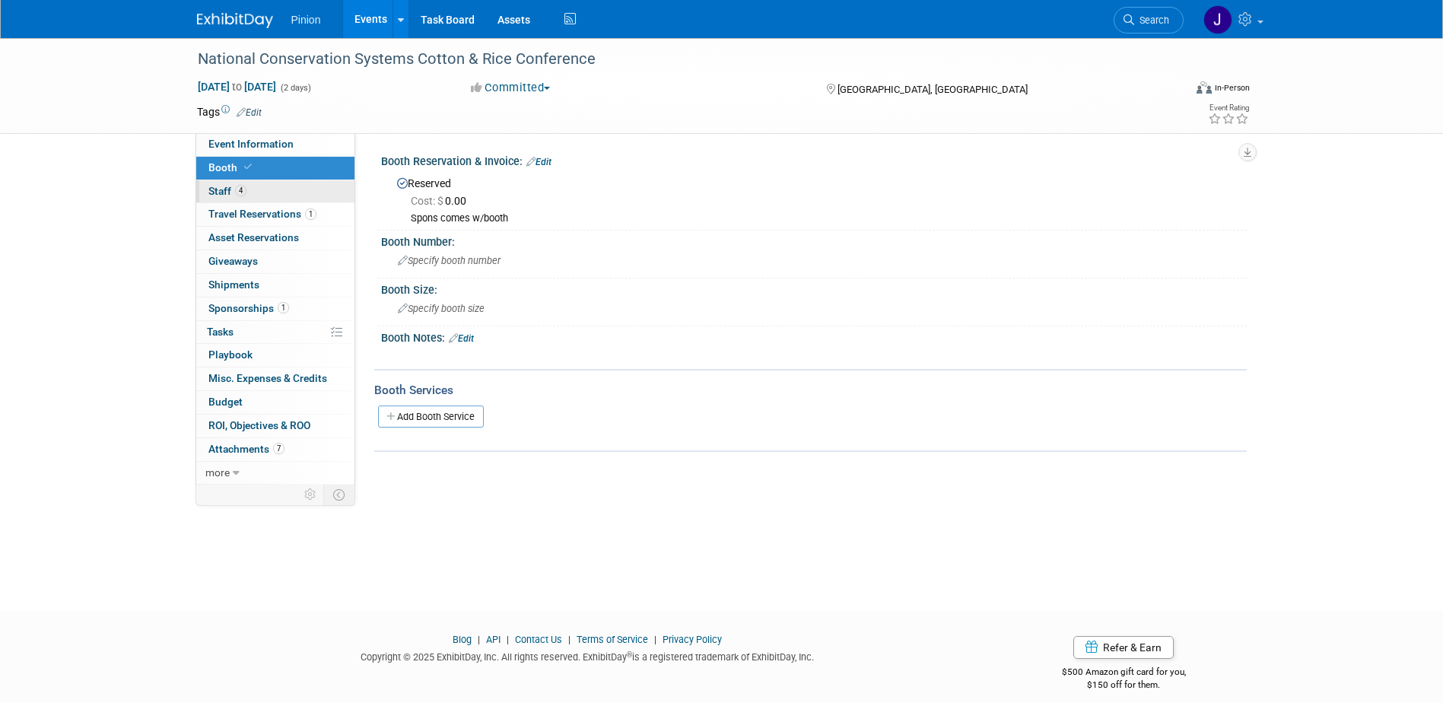
click at [242, 193] on span "4" at bounding box center [240, 190] width 11 height 11
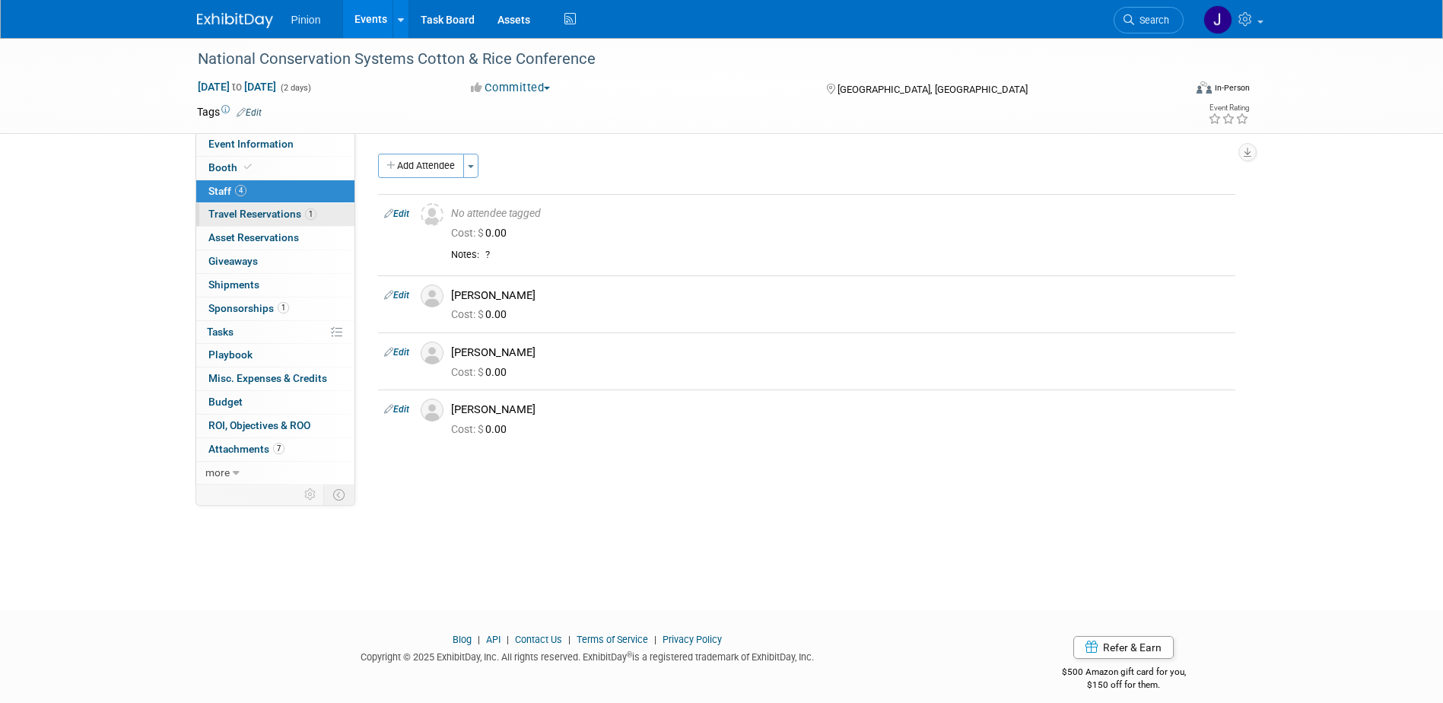
click at [259, 222] on link "1 Travel Reservations 1" at bounding box center [275, 214] width 158 height 23
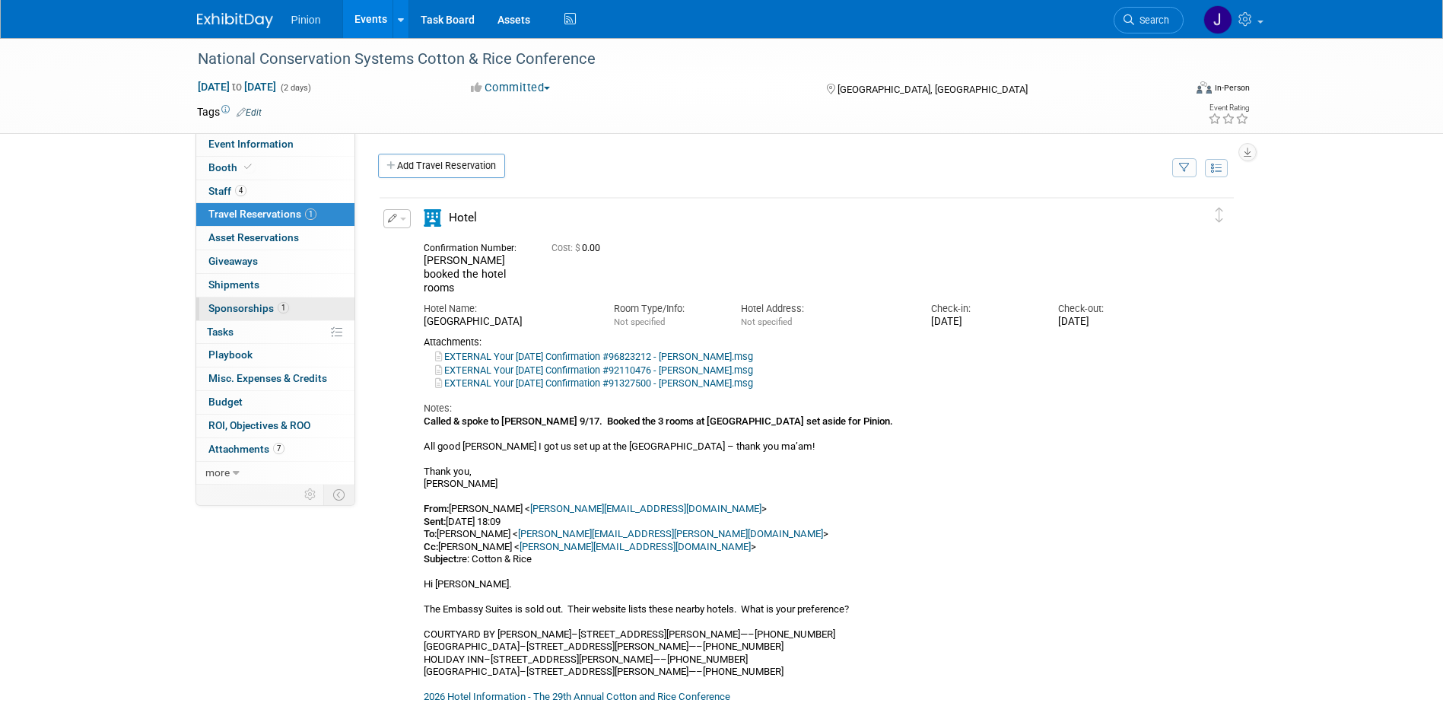
click at [260, 304] on span "Sponsorships 1" at bounding box center [248, 308] width 81 height 12
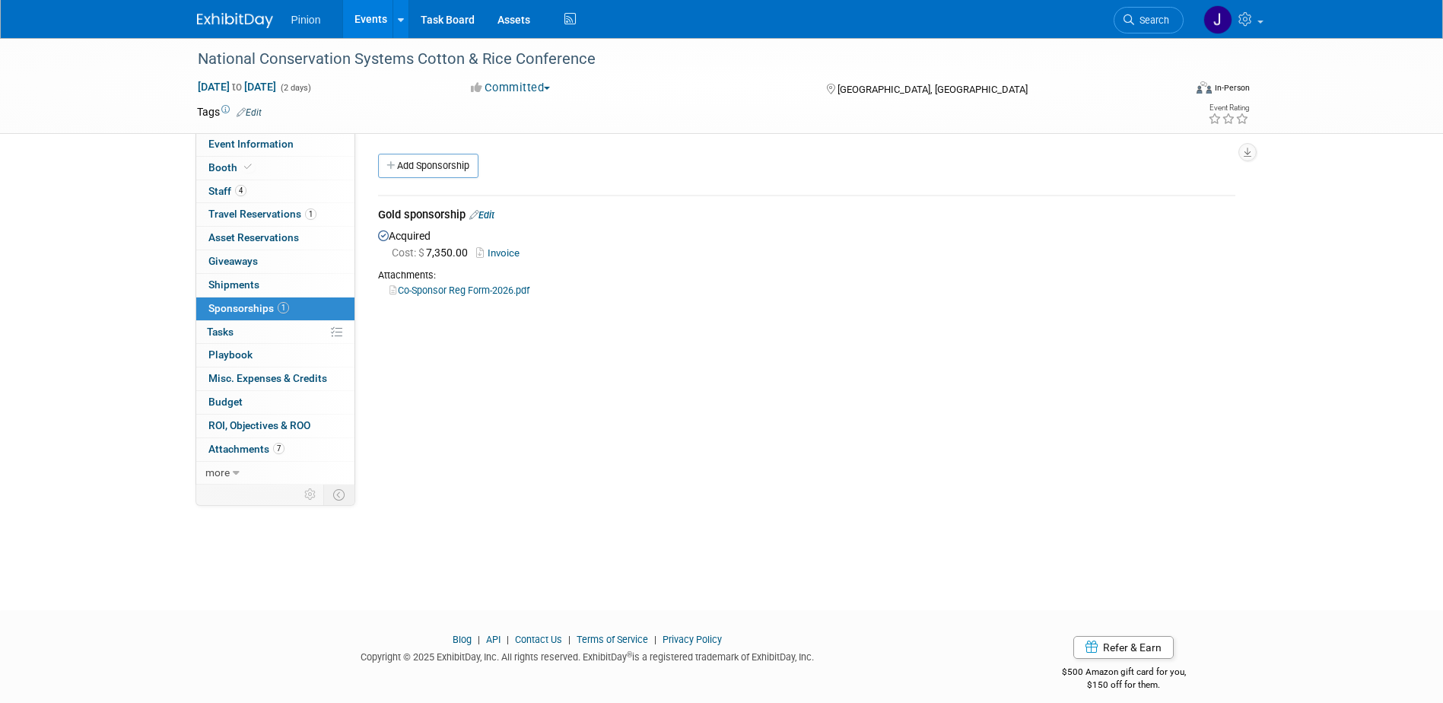
click at [469, 288] on link "Co-Sponsor Reg Form-2026.pdf" at bounding box center [460, 290] width 140 height 11
drag, startPoint x: 595, startPoint y: 57, endPoint x: 192, endPoint y: 59, distance: 403.3
click at [193, 59] on div "National Conservation Systems Cotton & Rice Conference" at bounding box center [677, 59] width 969 height 27
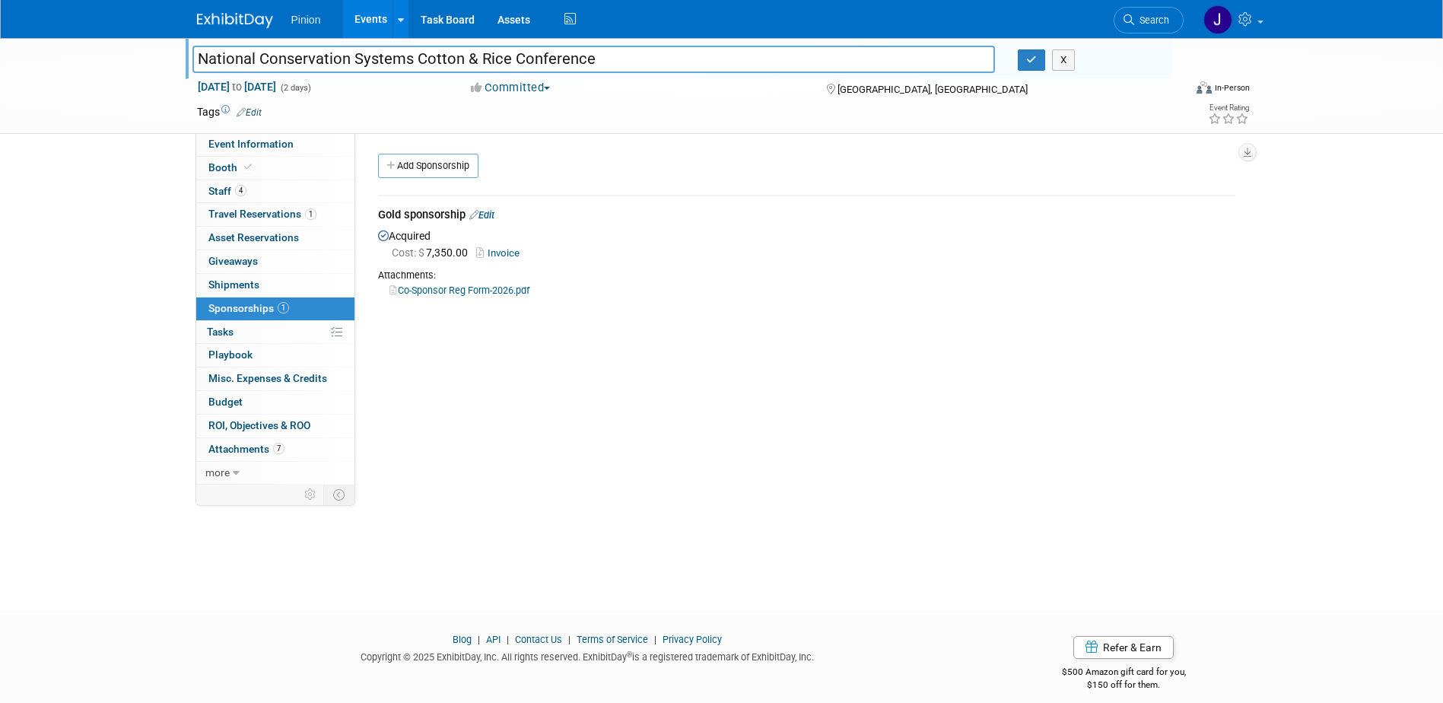
drag, startPoint x: 587, startPoint y: 63, endPoint x: 148, endPoint y: 59, distance: 439.1
click at [148, 59] on div "National Conservation Systems Cotton & Rice Conference National Conservation Sy…" at bounding box center [721, 86] width 1443 height 96
click at [1033, 68] on button "button" at bounding box center [1031, 59] width 27 height 21
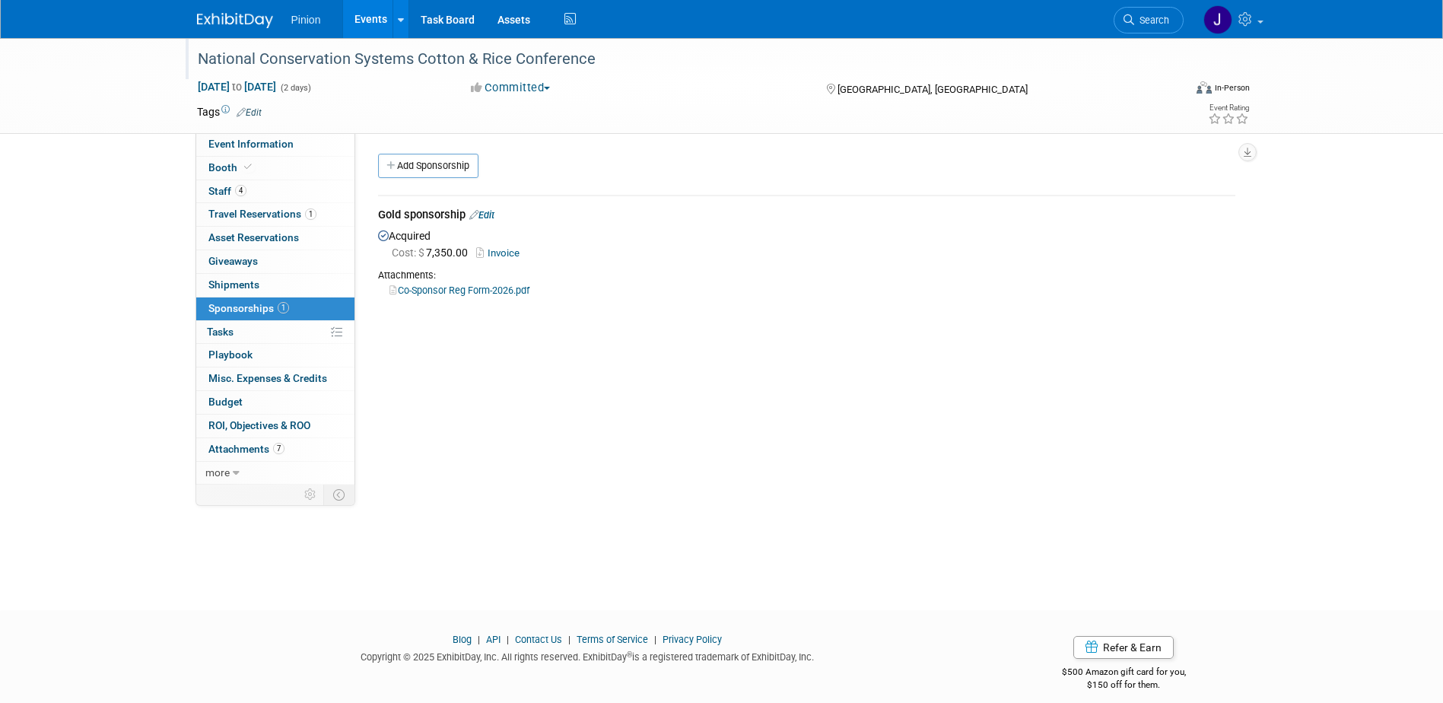
scroll to position [14, 0]
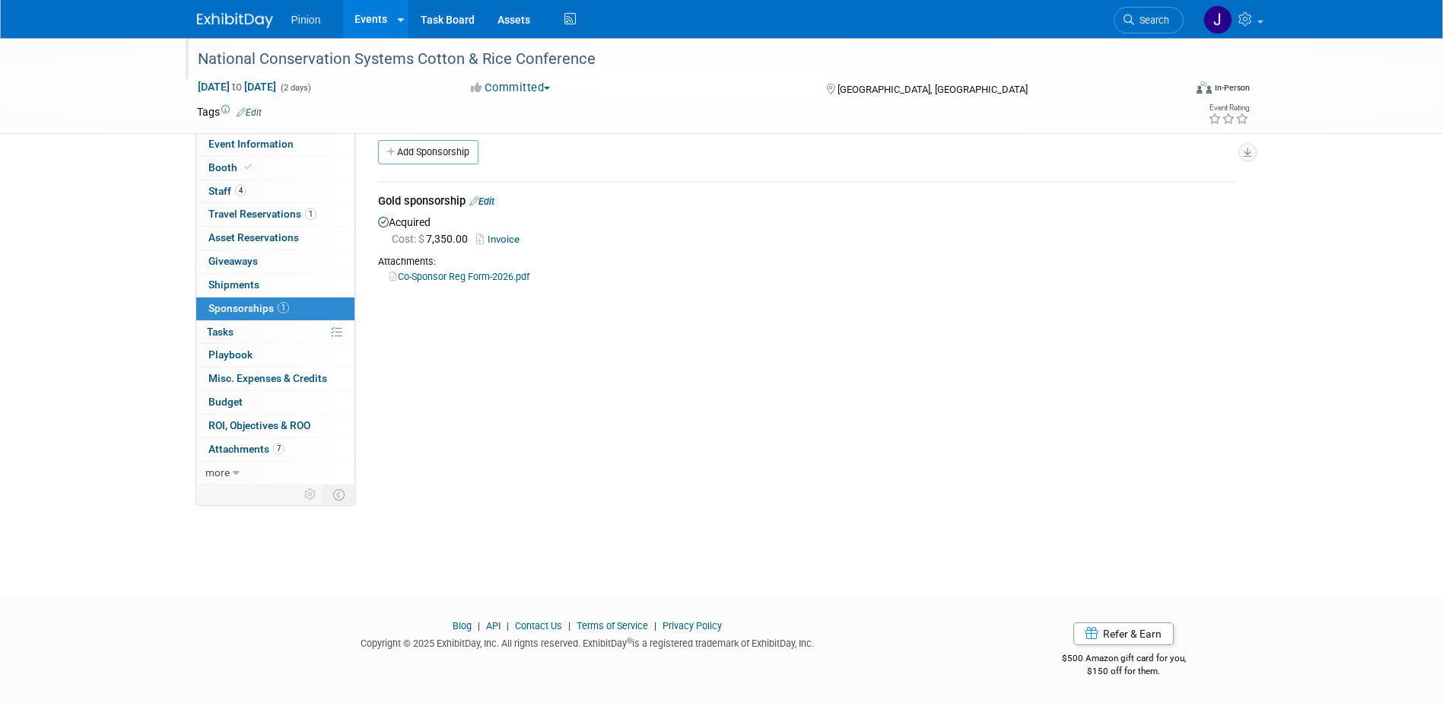
click at [226, 17] on img at bounding box center [235, 20] width 76 height 15
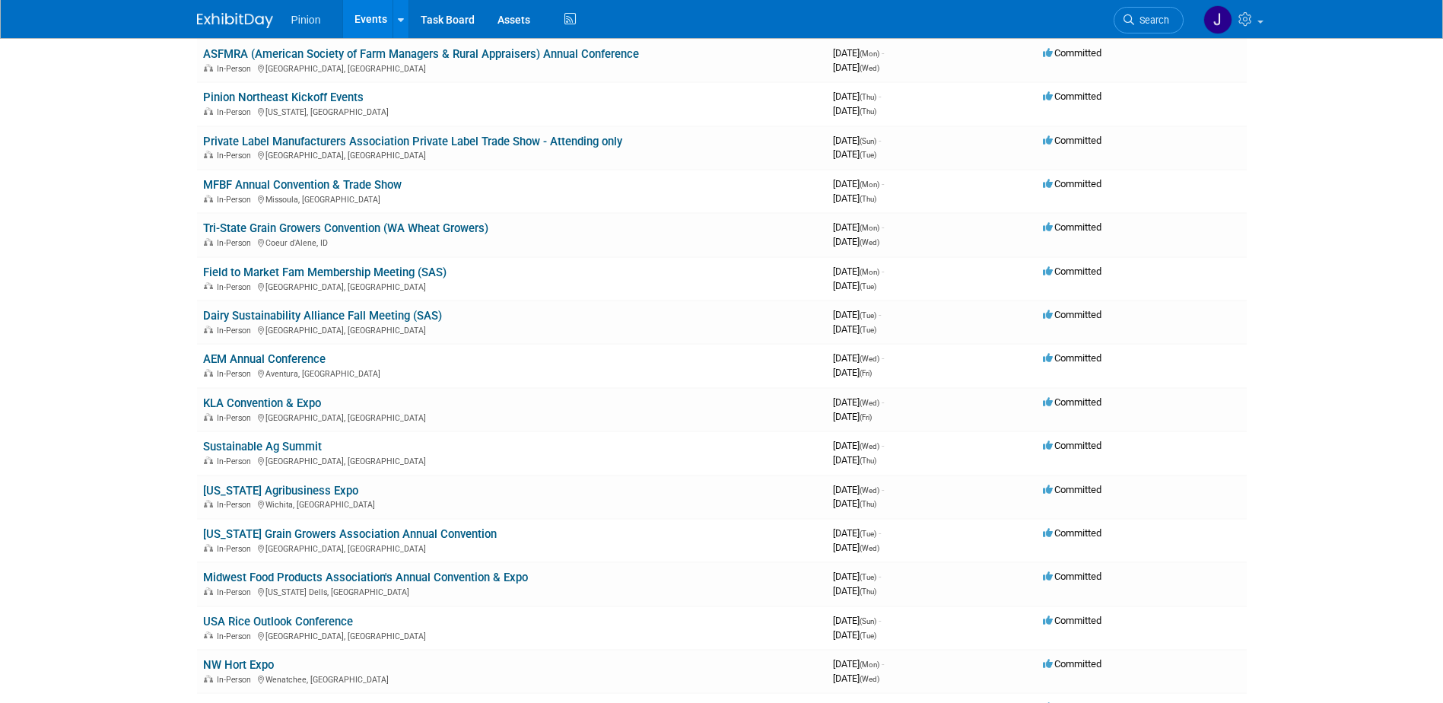
scroll to position [487, 0]
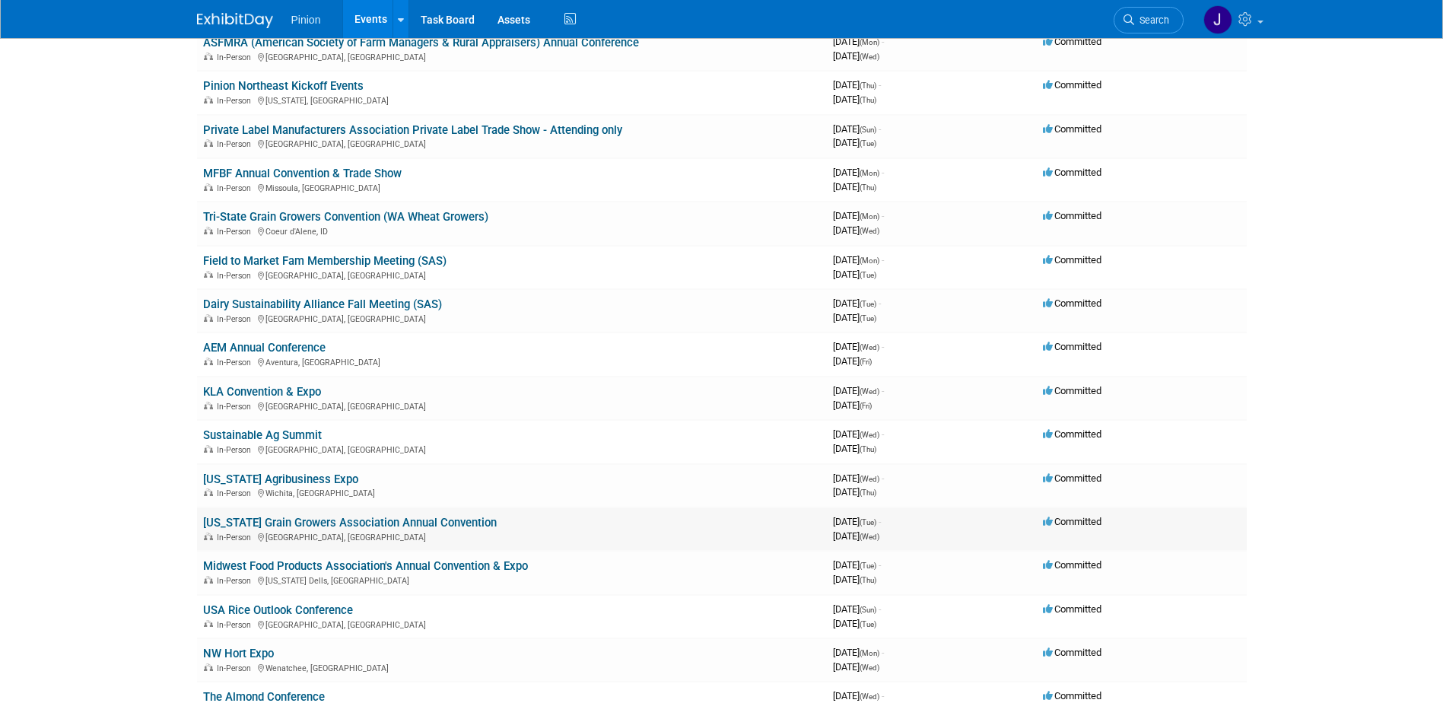
click at [294, 519] on link "[US_STATE] Grain Growers Association Annual Convention" at bounding box center [350, 523] width 294 height 14
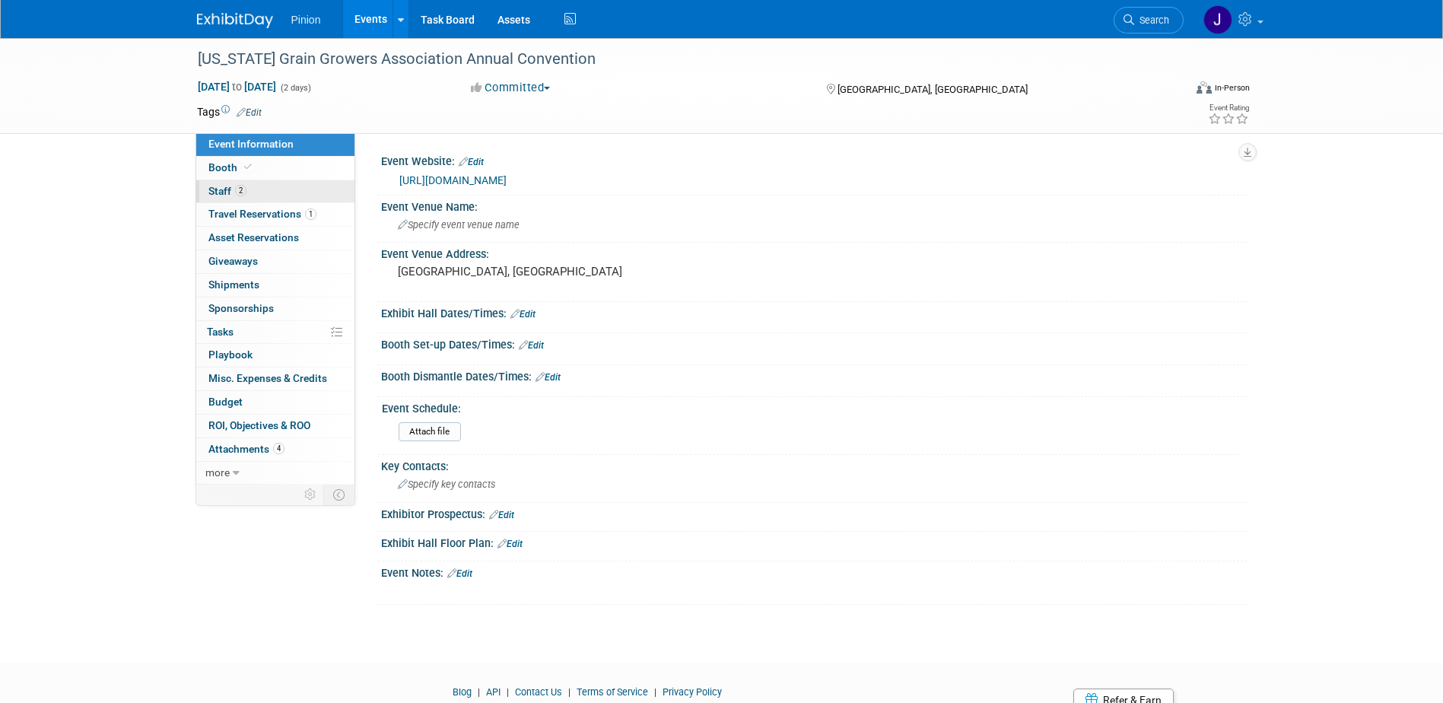
click at [254, 192] on link "2 Staff 2" at bounding box center [275, 191] width 158 height 23
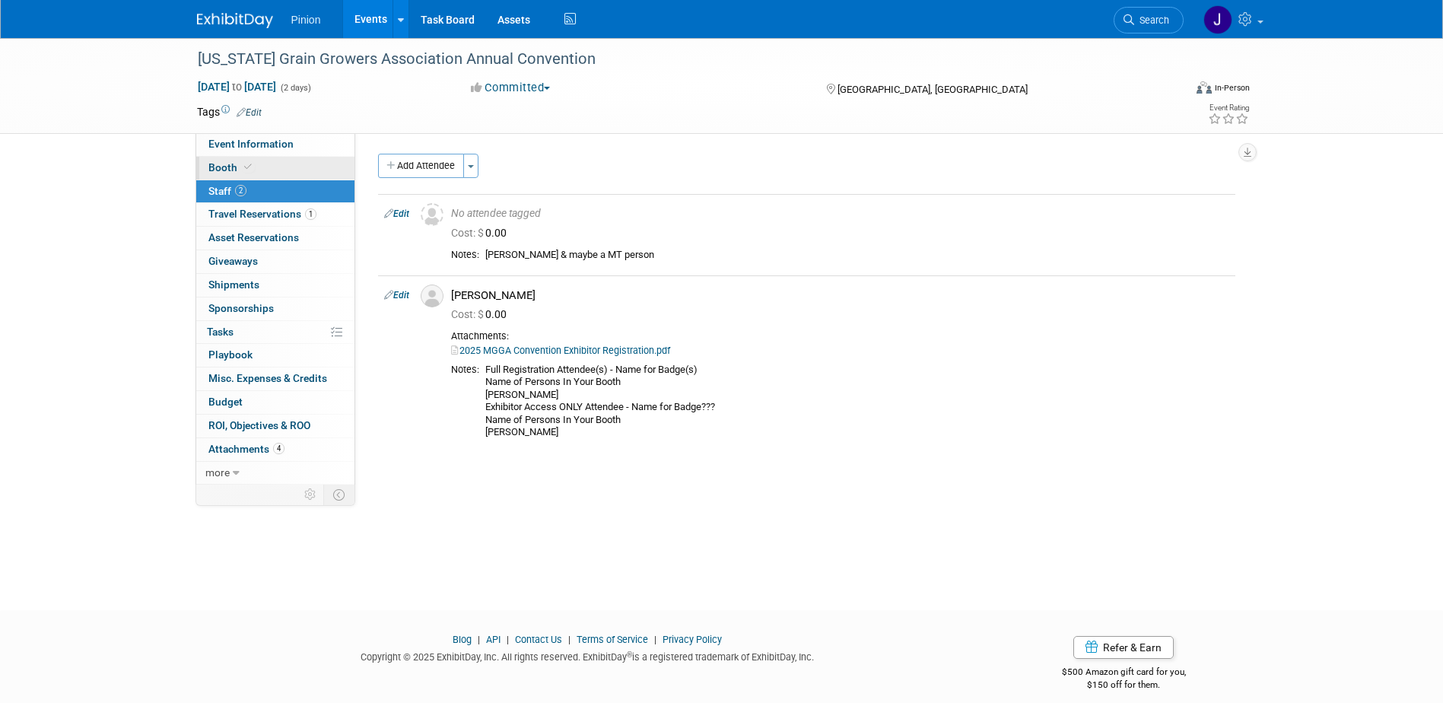
click at [260, 168] on link "Booth" at bounding box center [275, 168] width 158 height 23
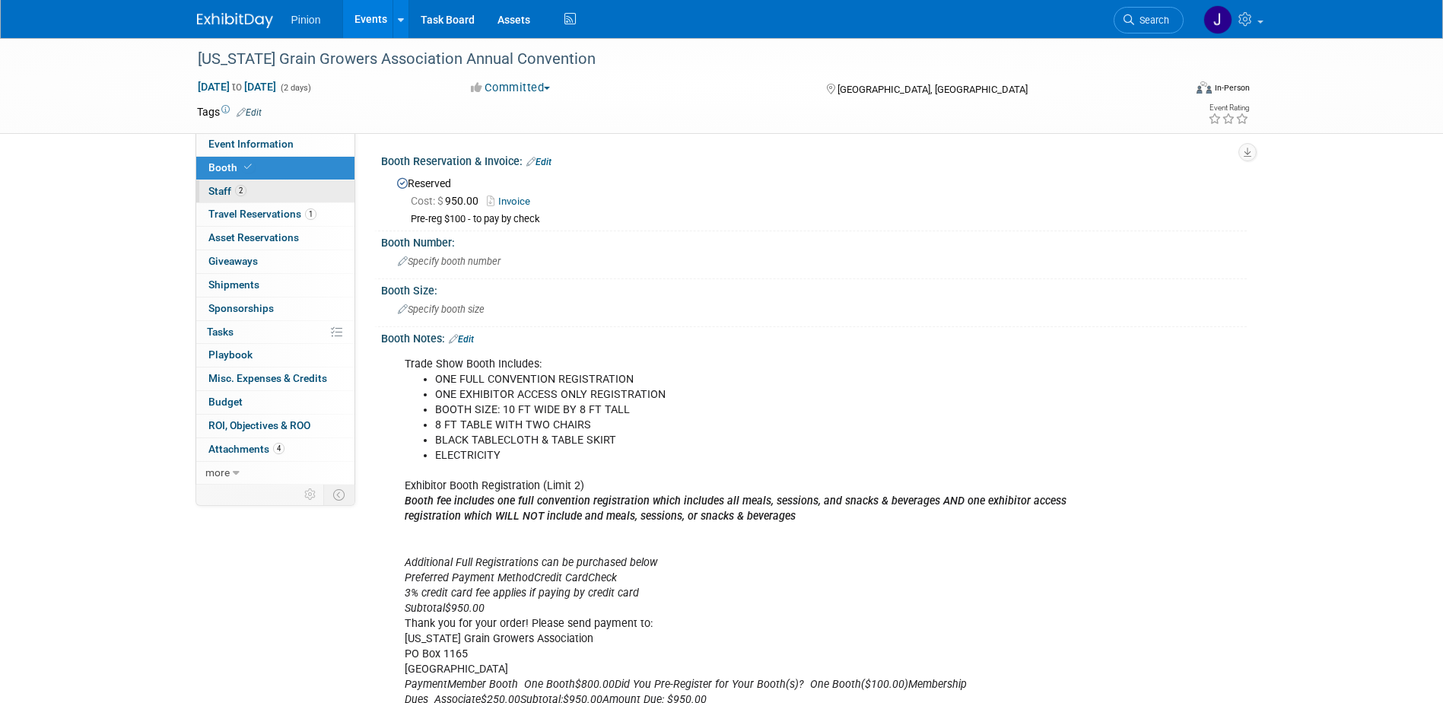
click at [246, 188] on span "2" at bounding box center [240, 190] width 11 height 11
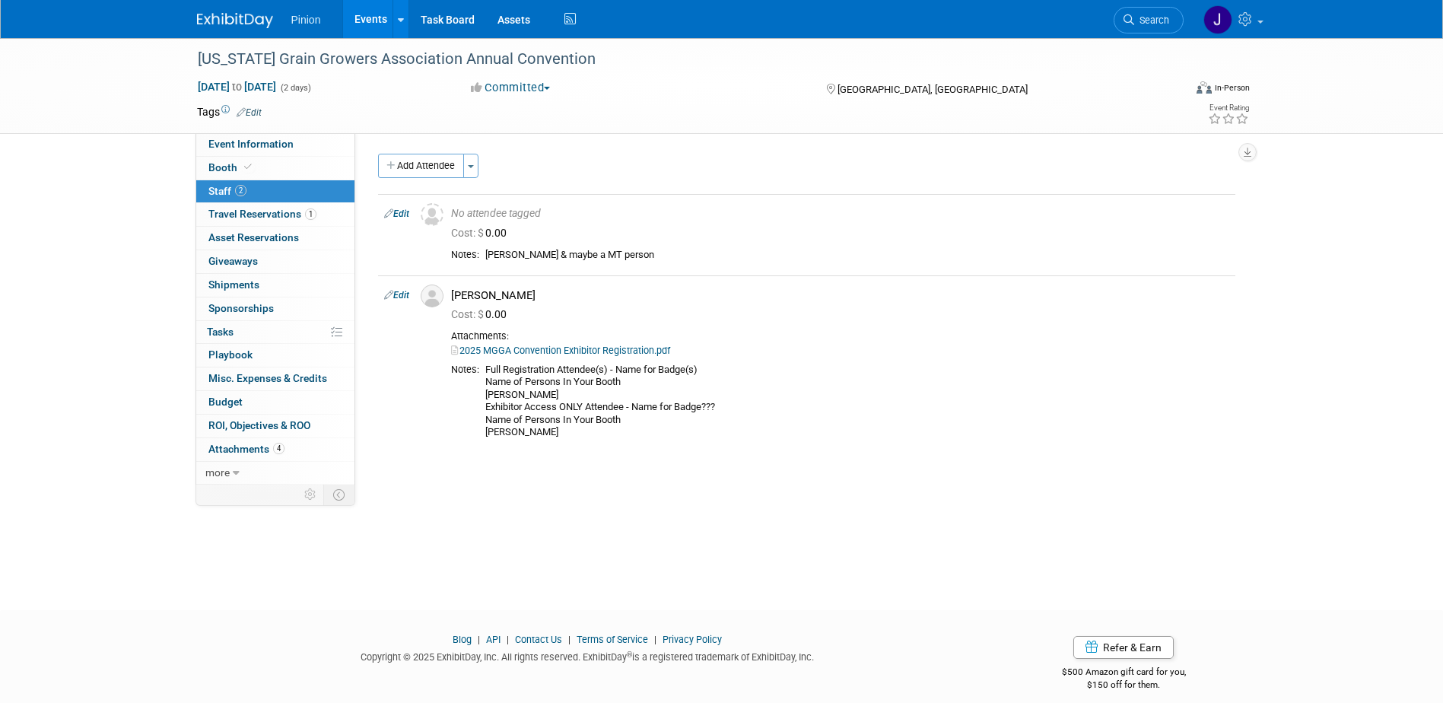
click at [255, 14] on img at bounding box center [235, 20] width 76 height 15
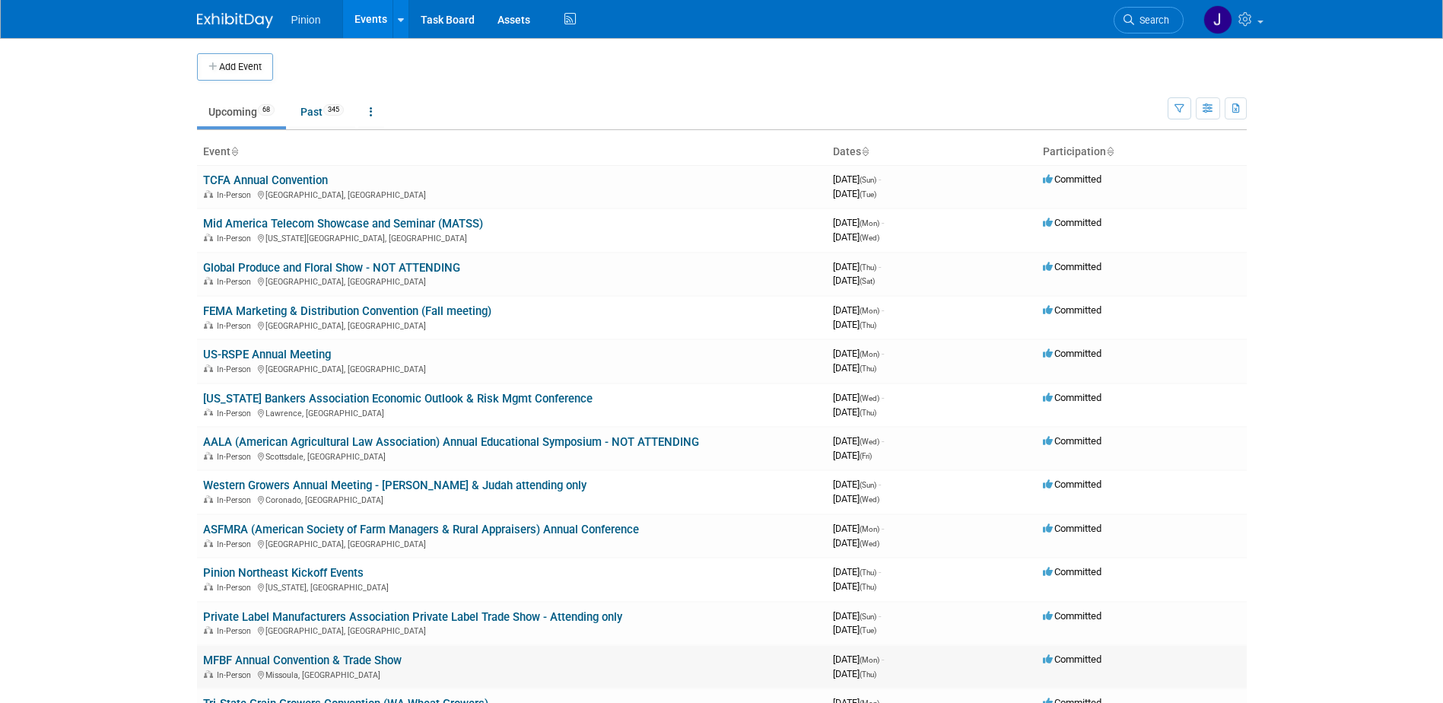
click at [283, 660] on link "MFBF Annual Convention & Trade Show" at bounding box center [302, 661] width 199 height 14
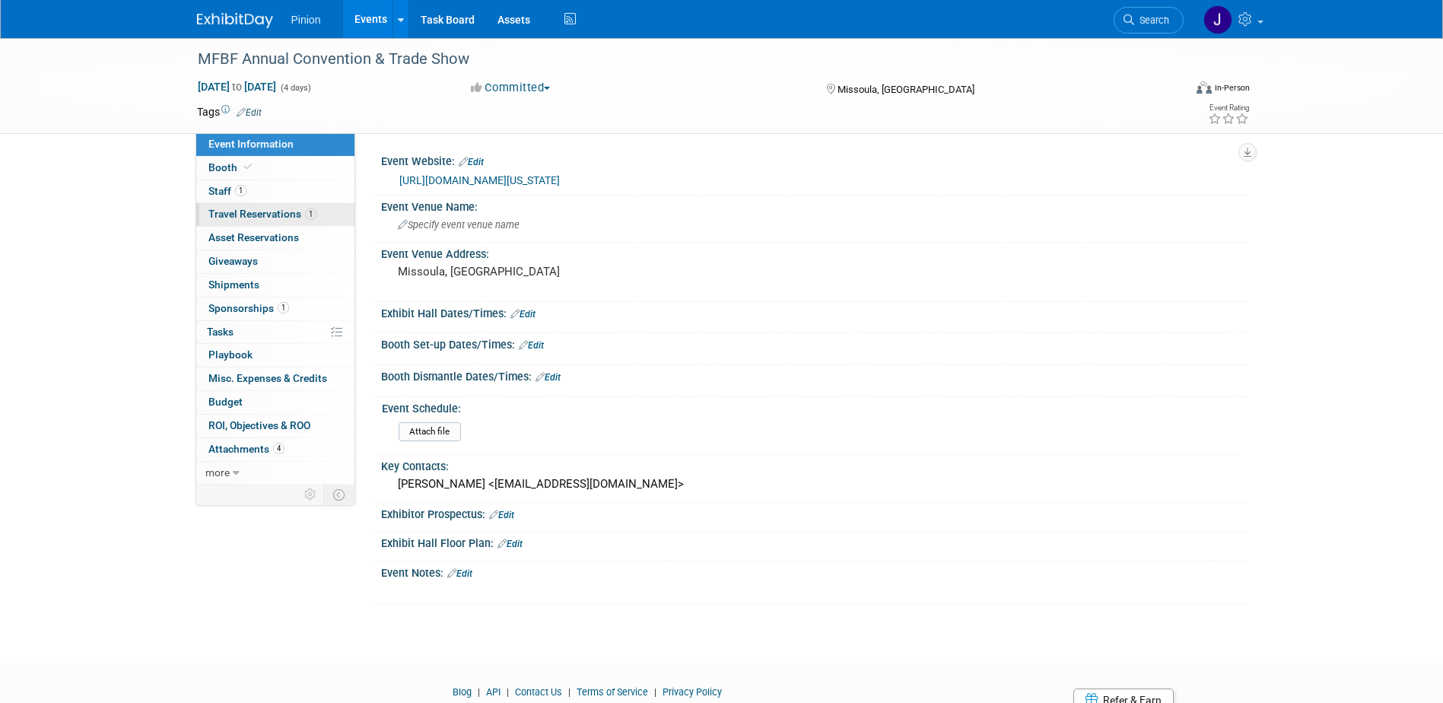
click at [243, 209] on span "Travel Reservations 1" at bounding box center [262, 214] width 108 height 12
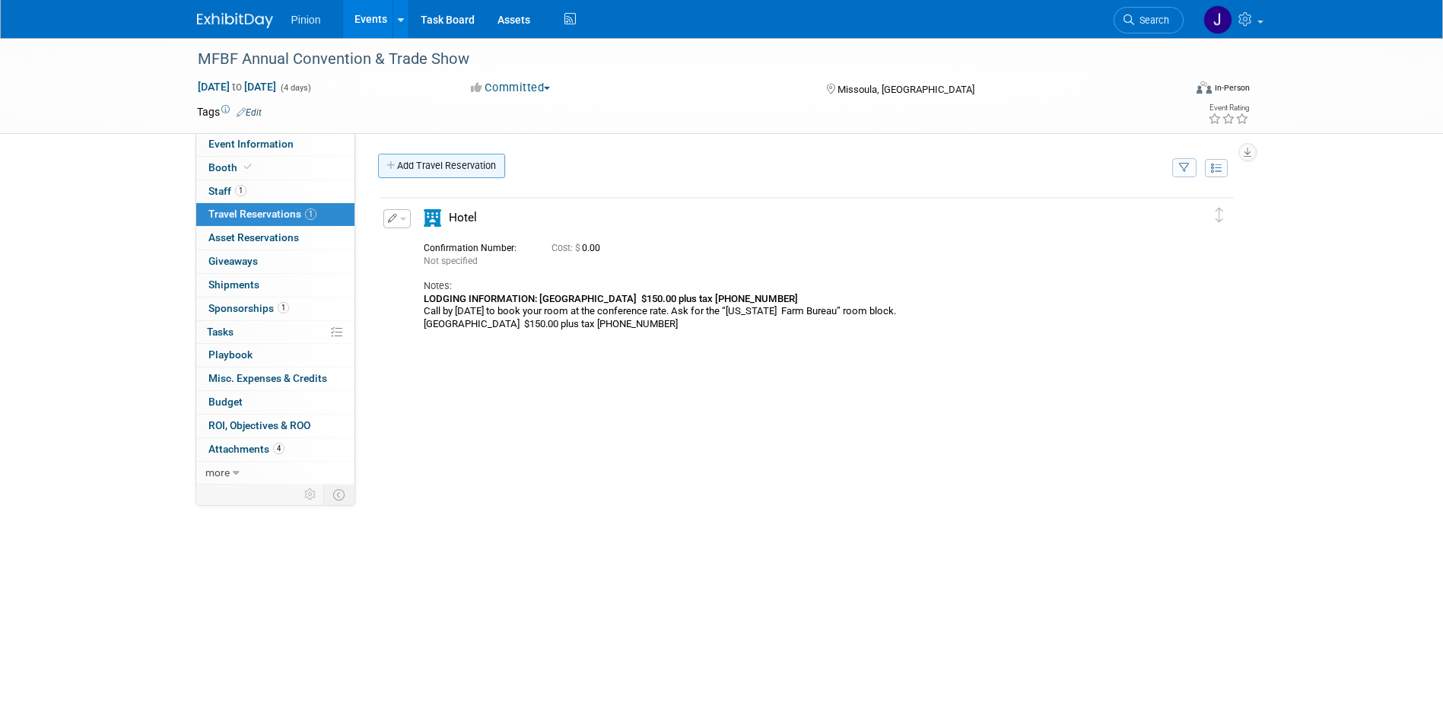
click at [451, 173] on link "Add Travel Reservation" at bounding box center [441, 166] width 127 height 24
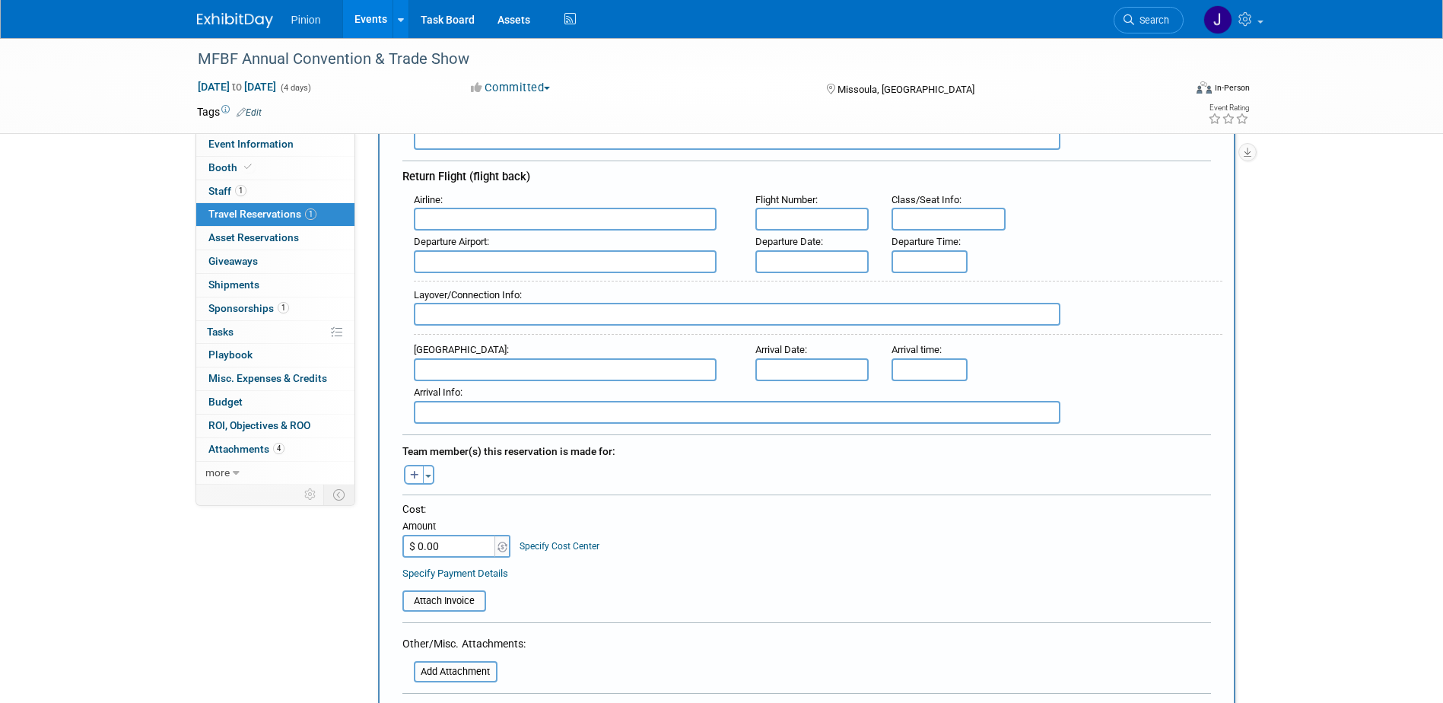
scroll to position [645, 0]
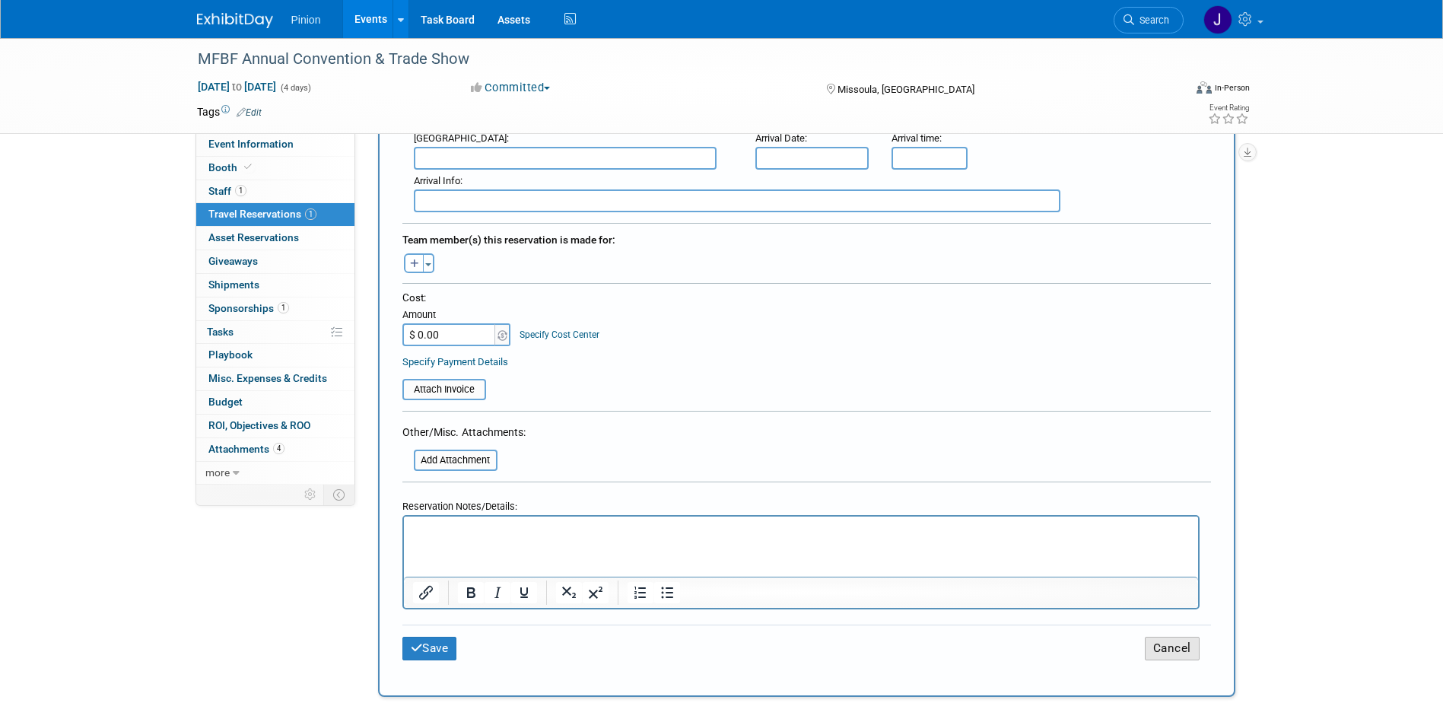
click at [1185, 644] on button "Cancel" at bounding box center [1172, 649] width 55 height 24
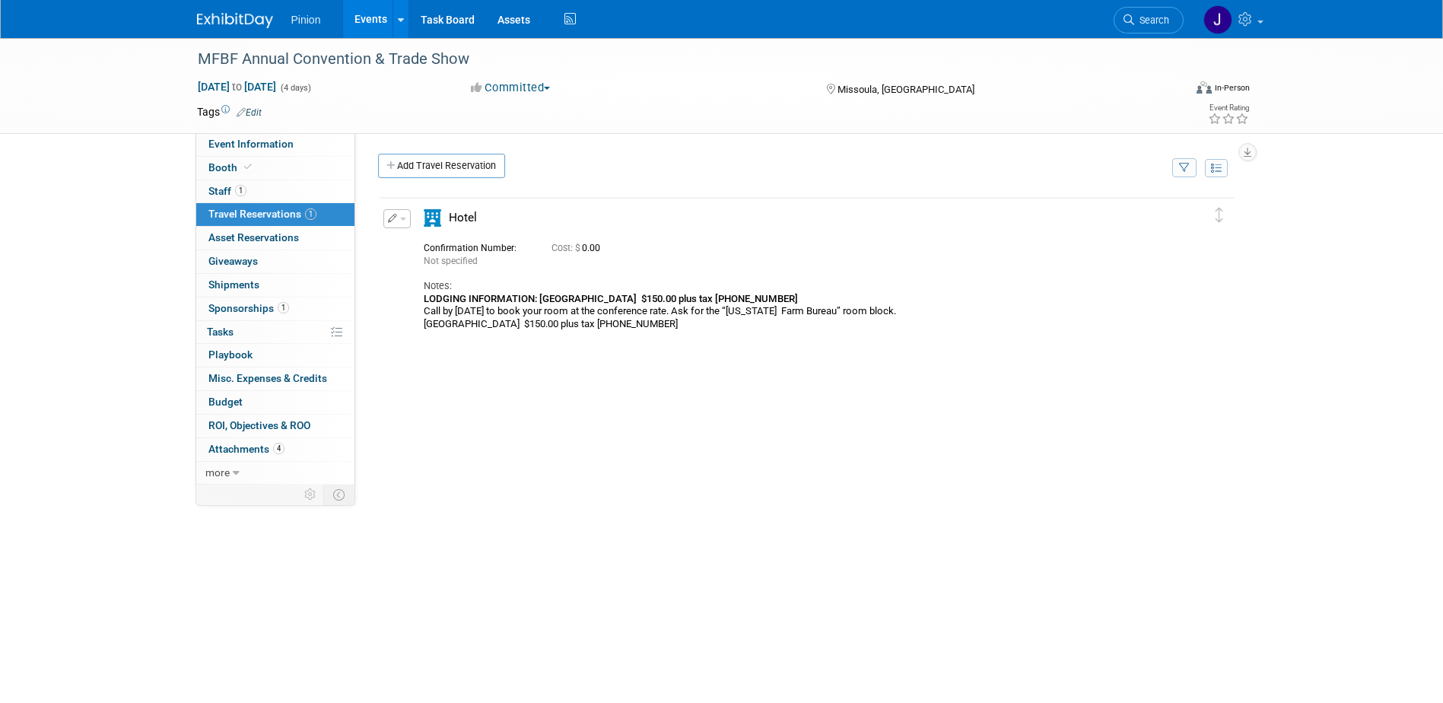
scroll to position [0, 0]
click at [393, 219] on icon "button" at bounding box center [393, 218] width 10 height 9
click at [446, 247] on button "Edit Reservation" at bounding box center [448, 245] width 129 height 22
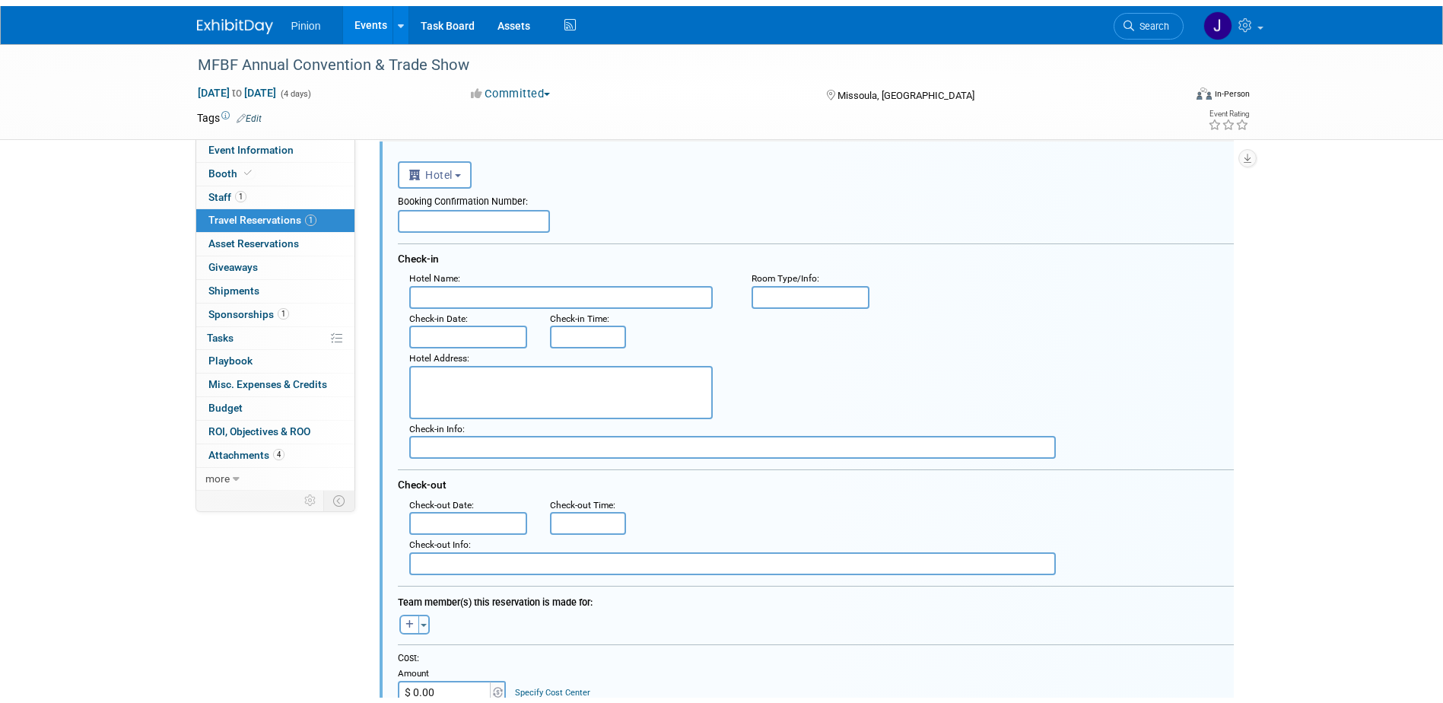
scroll to position [581, 0]
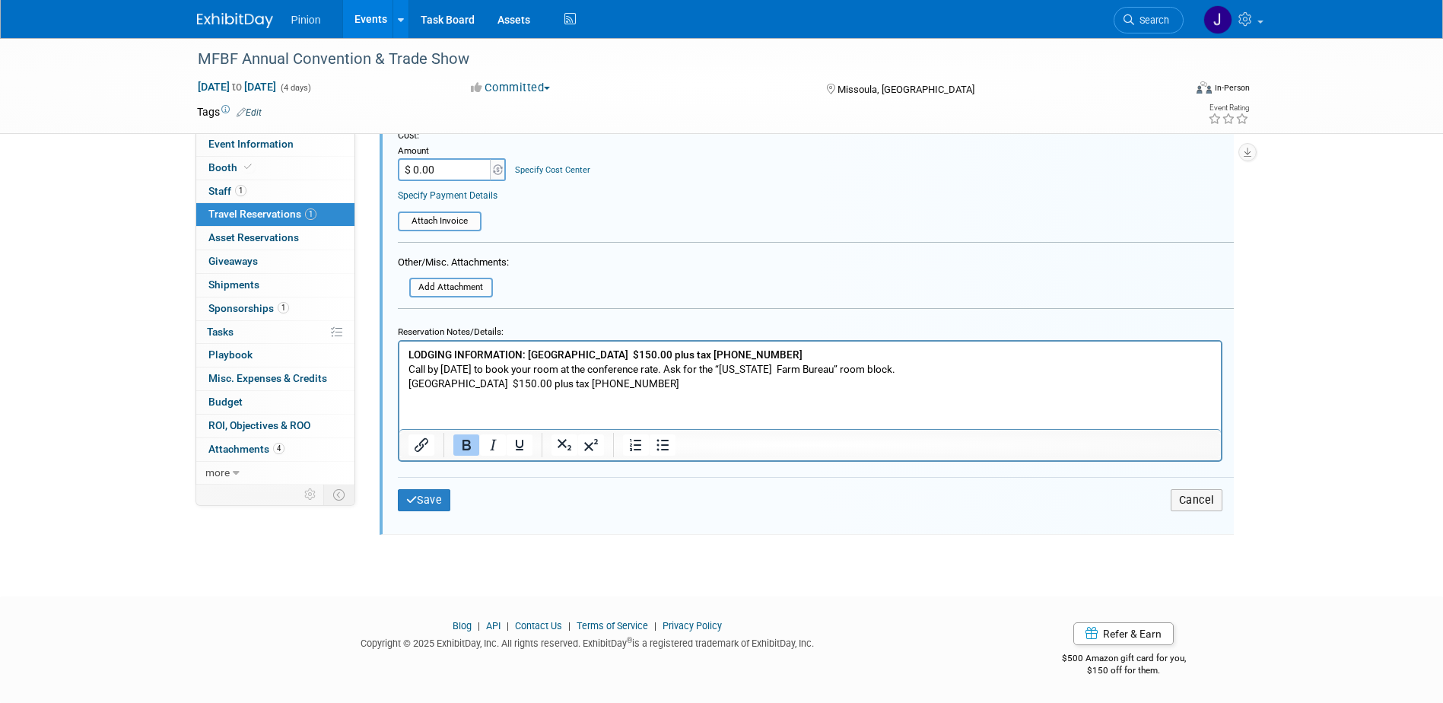
click at [410, 351] on b "LODGING INFORMATION: [GEOGRAPHIC_DATA] $150.00 plus tax [PHONE_NUMBER]" at bounding box center [605, 354] width 394 height 12
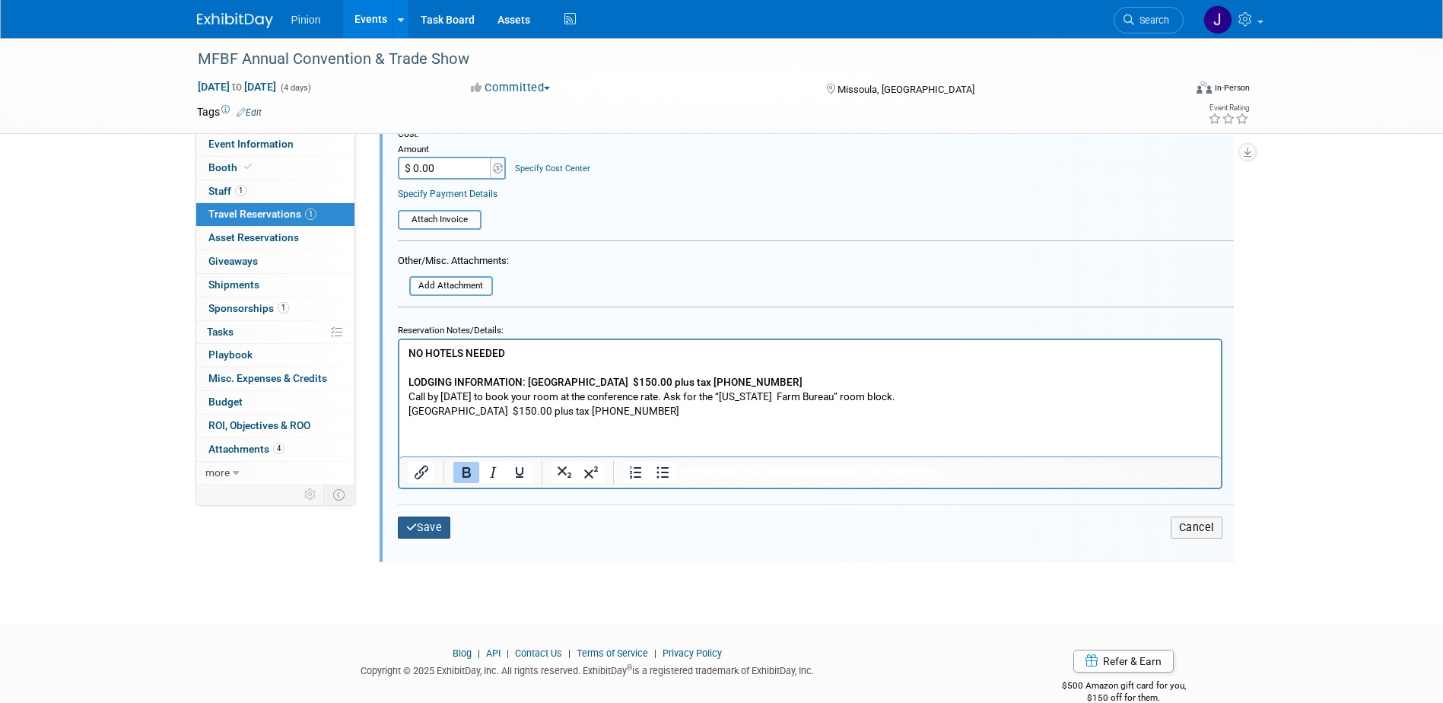
click at [425, 520] on button "Save" at bounding box center [424, 528] width 53 height 22
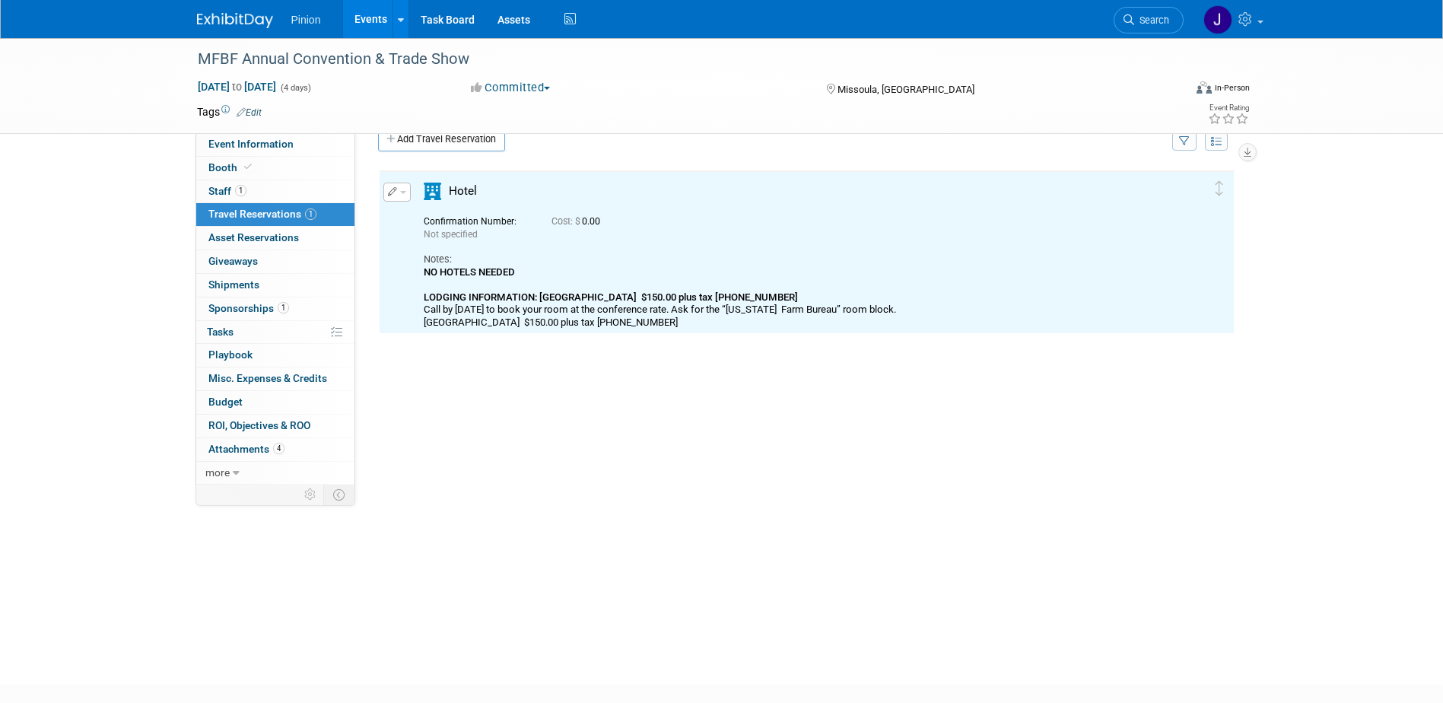
scroll to position [0, 0]
